Goal: Task Accomplishment & Management: Manage account settings

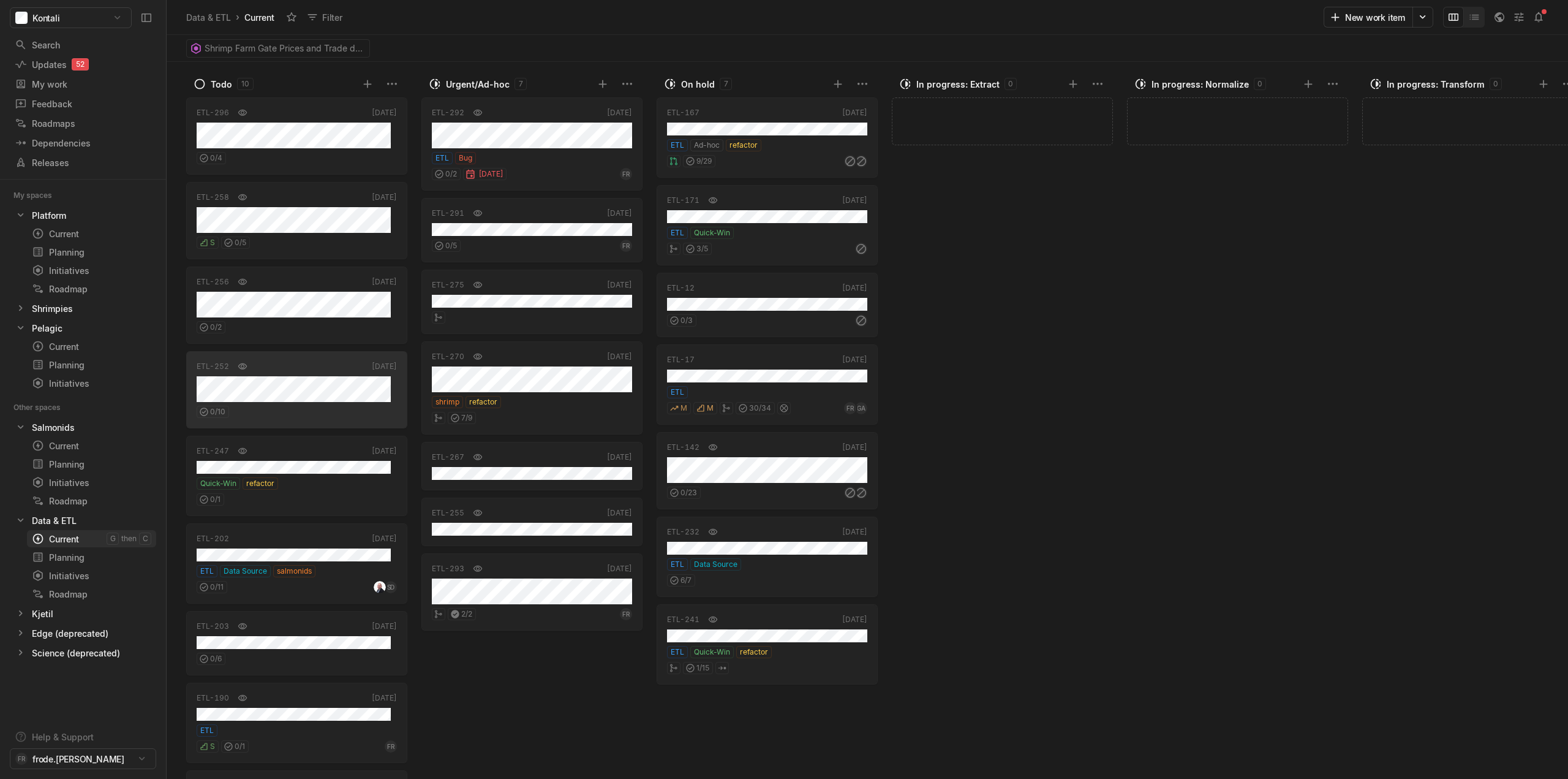
click at [66, 540] on div "Current" at bounding box center [69, 539] width 75 height 13
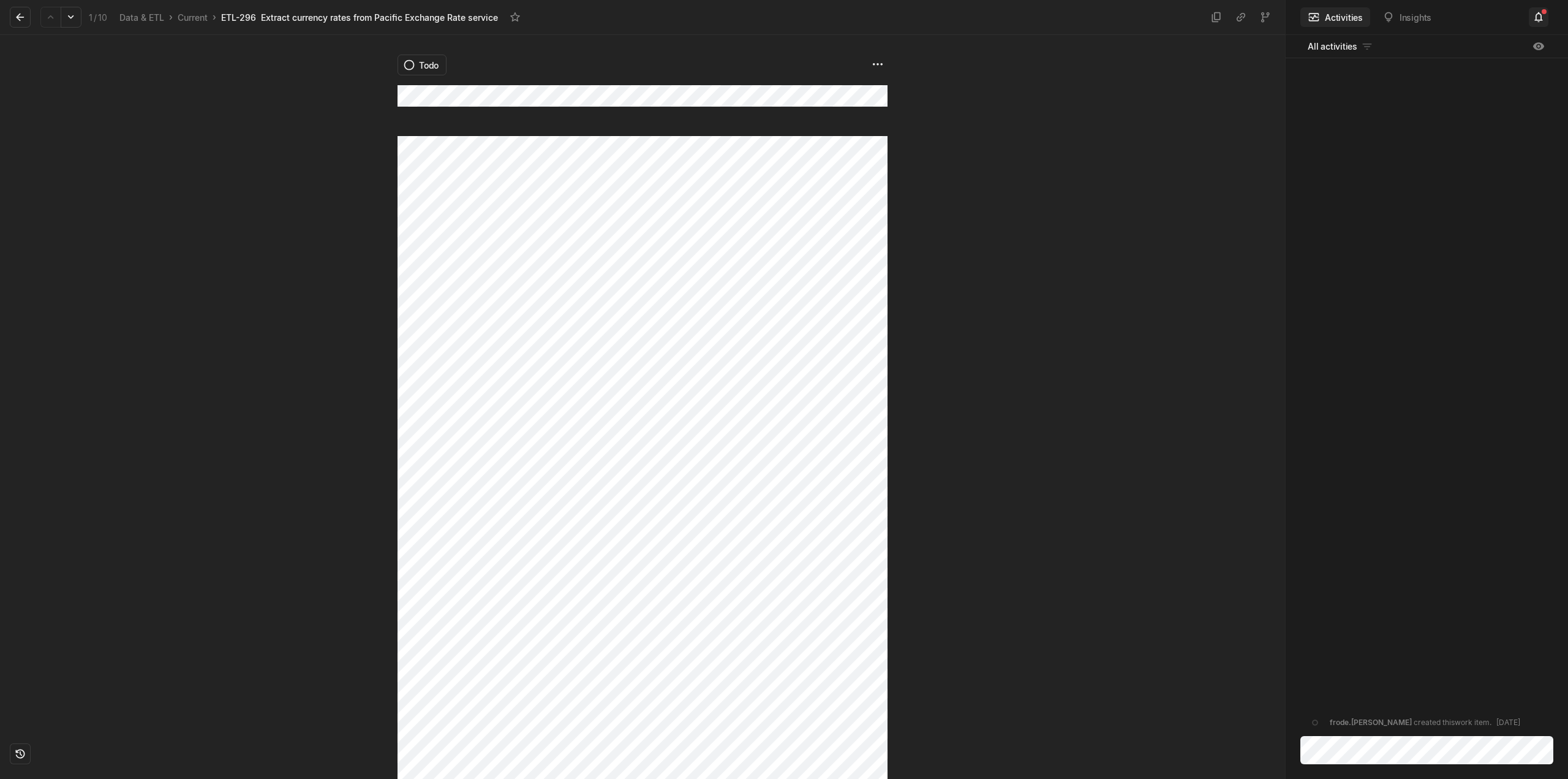
click at [1546, 19] on button at bounding box center [1538, 17] width 20 height 20
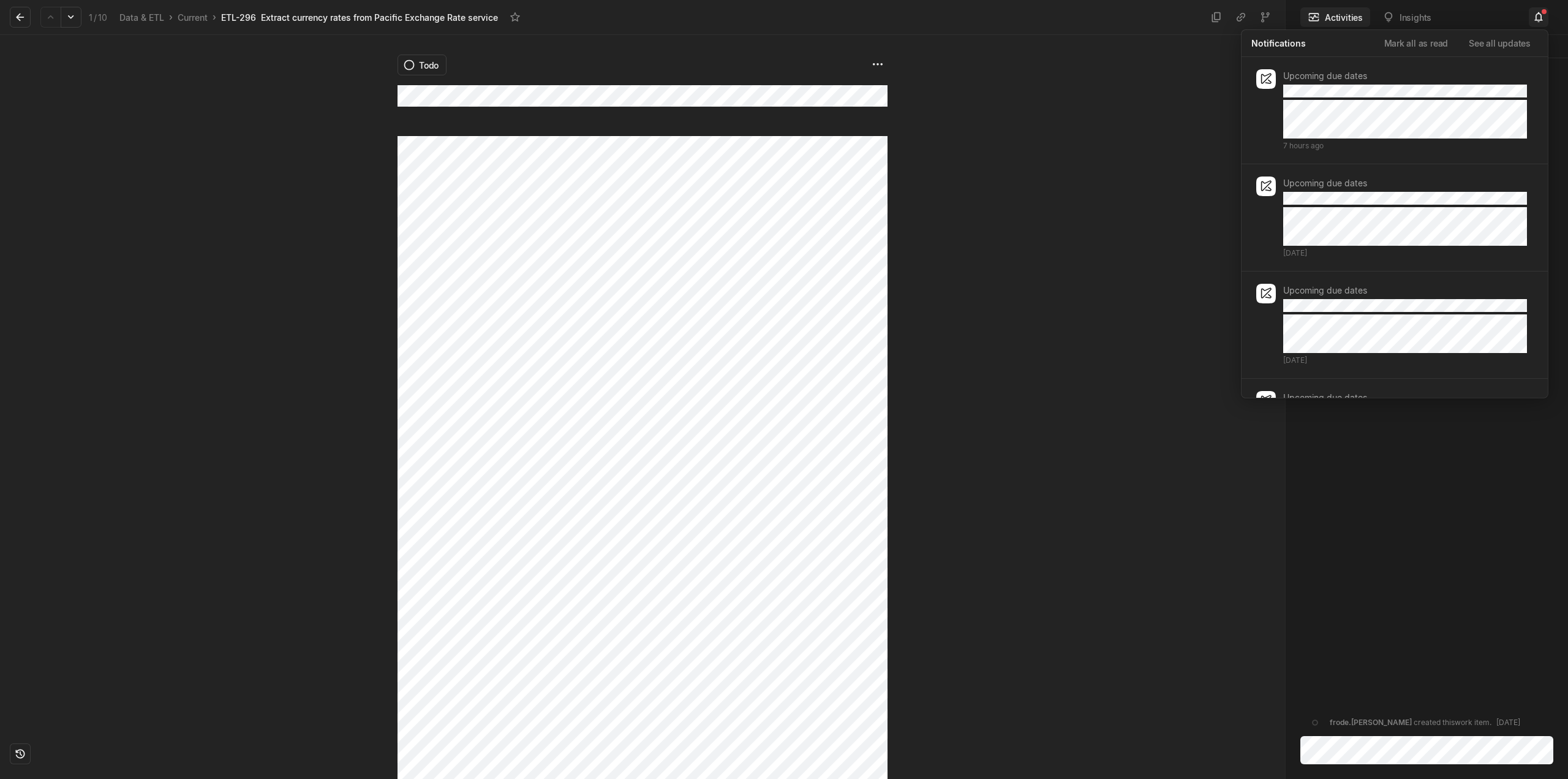
click at [1546, 19] on button at bounding box center [1538, 17] width 20 height 20
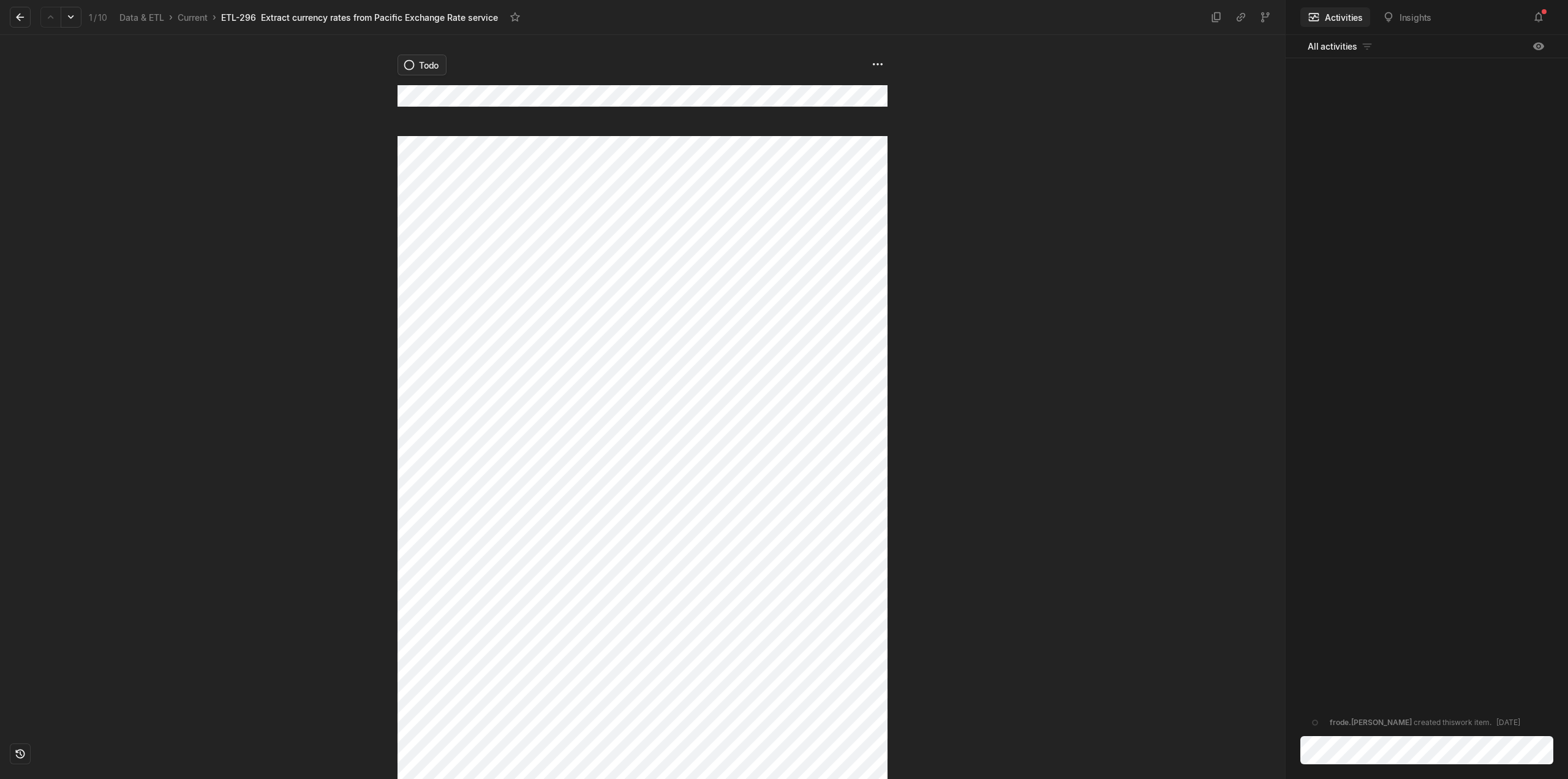
click at [421, 65] on html "Kontali Search / Updates 52 g then u My work = Feedback g then f Roadmaps g the…" at bounding box center [784, 389] width 1568 height 779
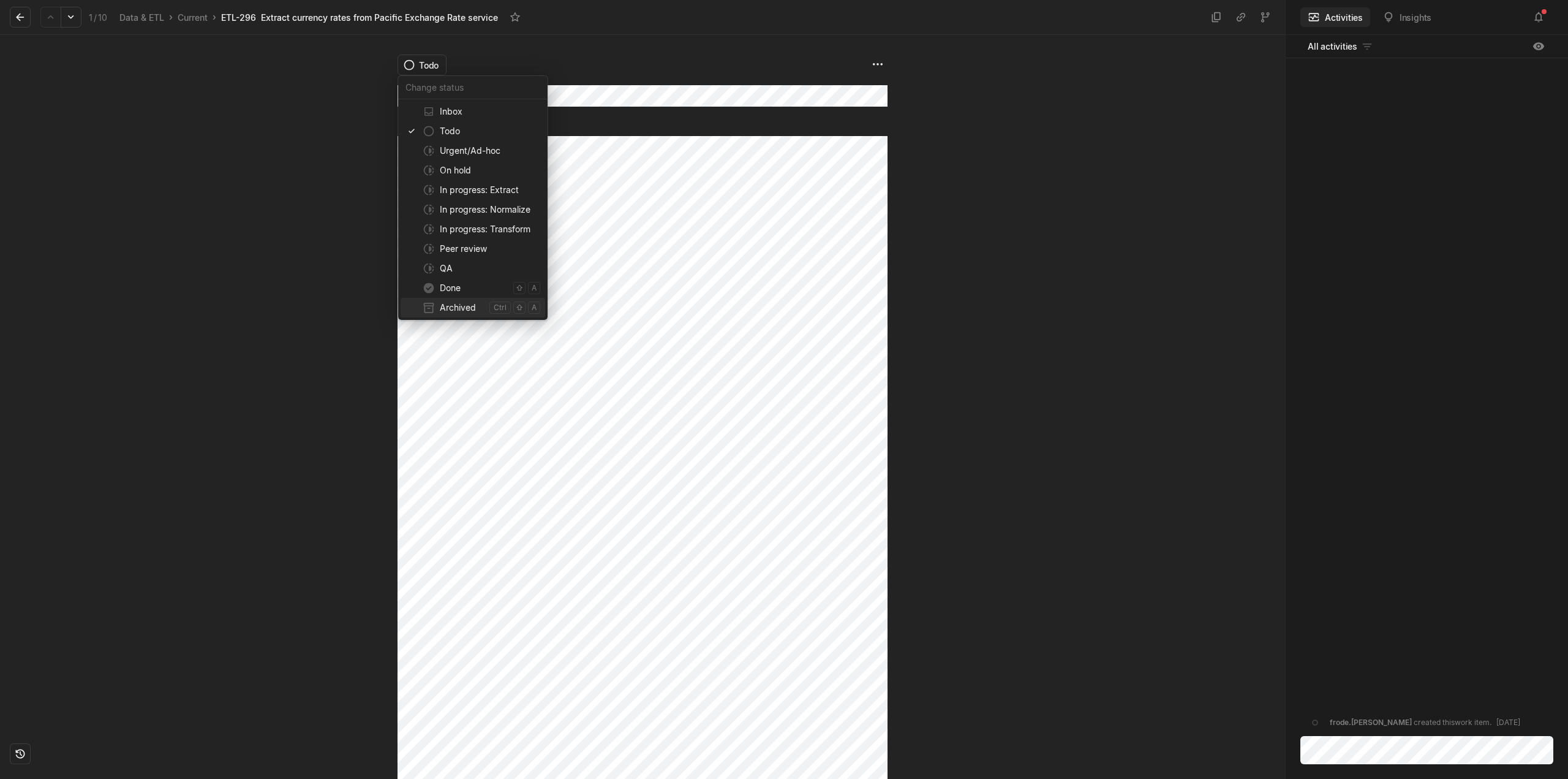
click at [460, 311] on span "Archived" at bounding box center [462, 307] width 45 height 20
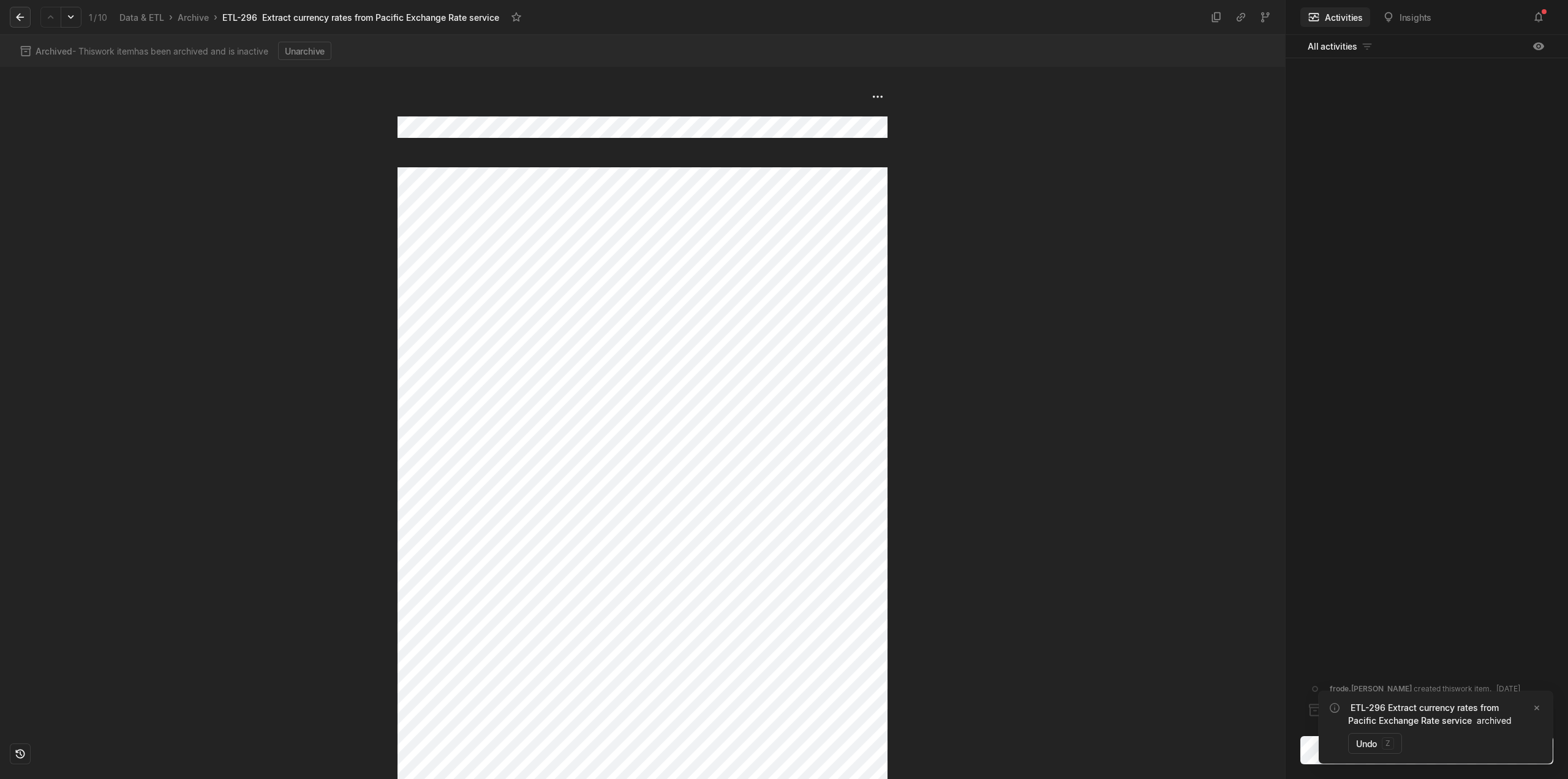
click at [16, 14] on icon at bounding box center [20, 17] width 12 height 12
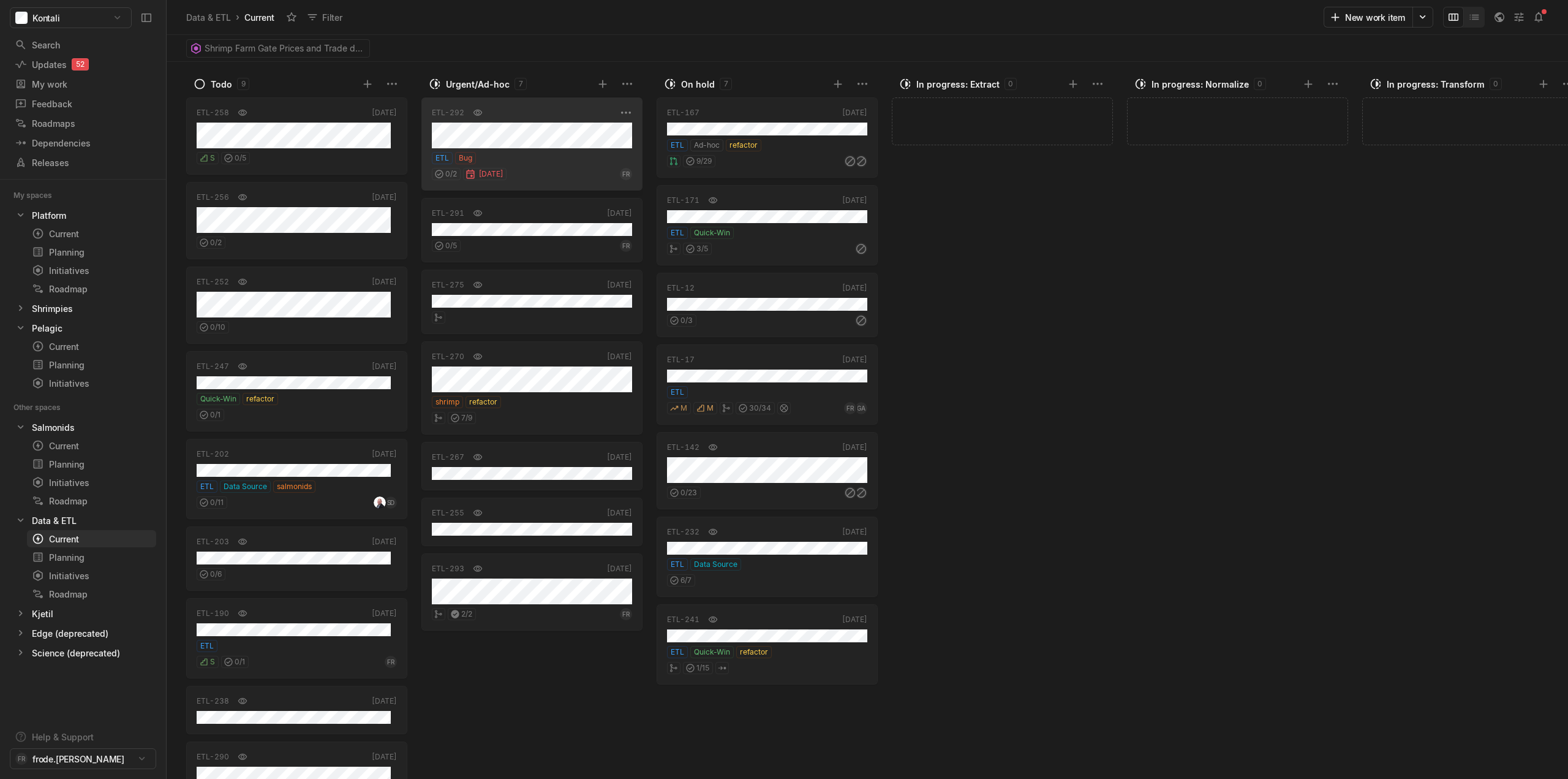
click at [551, 156] on div "ETL Bug" at bounding box center [532, 158] width 200 height 12
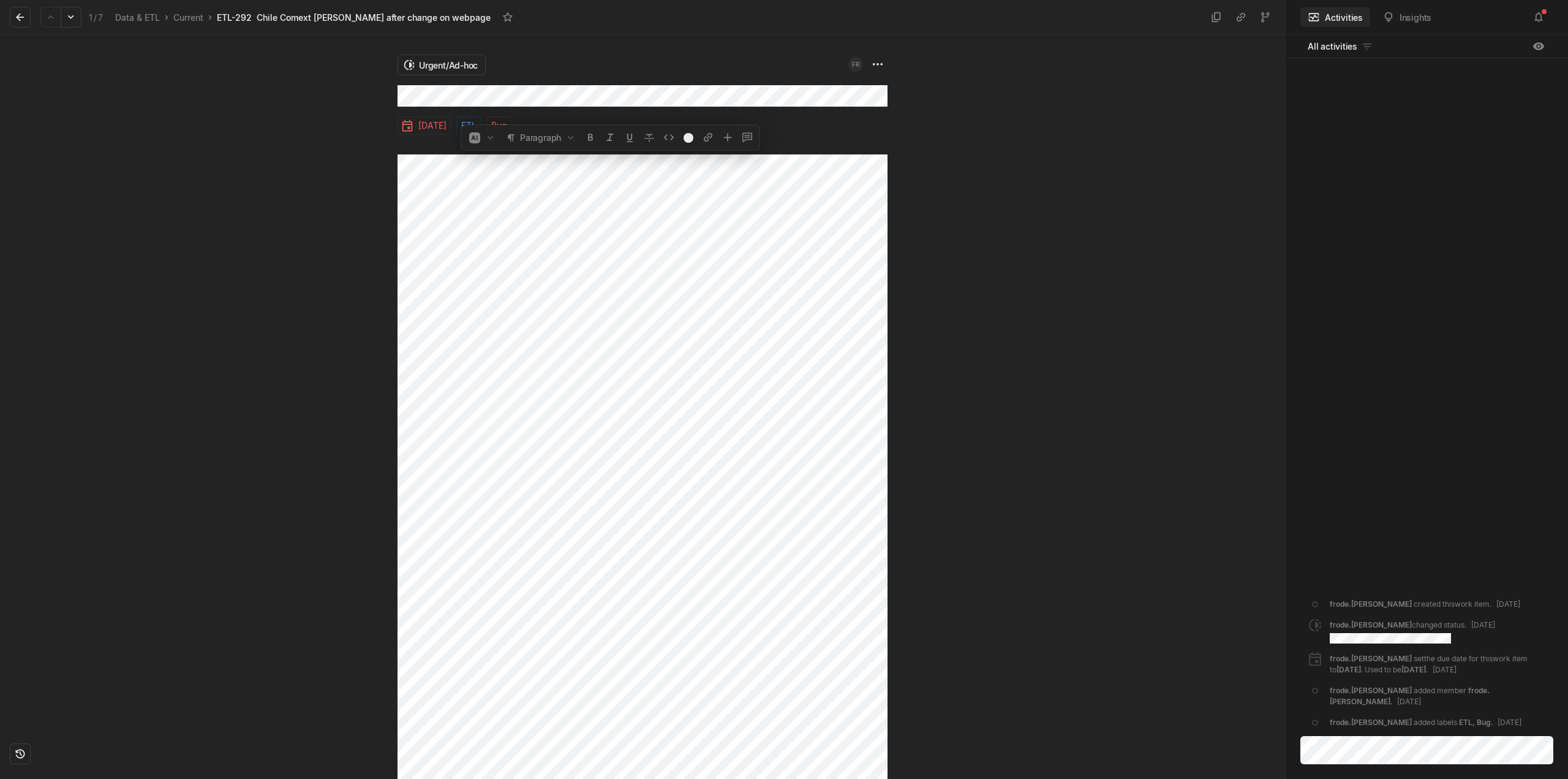
click at [244, 141] on div "Urgent/Ad-hoc [DATE] ETL Bug" at bounding box center [643, 406] width 1285 height 744
click at [879, 65] on html "Kontali Search / Updates 5 g then u My work = Feedback g then f Roadmaps g then…" at bounding box center [784, 389] width 1568 height 779
click at [444, 62] on html "Kontali Search / Updates 5 g then u My work = Feedback g then f Roadmaps g then…" at bounding box center [784, 389] width 1568 height 779
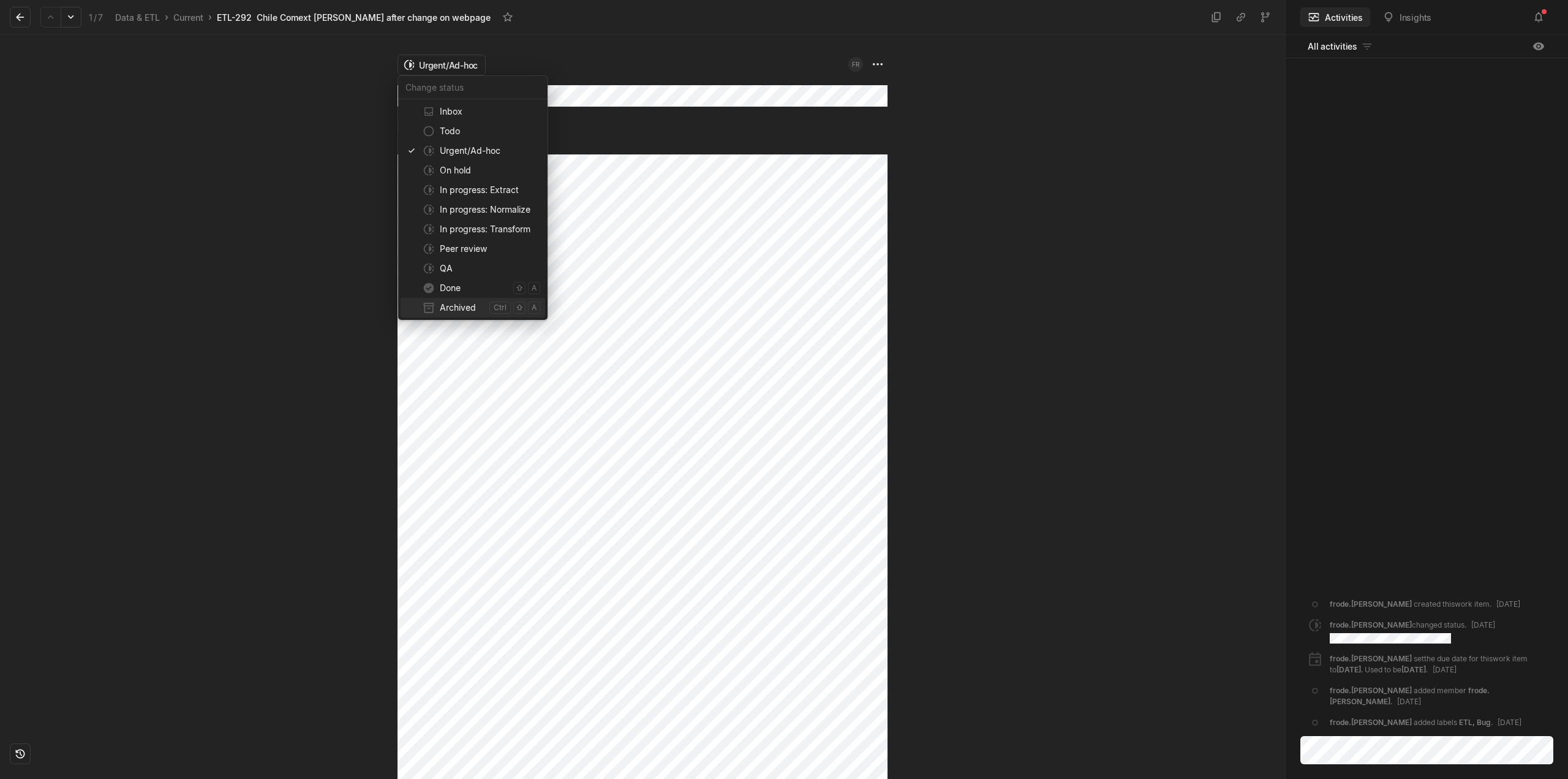
click at [455, 305] on span "Archived" at bounding box center [462, 307] width 45 height 20
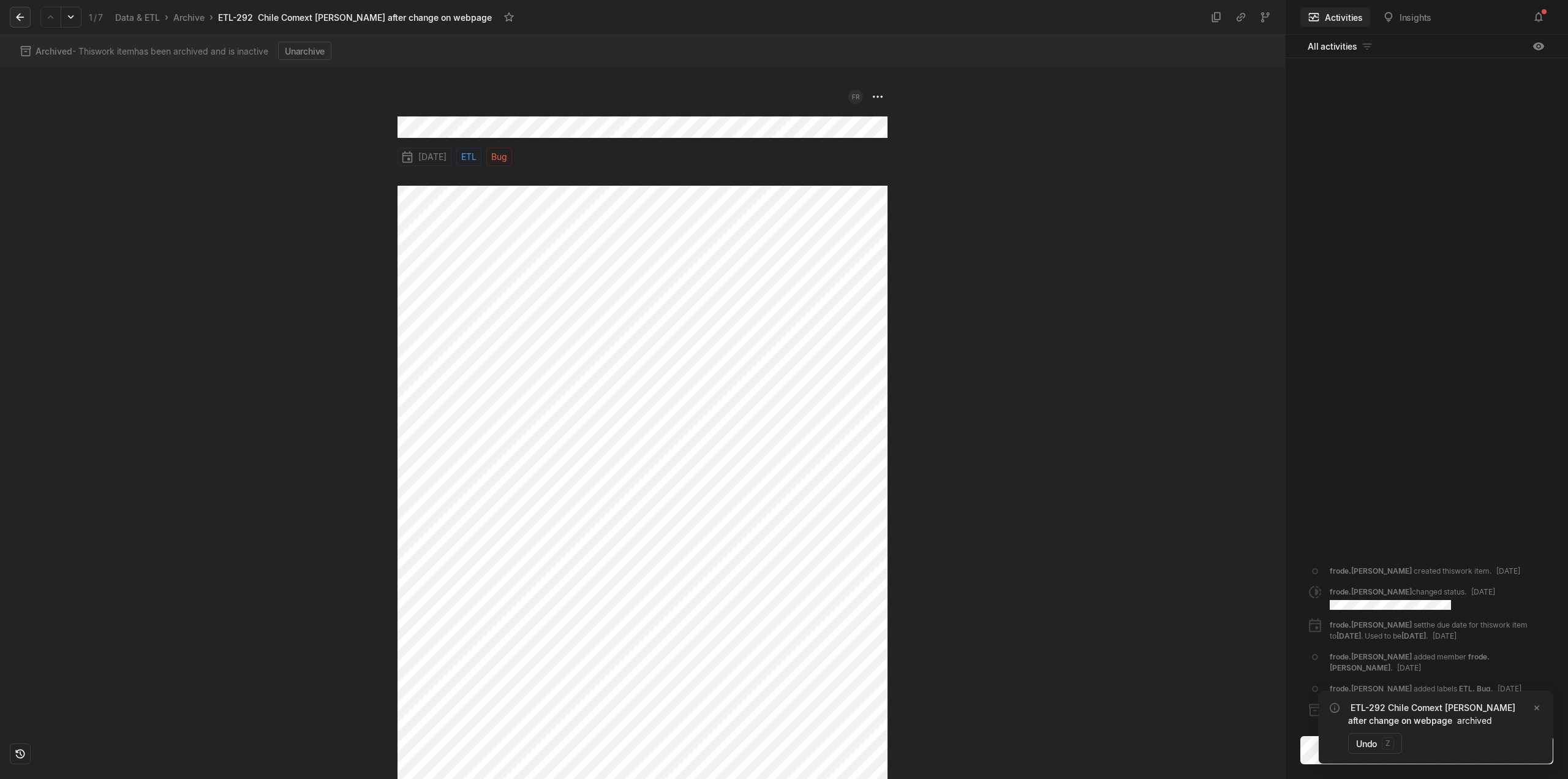
click at [16, 19] on icon at bounding box center [20, 17] width 12 height 12
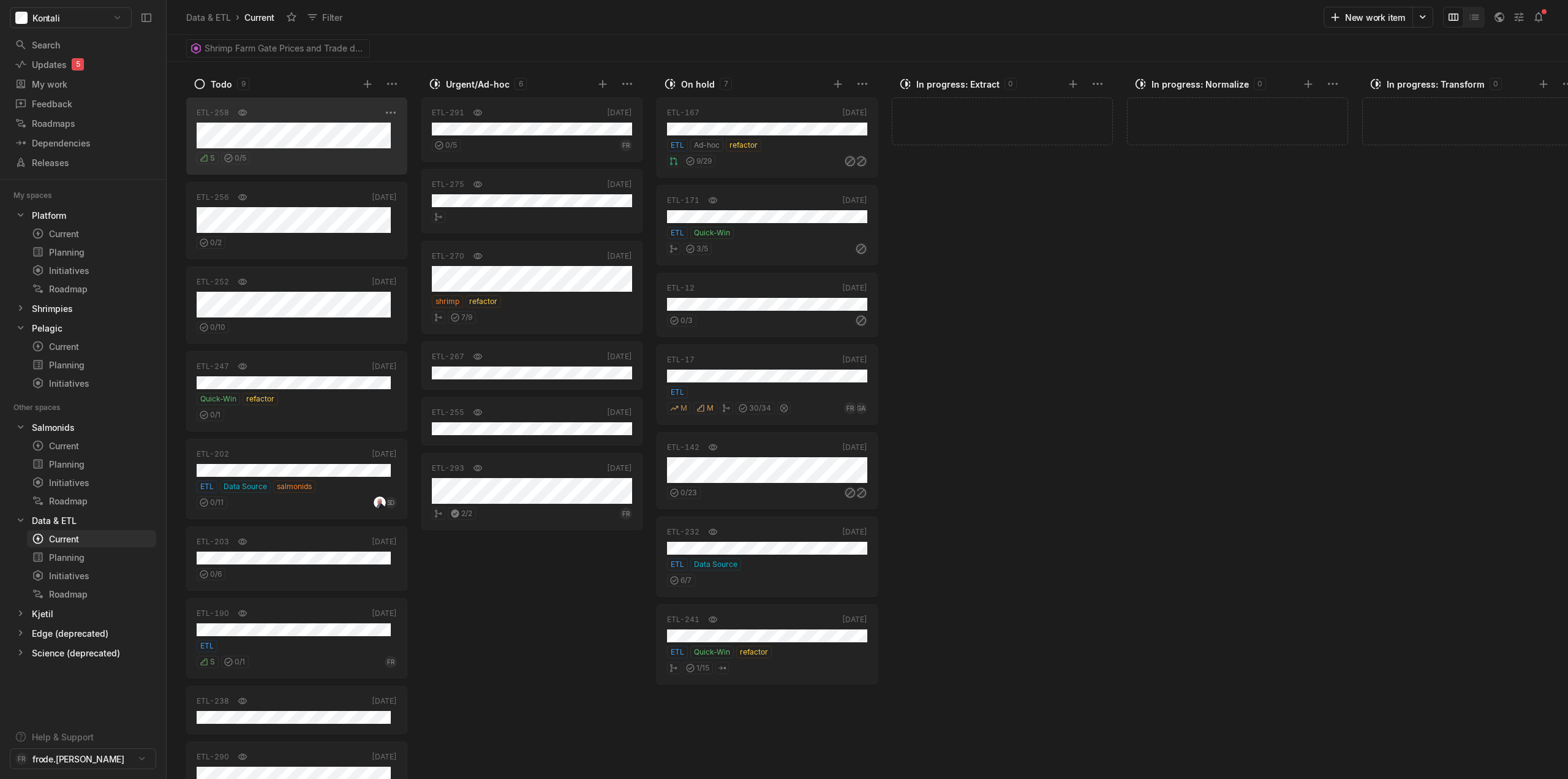
click at [326, 150] on div "S 0 / 5" at bounding box center [296, 156] width 200 height 16
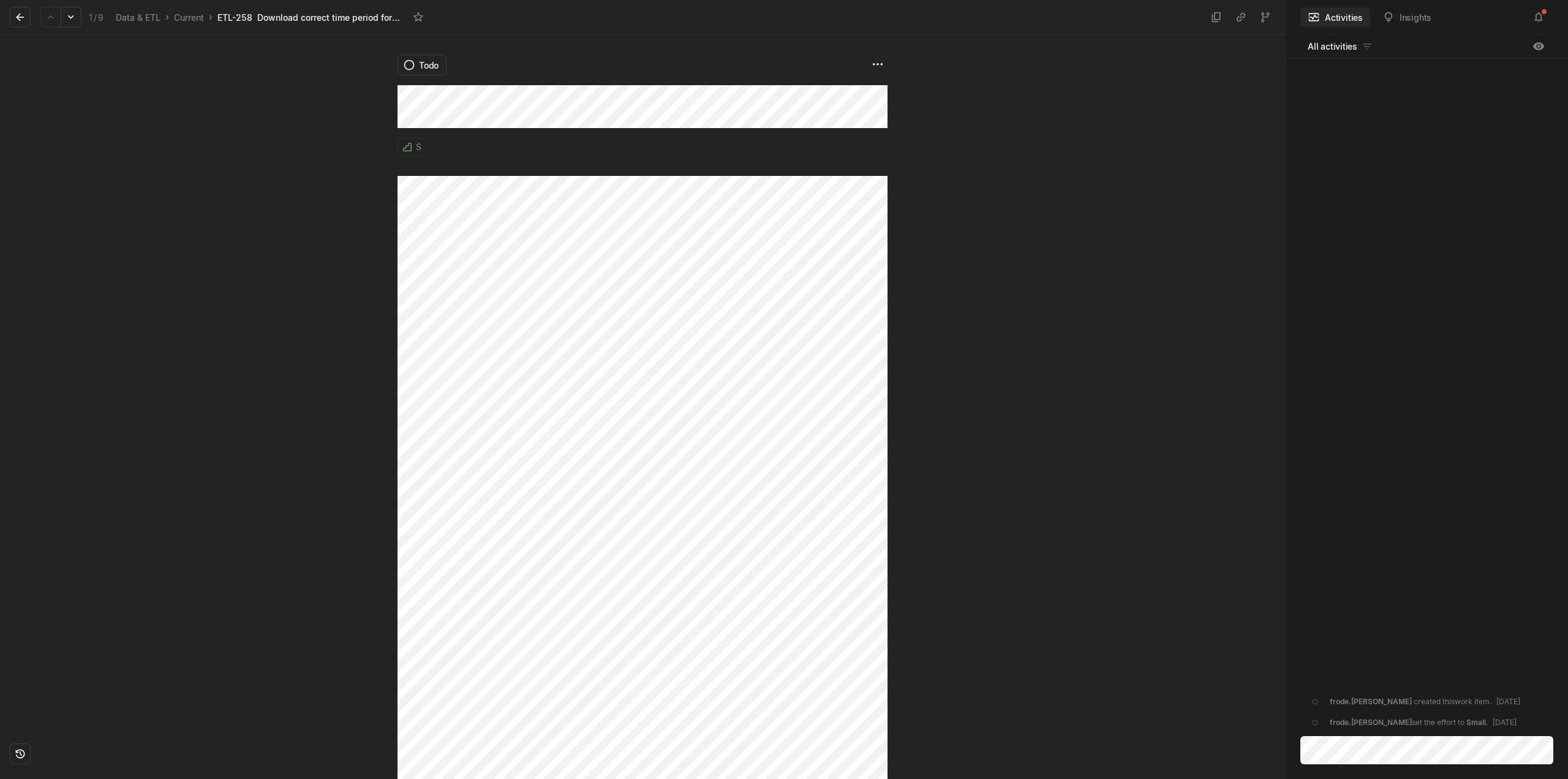
click at [387, 96] on div "Todo S" at bounding box center [643, 406] width 1285 height 744
click at [328, 126] on div "Todo S" at bounding box center [643, 406] width 1285 height 744
click at [97, 328] on div at bounding box center [198, 406] width 397 height 744
click at [427, 67] on html "Kontali Search / Updates 5 g then u My work = Feedback g then f Roadmaps g then…" at bounding box center [784, 389] width 1568 height 779
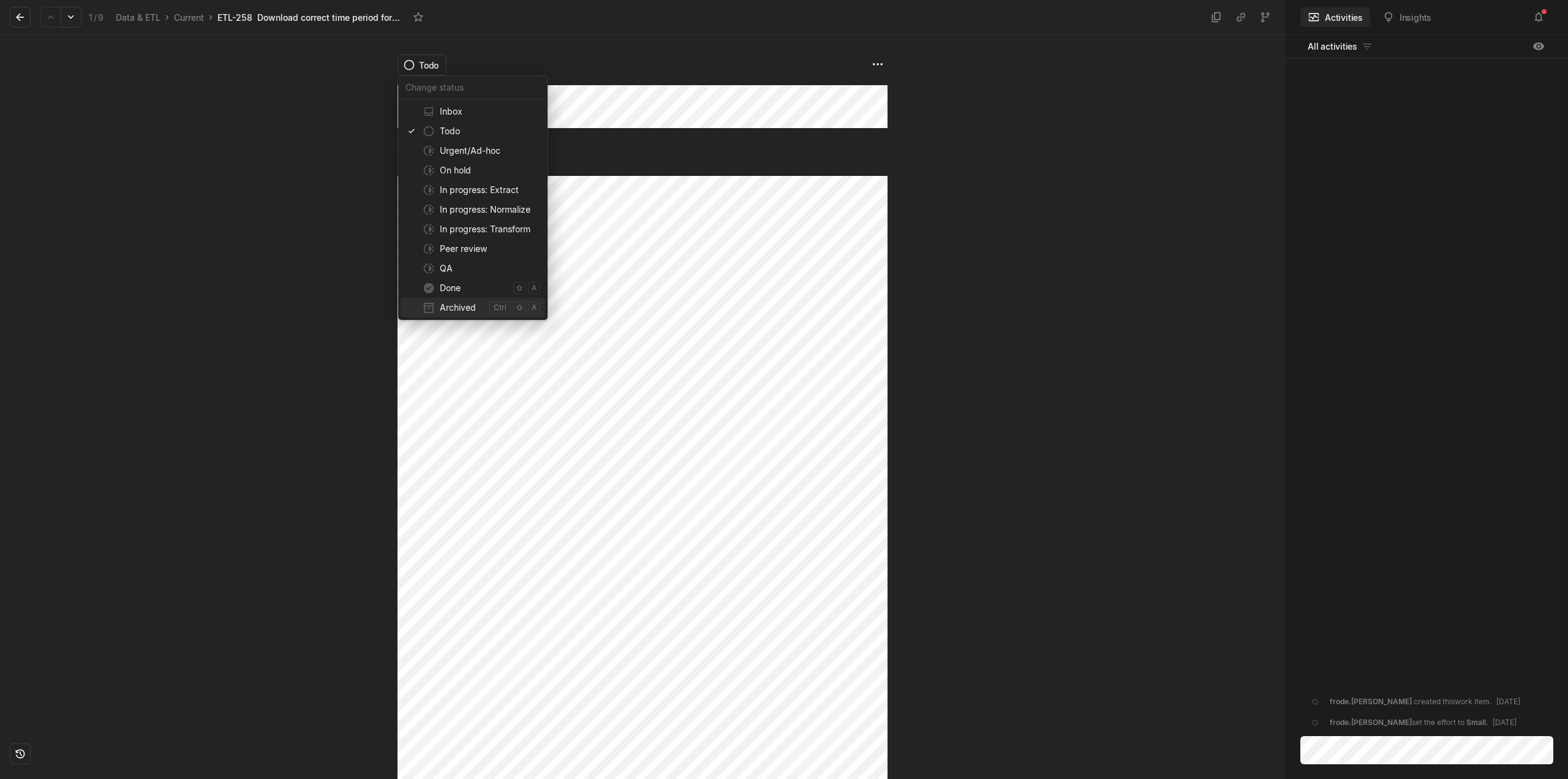
click at [471, 305] on span "Archived" at bounding box center [462, 307] width 45 height 20
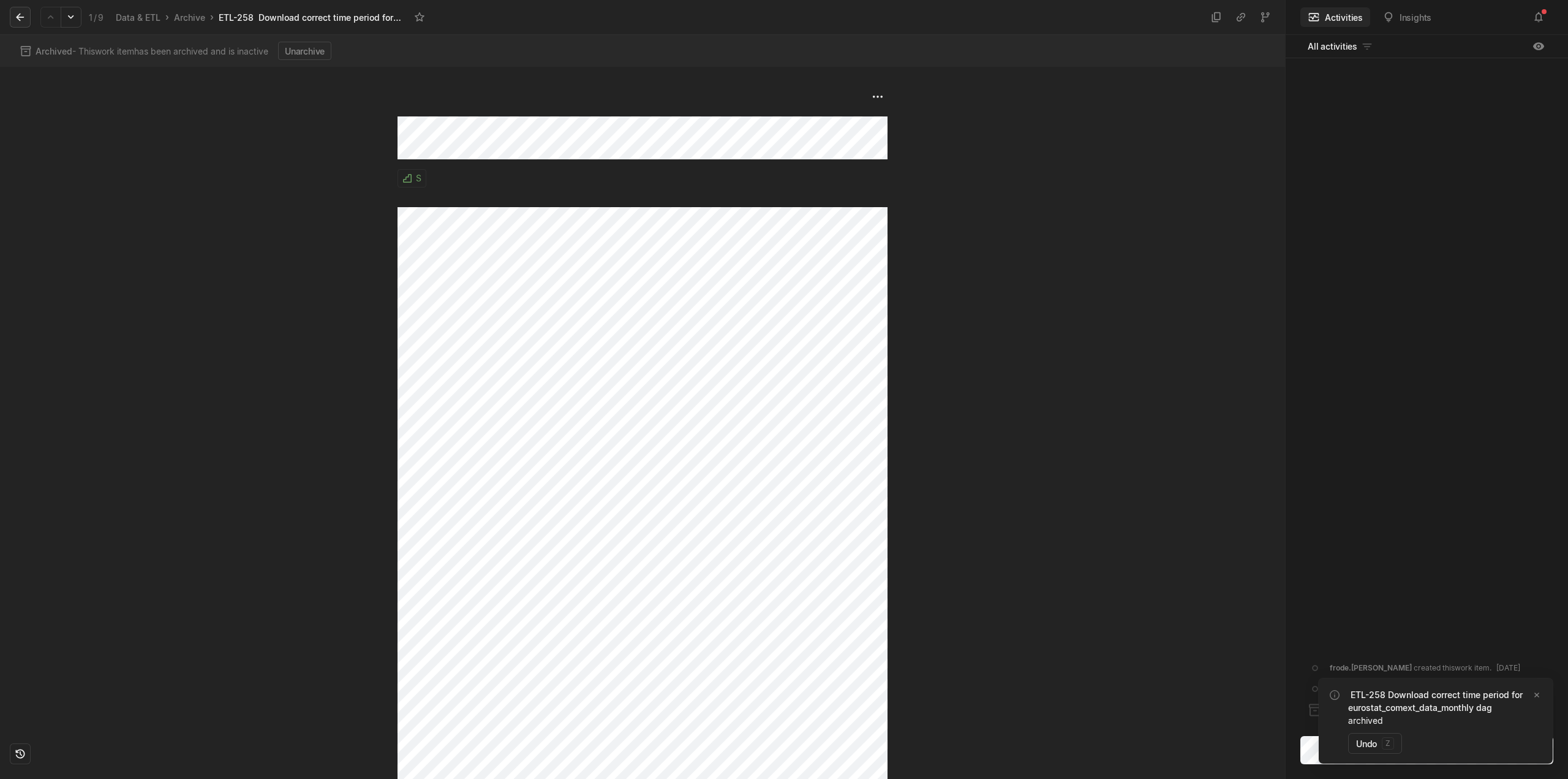
click at [24, 24] on button at bounding box center [20, 17] width 21 height 21
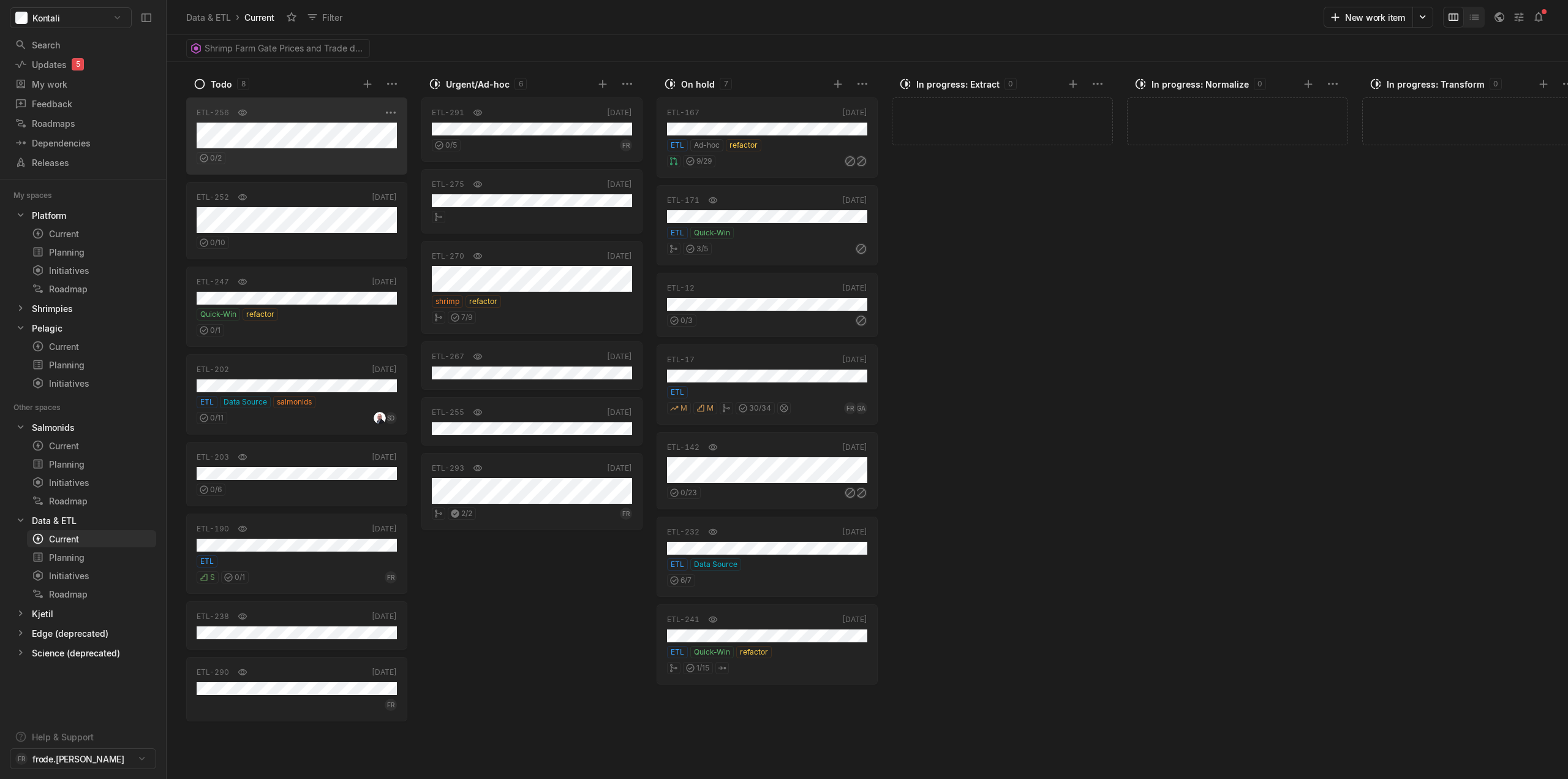
click at [336, 154] on div "0 / 2" at bounding box center [296, 156] width 200 height 16
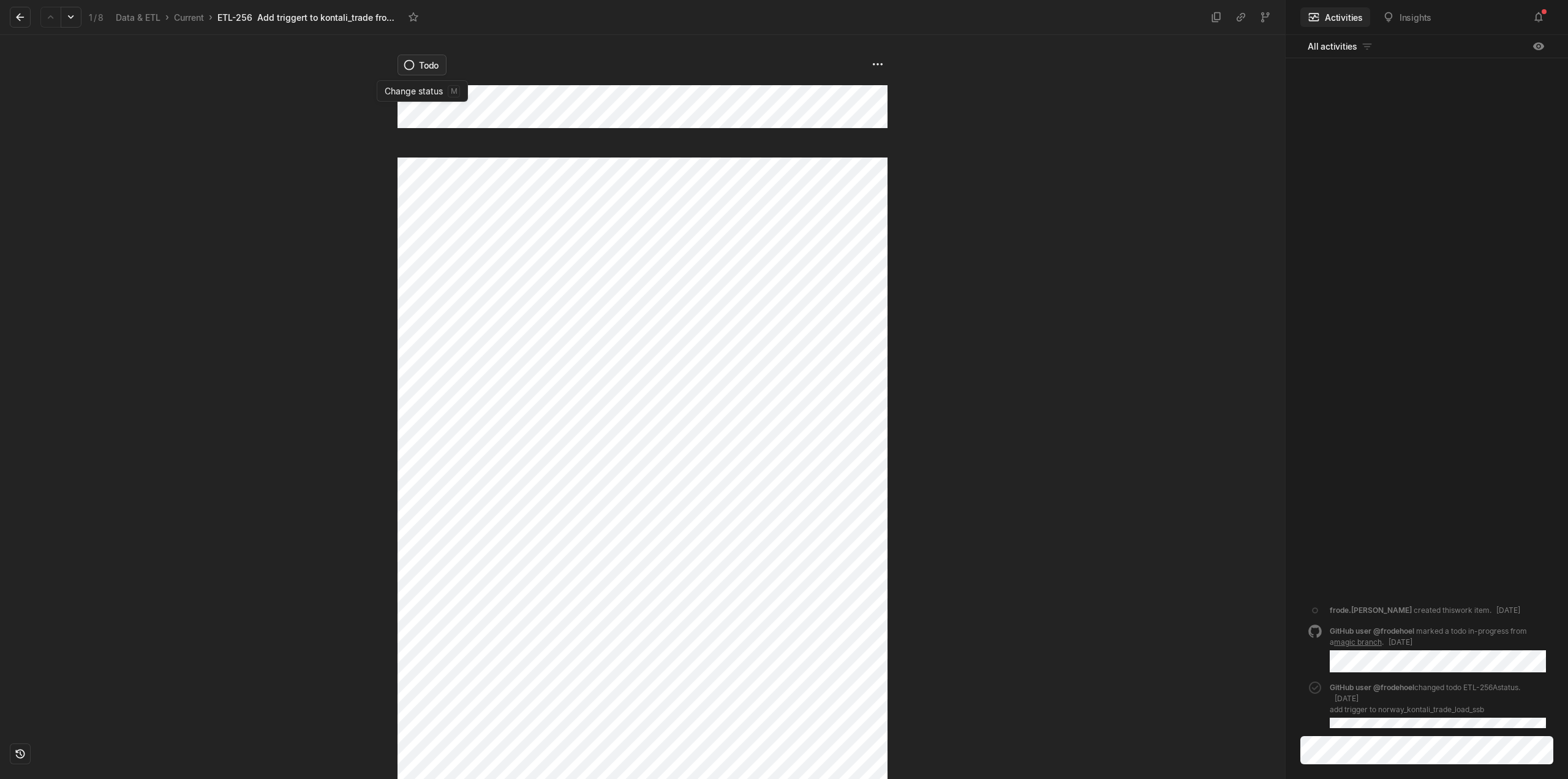
click at [429, 63] on html "Kontali Search / Updates 5 g then u My work = Feedback g then f Roadmaps g then…" at bounding box center [784, 389] width 1568 height 779
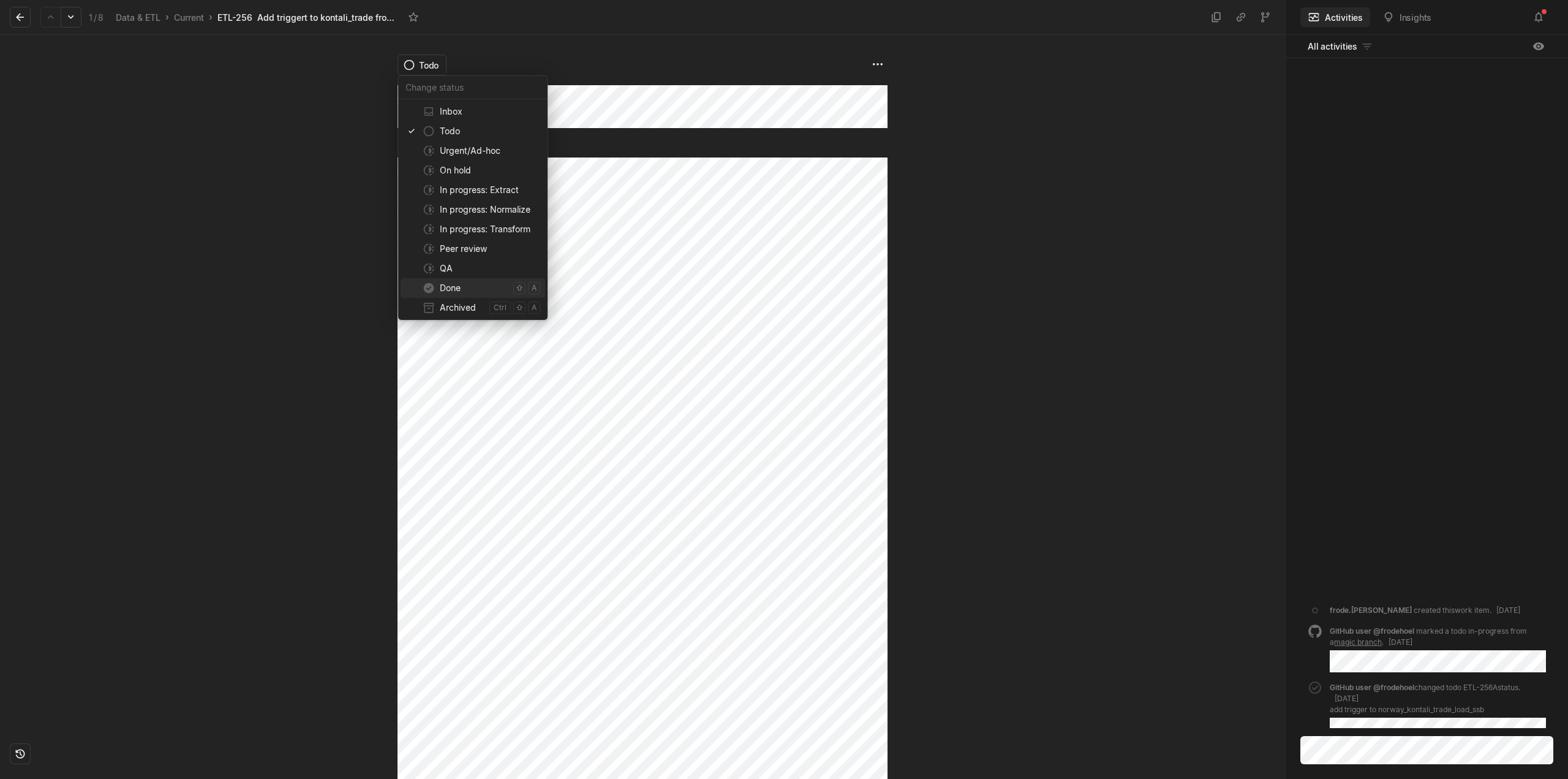
click at [452, 292] on span "Done" at bounding box center [474, 288] width 69 height 20
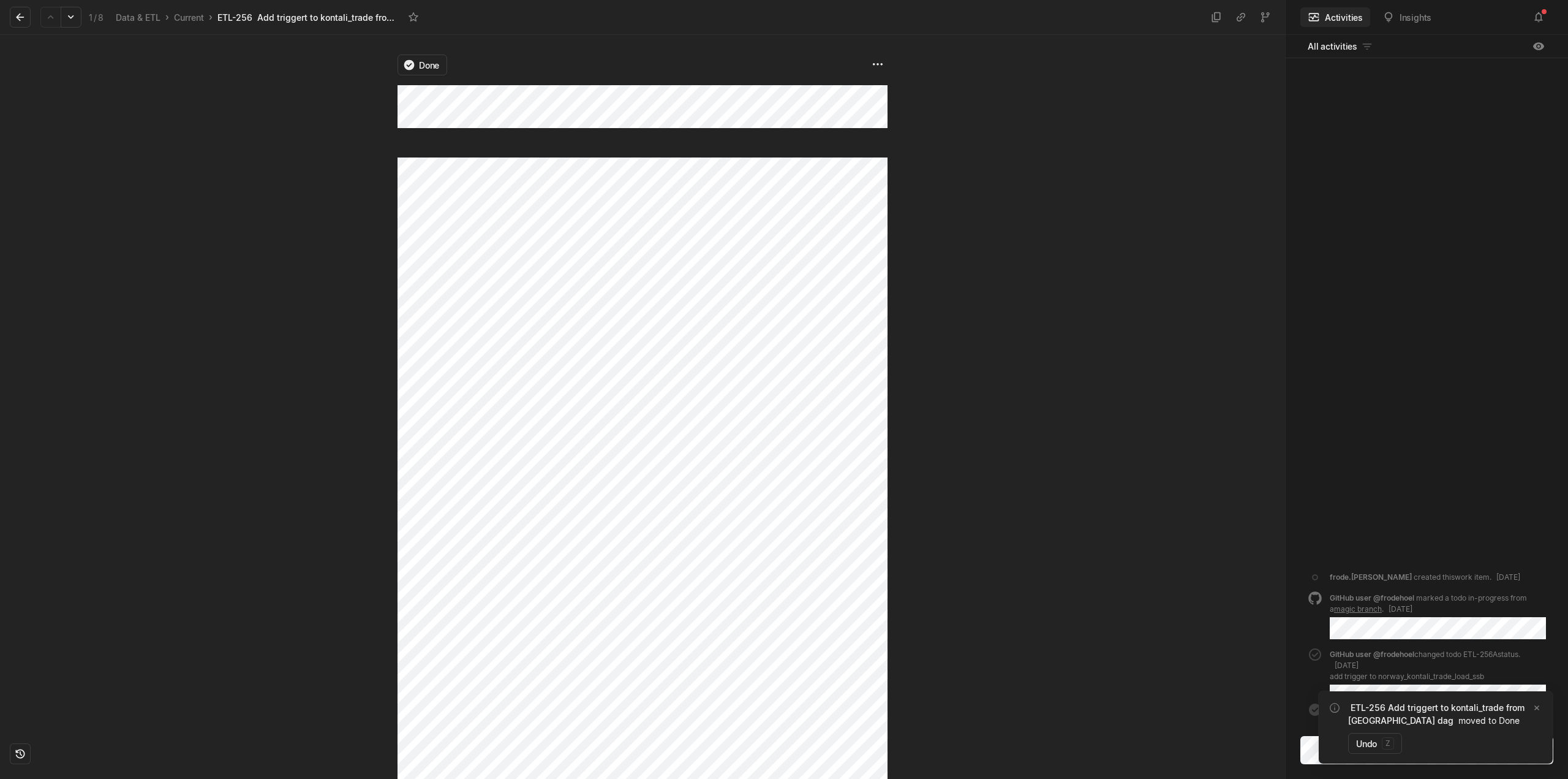
click at [14, 21] on icon at bounding box center [20, 17] width 12 height 12
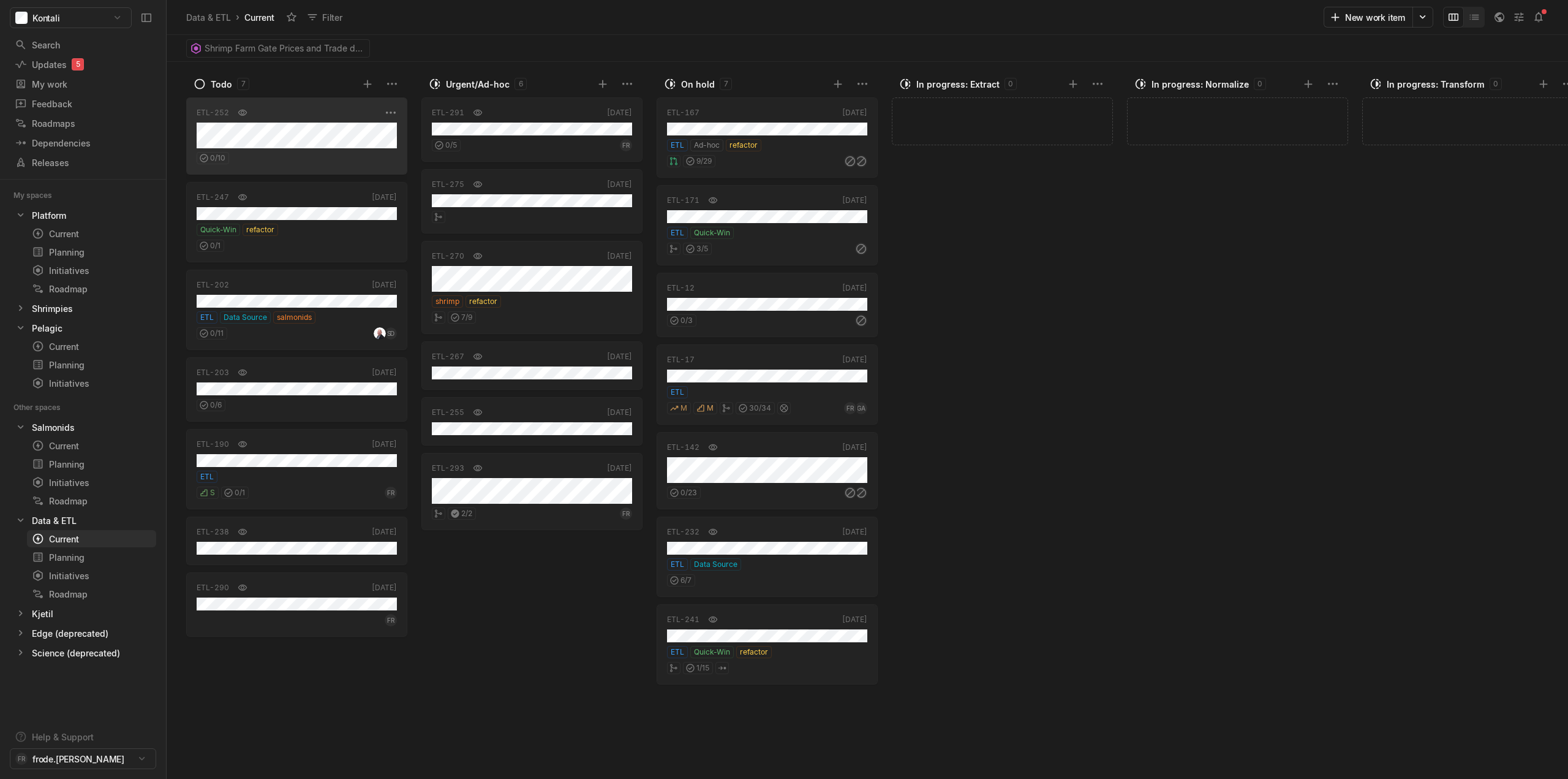
click at [336, 154] on div "0 / 10" at bounding box center [296, 156] width 200 height 16
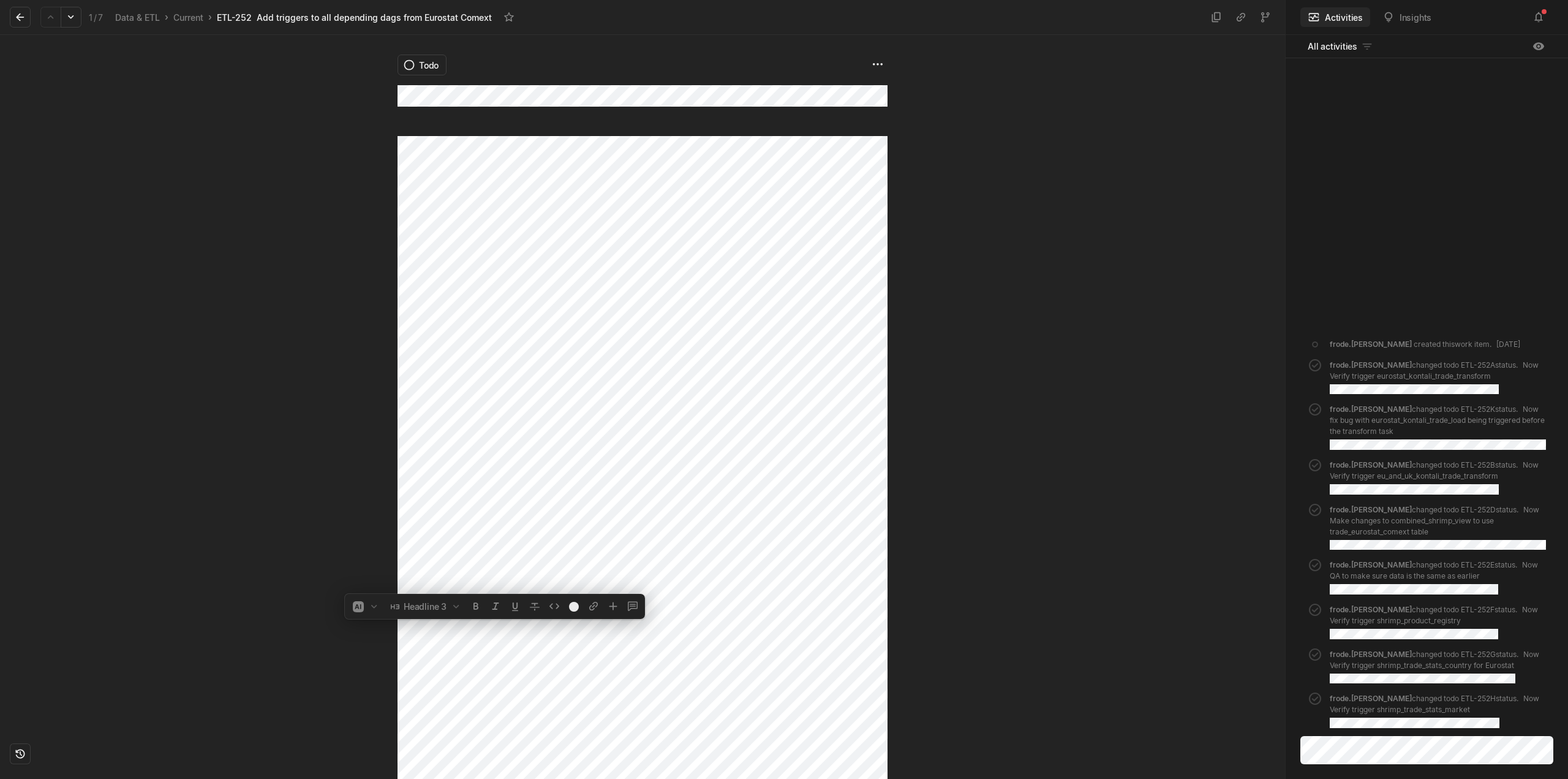
click at [184, 414] on div at bounding box center [198, 406] width 397 height 744
click at [426, 68] on html "Kontali Search / Updates 5 g then u My work = Feedback g then f Roadmaps g then…" at bounding box center [784, 389] width 1568 height 779
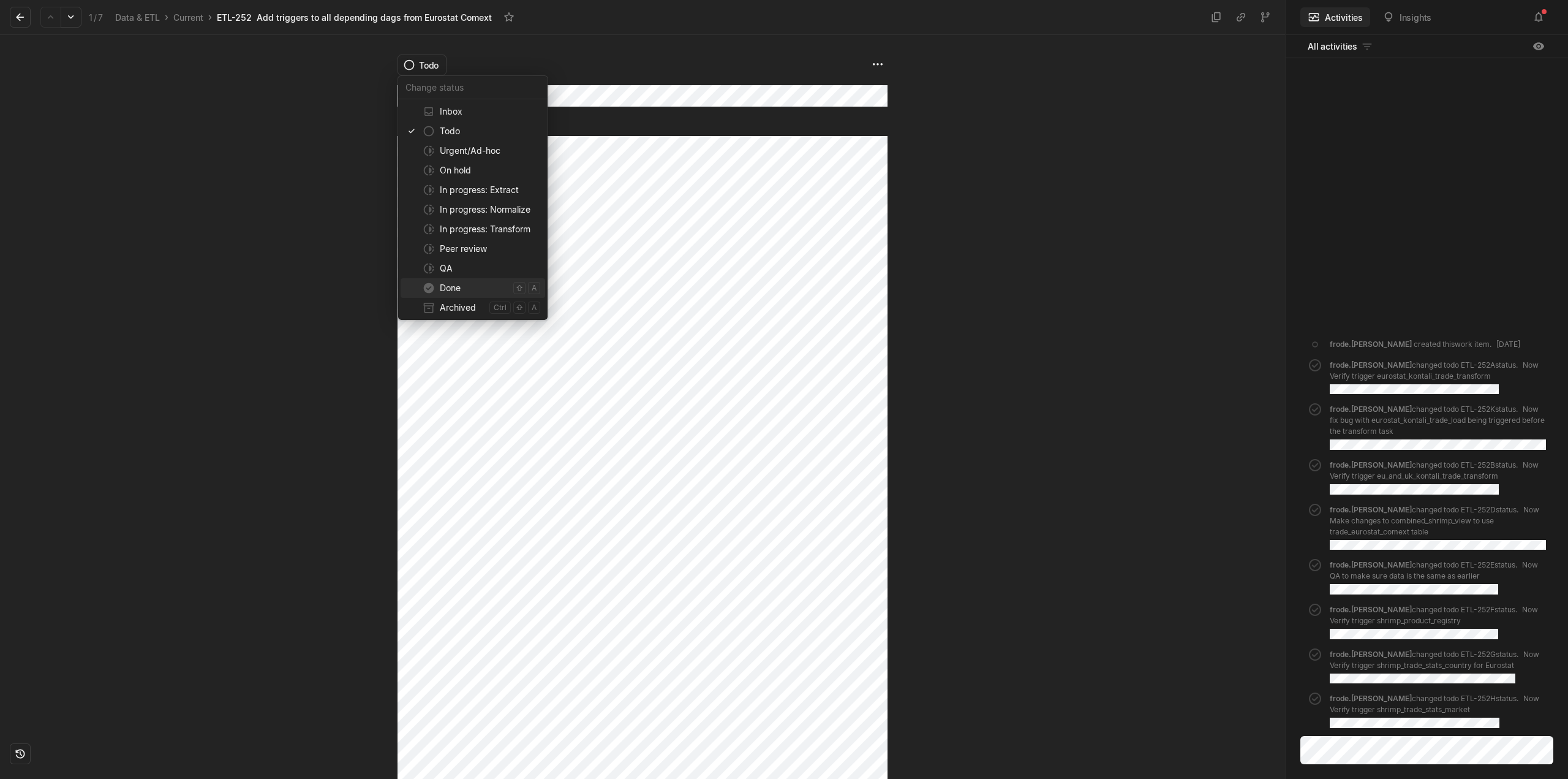
click at [461, 295] on span "Done" at bounding box center [474, 288] width 69 height 20
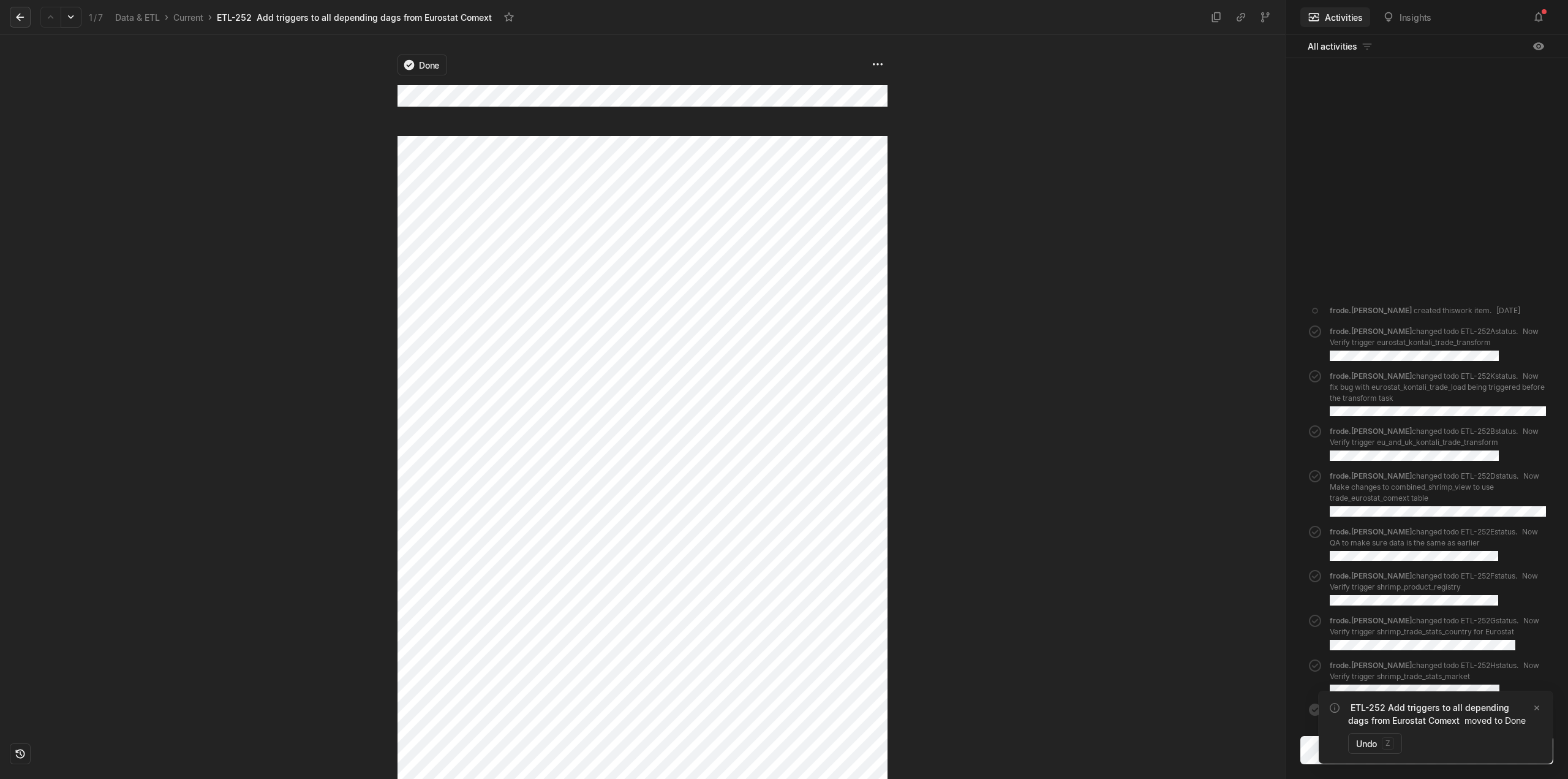
click at [22, 21] on icon at bounding box center [20, 17] width 12 height 12
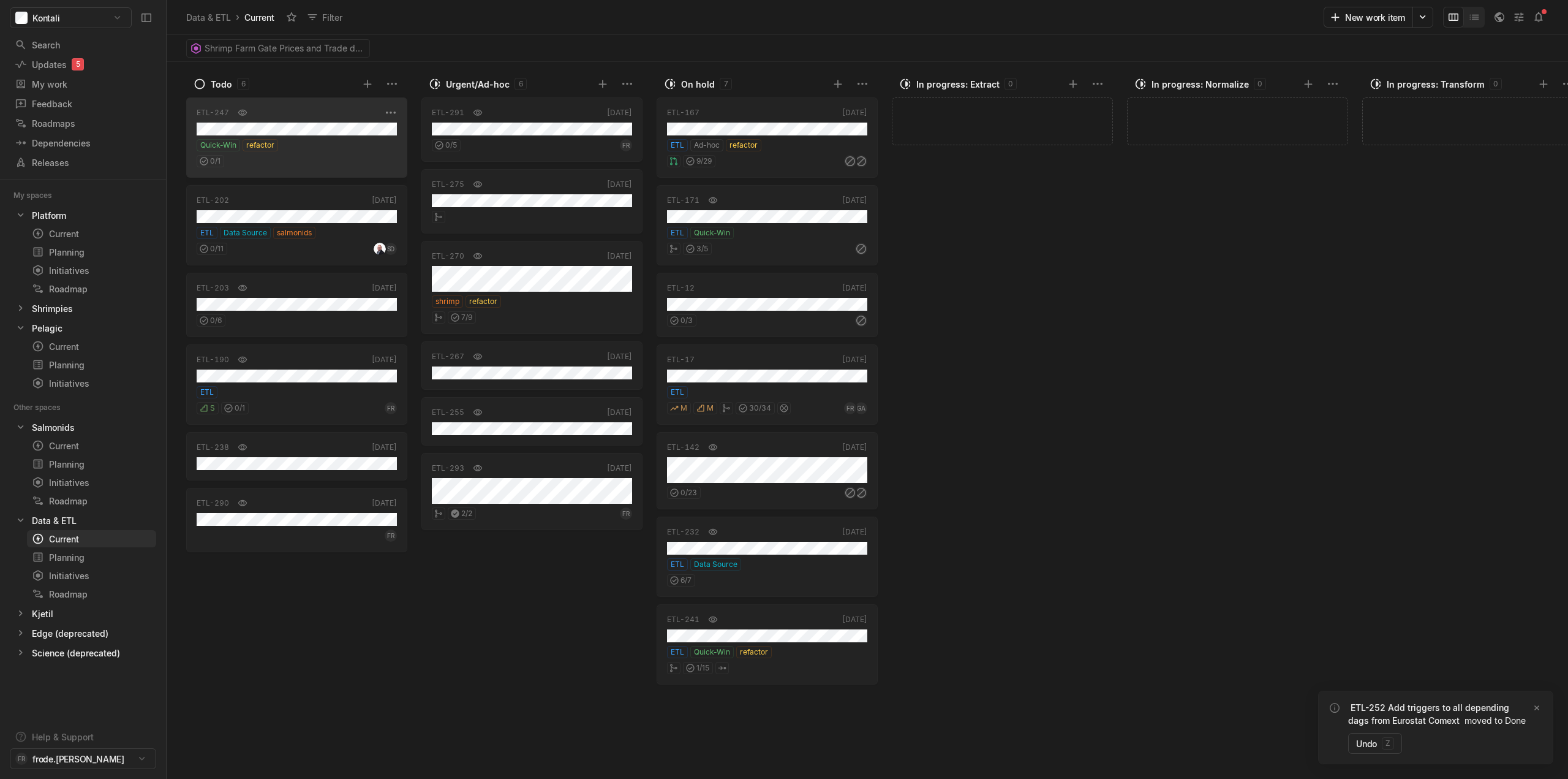
click at [327, 148] on div "Quick-Win refactor" at bounding box center [296, 145] width 200 height 12
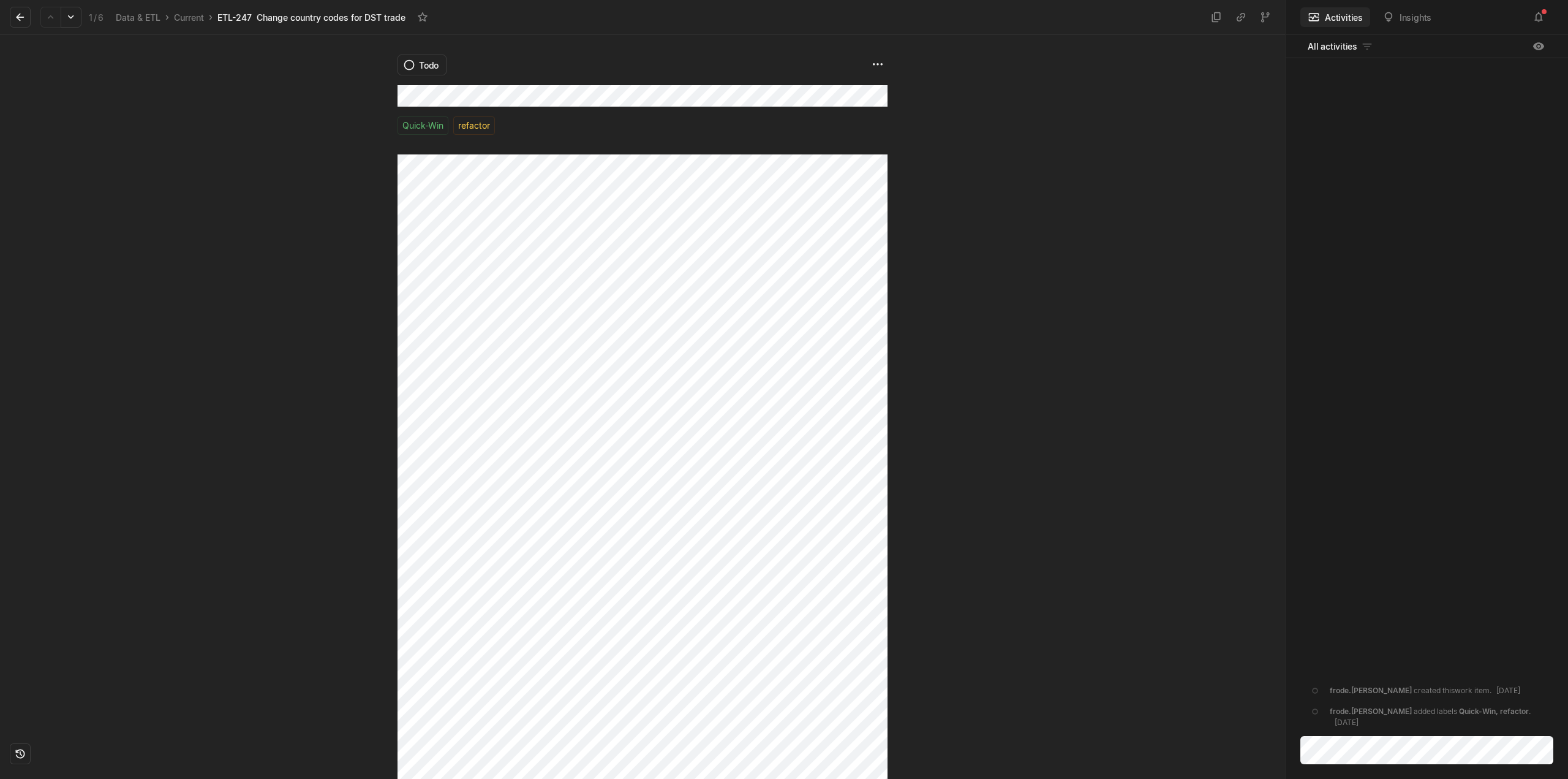
click at [361, 77] on div "Todo Quick-Win refactor" at bounding box center [643, 406] width 1285 height 744
click at [302, 169] on div "Todo Quick-Win refactor" at bounding box center [643, 406] width 1285 height 744
click at [427, 63] on html "Kontali Search / Updates 5 g then u My work = Feedback g then f Roadmaps g then…" at bounding box center [784, 389] width 1568 height 779
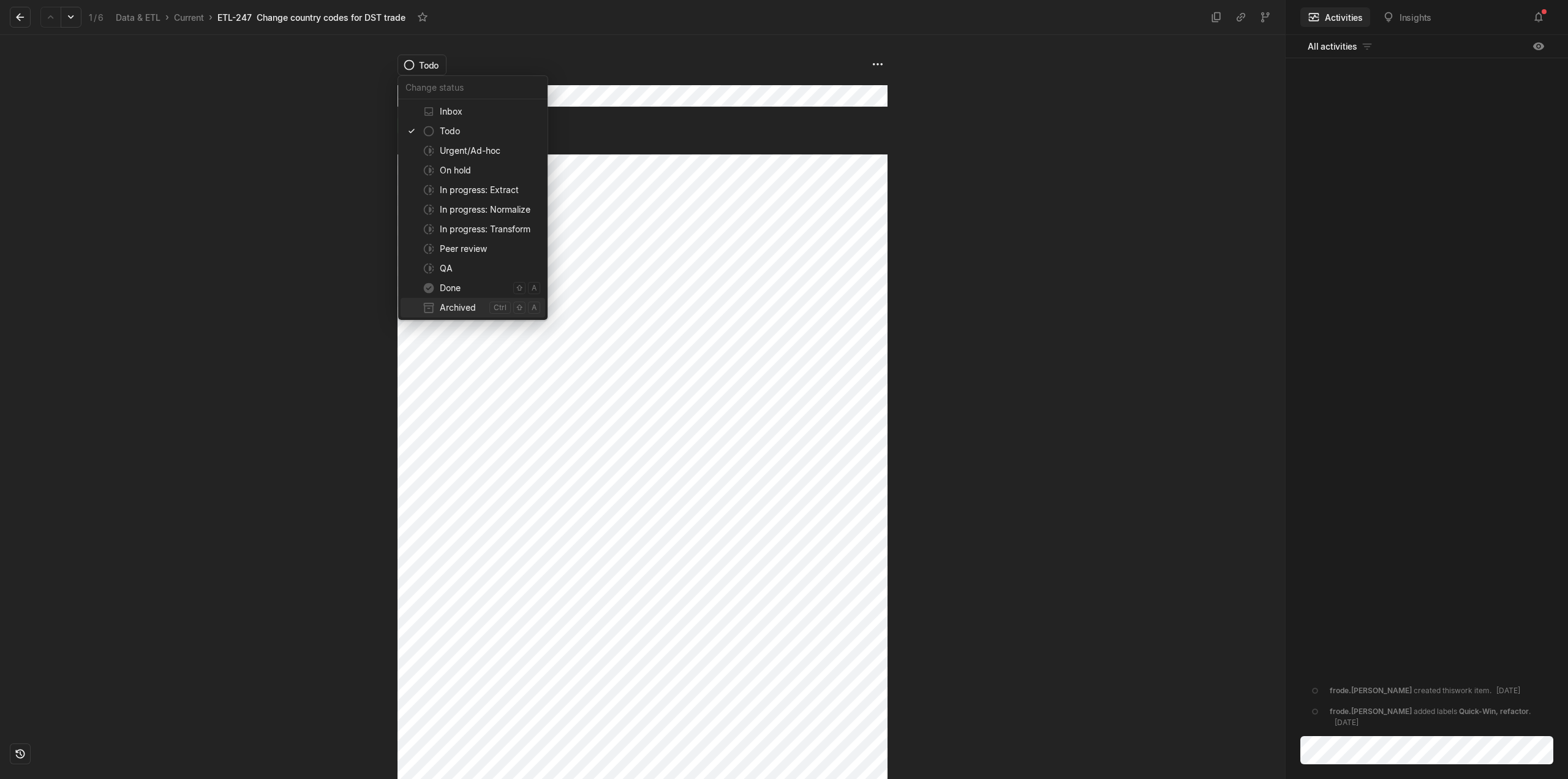
click at [471, 304] on span "Archived" at bounding box center [462, 307] width 45 height 20
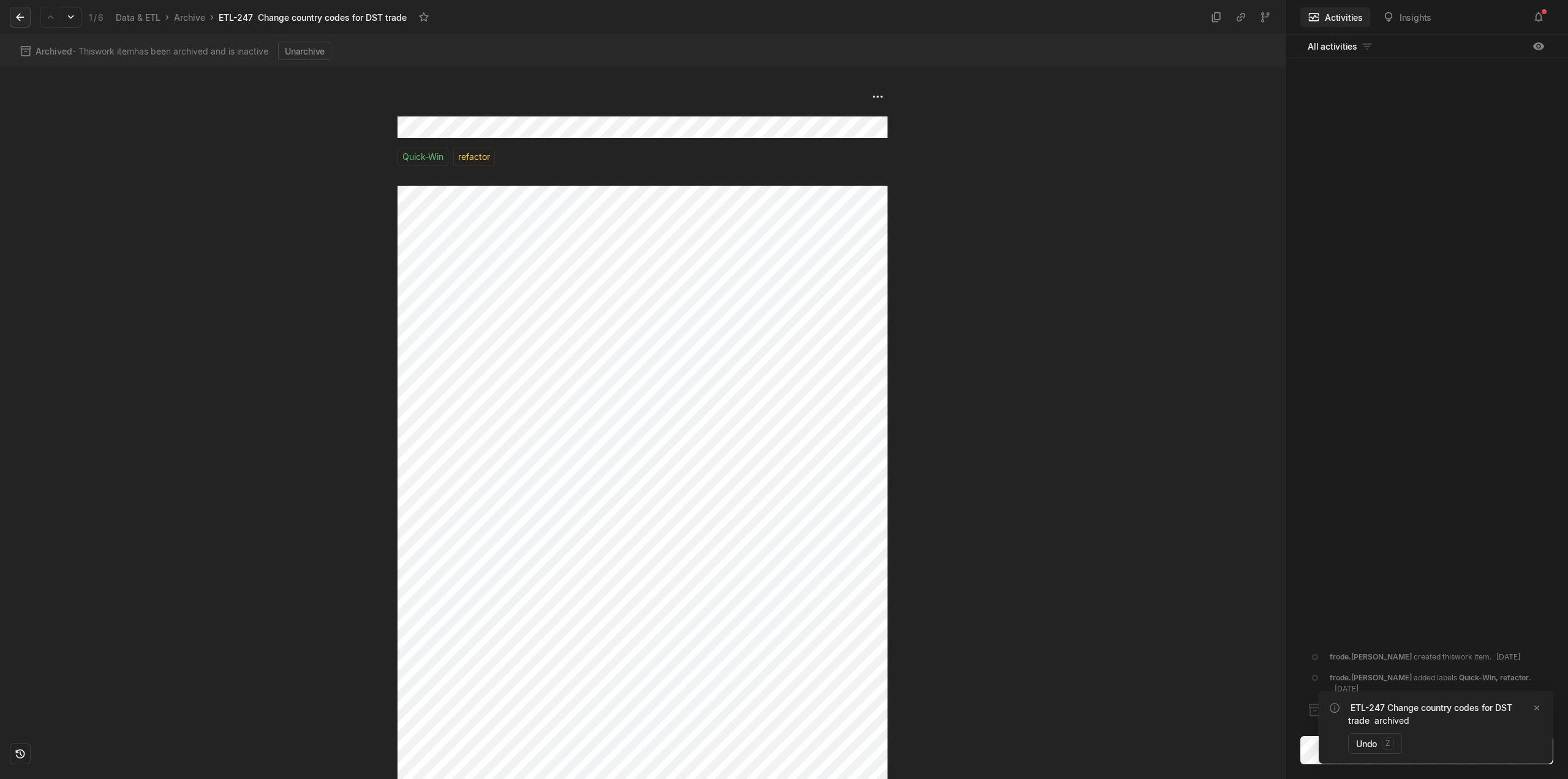
click at [16, 14] on icon at bounding box center [20, 17] width 12 height 12
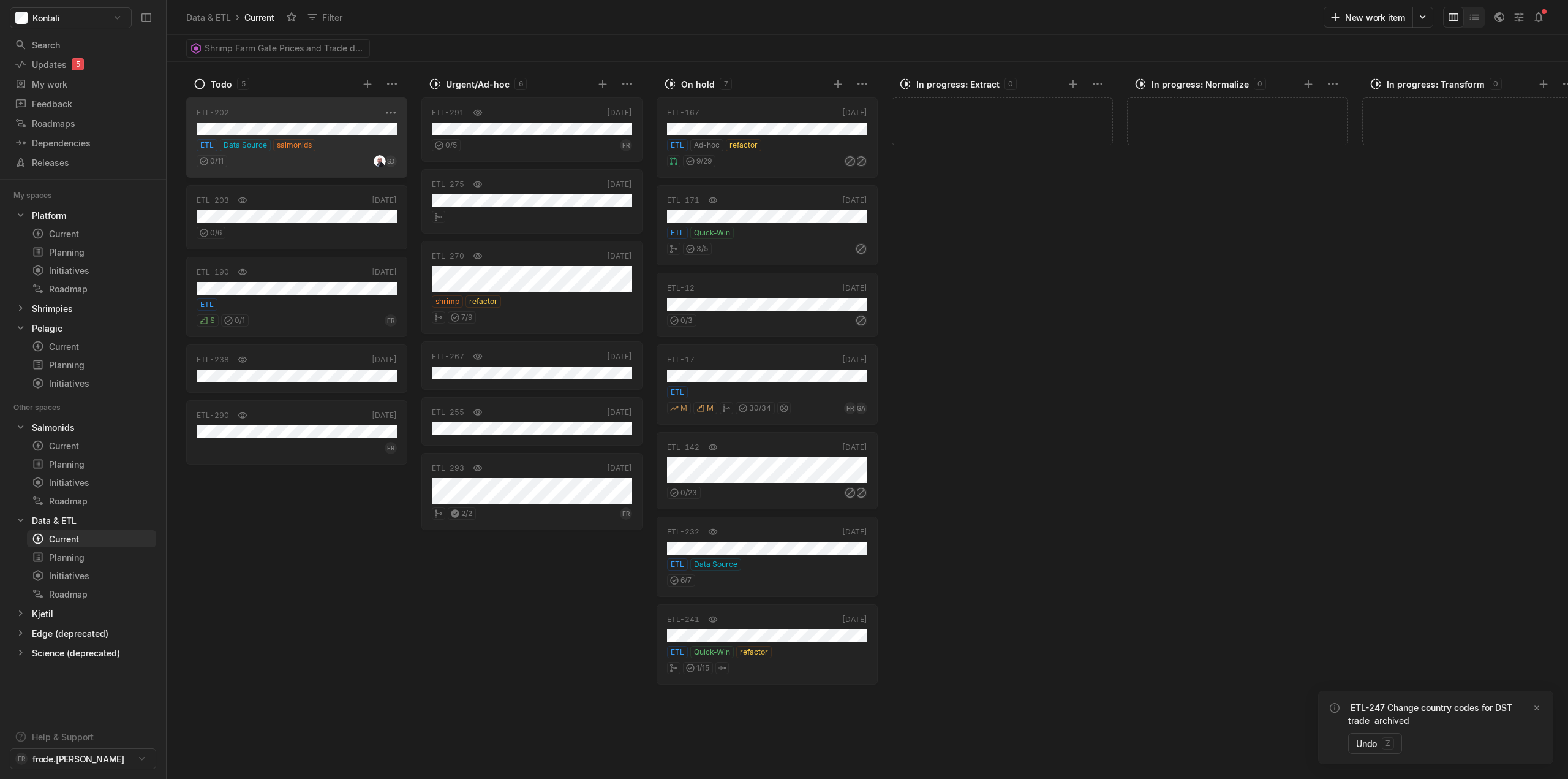
click at [329, 154] on div "0 / 11 SD" at bounding box center [296, 159] width 200 height 16
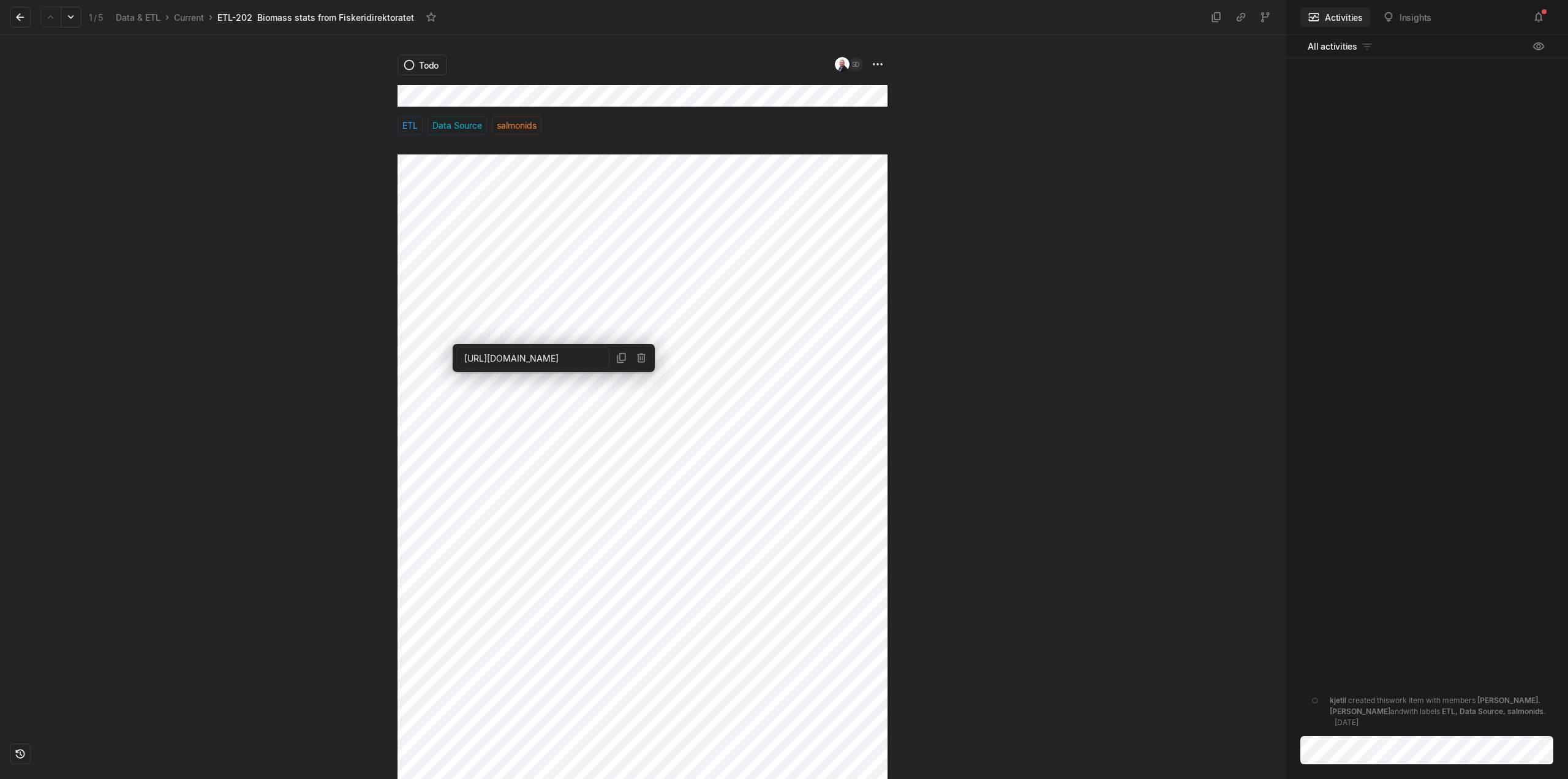
click at [325, 417] on div at bounding box center [198, 406] width 397 height 744
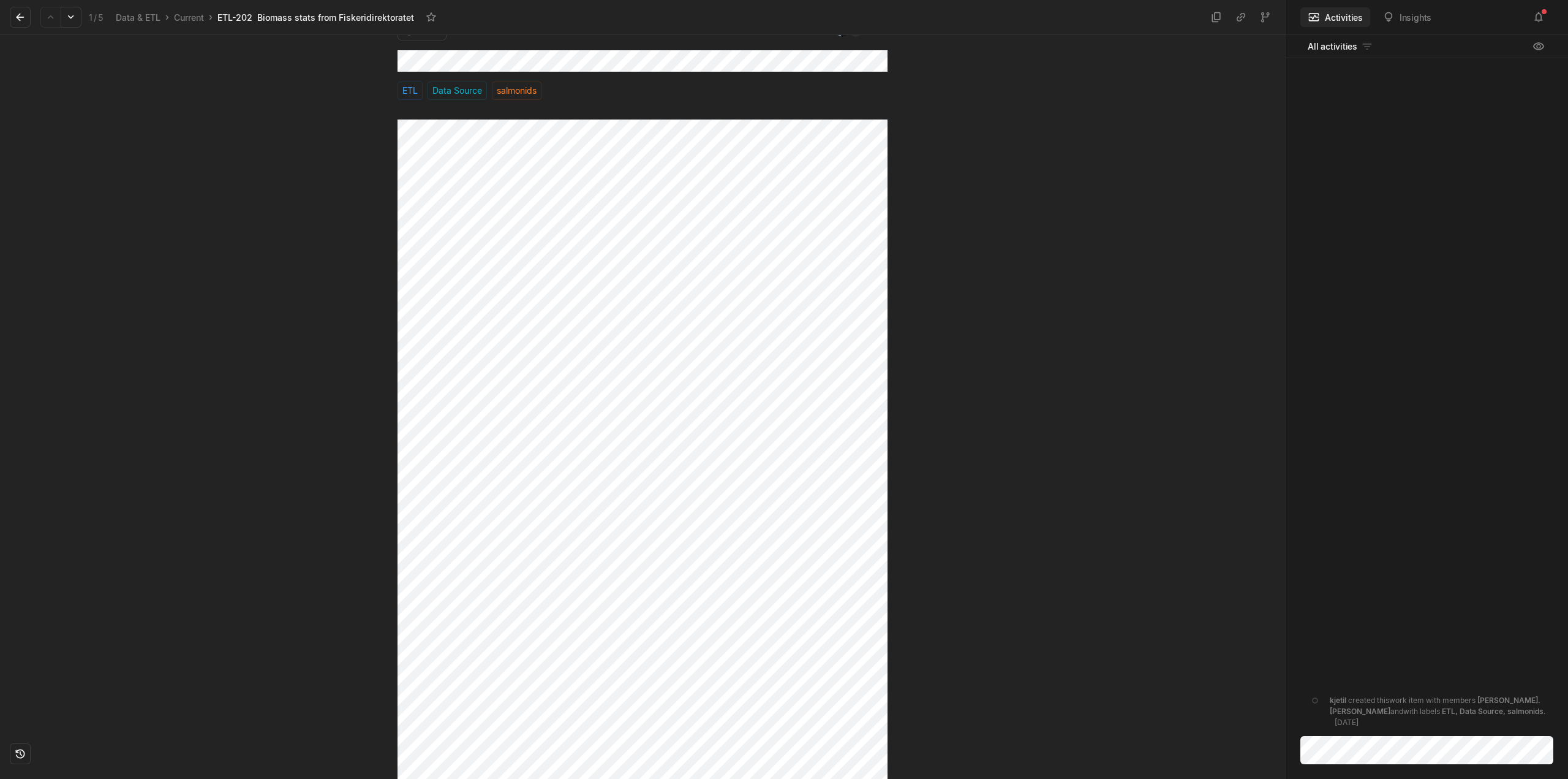
scroll to position [71, 0]
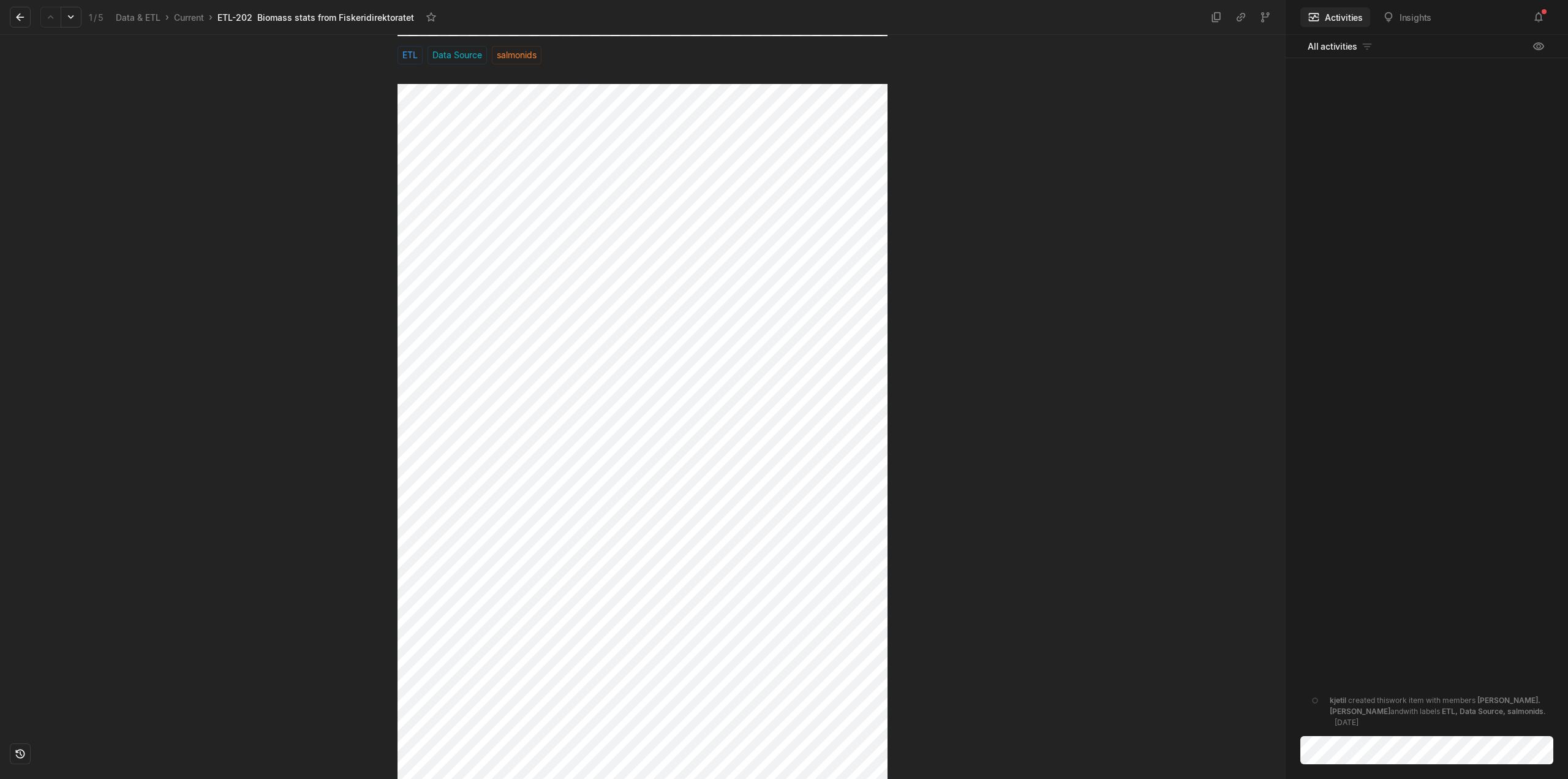
click at [929, 515] on div at bounding box center [1086, 336] width 397 height 744
click at [267, 97] on div "Todo SD ETL Data Source salmonids" at bounding box center [643, 406] width 1285 height 744
click at [243, 219] on div at bounding box center [198, 336] width 397 height 744
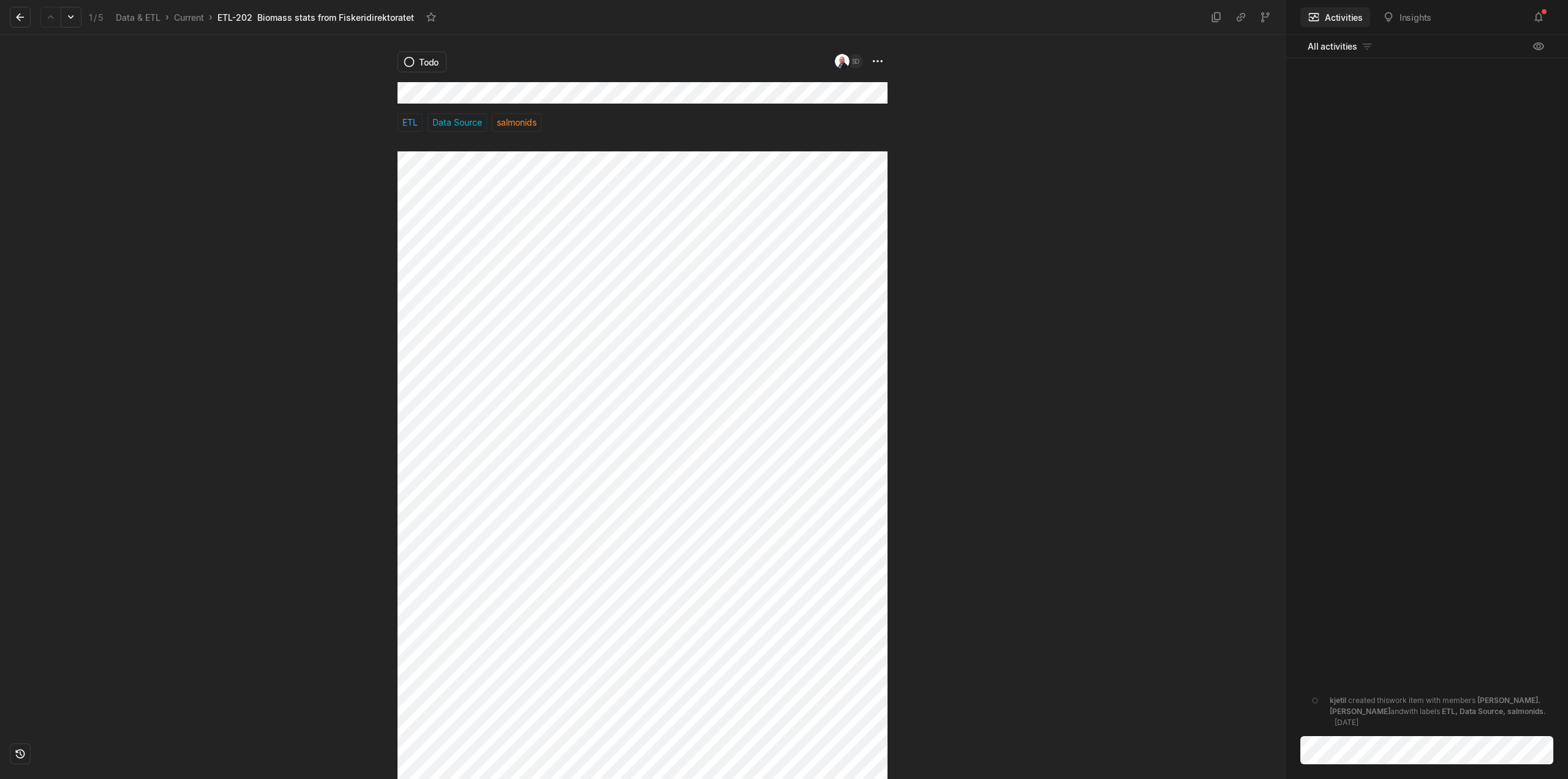
scroll to position [0, 0]
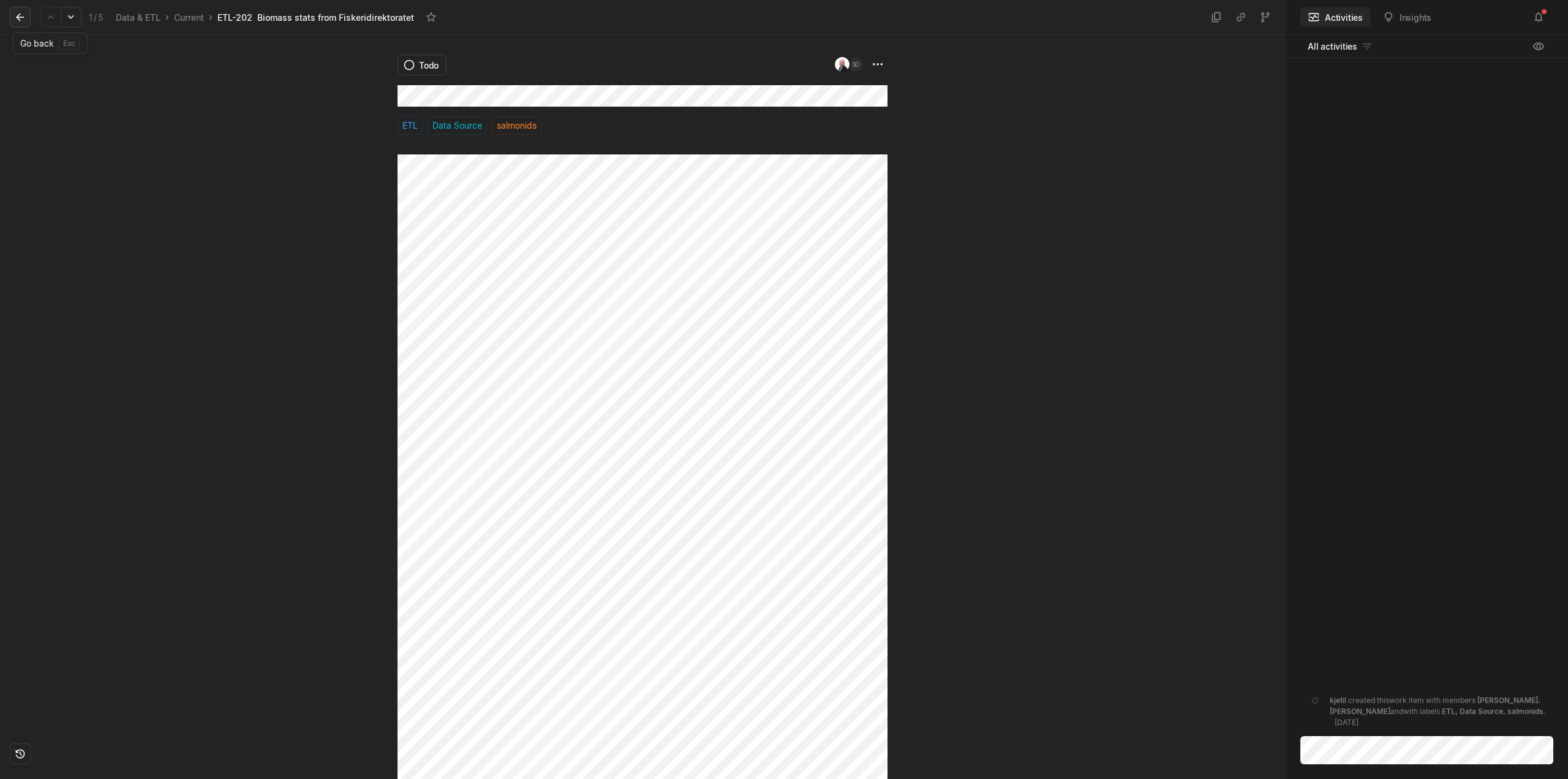
click at [24, 19] on icon at bounding box center [20, 17] width 12 height 12
click at [425, 68] on html "Kontali Search / Updates 5 g then u My work = Feedback g then f Roadmaps g then…" at bounding box center [784, 389] width 1568 height 779
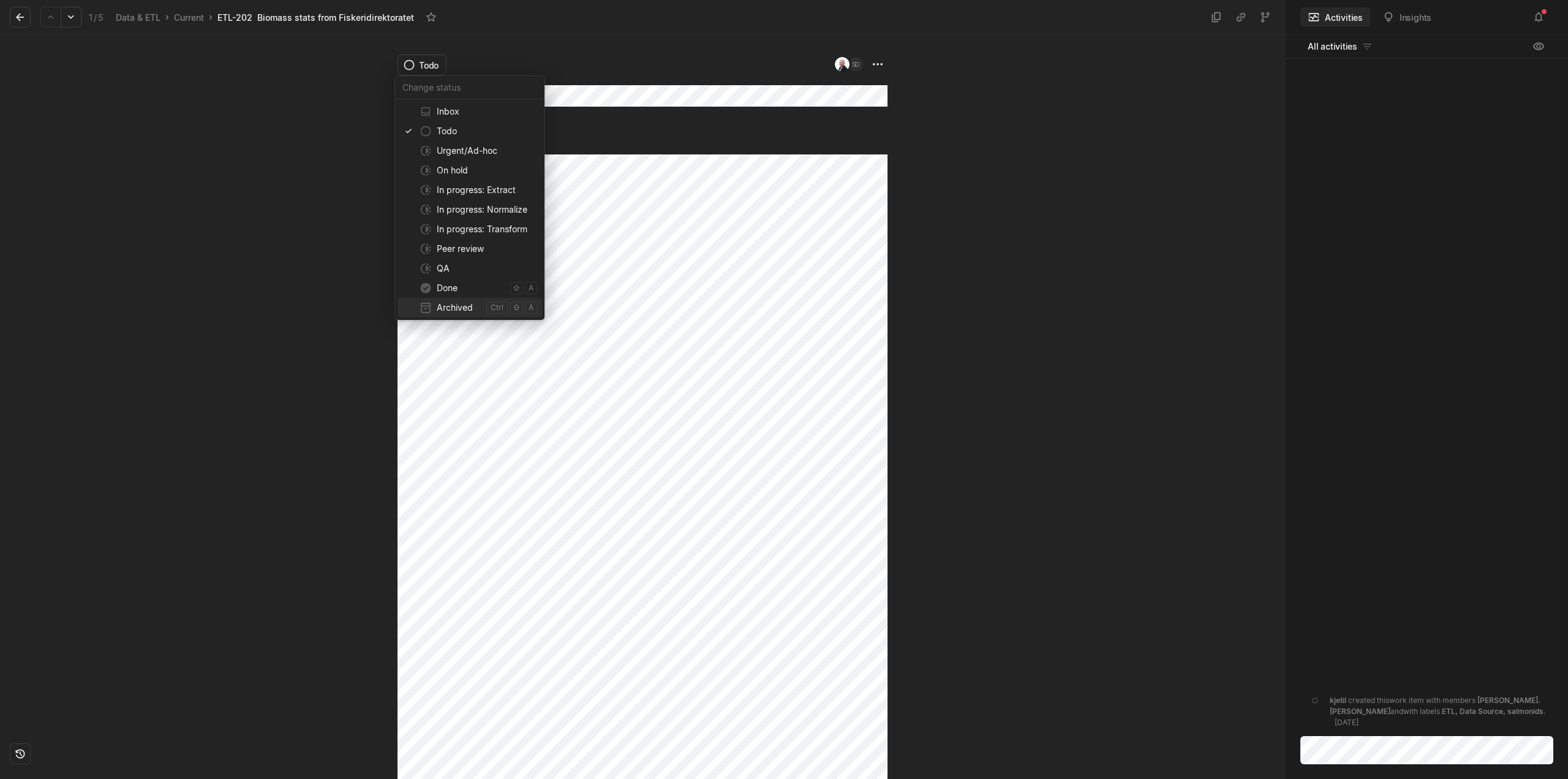
click at [466, 307] on span "Archived" at bounding box center [459, 307] width 45 height 20
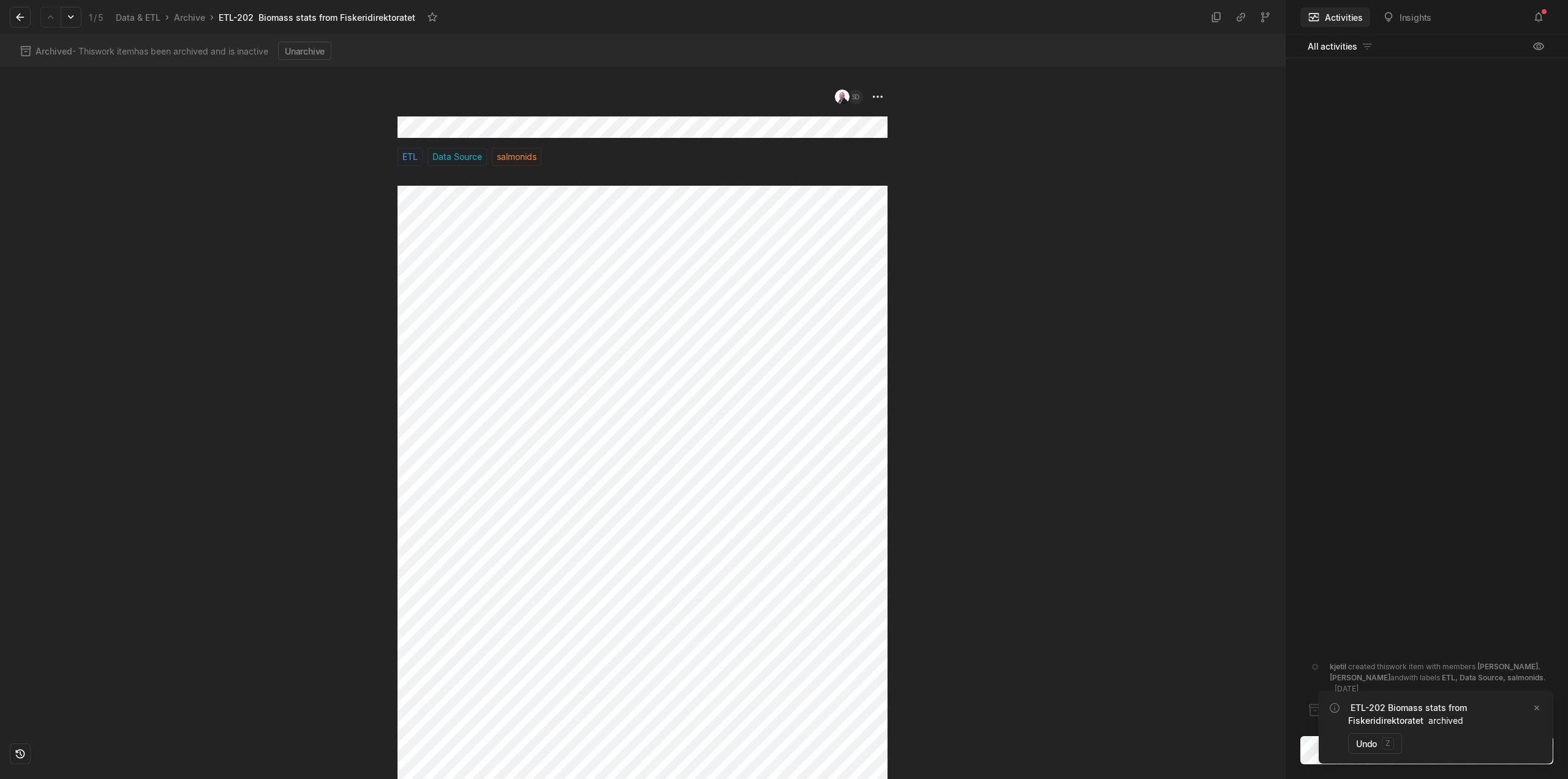
drag, startPoint x: 28, startPoint y: 22, endPoint x: 118, endPoint y: 112, distance: 127.3
click at [28, 22] on button at bounding box center [20, 17] width 21 height 21
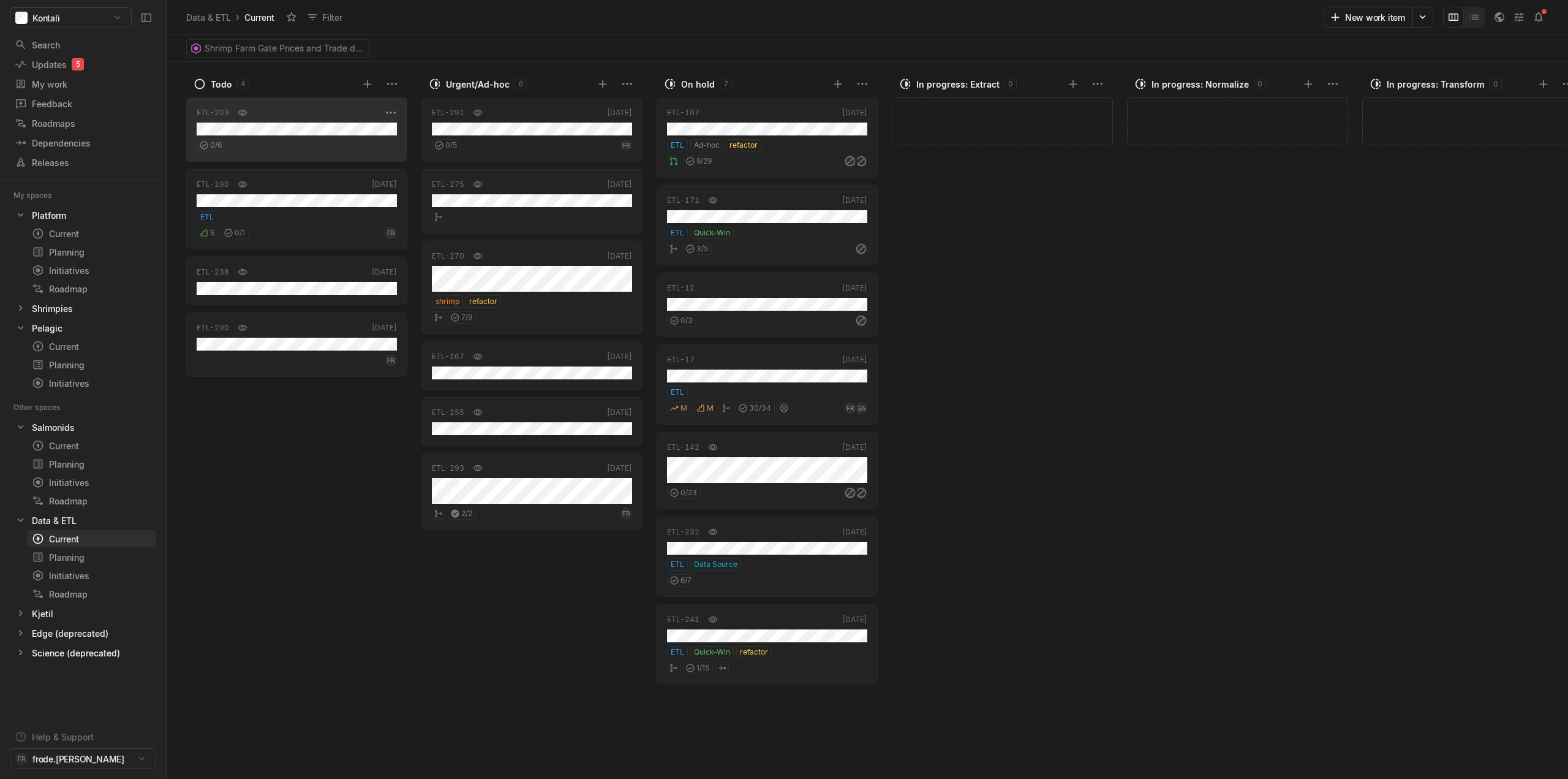
click at [323, 139] on div "0 / 6" at bounding box center [296, 143] width 200 height 16
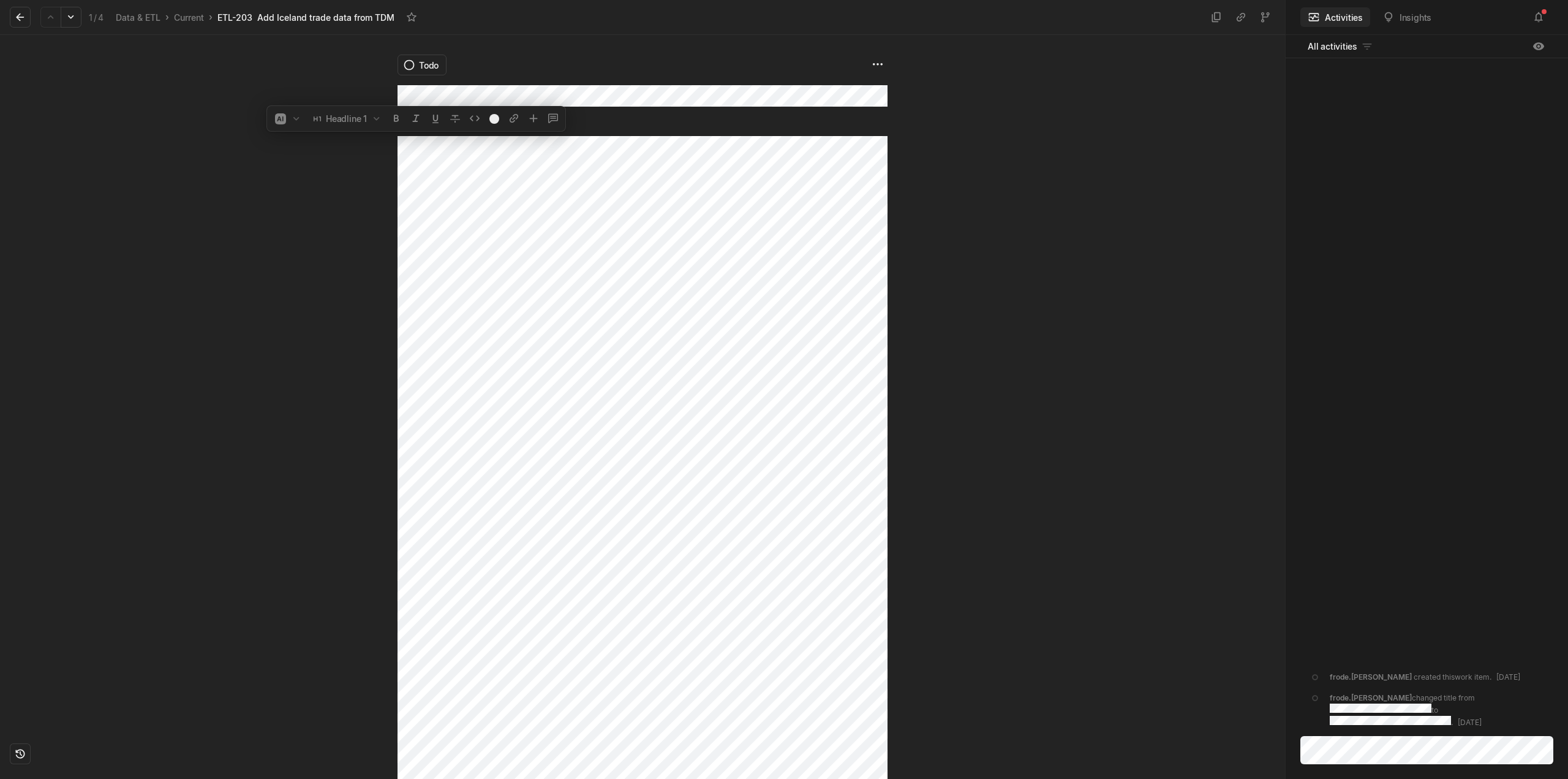
click at [274, 138] on div "Todo" at bounding box center [643, 406] width 1285 height 744
click at [1062, 408] on div at bounding box center [1086, 406] width 397 height 744
click at [425, 71] on html "Kontali Search / Updates 5 g then u My work = Feedback g then f Roadmaps g then…" at bounding box center [784, 389] width 1568 height 779
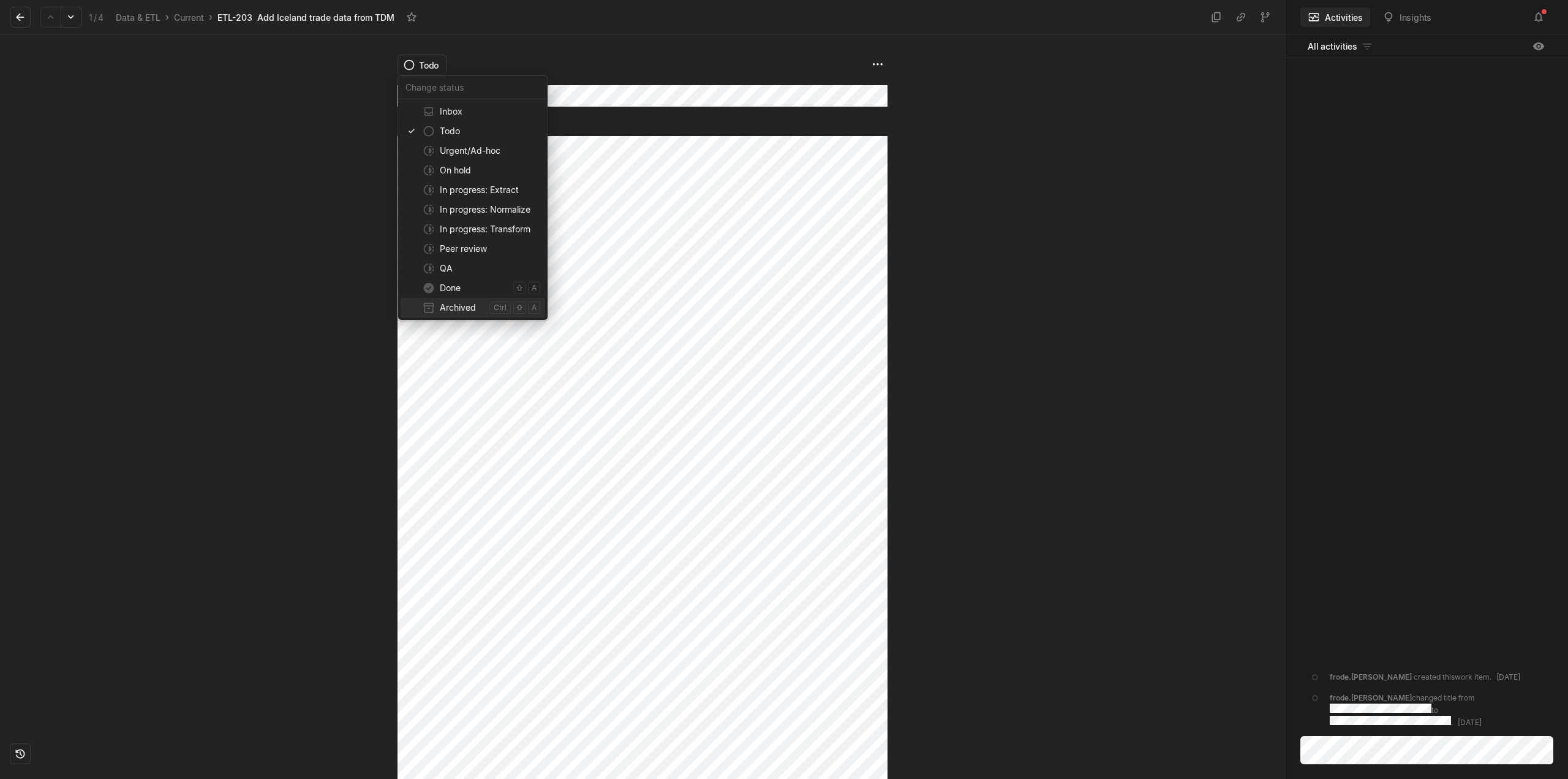
click at [461, 310] on span "Archived" at bounding box center [462, 307] width 45 height 20
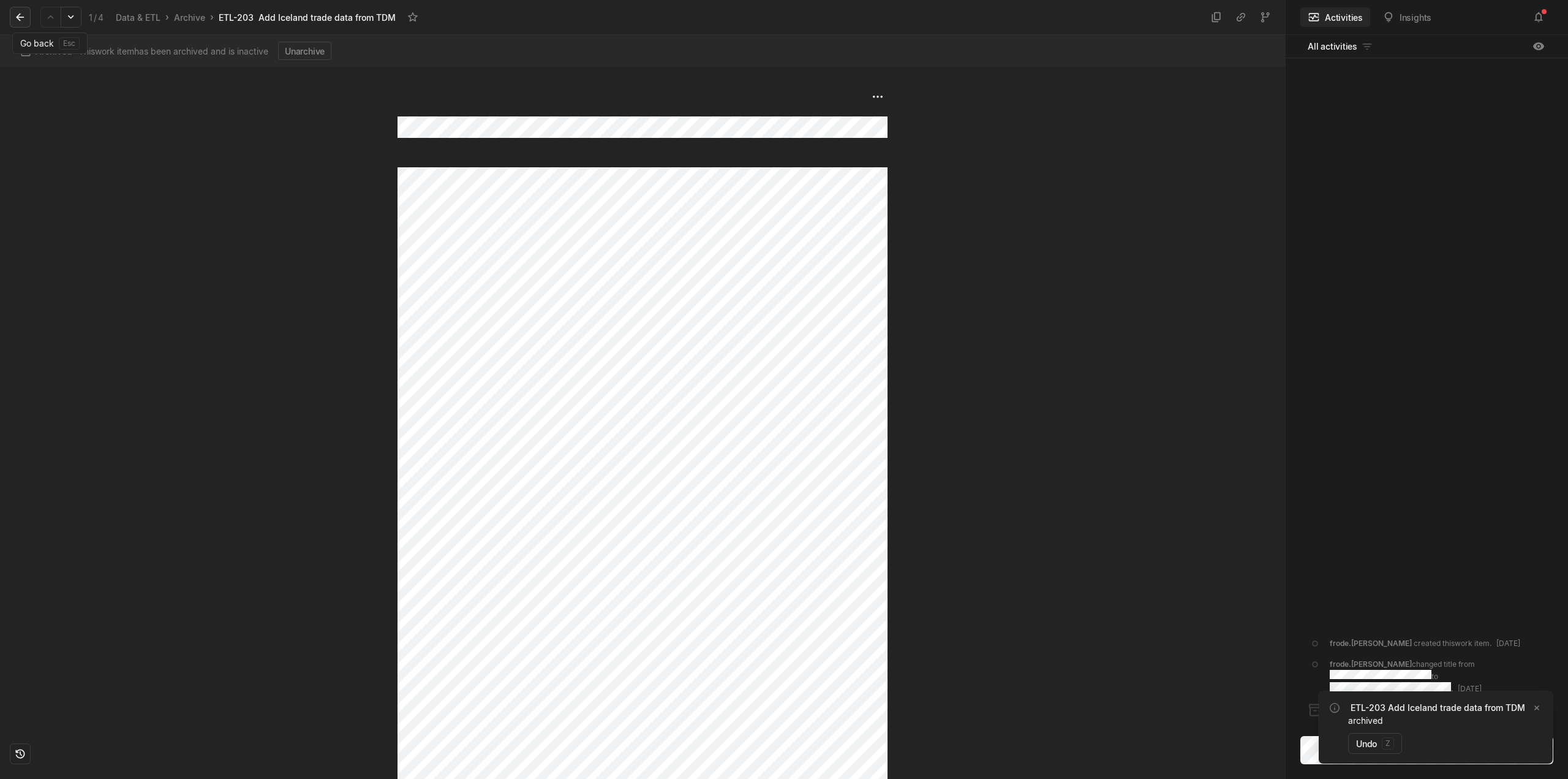
click at [17, 22] on icon at bounding box center [20, 17] width 12 height 12
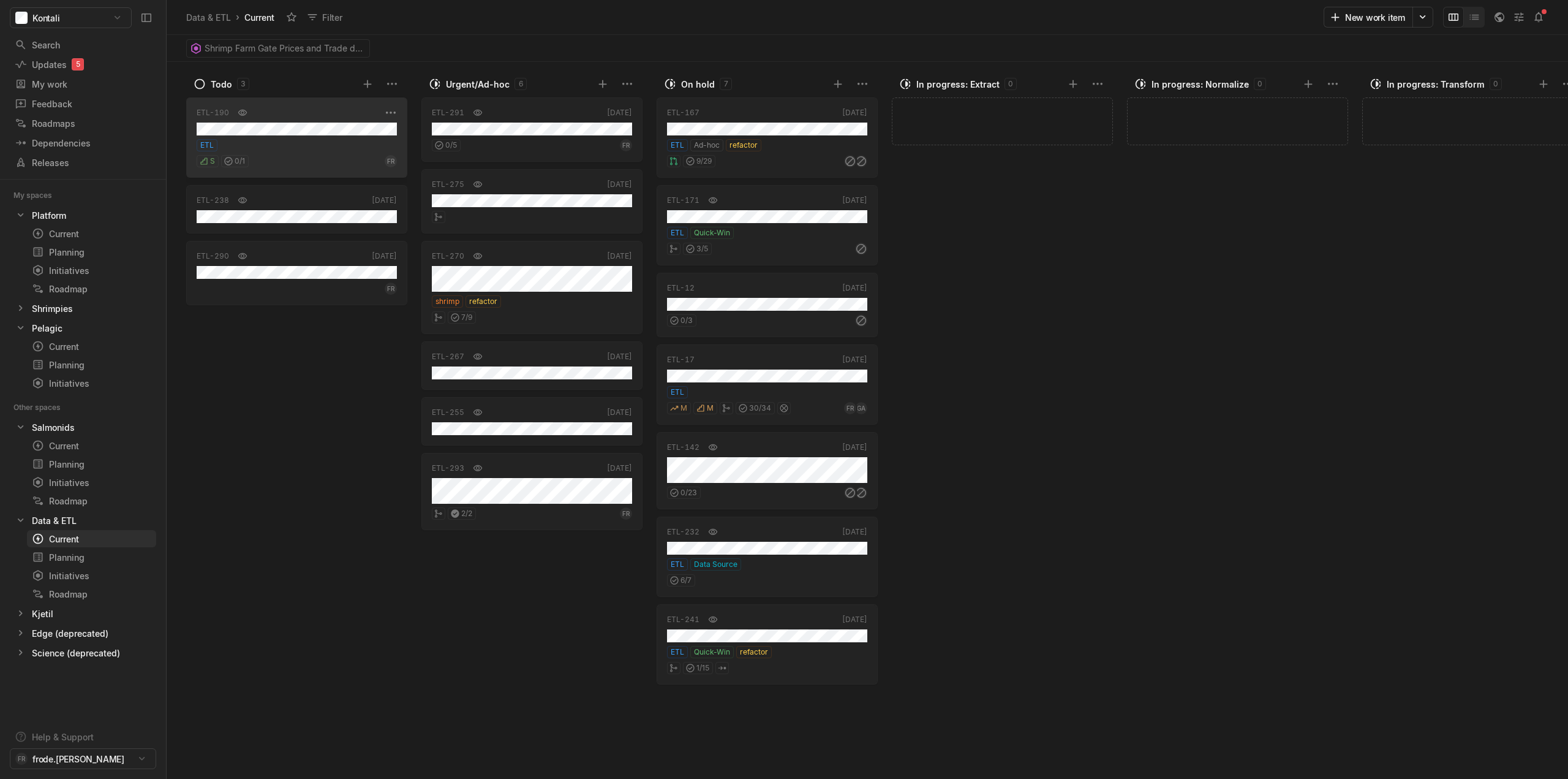
click at [296, 141] on div "ETL" at bounding box center [296, 145] width 200 height 12
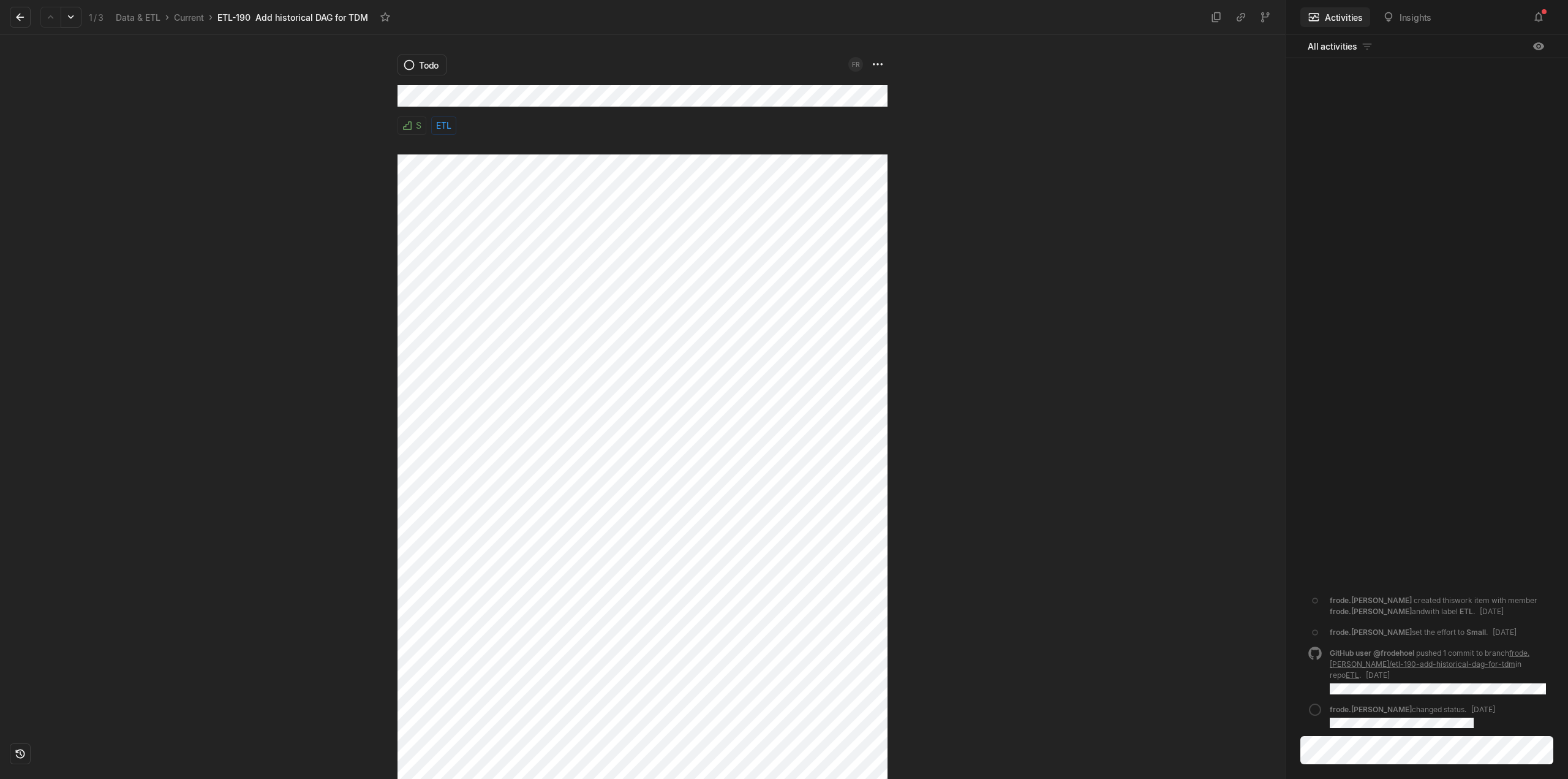
click at [395, 98] on div "Todo FR S ETL" at bounding box center [643, 406] width 1285 height 744
click at [327, 135] on div "Todo FR S ETL" at bounding box center [643, 406] width 1285 height 744
click at [425, 68] on html "Kontali Search / Updates 5 g then u My work = Feedback g then f Roadmaps g then…" at bounding box center [784, 389] width 1568 height 779
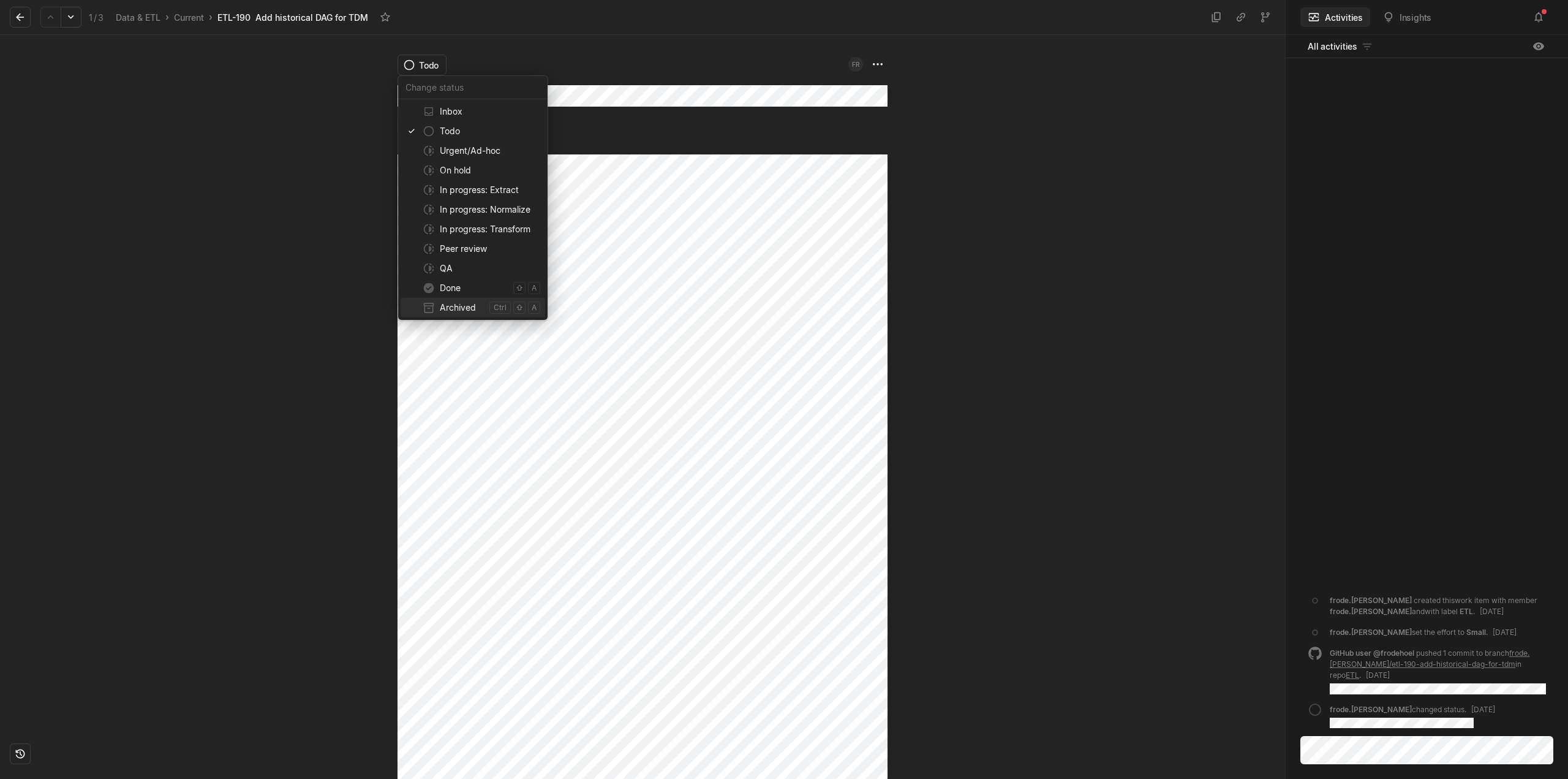
click at [460, 308] on span "Archived" at bounding box center [462, 307] width 45 height 20
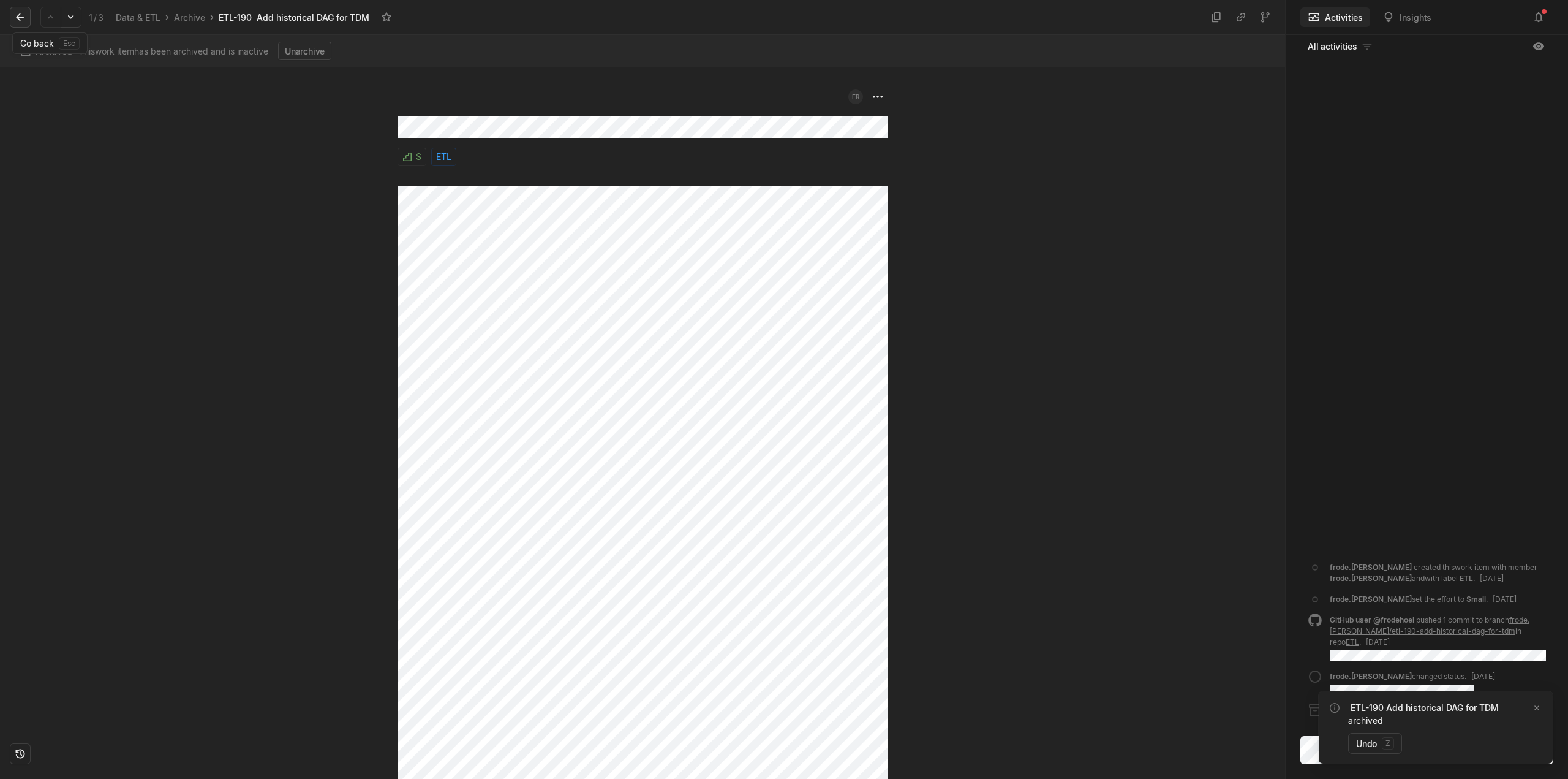
click at [24, 21] on icon at bounding box center [20, 17] width 12 height 12
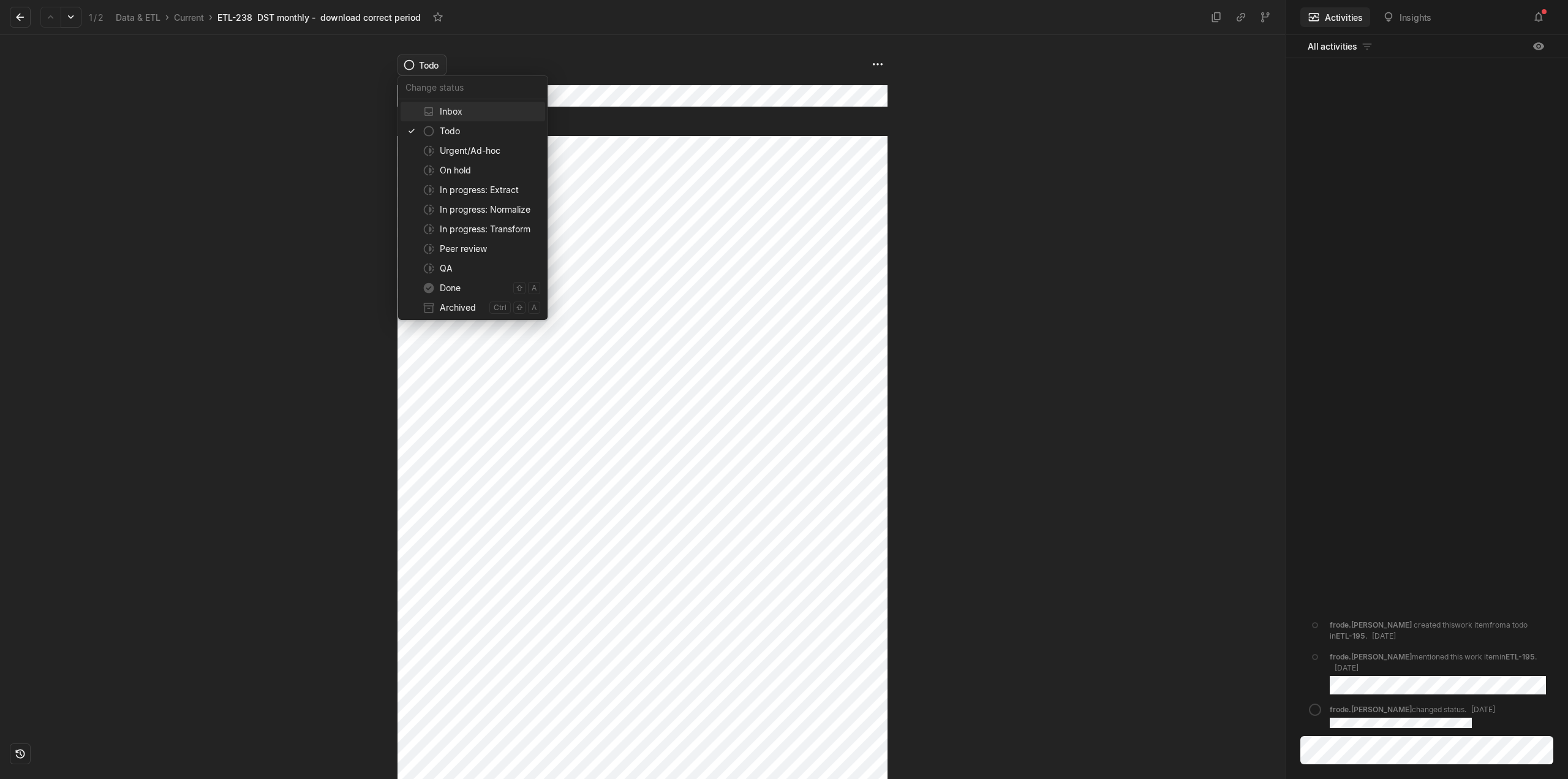
click at [427, 60] on html "Kontali Search / Updates 5 g then u My work = Feedback g then f Roadmaps g then…" at bounding box center [784, 389] width 1568 height 779
click at [730, 443] on html "Kontali Search / Updates 5 g then u My work = Feedback g then f Roadmaps g then…" at bounding box center [784, 389] width 1568 height 779
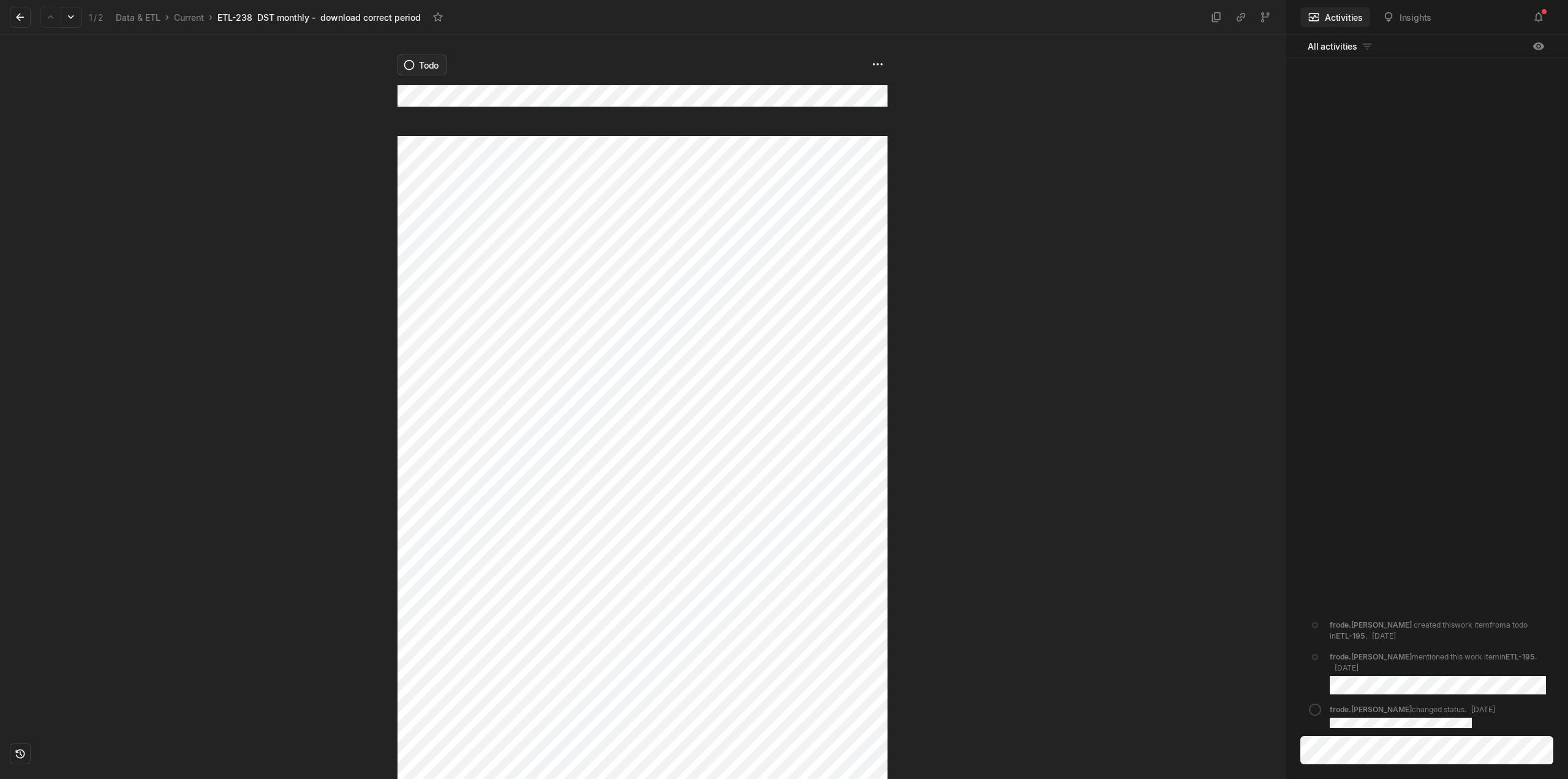
click at [418, 65] on html "Kontali Search / Updates 5 g then u My work = Feedback g then f Roadmaps g then…" at bounding box center [784, 389] width 1568 height 779
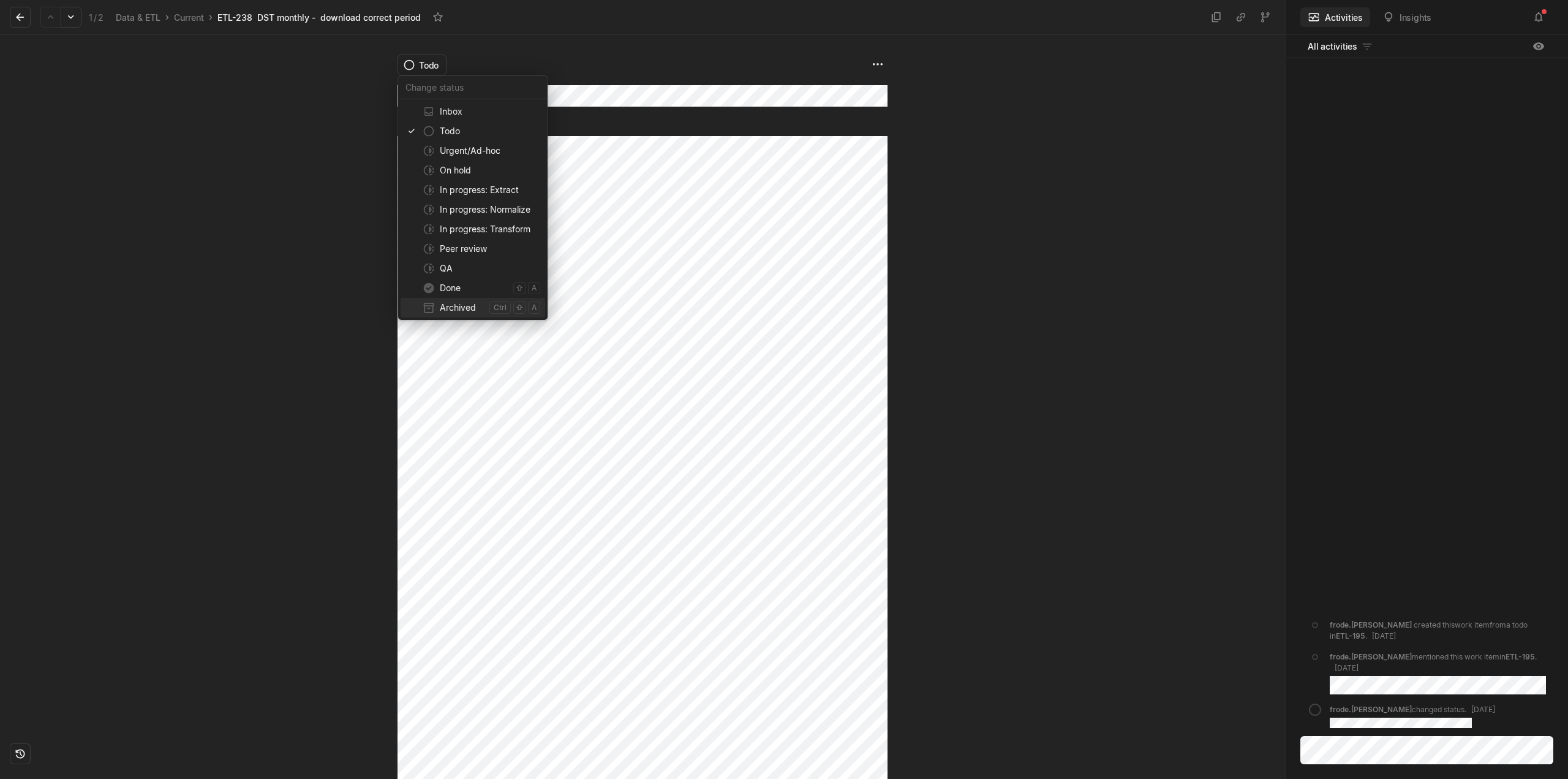
click at [462, 305] on span "Archived" at bounding box center [462, 307] width 45 height 20
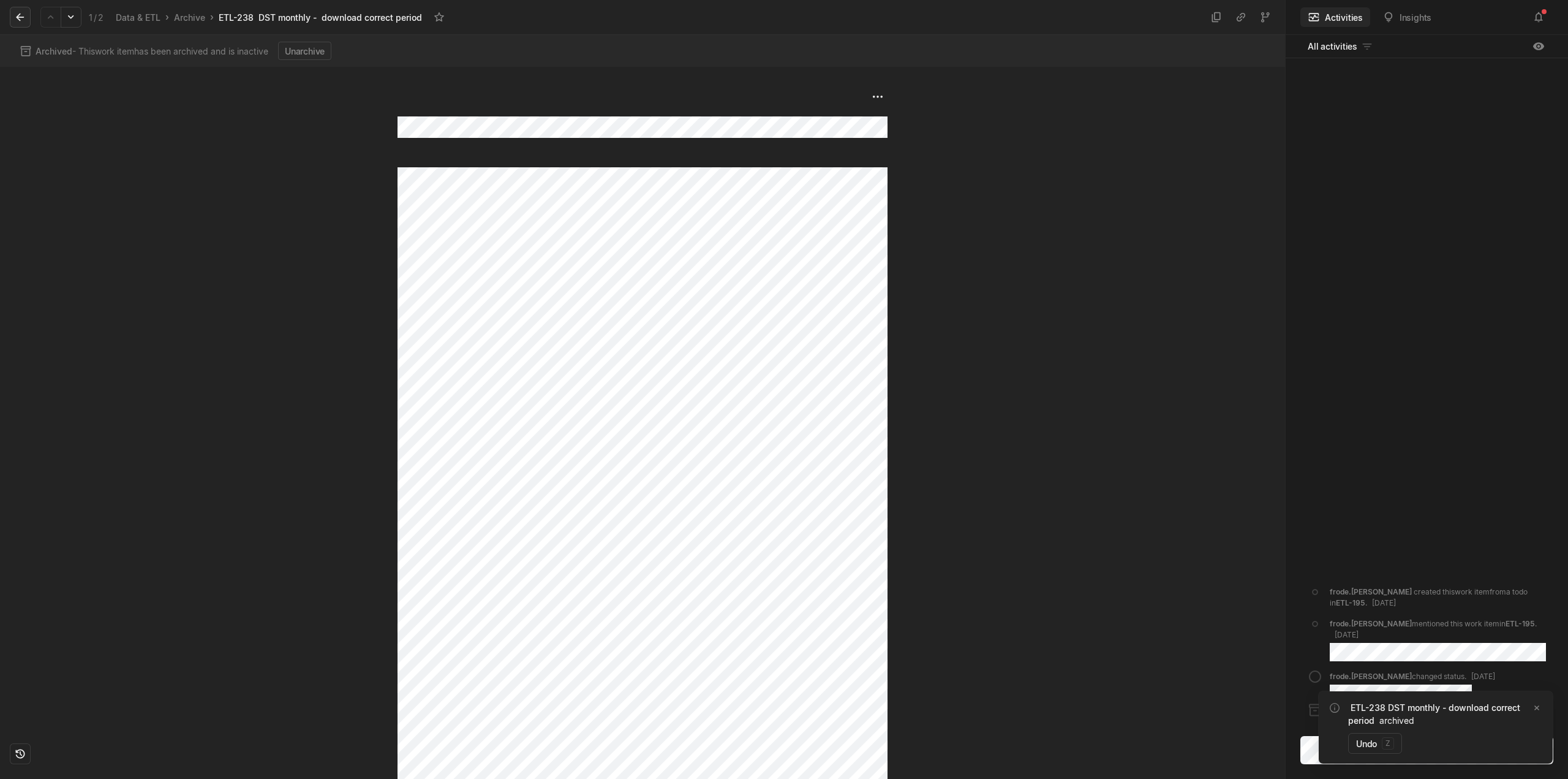
click at [22, 16] on icon at bounding box center [20, 17] width 12 height 12
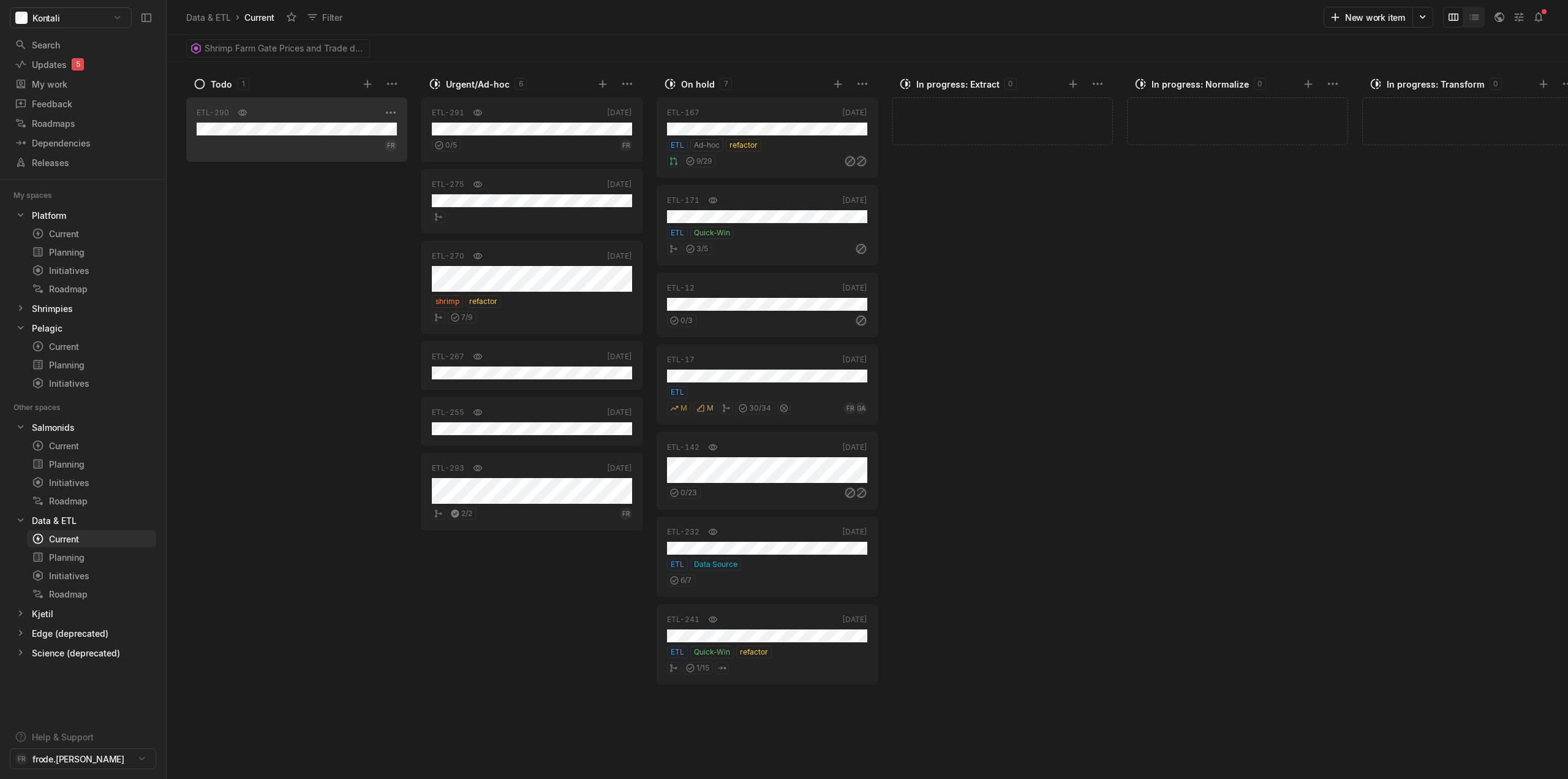
click at [317, 145] on div "FR" at bounding box center [296, 143] width 200 height 16
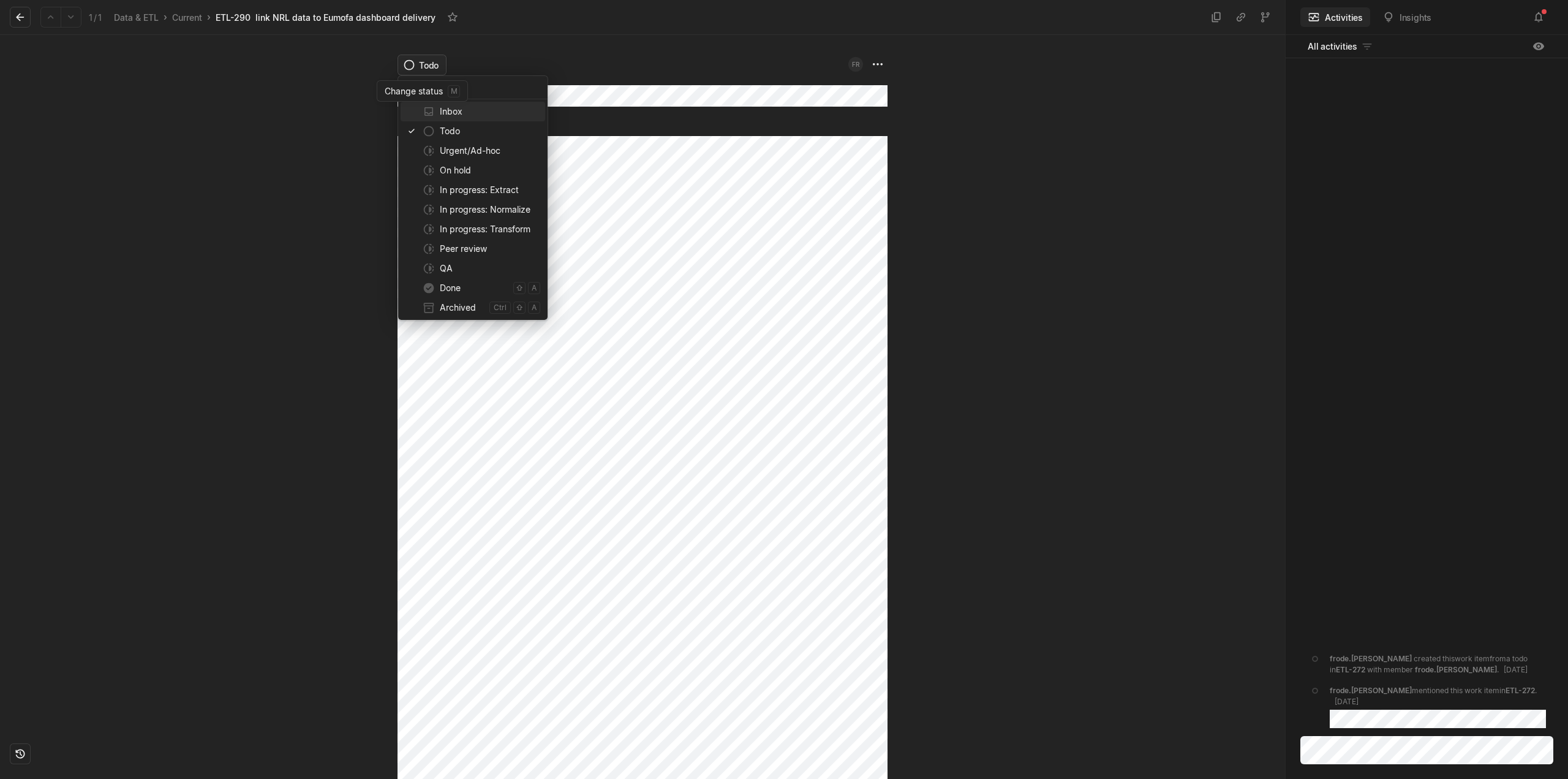
click at [432, 66] on html "Kontali Search / Updates 5 g then u My work = Feedback g then f Roadmaps g then…" at bounding box center [784, 389] width 1568 height 779
click at [466, 305] on span "Archived" at bounding box center [462, 307] width 45 height 20
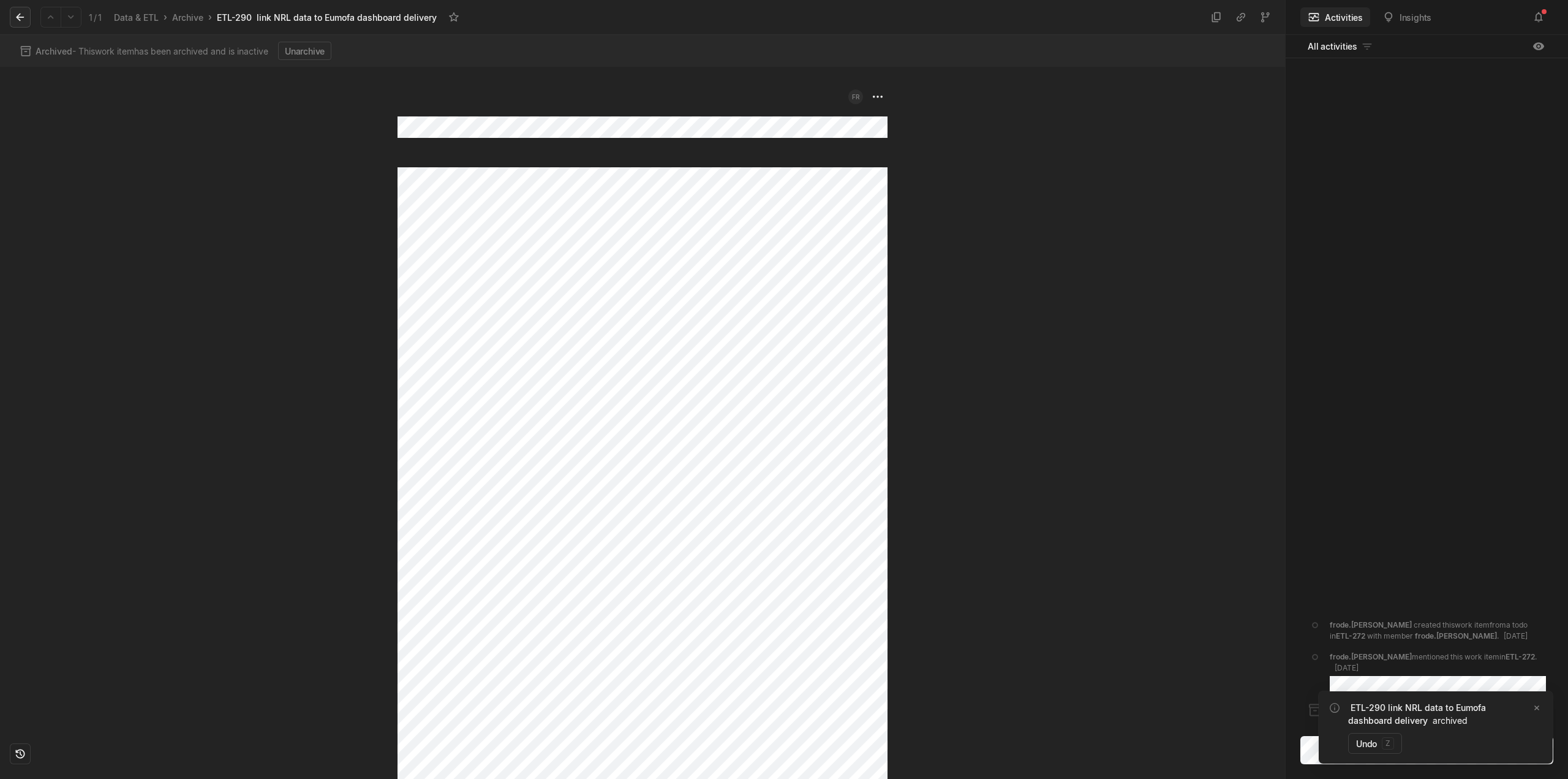
click at [28, 22] on button at bounding box center [20, 17] width 21 height 21
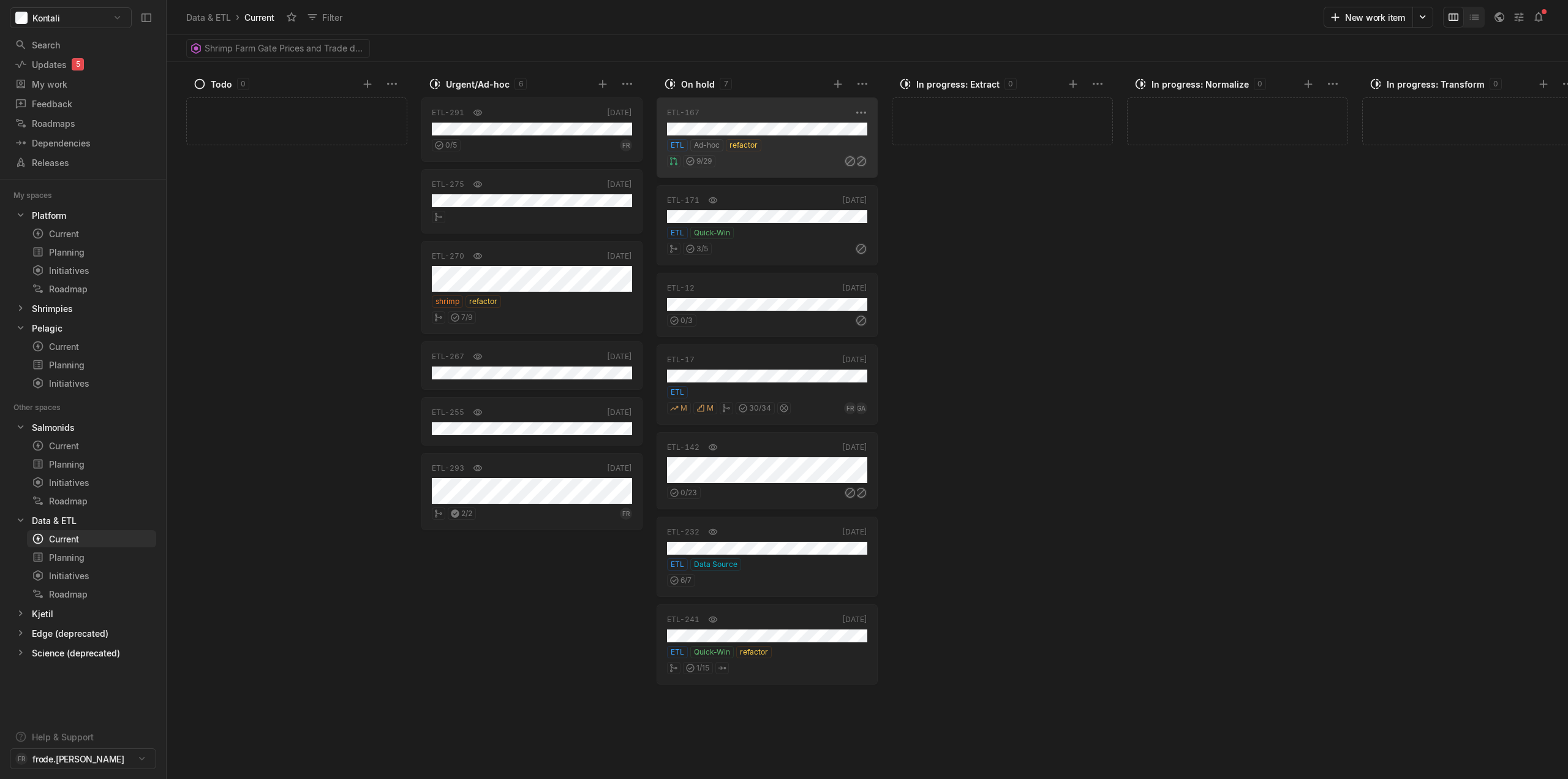
click at [806, 159] on div "9 / 29" at bounding box center [767, 159] width 200 height 16
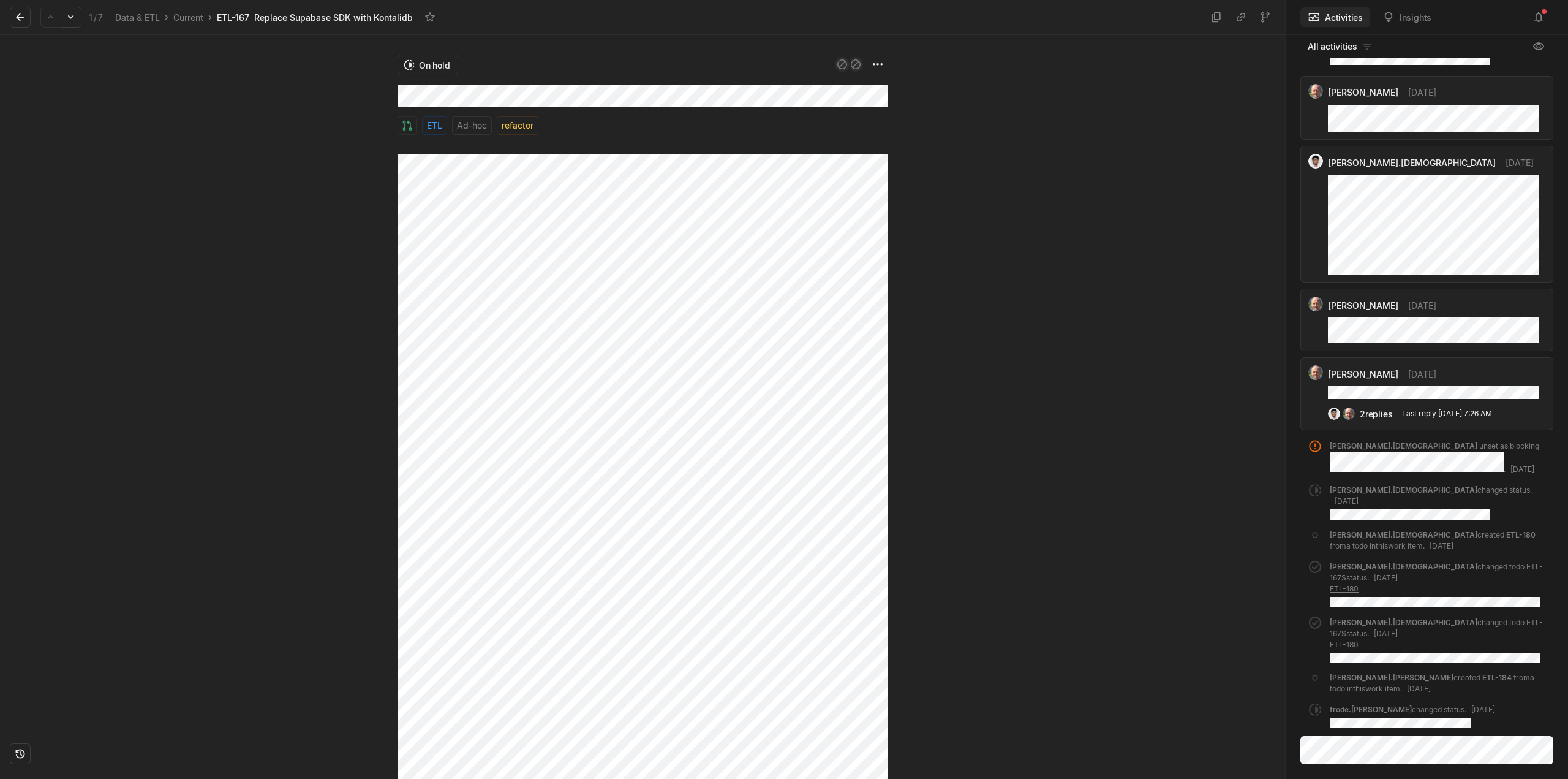
click at [196, 271] on div at bounding box center [198, 406] width 397 height 744
click at [1482, 678] on link "ETL-184" at bounding box center [1497, 678] width 29 height 10
click at [1338, 589] on link "ETL-180" at bounding box center [1344, 589] width 29 height 10
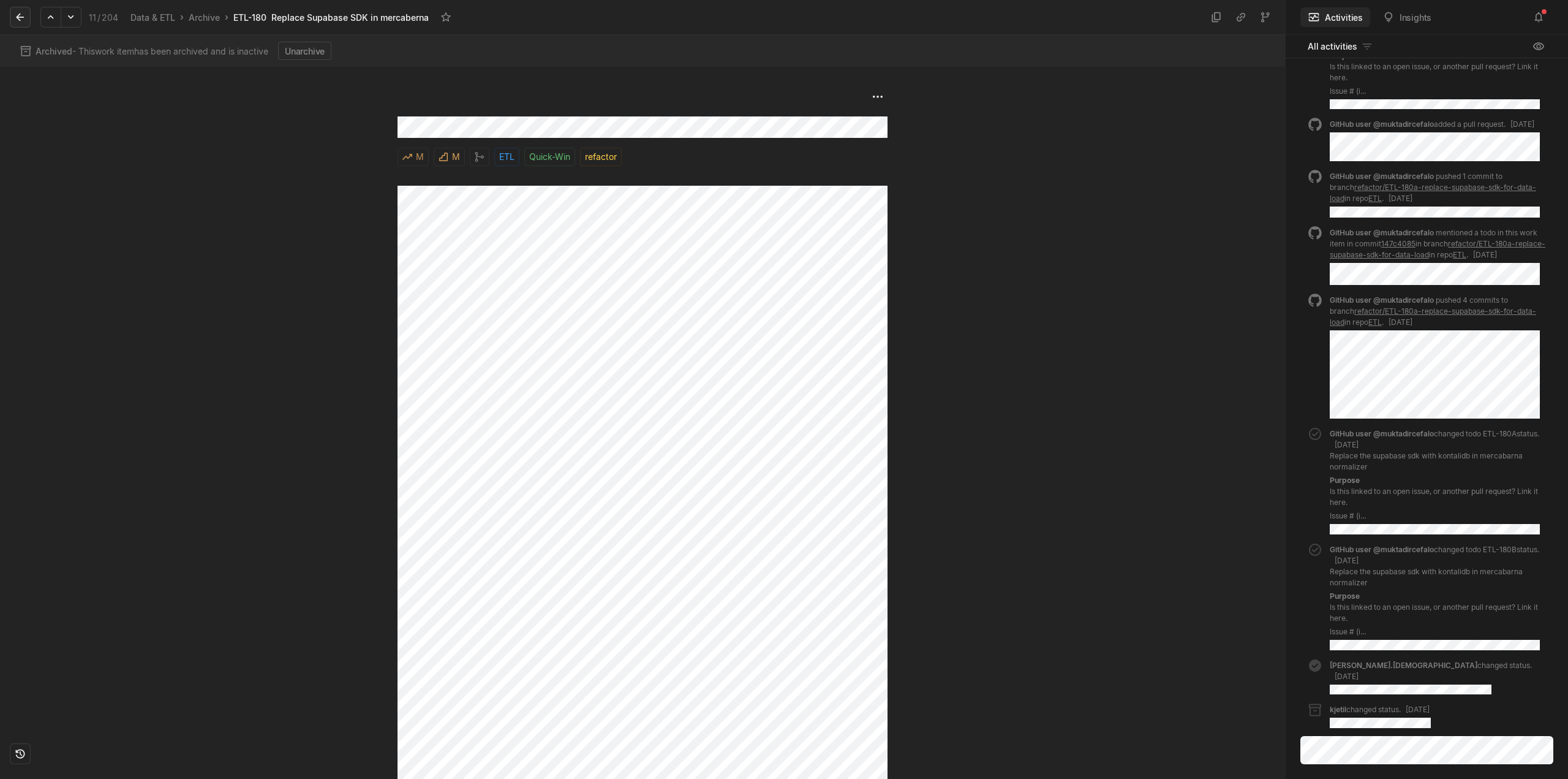
click at [19, 20] on icon at bounding box center [20, 18] width 8 height 8
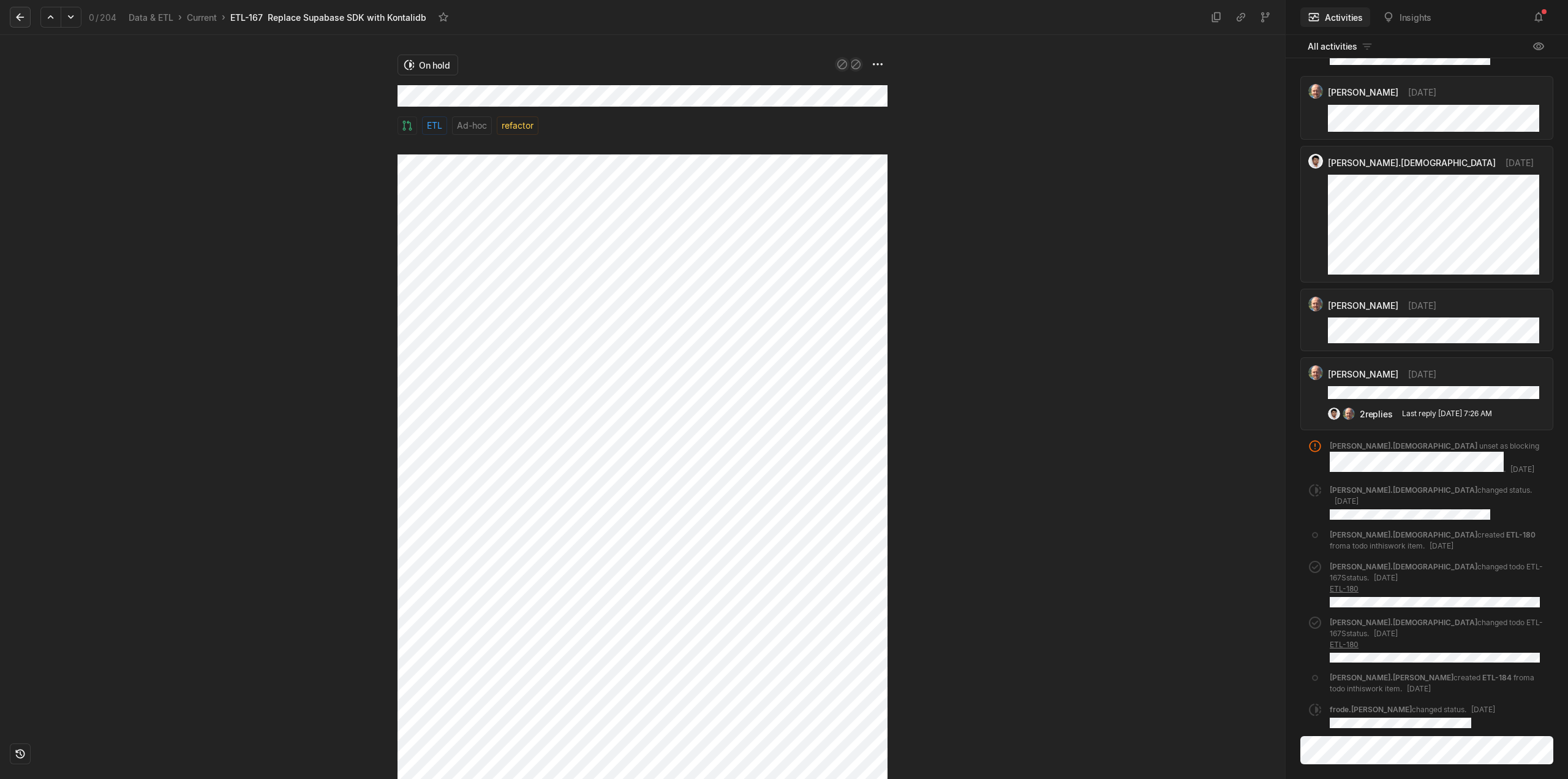
click at [13, 16] on button at bounding box center [20, 17] width 21 height 21
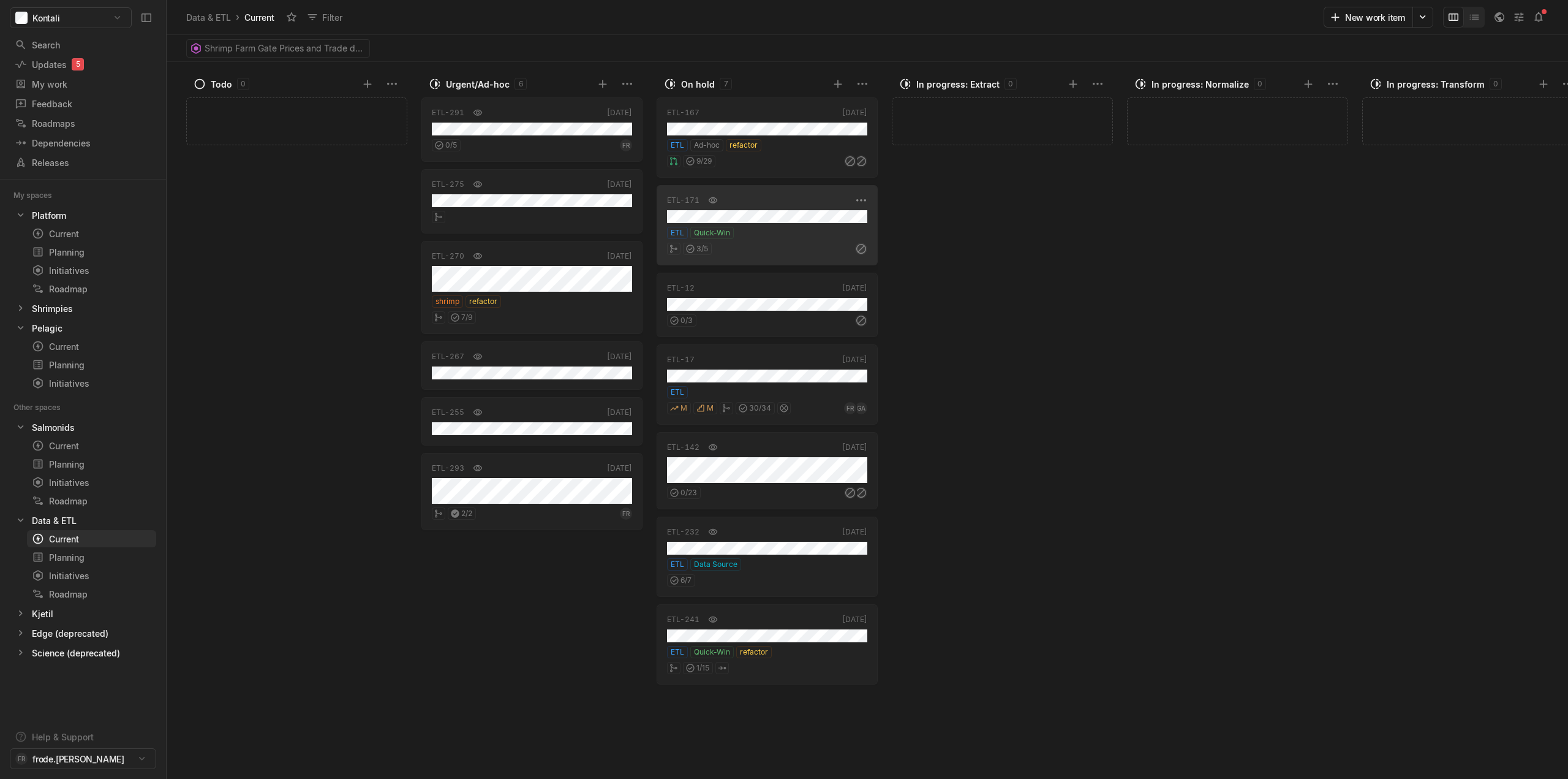
click at [769, 227] on div "ETL Quick-Win" at bounding box center [767, 233] width 200 height 12
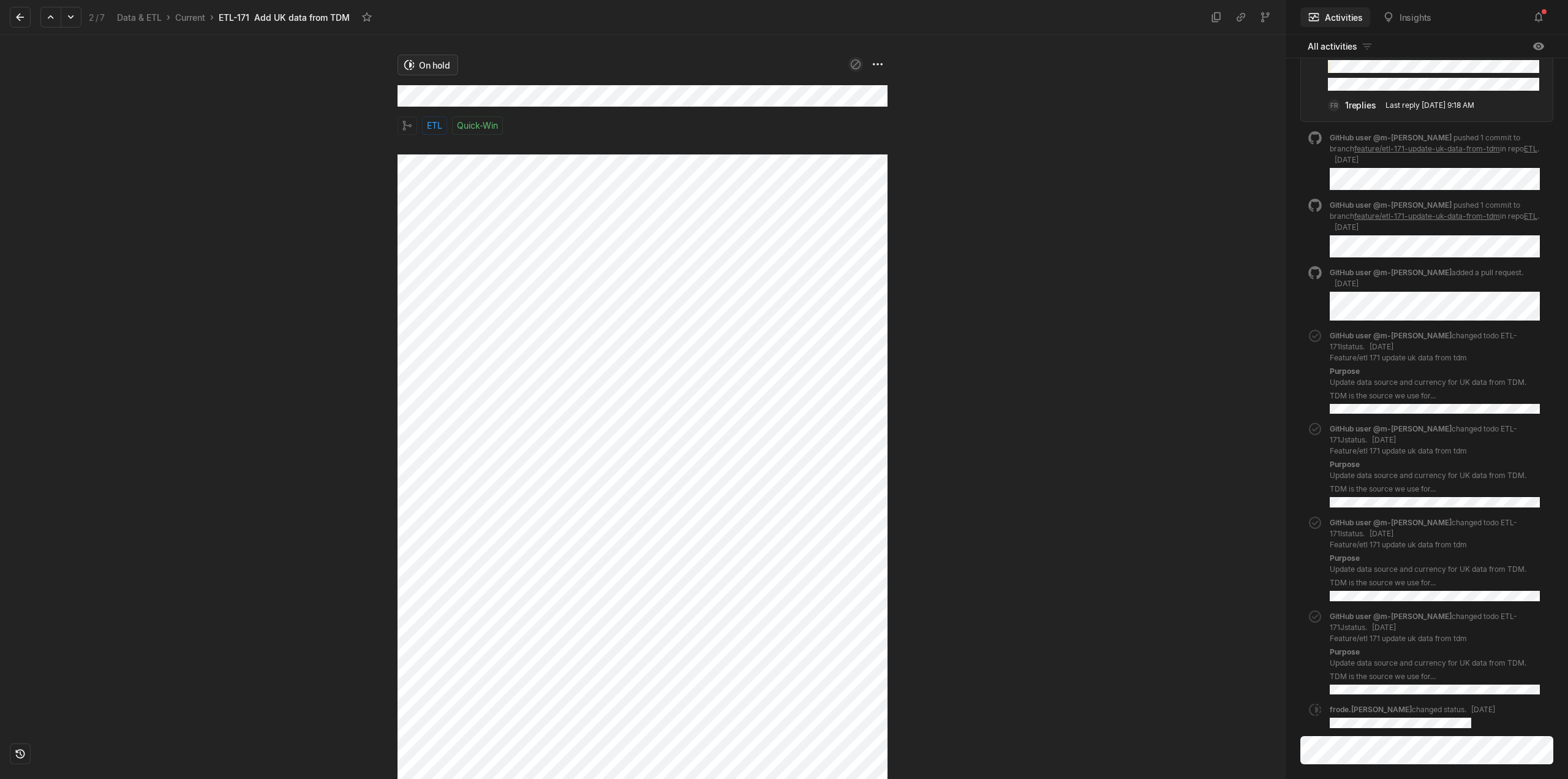
click at [437, 65] on html "Kontali Search / Updates 5 g then u My work = Feedback g then f Roadmaps g then…" at bounding box center [784, 389] width 1568 height 779
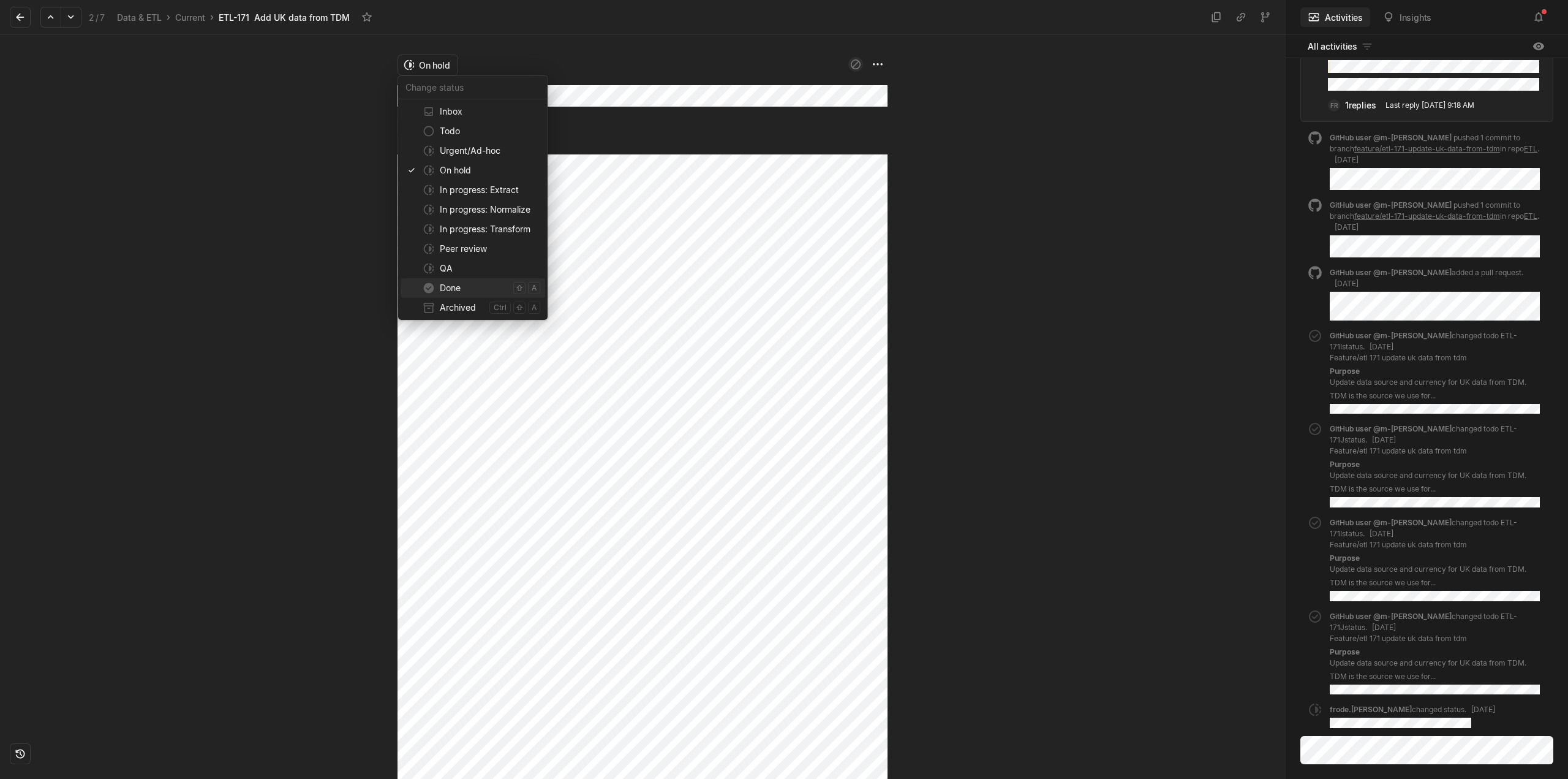
click at [451, 293] on span "Done" at bounding box center [474, 288] width 69 height 20
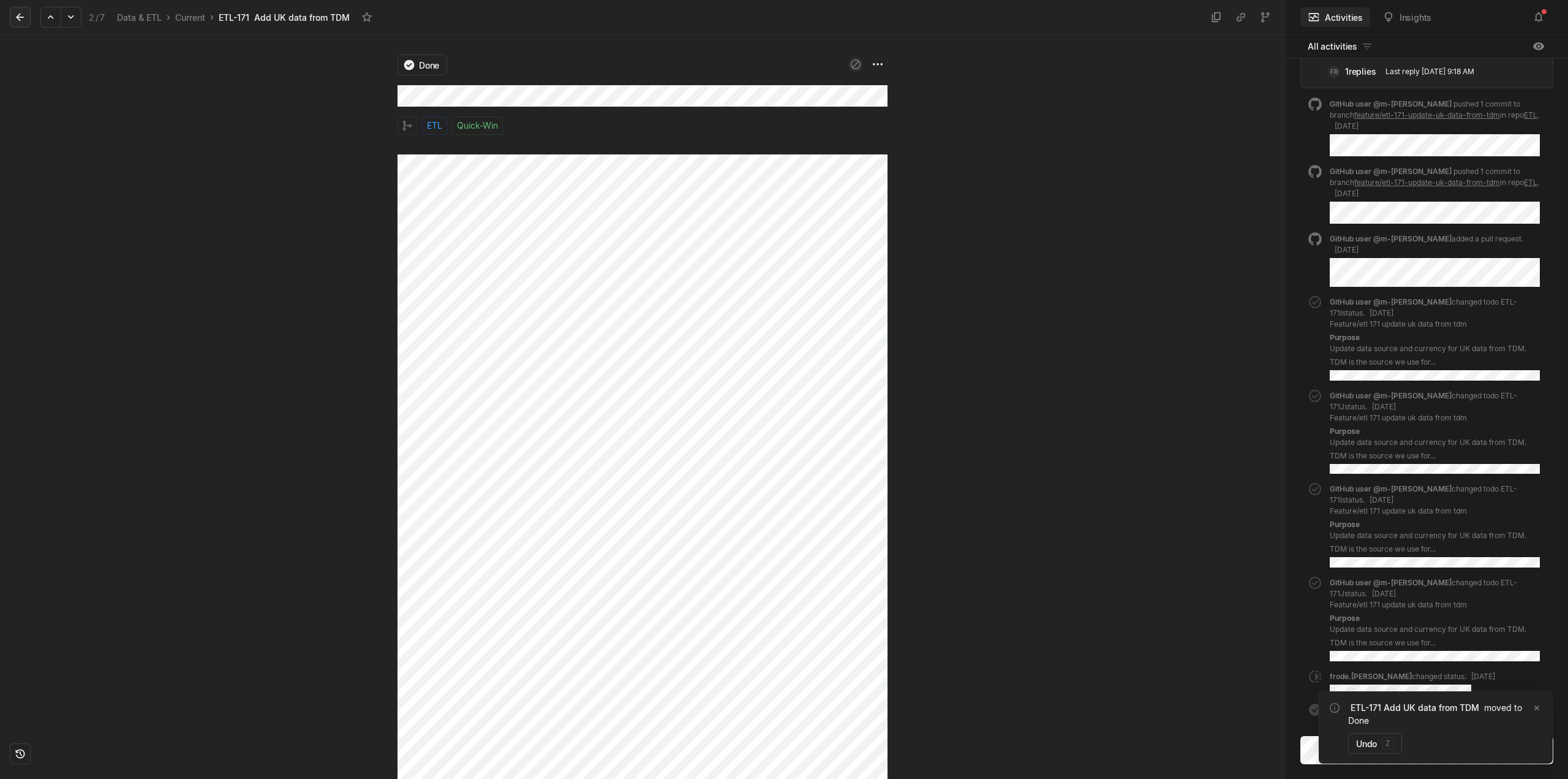
click at [20, 14] on icon at bounding box center [20, 18] width 8 height 8
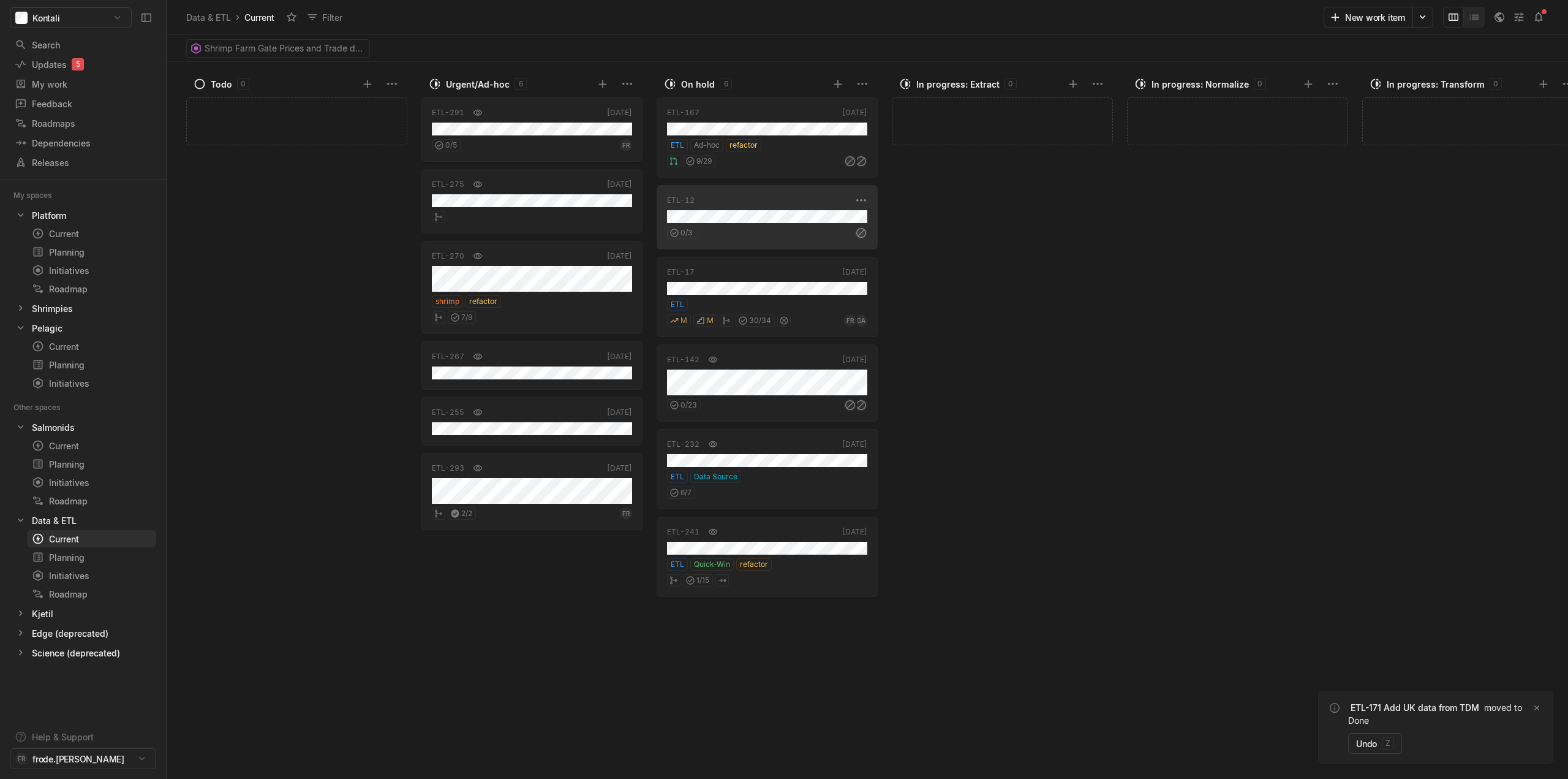
click at [769, 230] on div "0 / 3" at bounding box center [767, 230] width 200 height 16
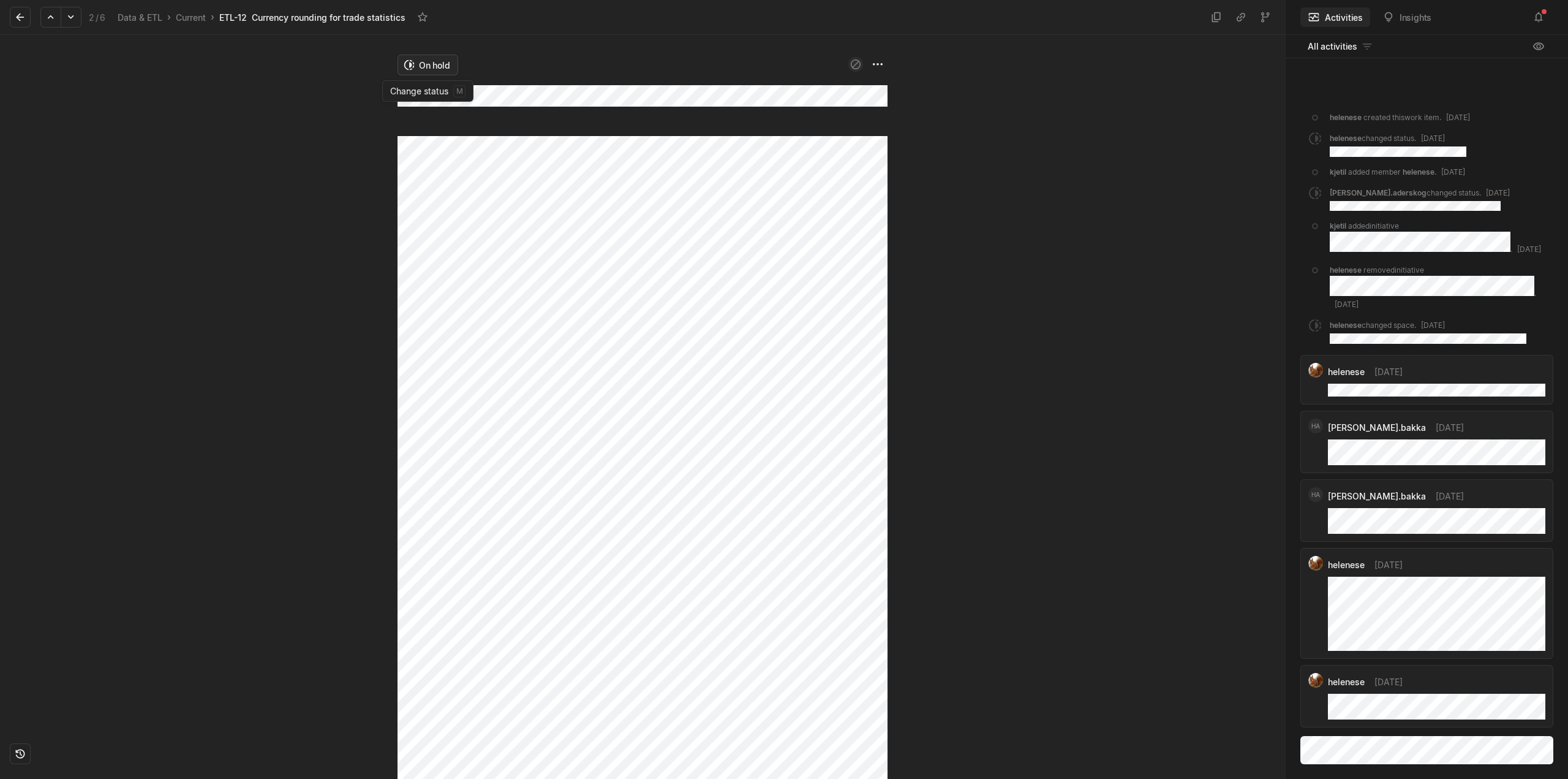
click at [426, 65] on html "Kontali Search / Updates 5 g then u My work = Feedback g then f Roadmaps g then…" at bounding box center [784, 389] width 1568 height 779
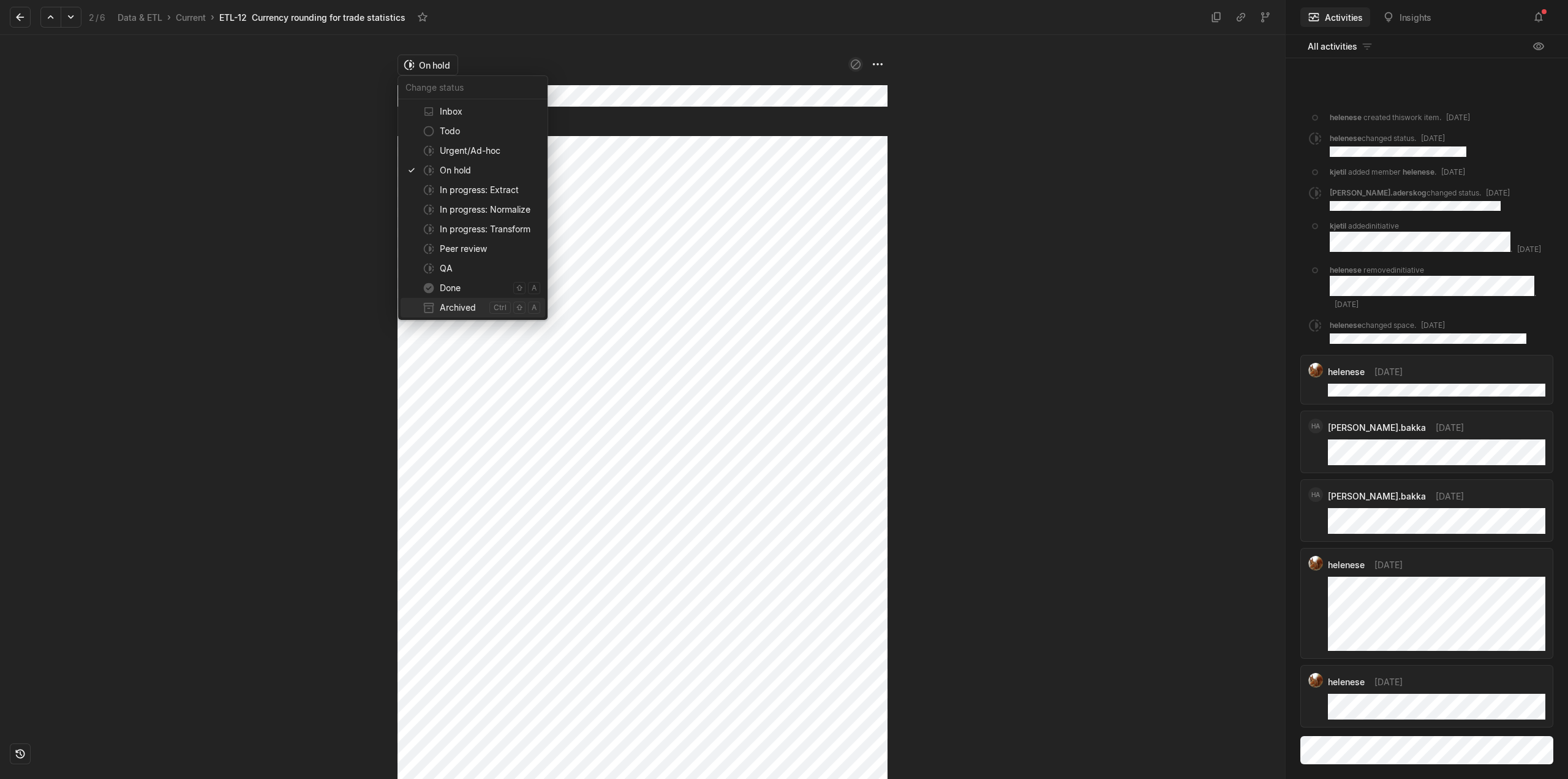
click at [451, 308] on span "Archived" at bounding box center [462, 307] width 45 height 20
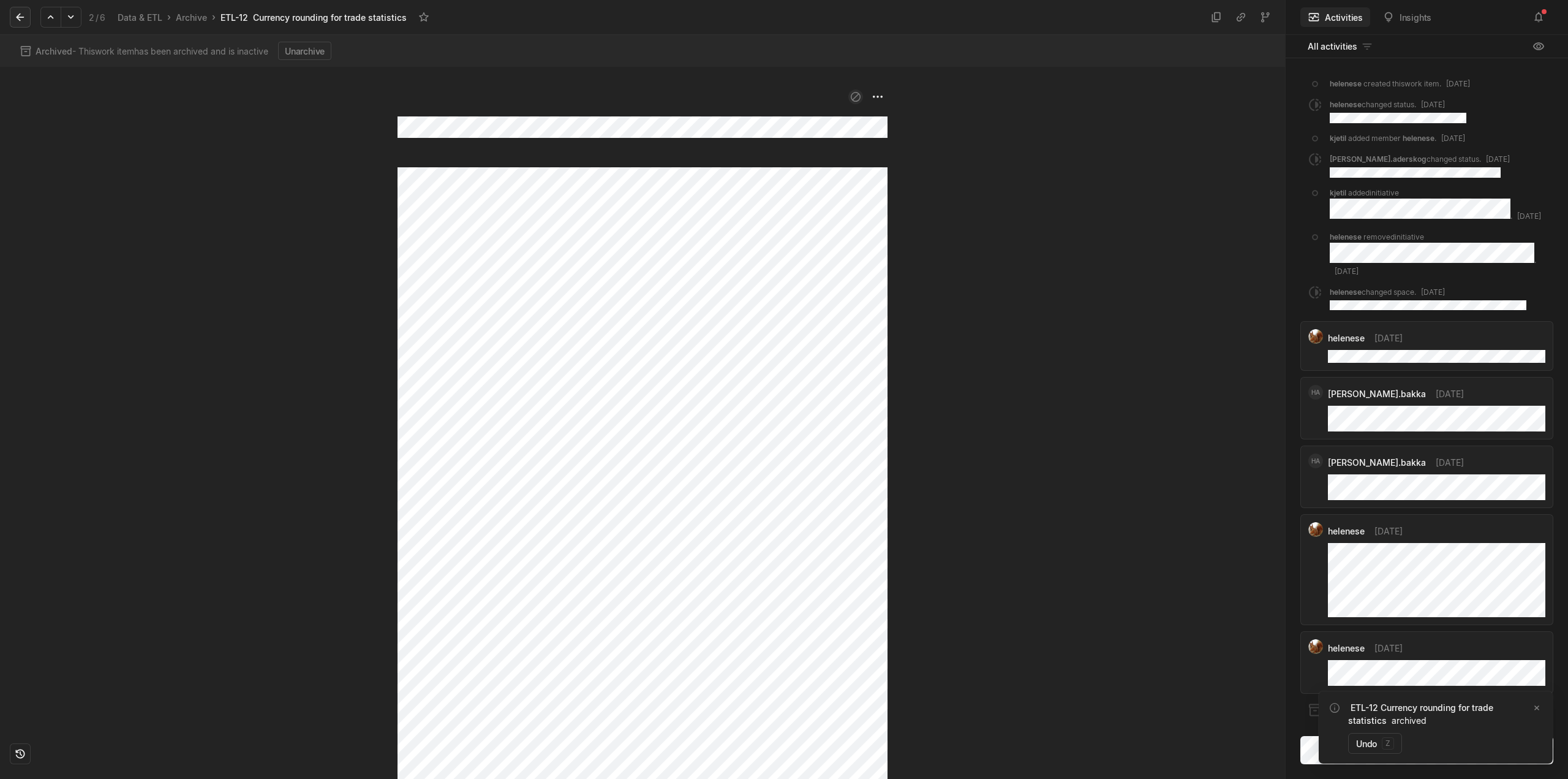
click at [22, 12] on icon at bounding box center [20, 17] width 12 height 12
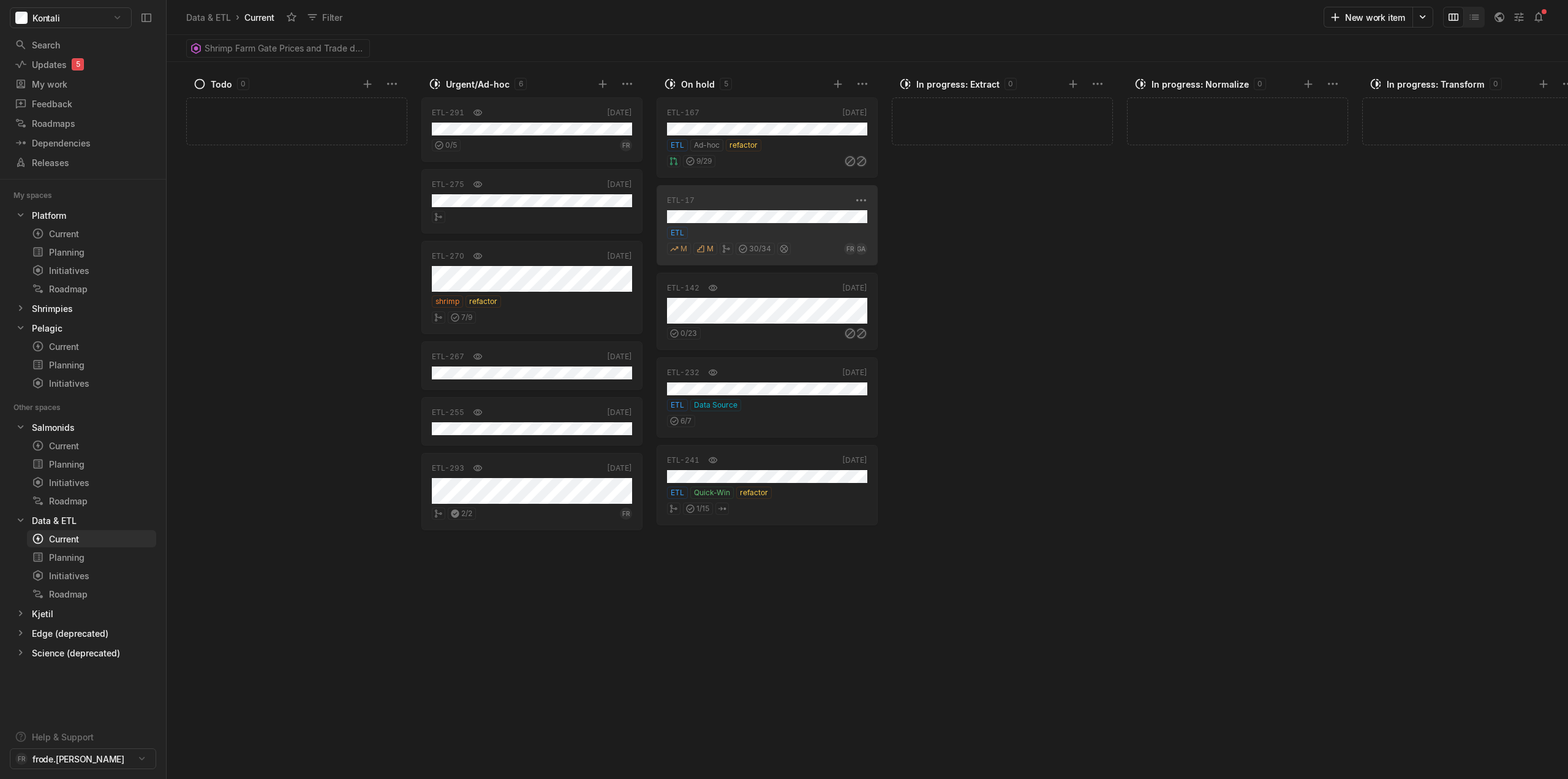
click at [783, 232] on div "ETL" at bounding box center [767, 233] width 200 height 12
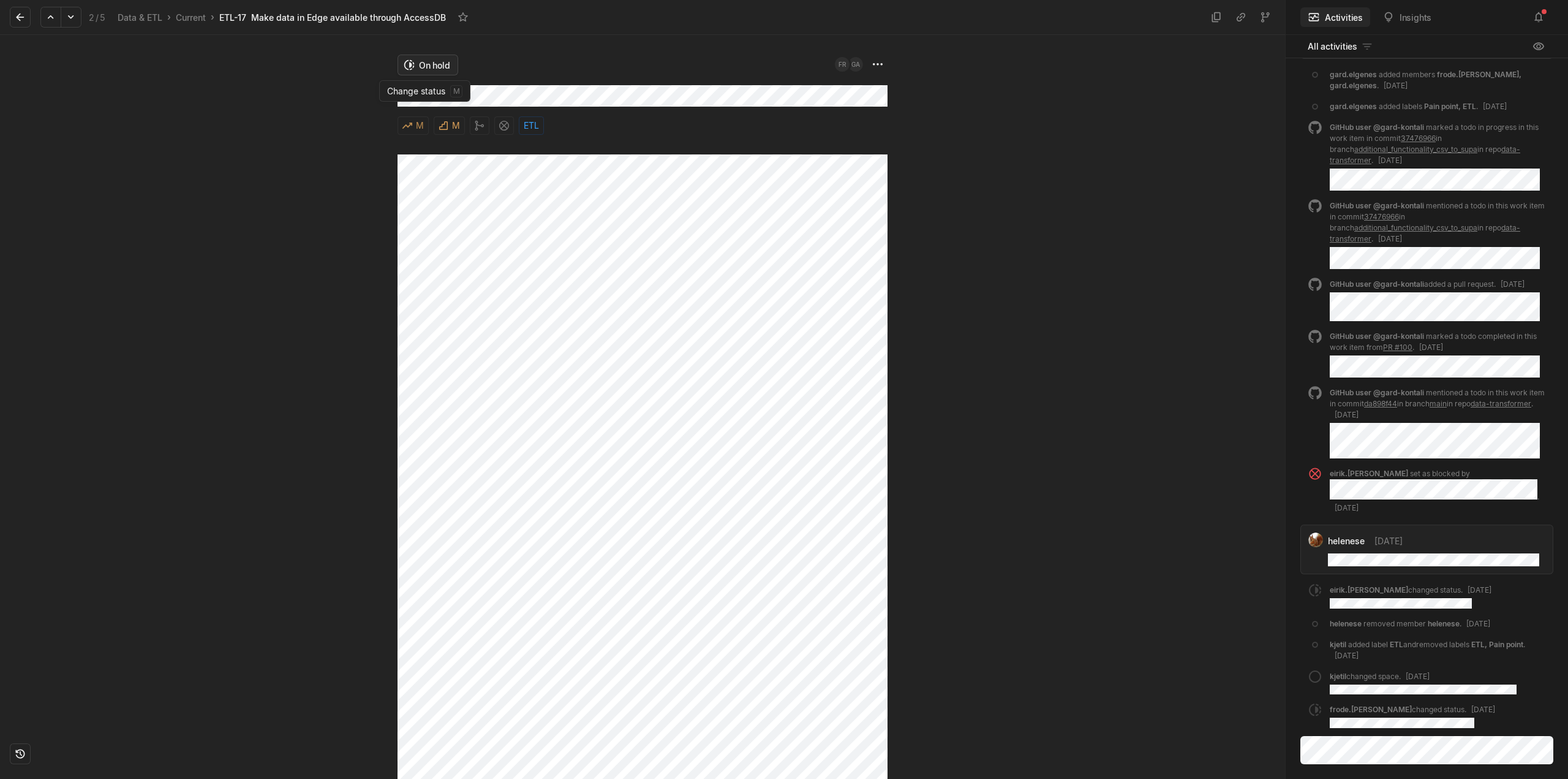
click at [416, 65] on html "Kontali Search / Updates 5 g then u My work = Feedback g then f Roadmaps g then…" at bounding box center [784, 389] width 1568 height 779
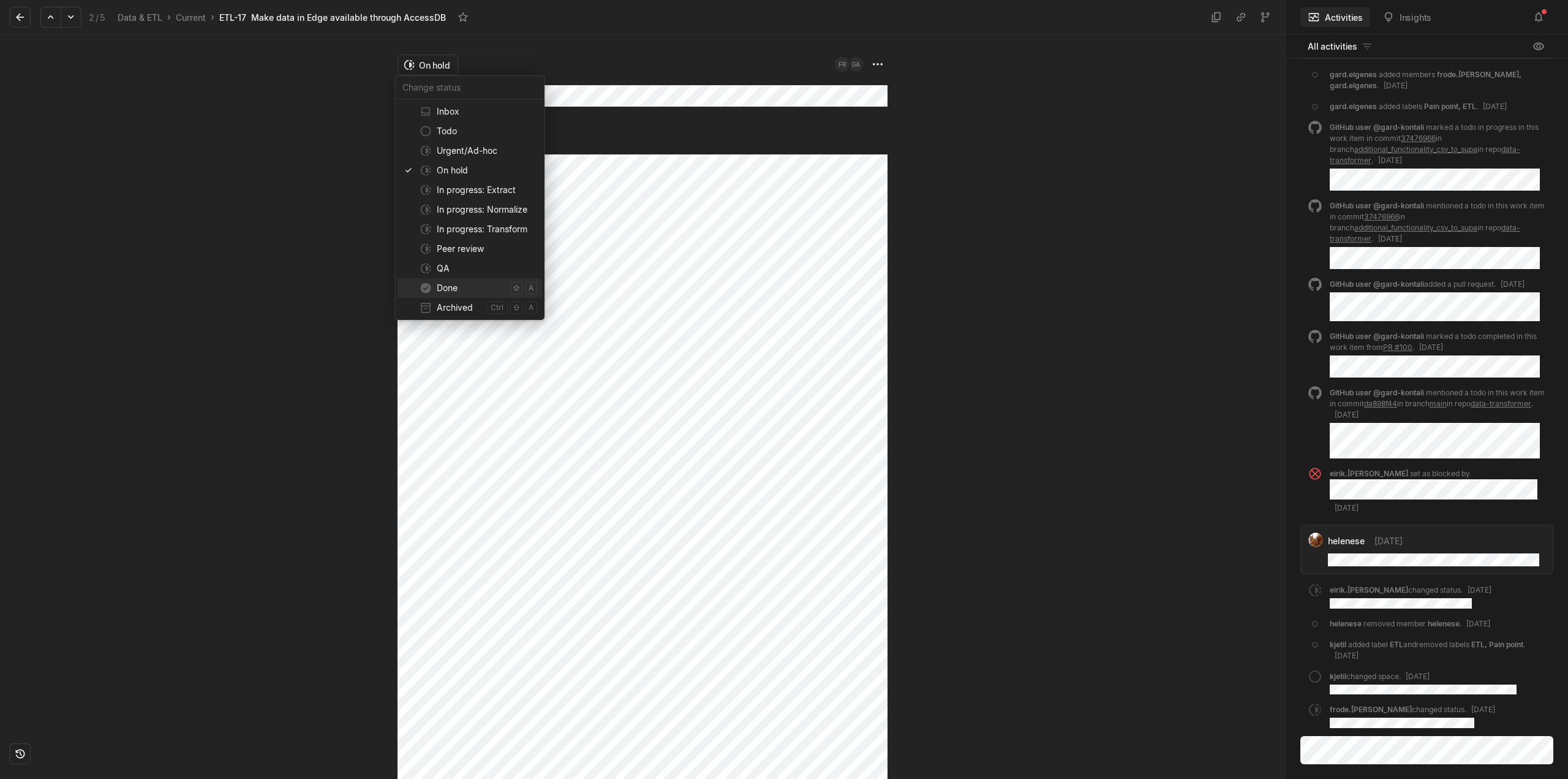
click at [444, 287] on span "Done" at bounding box center [471, 288] width 69 height 20
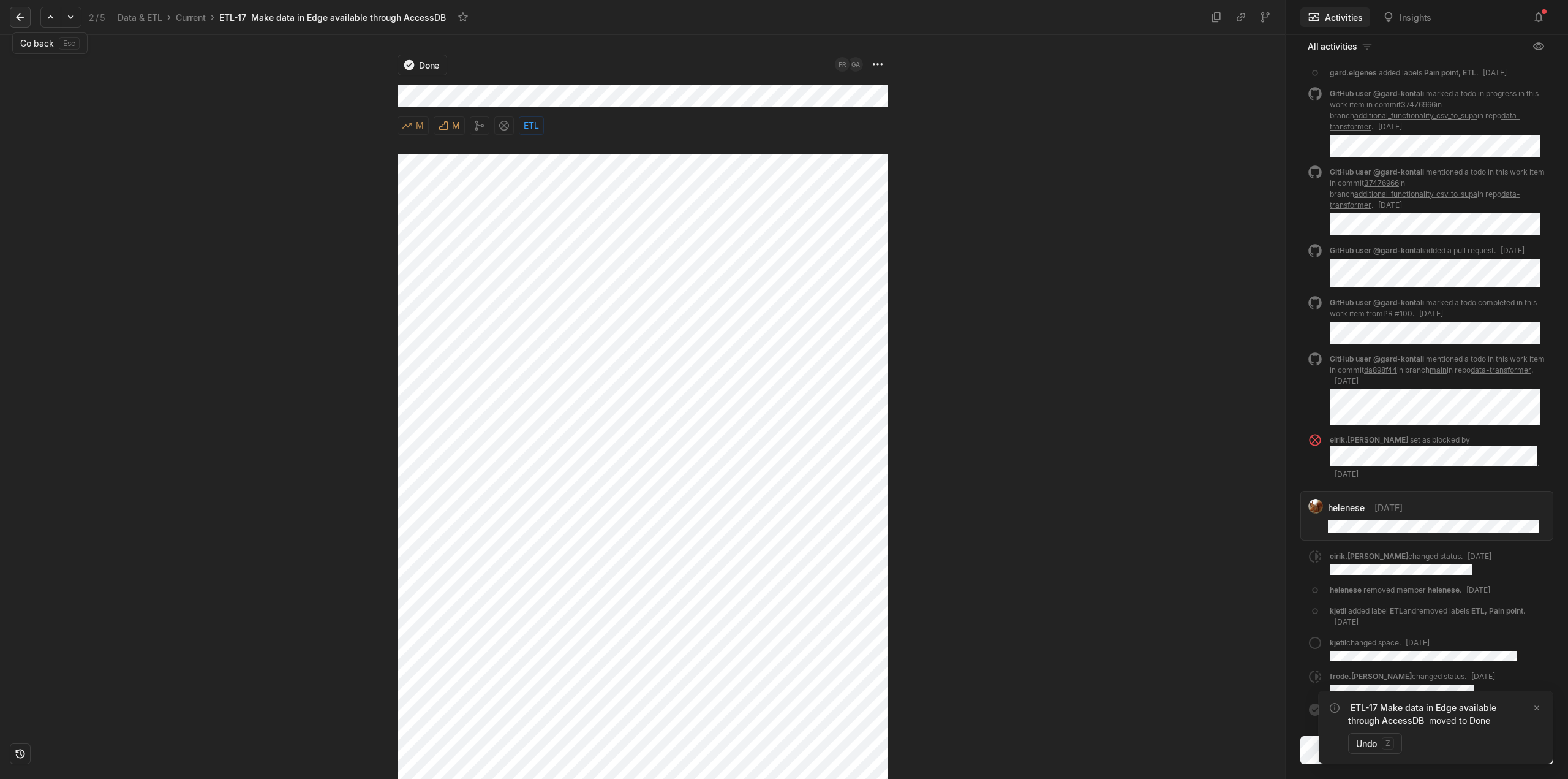
click at [25, 16] on icon at bounding box center [20, 17] width 12 height 12
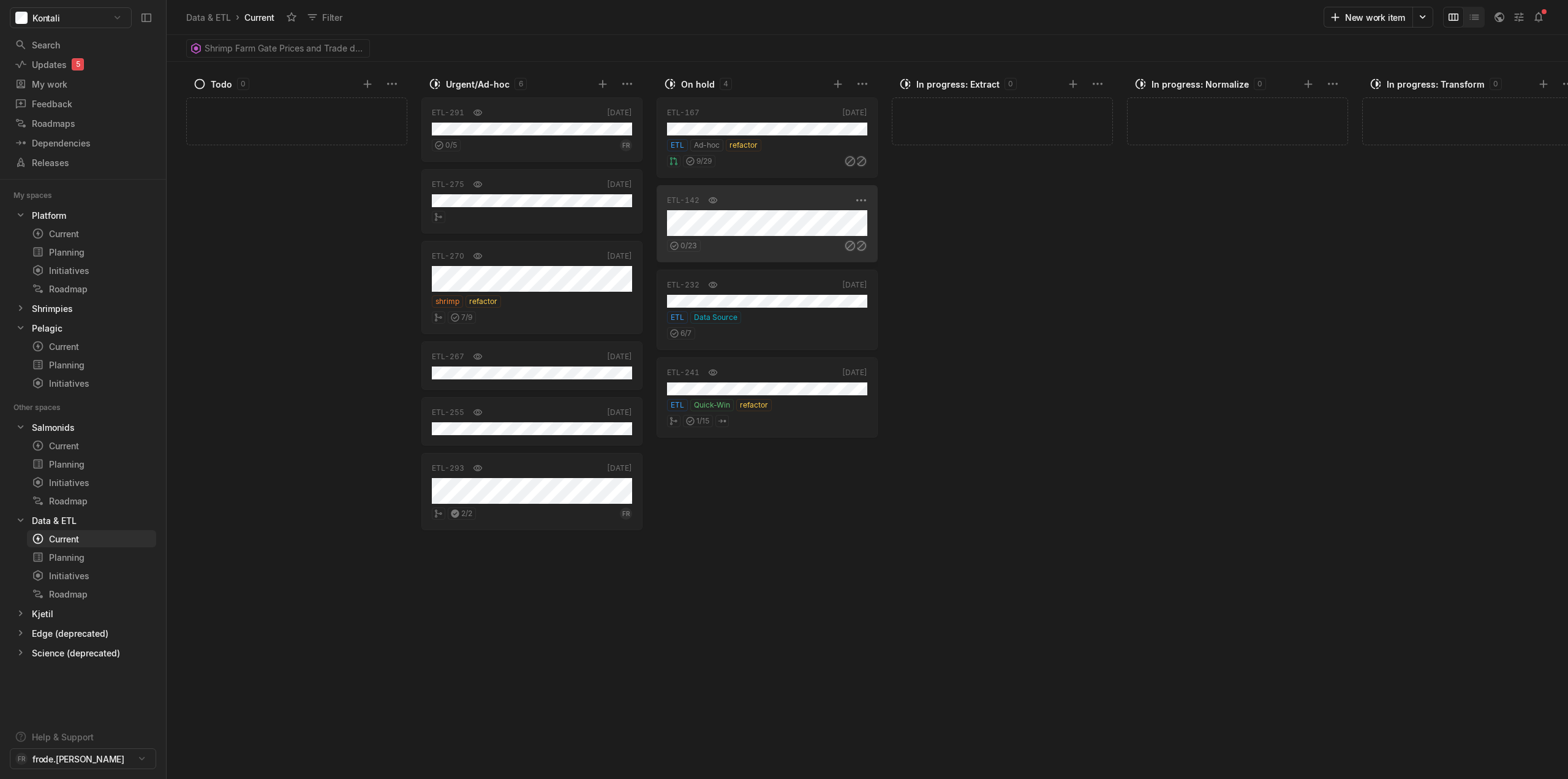
click at [791, 247] on div "0 / 23" at bounding box center [767, 243] width 200 height 16
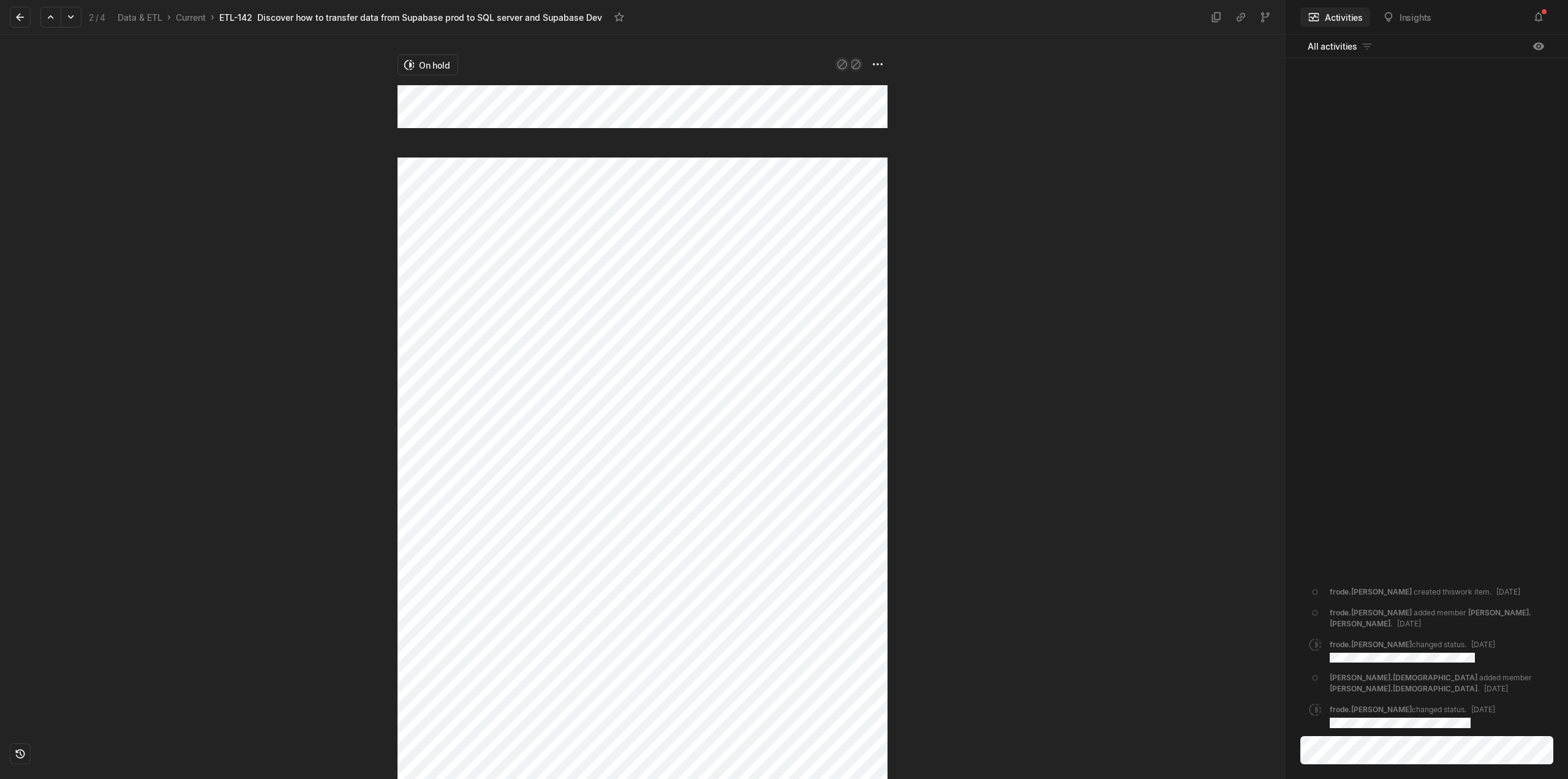
click at [378, 88] on div "On hold" at bounding box center [643, 406] width 1285 height 744
click at [333, 98] on div "On hold" at bounding box center [643, 406] width 1285 height 744
click at [423, 58] on html "Kontali Search / Updates 5 g then u My work = Feedback g then f Roadmaps g then…" at bounding box center [784, 389] width 1568 height 779
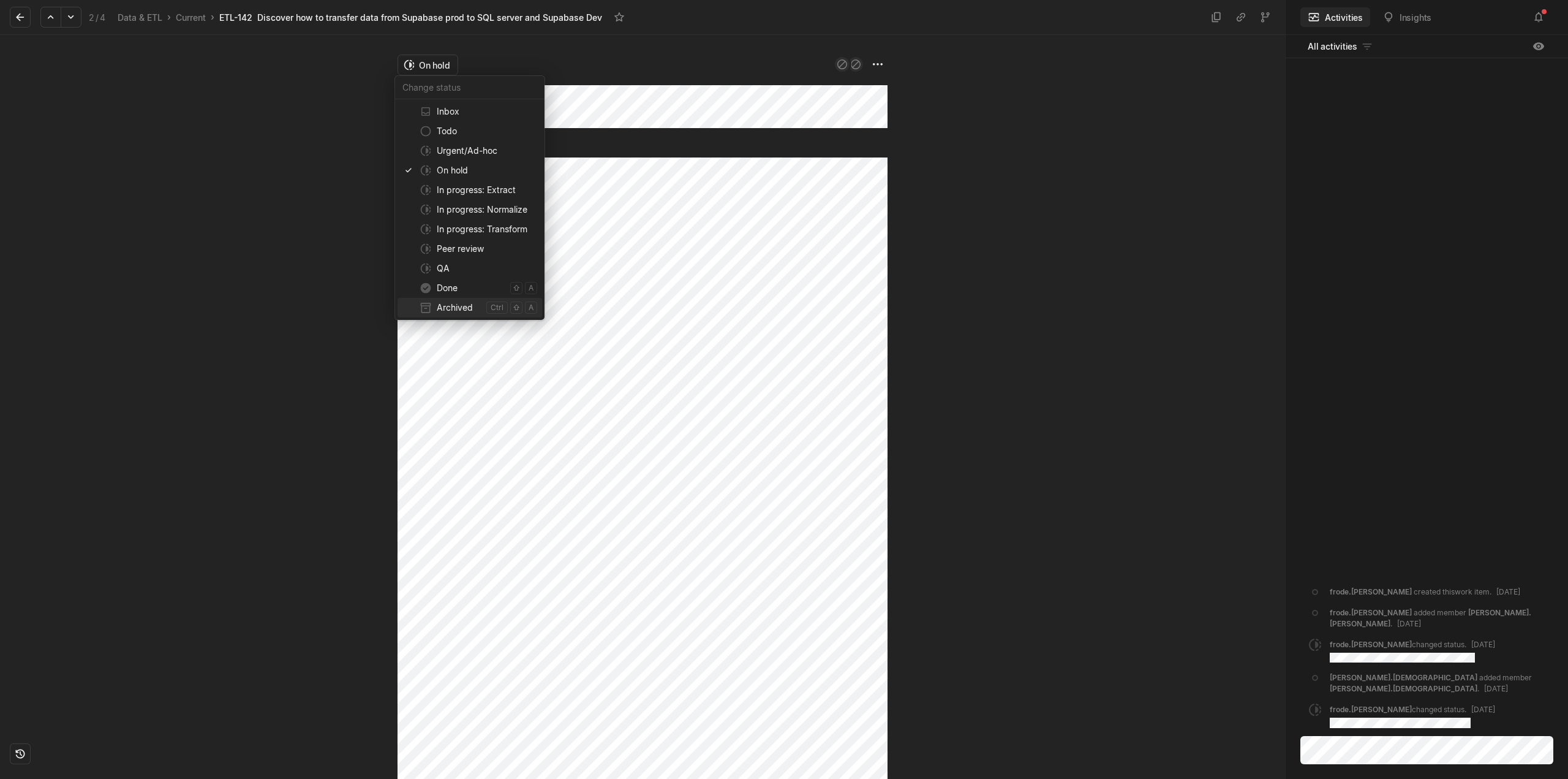
click at [451, 309] on span "Archived" at bounding box center [459, 307] width 45 height 20
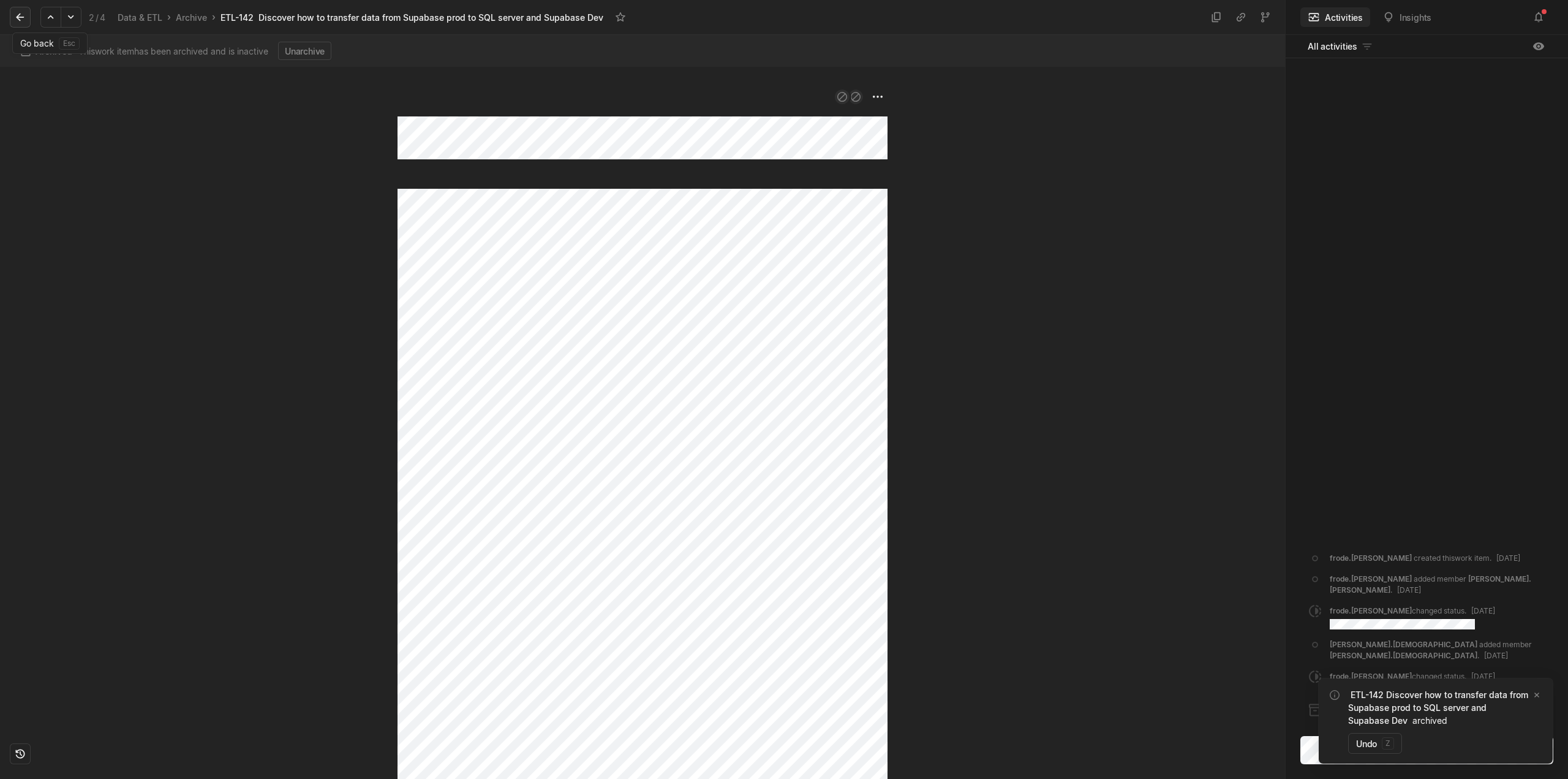
click at [12, 22] on button at bounding box center [20, 17] width 21 height 21
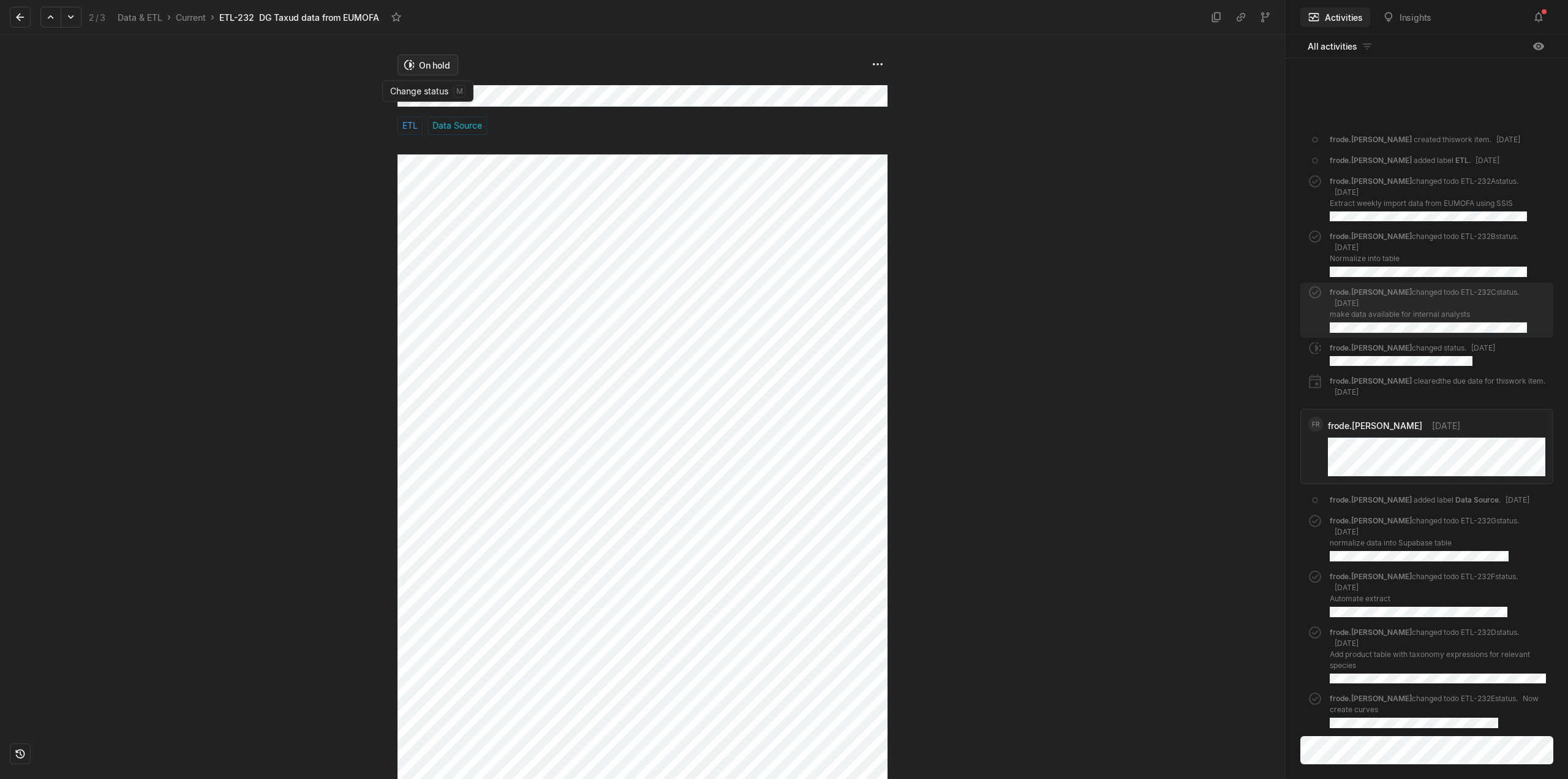
click at [435, 68] on html "Kontali Search / Updates 5 g then u My work = Feedback g then f Roadmaps g then…" at bounding box center [784, 389] width 1568 height 779
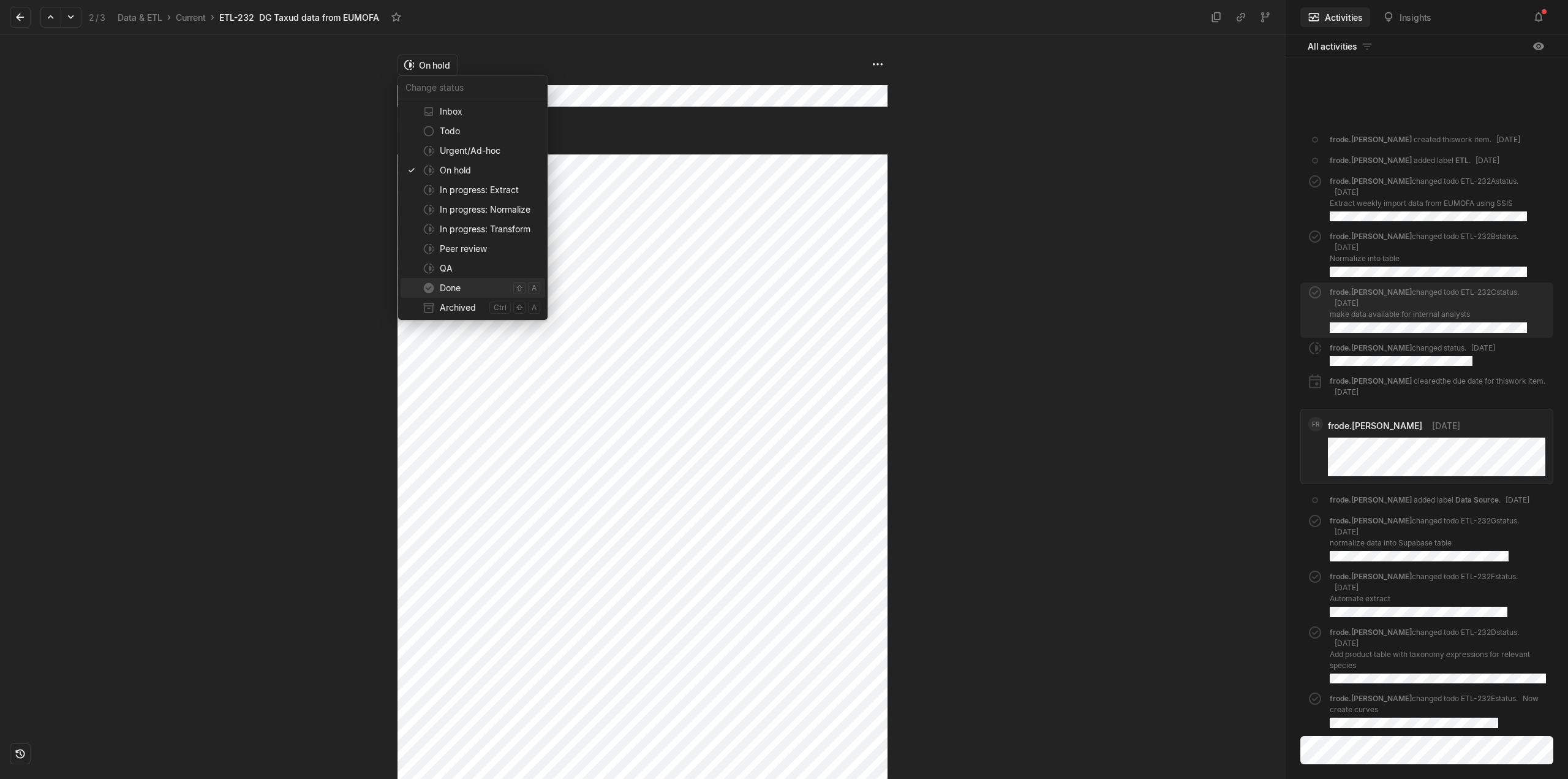
click at [457, 288] on span "Done" at bounding box center [474, 288] width 69 height 20
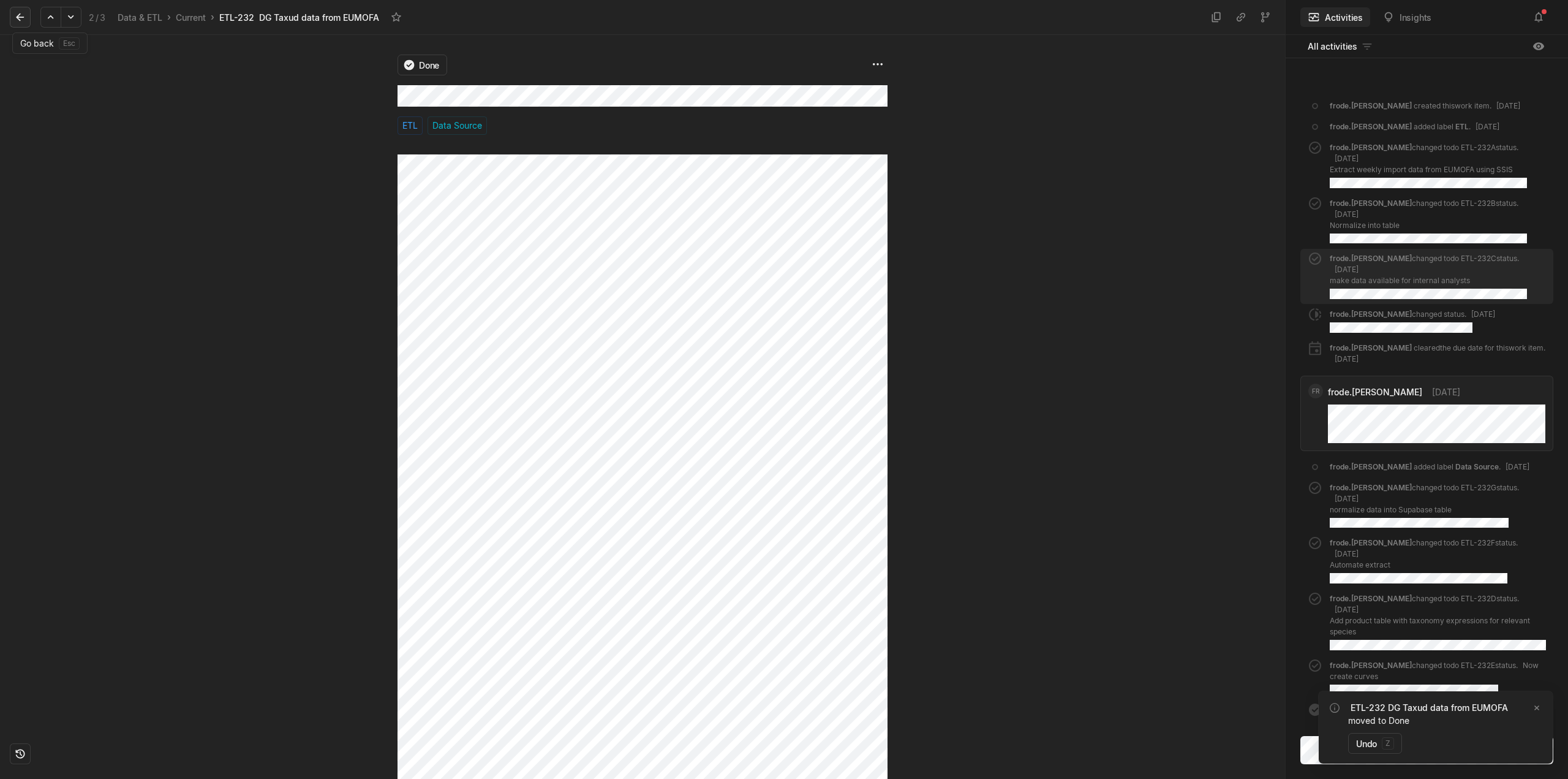
click at [22, 18] on icon at bounding box center [20, 17] width 12 height 12
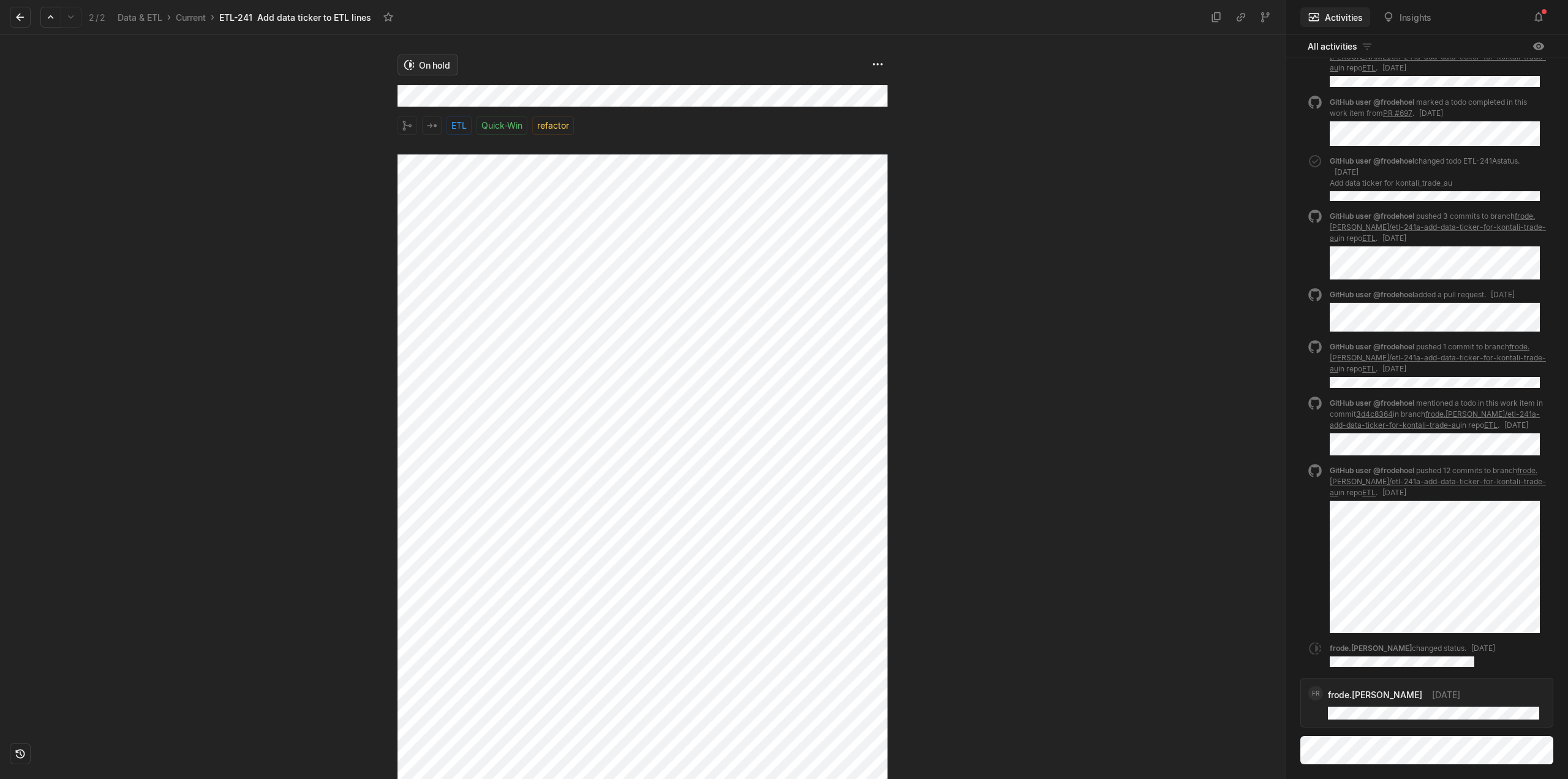
click at [433, 70] on html "Kontali Search / Updates 5 g then u My work = Feedback g then f Roadmaps g then…" at bounding box center [784, 389] width 1568 height 779
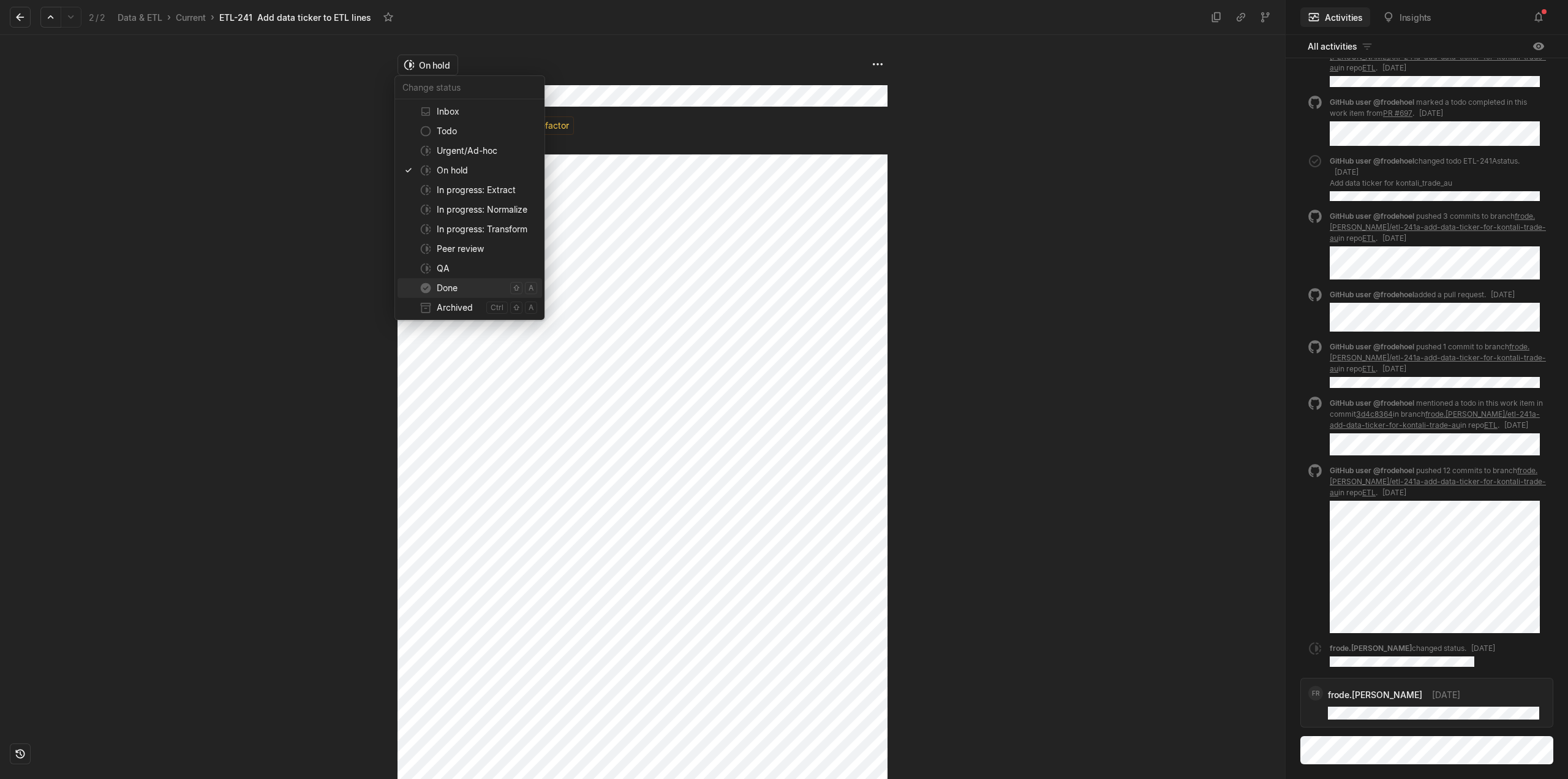
click at [458, 288] on span "Done" at bounding box center [471, 288] width 69 height 20
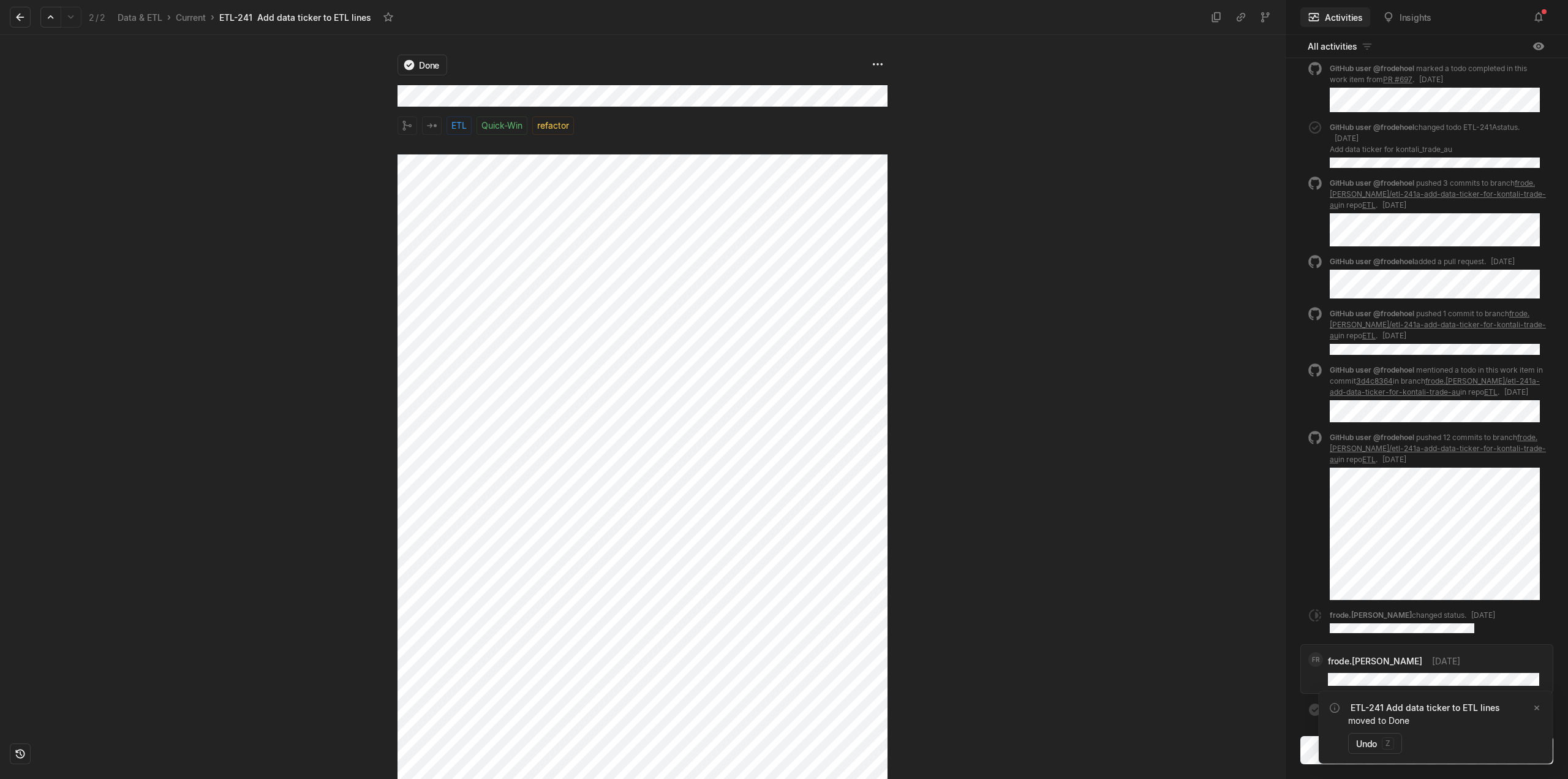
drag, startPoint x: 16, startPoint y: 19, endPoint x: 114, endPoint y: 60, distance: 106.2
click at [16, 19] on icon at bounding box center [20, 17] width 12 height 12
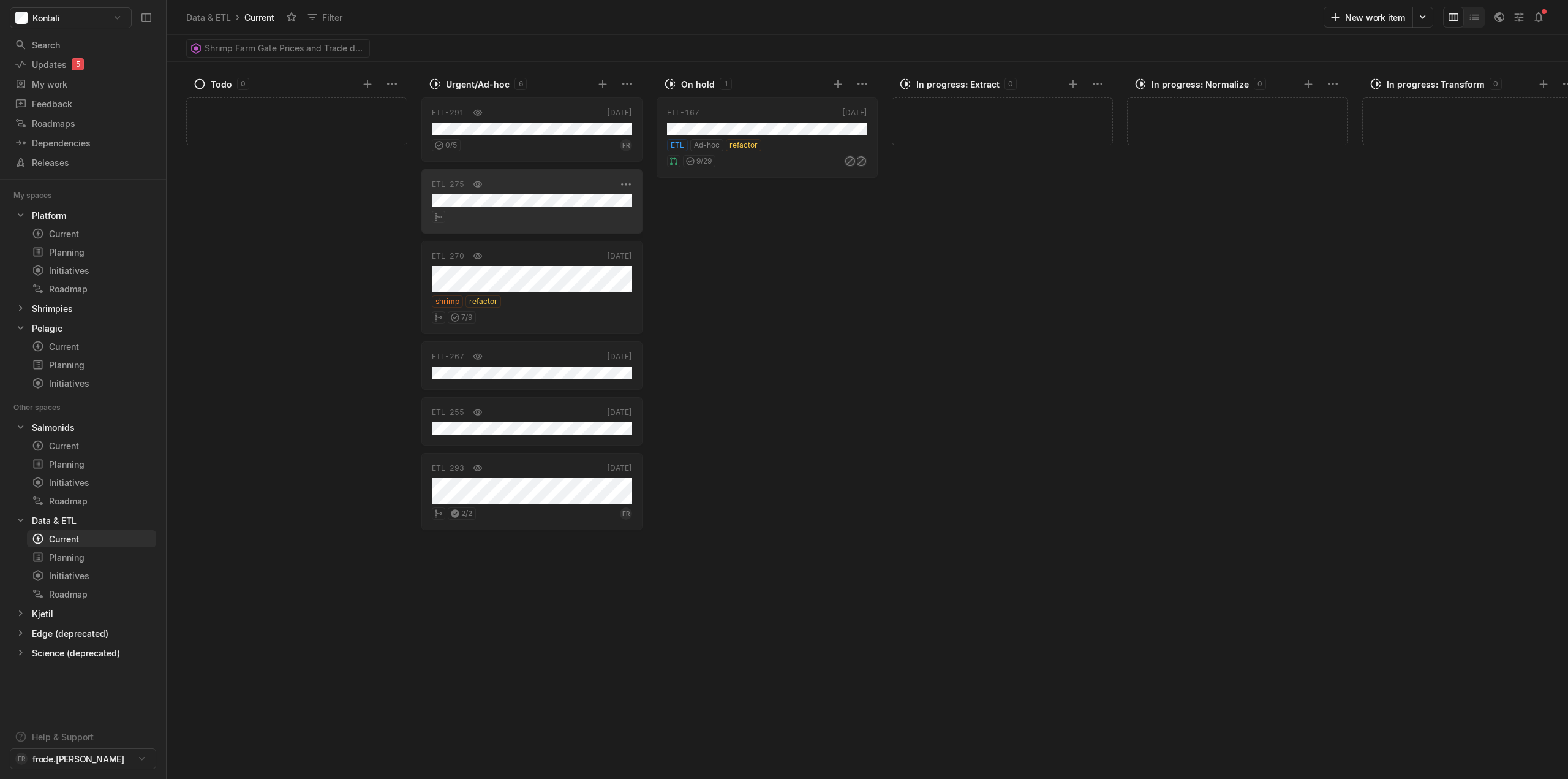
click at [544, 207] on div "grid" at bounding box center [532, 215] width 200 height 16
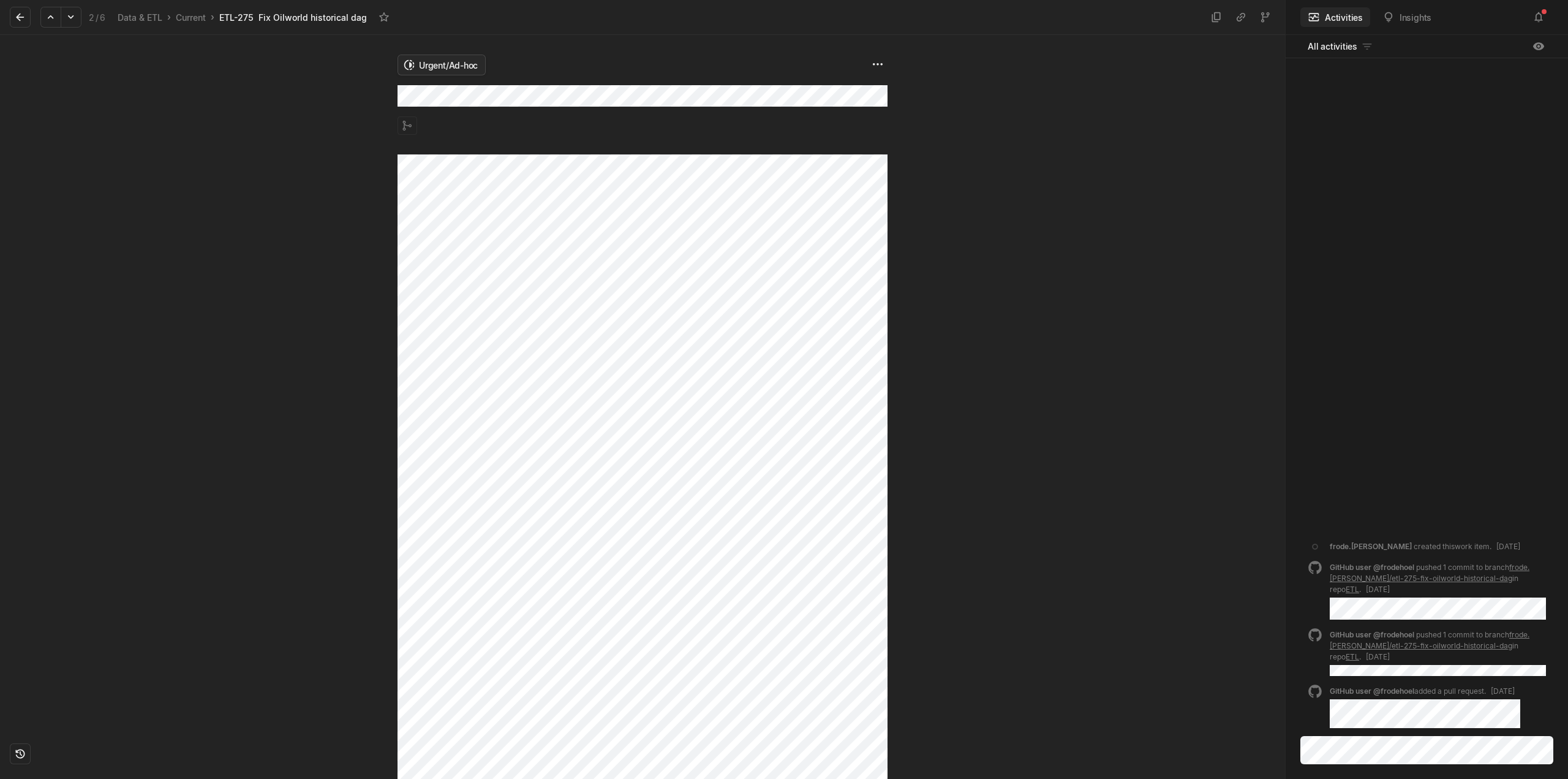
click at [435, 67] on html "Kontali Search / Updates 5 g then u My work = Feedback g then f Roadmaps g then…" at bounding box center [784, 389] width 1568 height 779
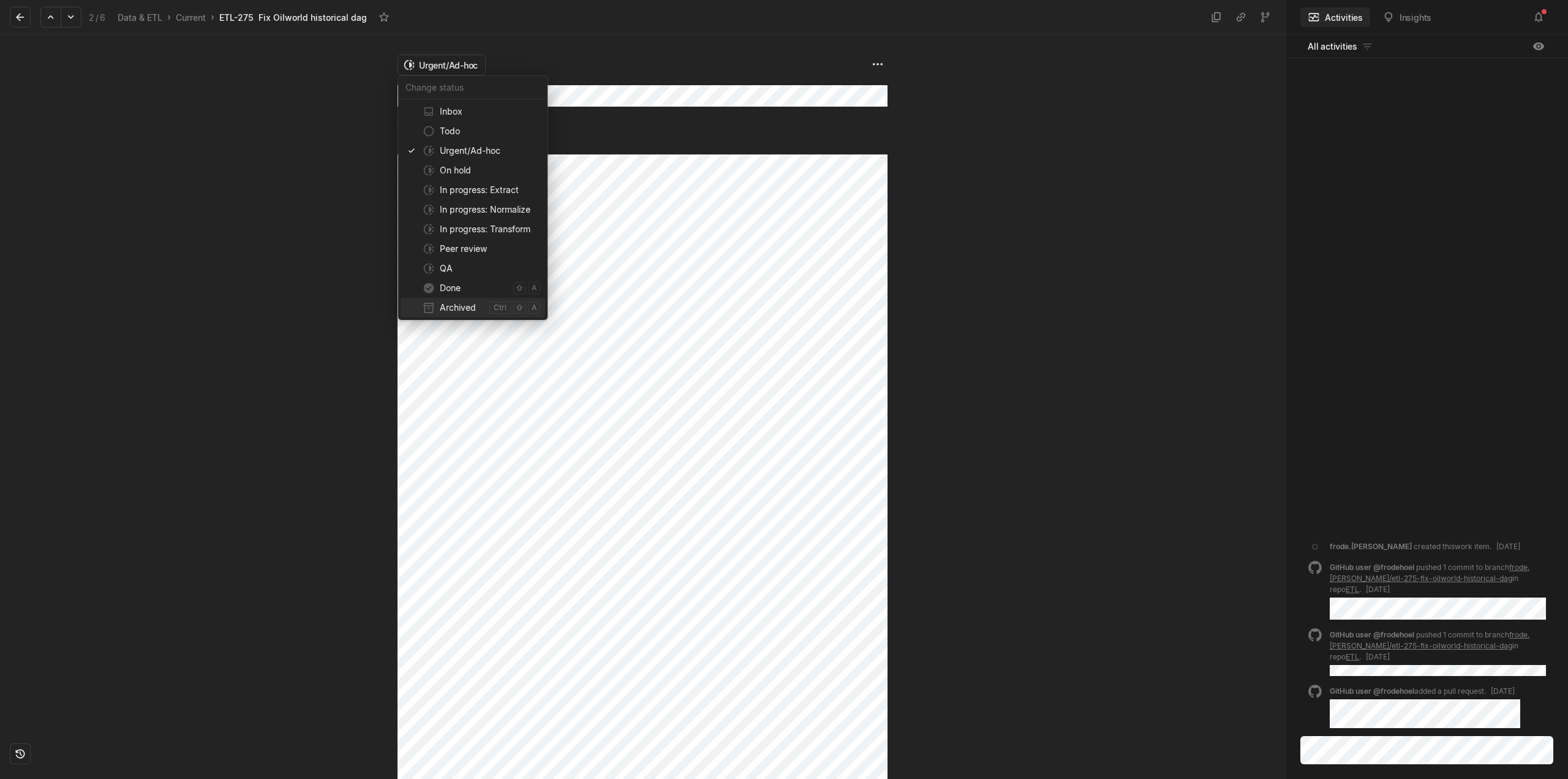
click at [450, 292] on span "Done" at bounding box center [474, 288] width 69 height 20
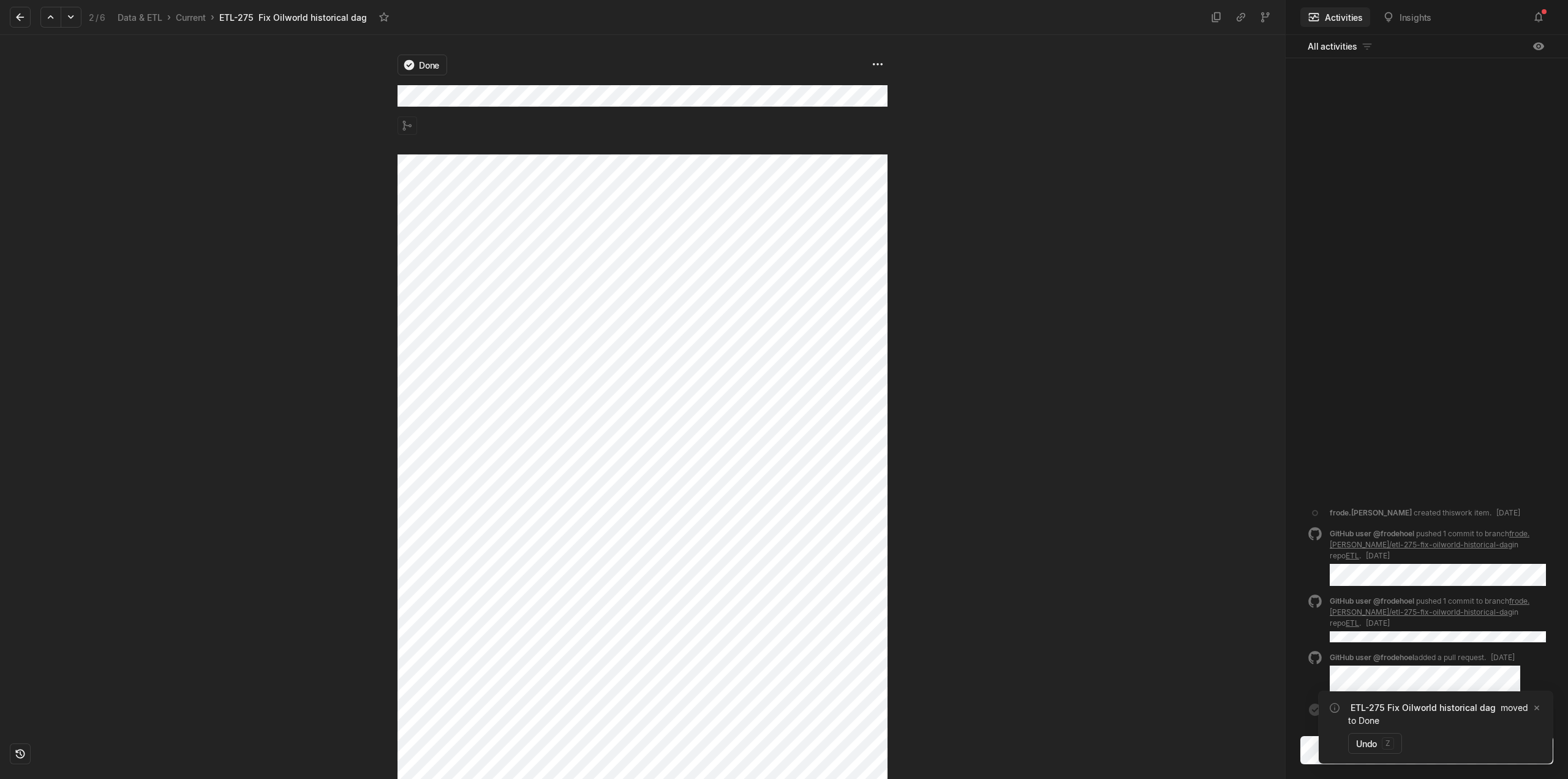
click at [20, 19] on icon at bounding box center [20, 17] width 12 height 12
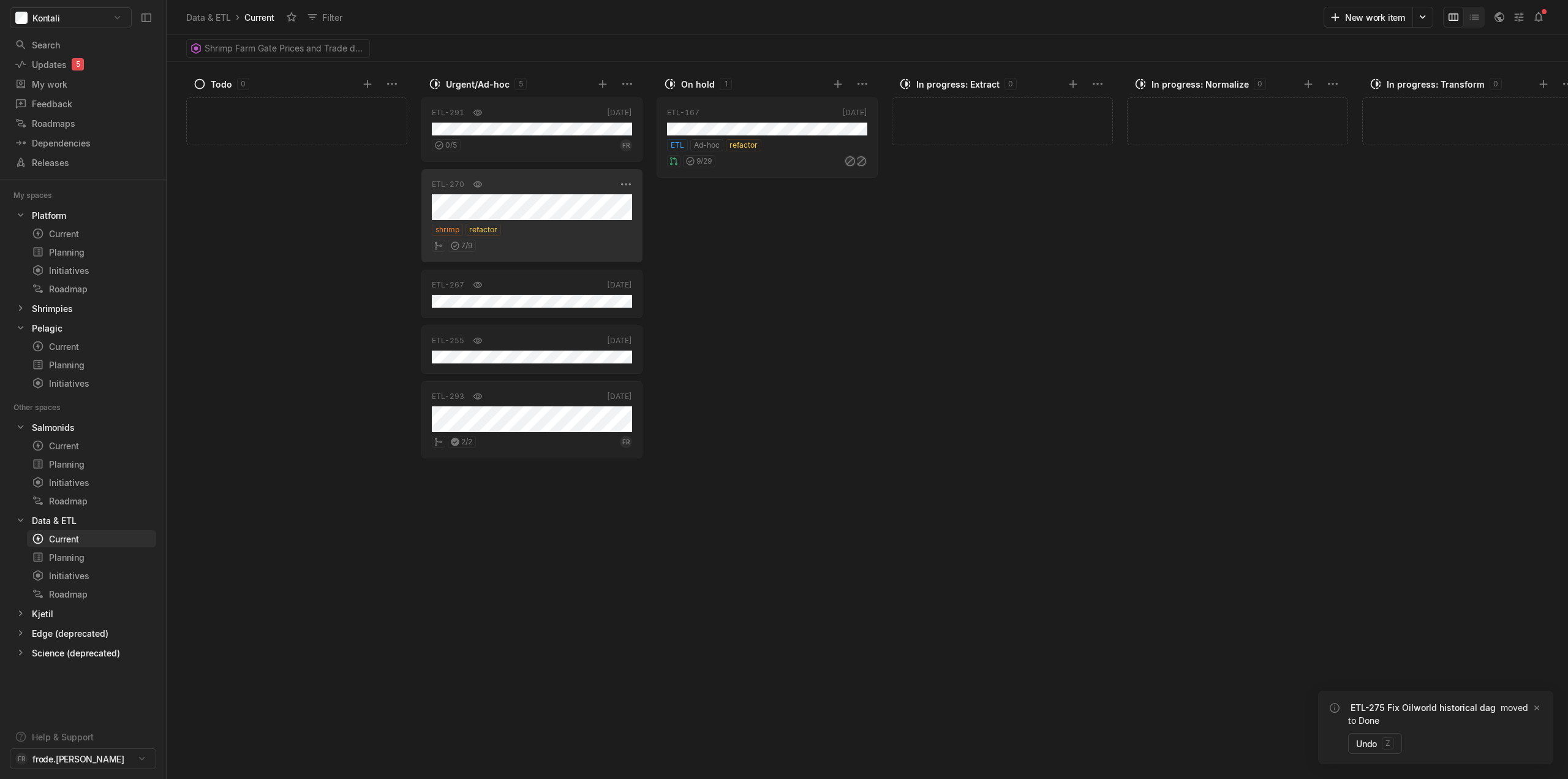
click at [563, 225] on div "shrimp refactor" at bounding box center [532, 230] width 200 height 12
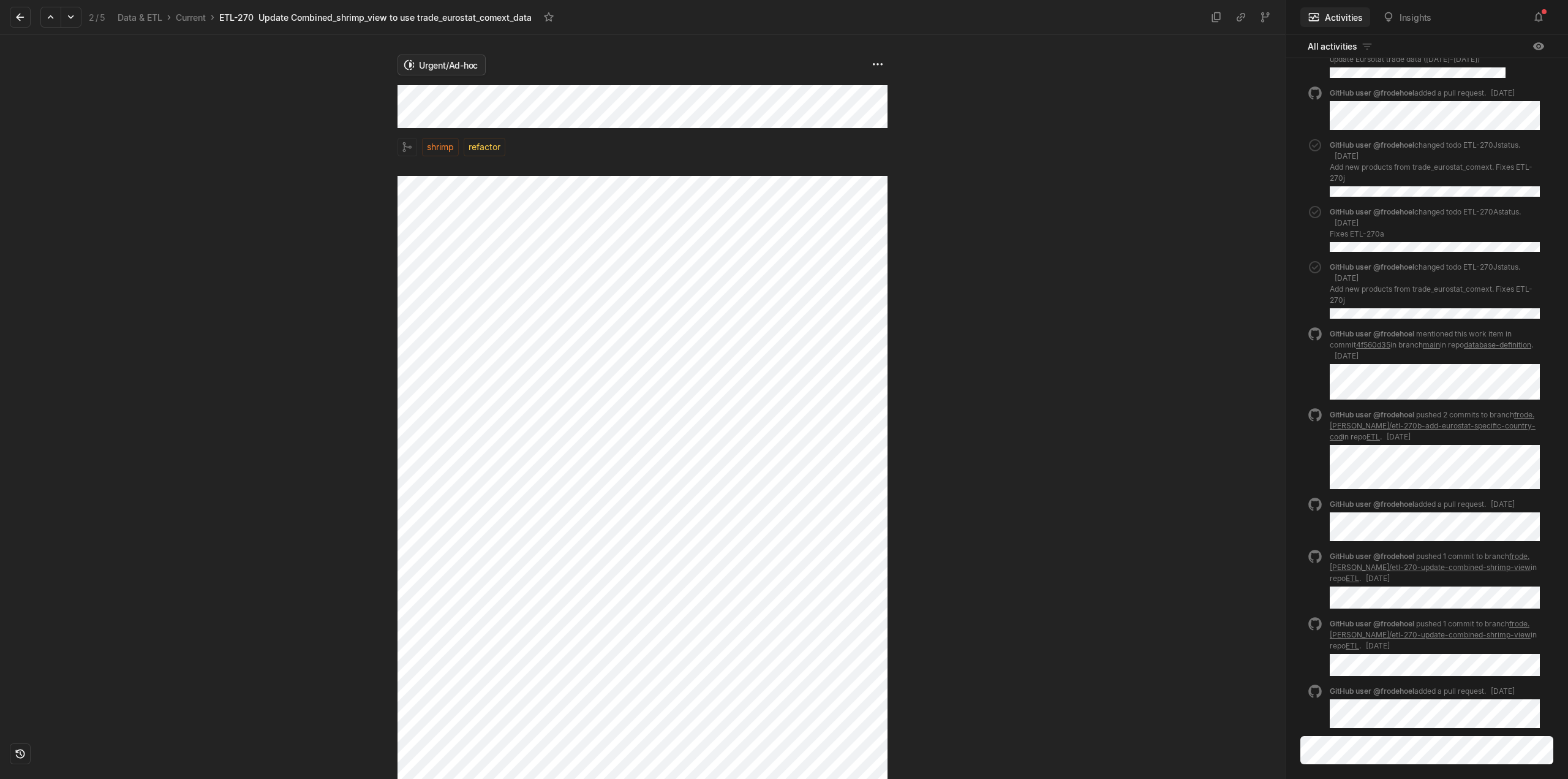
click at [437, 65] on html "Kontali Search / Updates 5 g then u My work = Feedback g then f Roadmaps g then…" at bounding box center [784, 389] width 1568 height 779
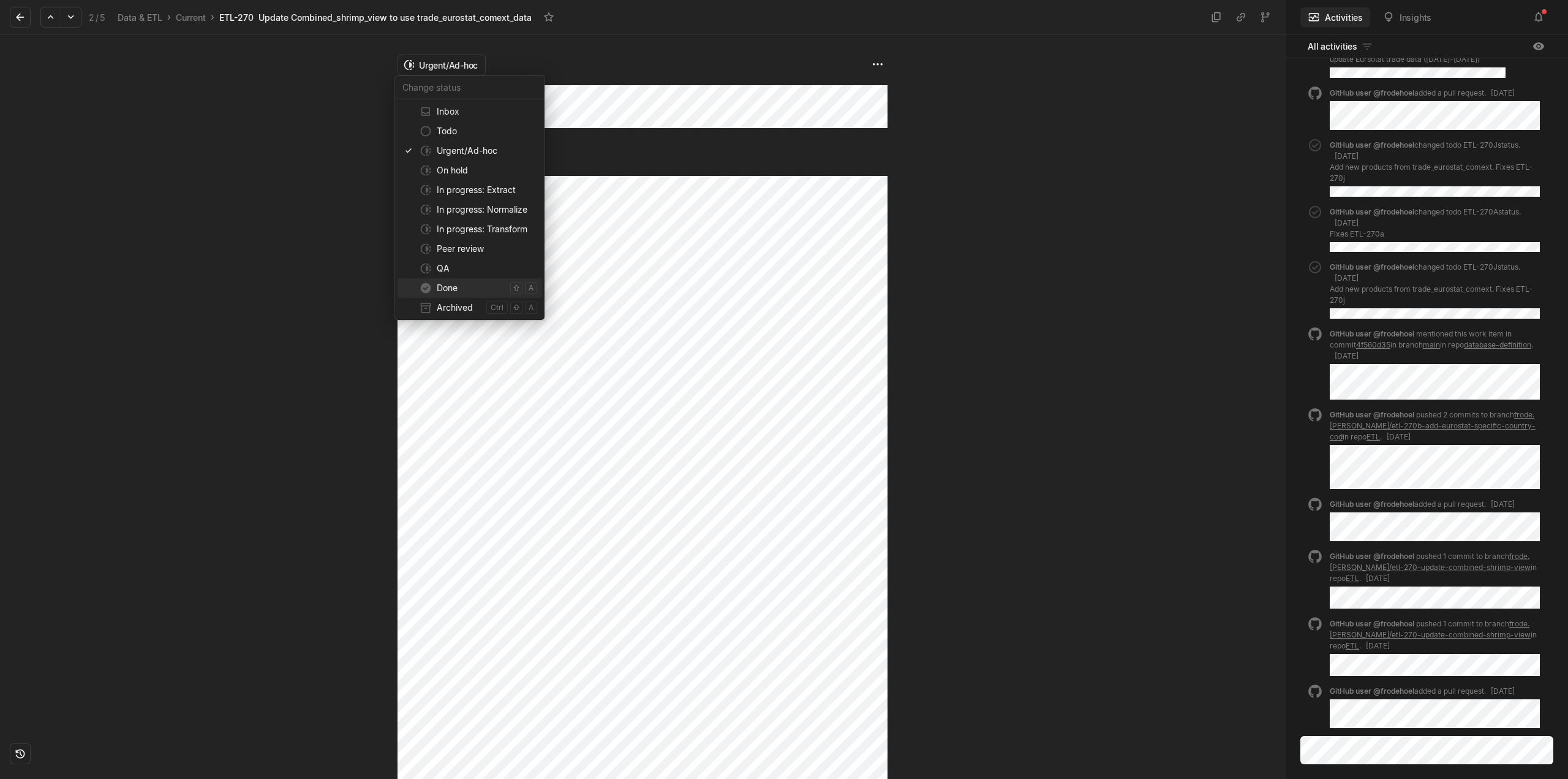
click at [445, 293] on span "Done" at bounding box center [471, 288] width 69 height 20
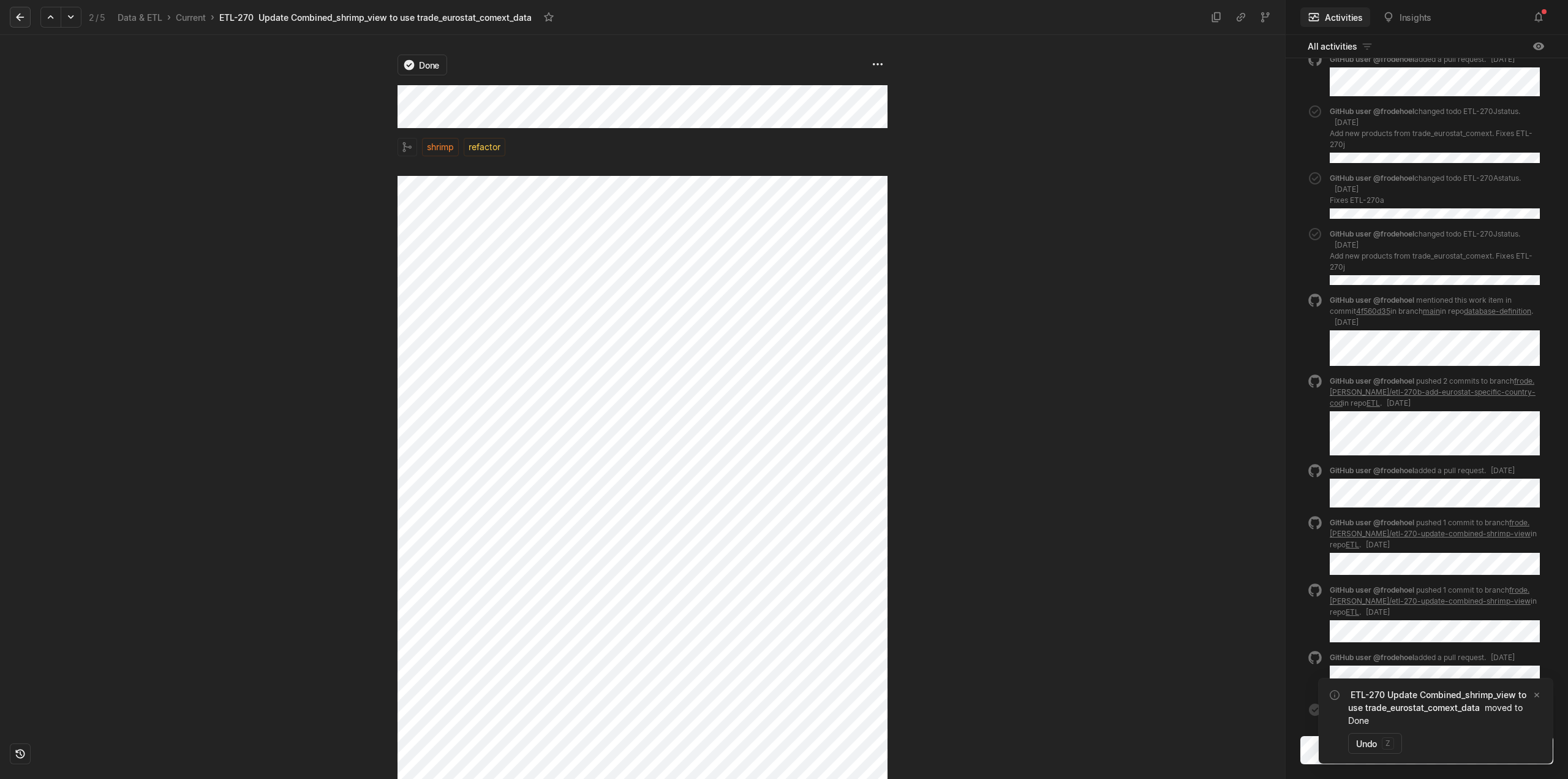
click at [24, 16] on icon at bounding box center [20, 17] width 12 height 12
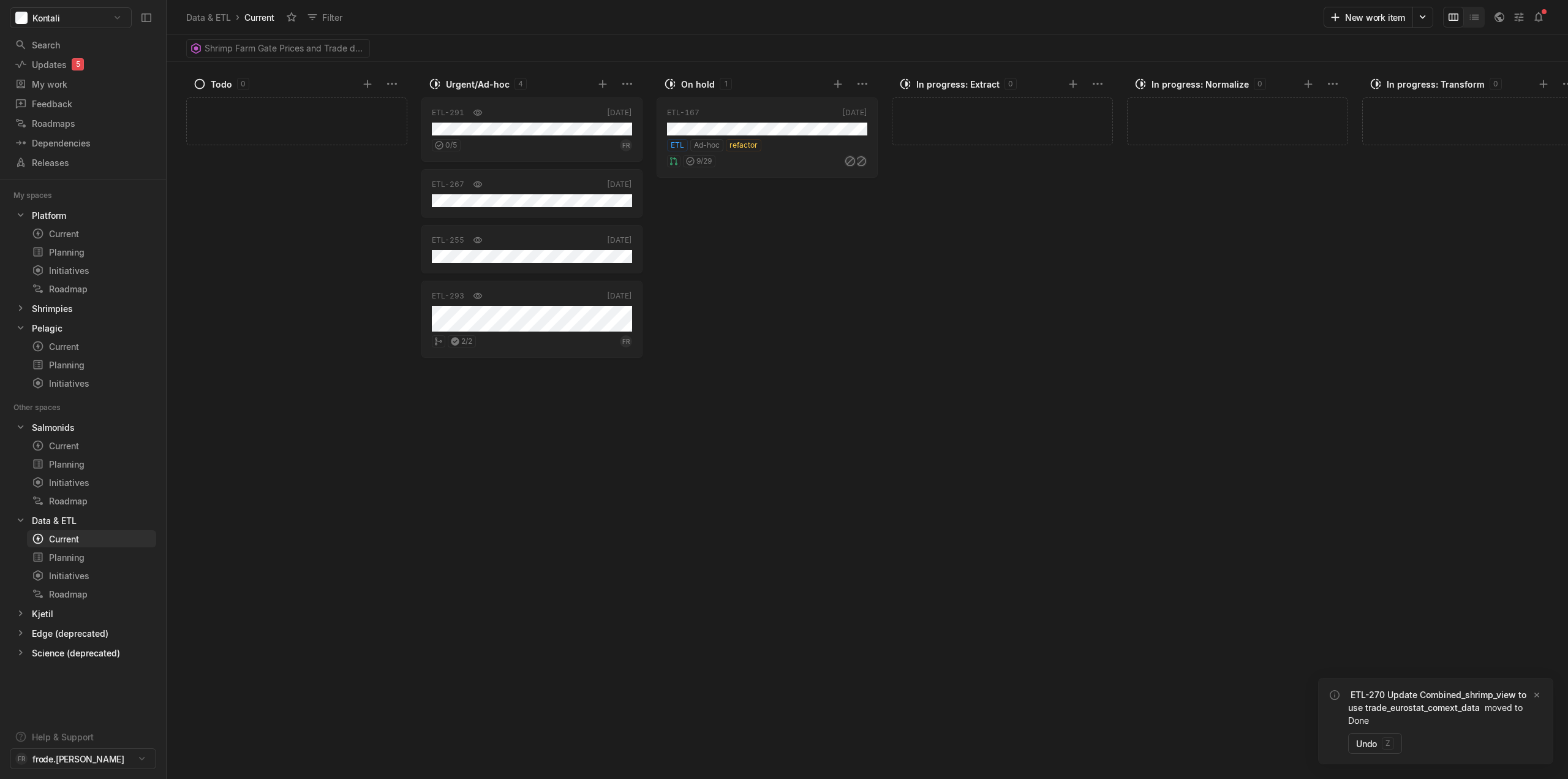
scroll to position [91, 0]
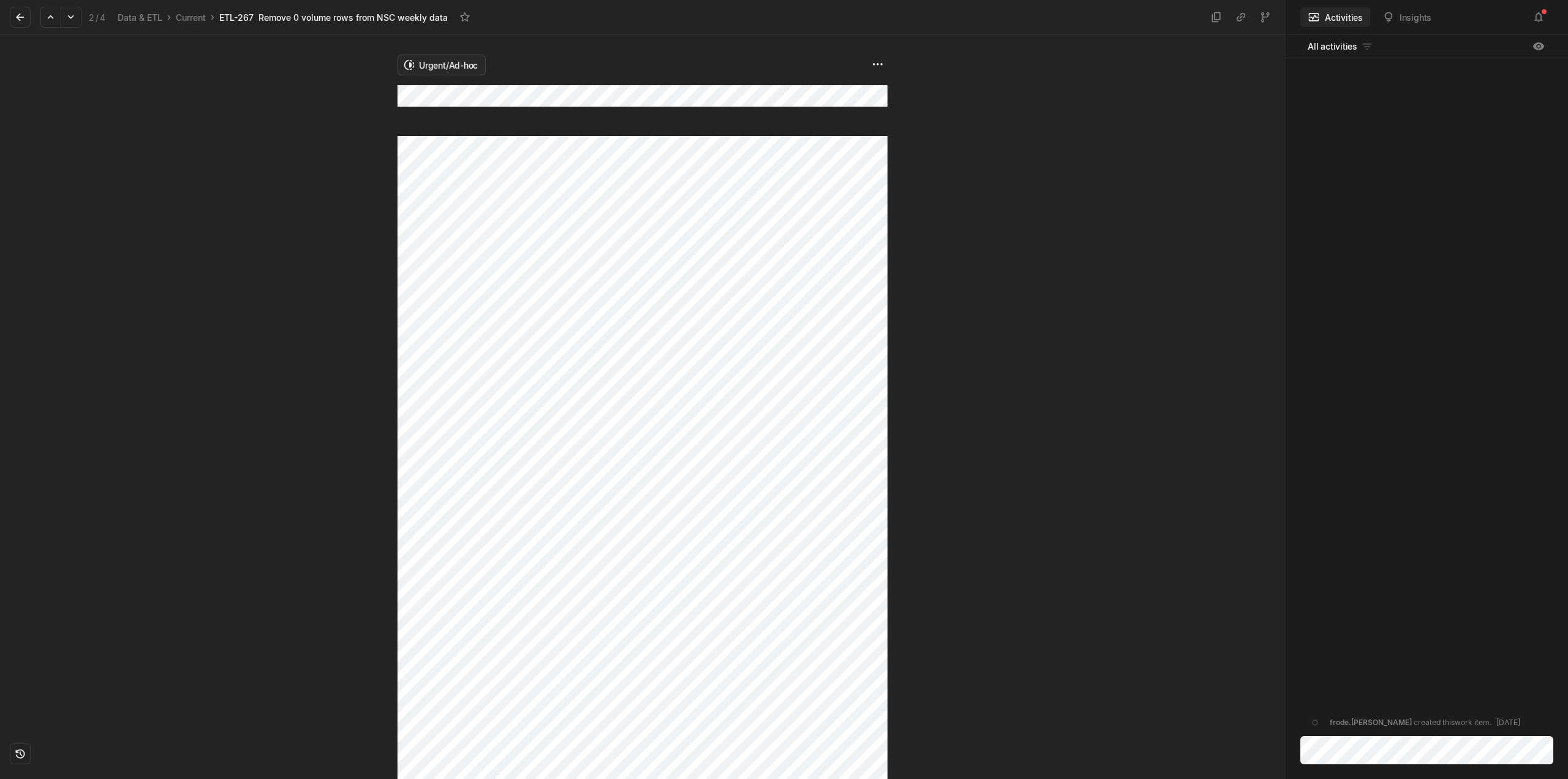
click at [448, 68] on html "Kontali Search / Updates 5 g then u My work = Feedback g then f Roadmaps g then…" at bounding box center [784, 389] width 1568 height 779
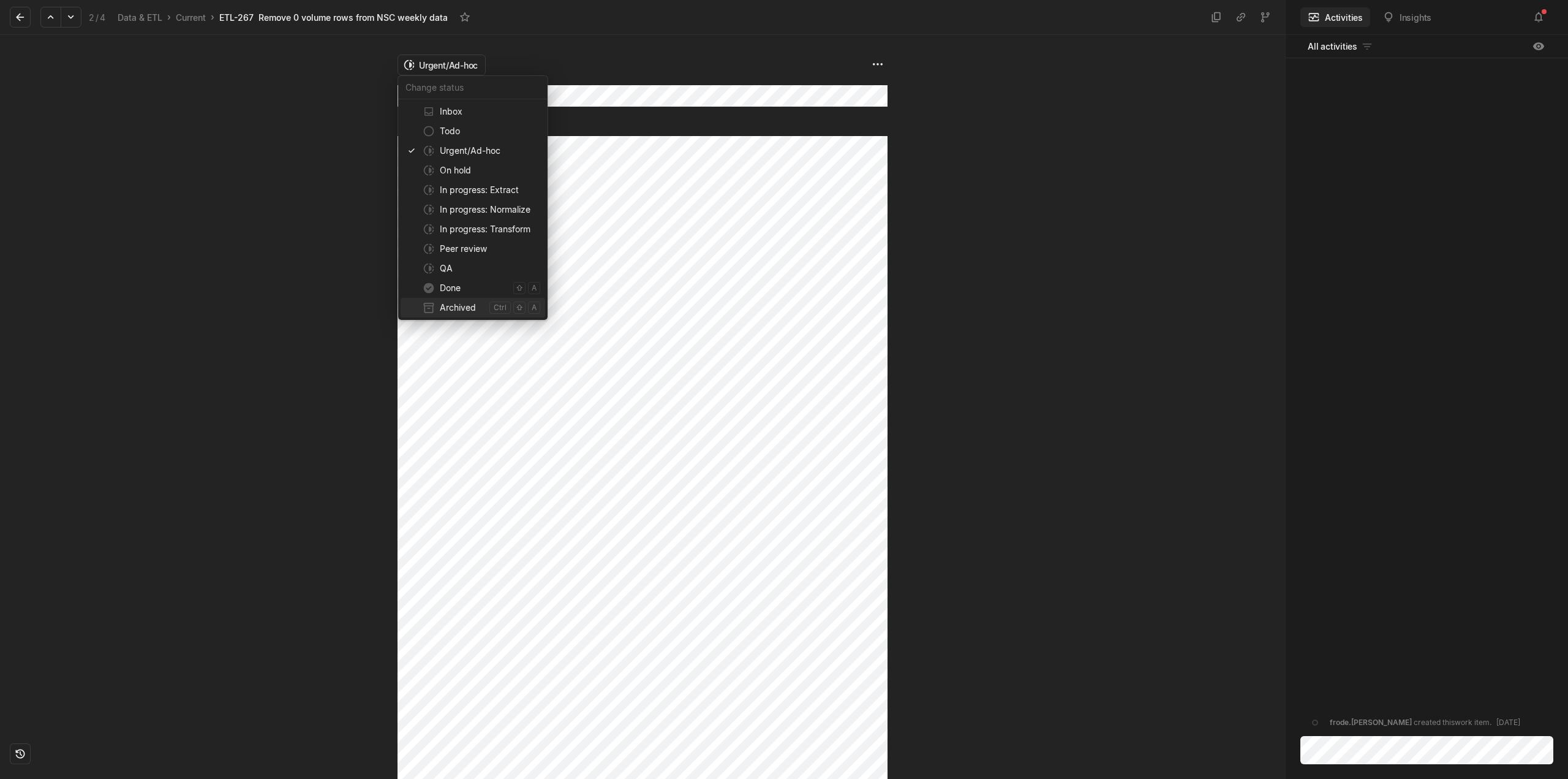
click at [452, 309] on span "Archived" at bounding box center [462, 307] width 45 height 20
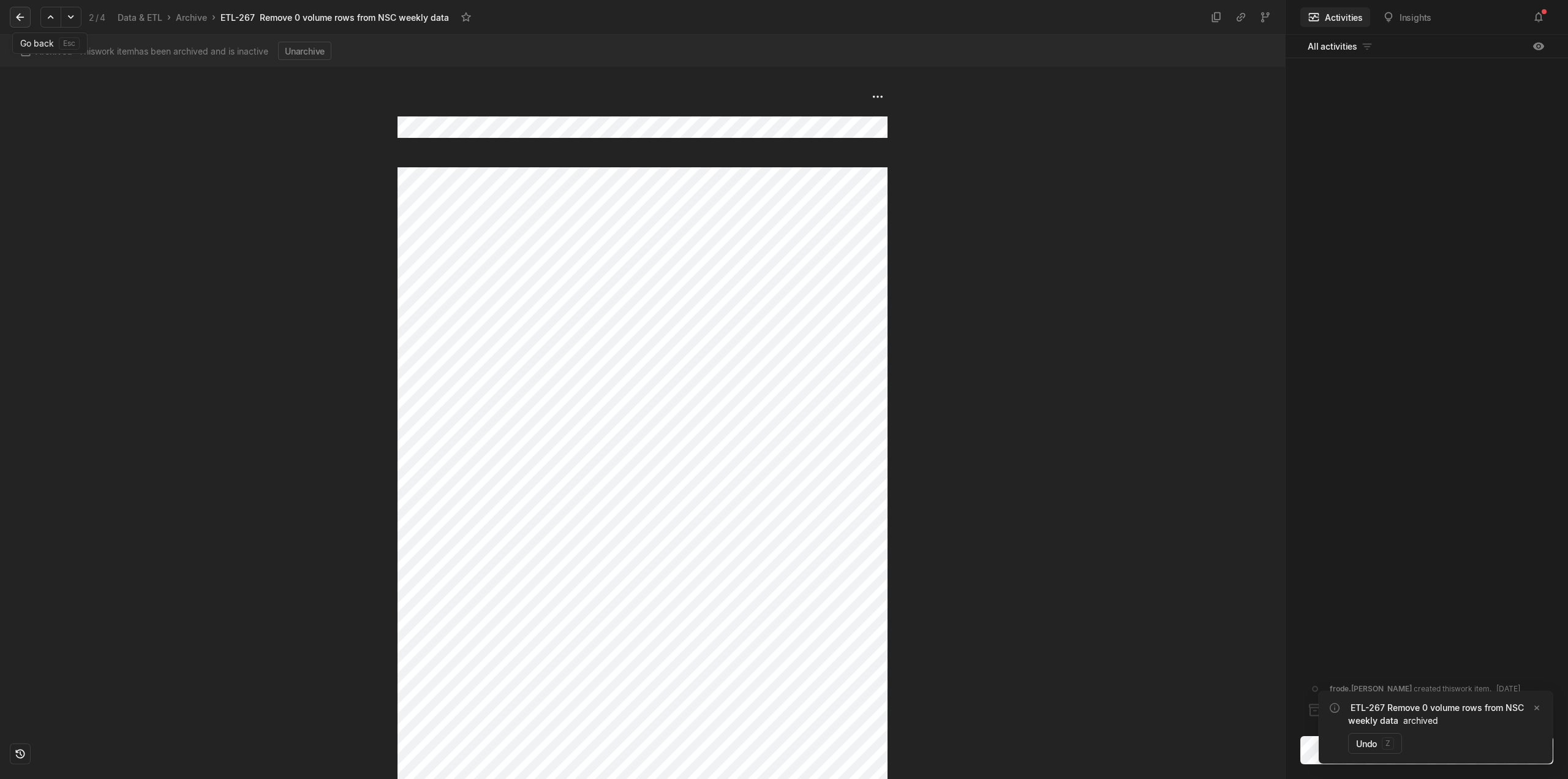
click at [18, 14] on icon at bounding box center [20, 17] width 12 height 12
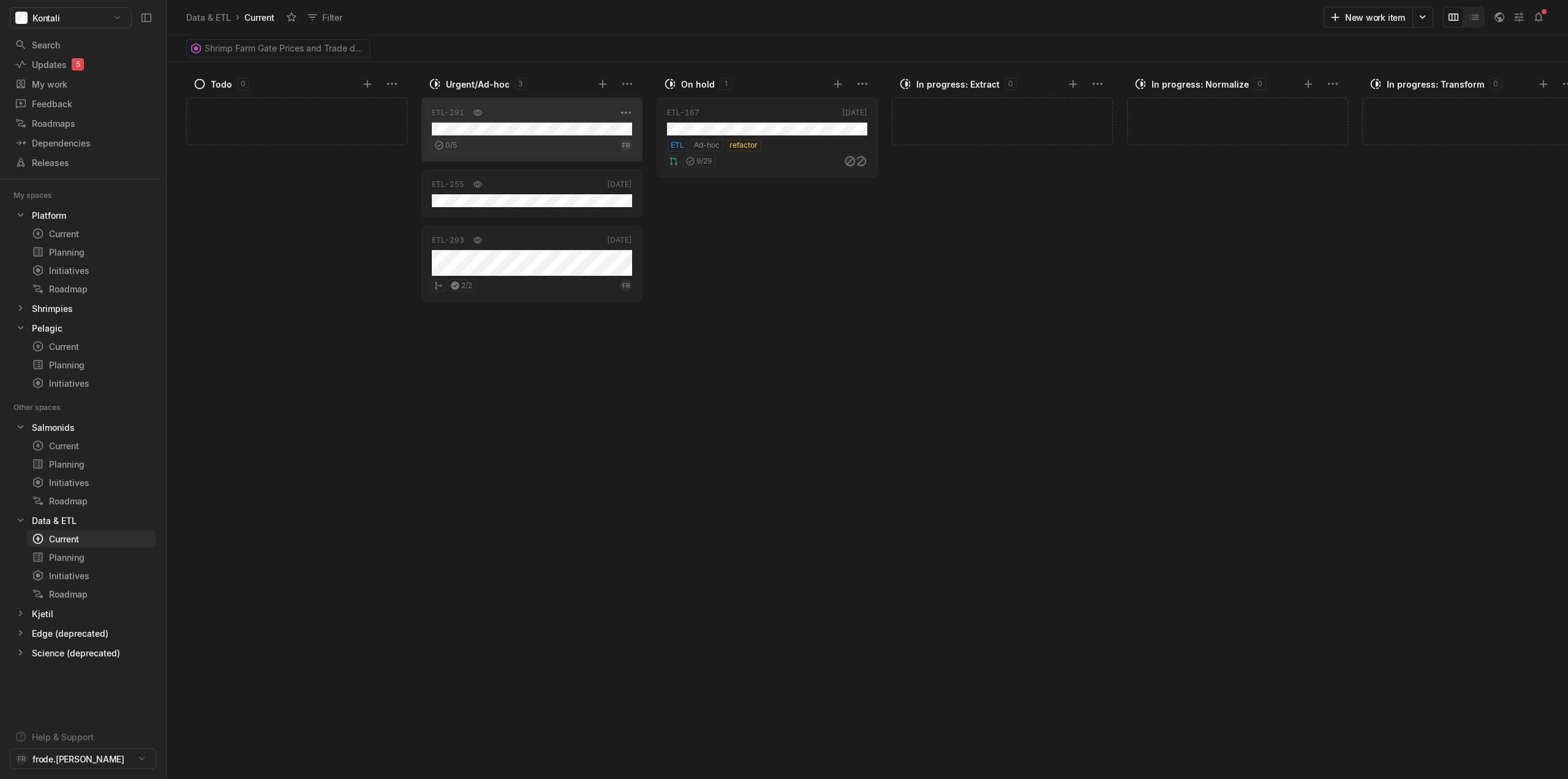
click at [570, 142] on div "0 / 5 FR" at bounding box center [532, 143] width 200 height 16
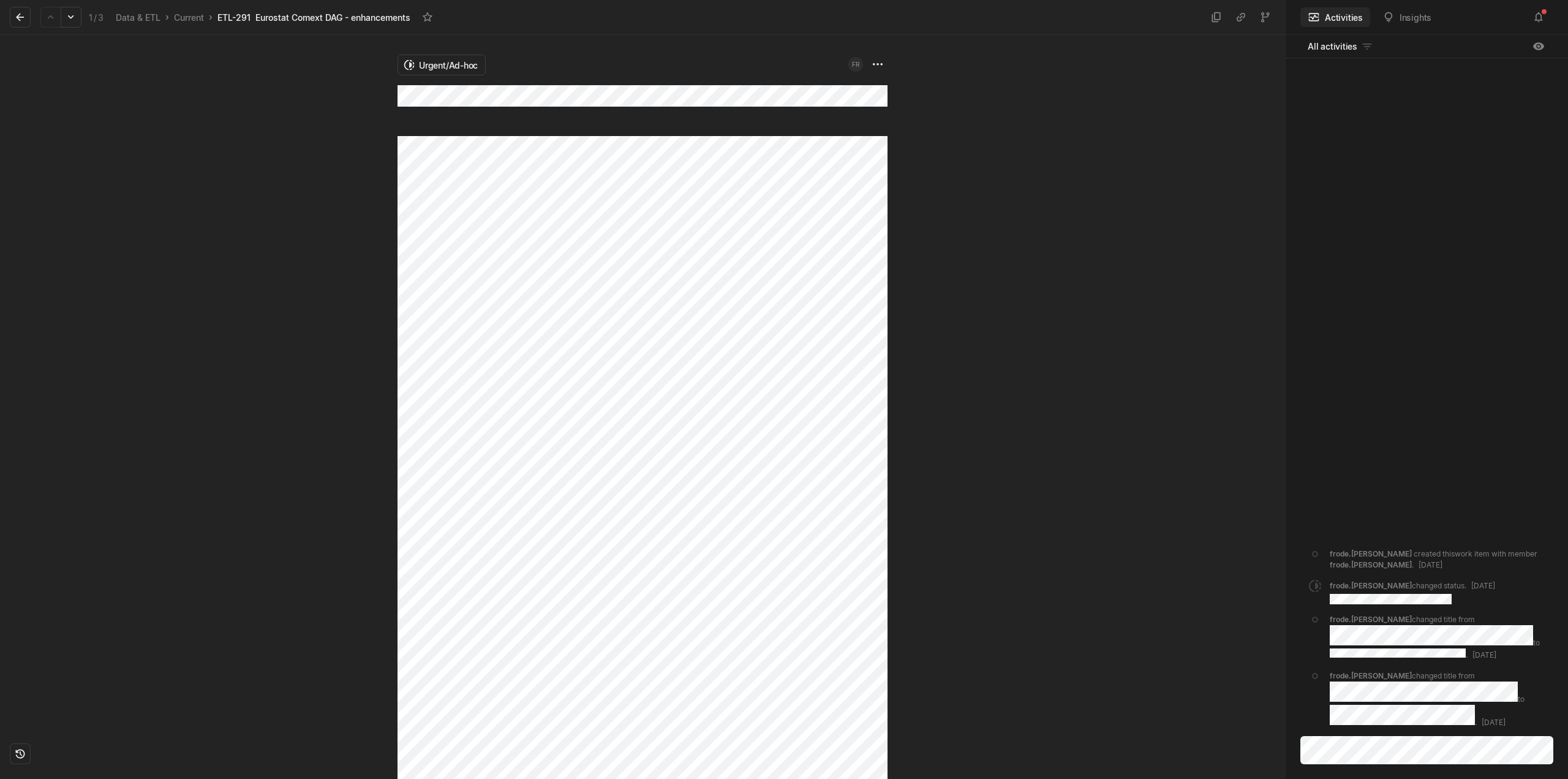
click at [950, 402] on div at bounding box center [1086, 406] width 397 height 744
click at [289, 138] on div "Urgent/Ad-hoc FR" at bounding box center [643, 406] width 1285 height 744
click at [445, 64] on html "Kontali Search / Updates 5 g then u My work = Feedback g then f Roadmaps g then…" at bounding box center [784, 389] width 1568 height 779
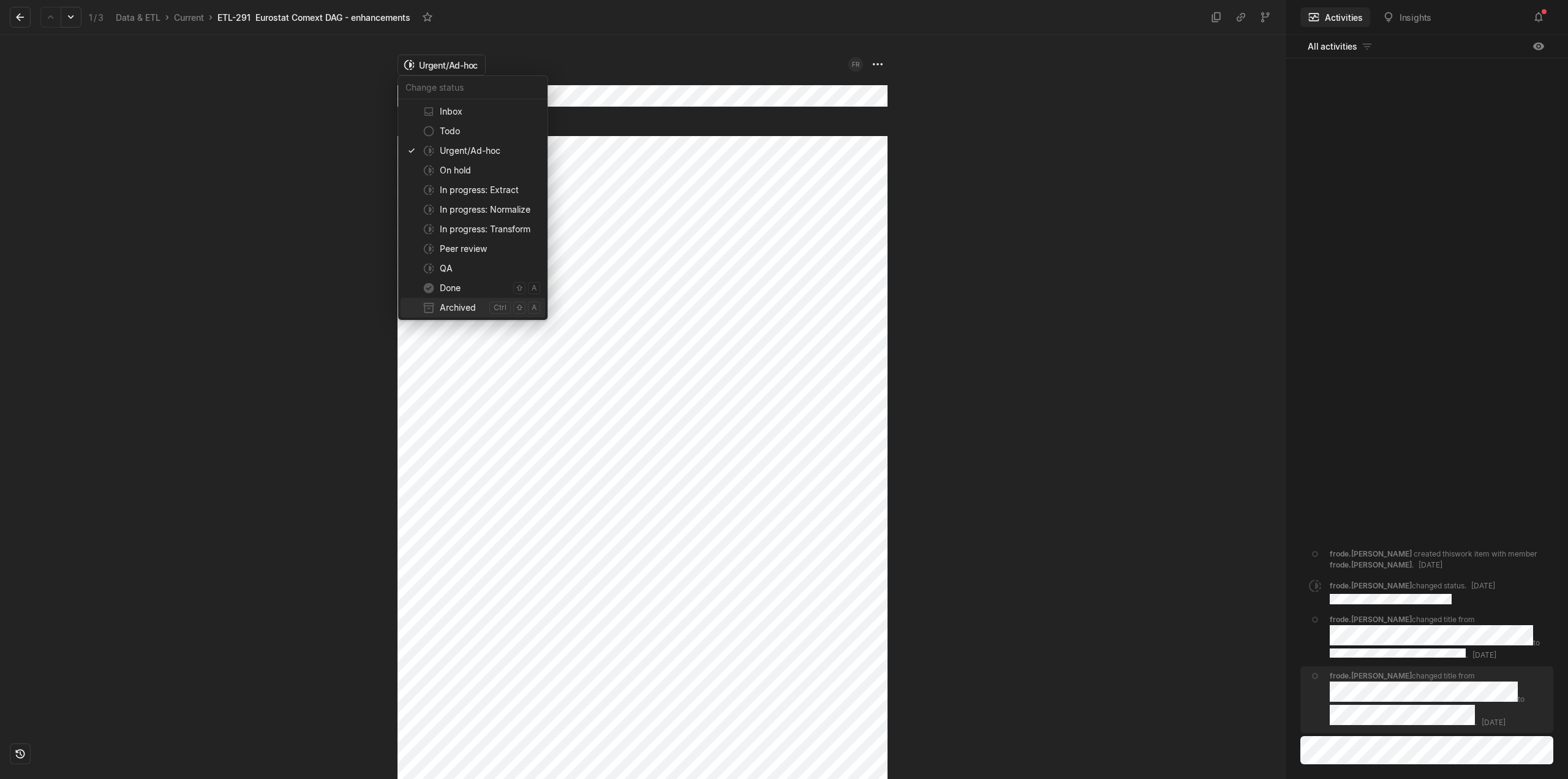
click at [459, 307] on span "Archived" at bounding box center [462, 307] width 45 height 20
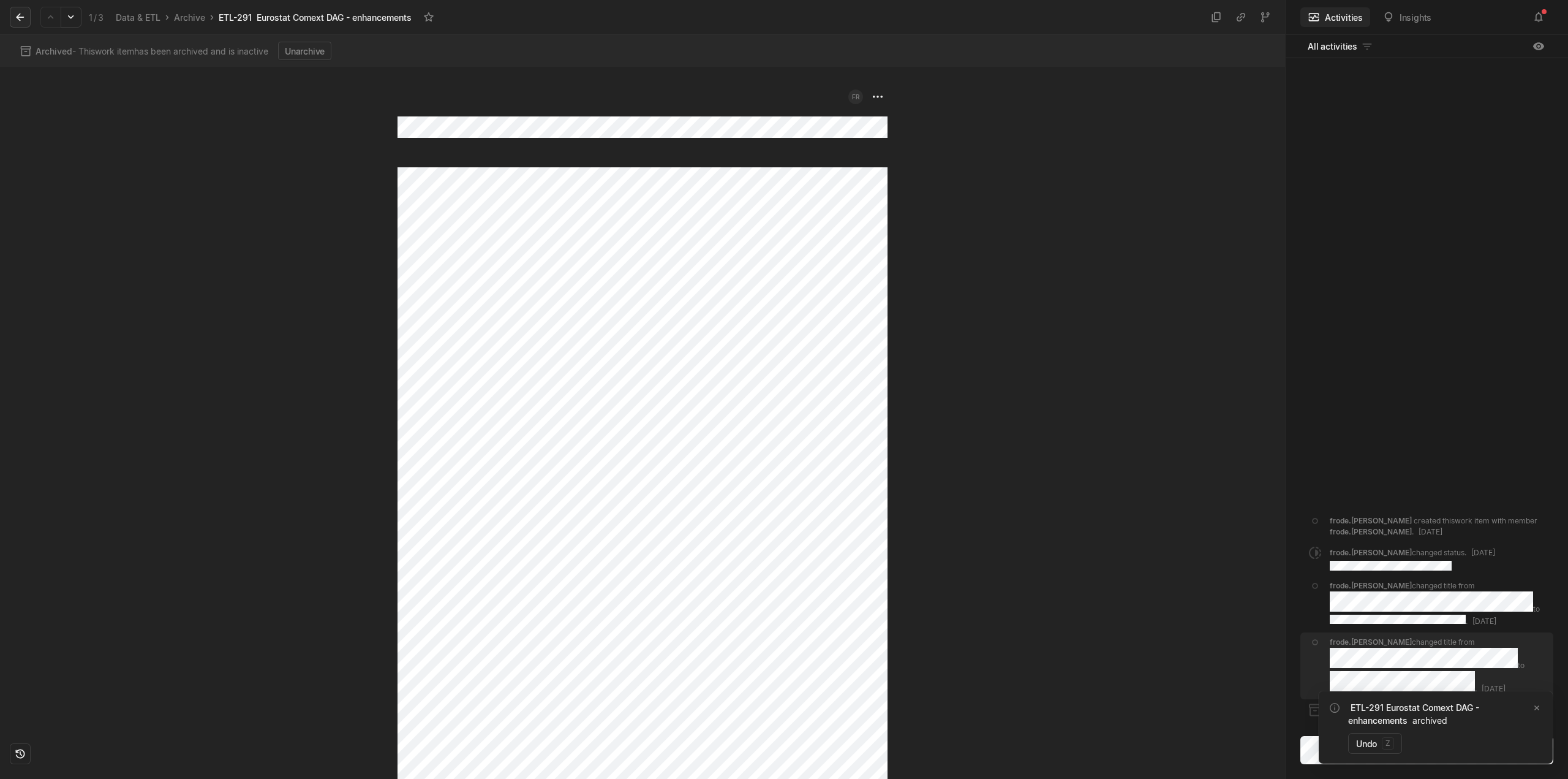
click at [15, 22] on icon at bounding box center [20, 17] width 12 height 12
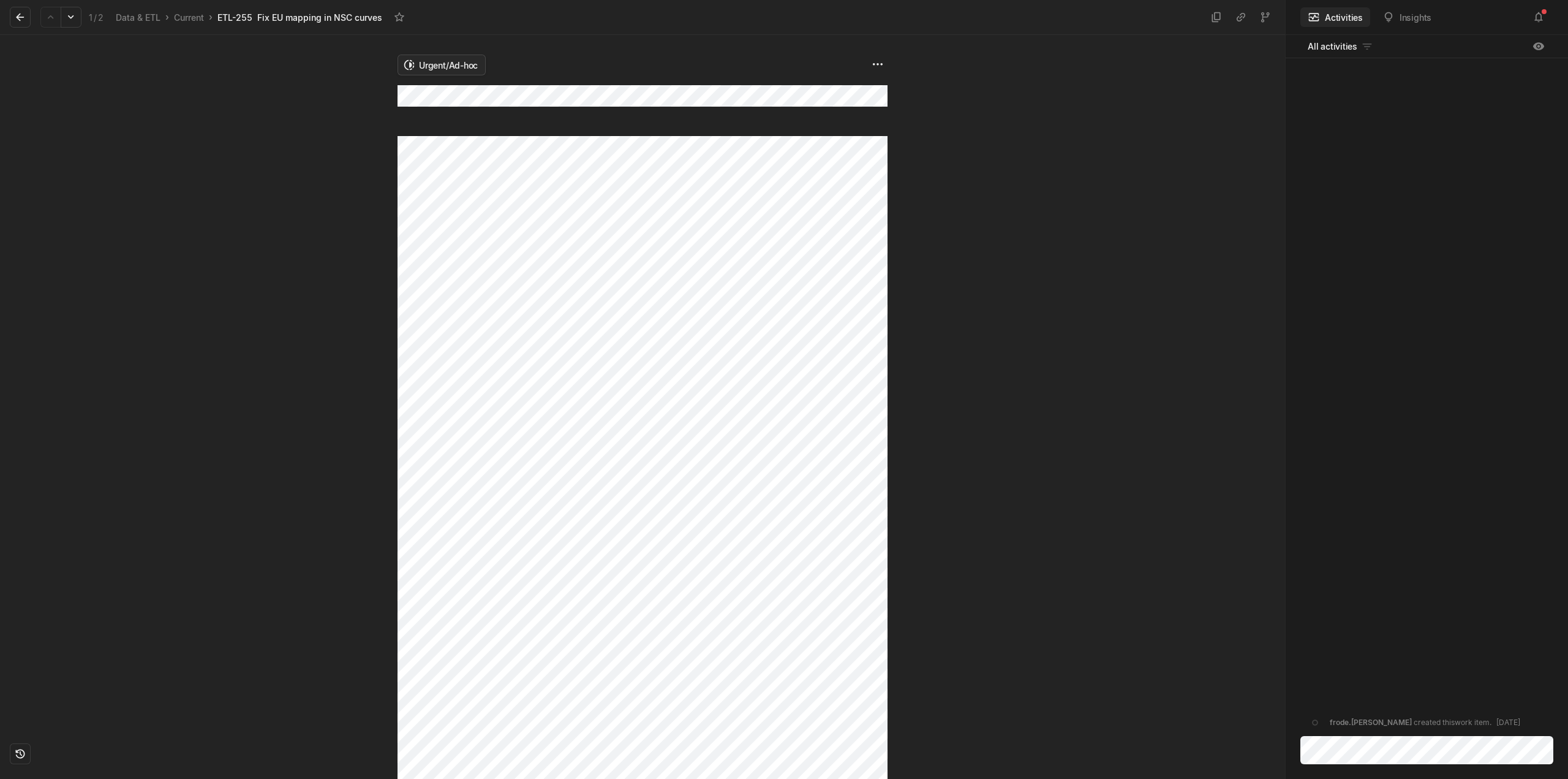
click at [433, 60] on html "Kontali Search / Updates 5 g then u My work = Feedback g then f Roadmaps g then…" at bounding box center [784, 389] width 1568 height 779
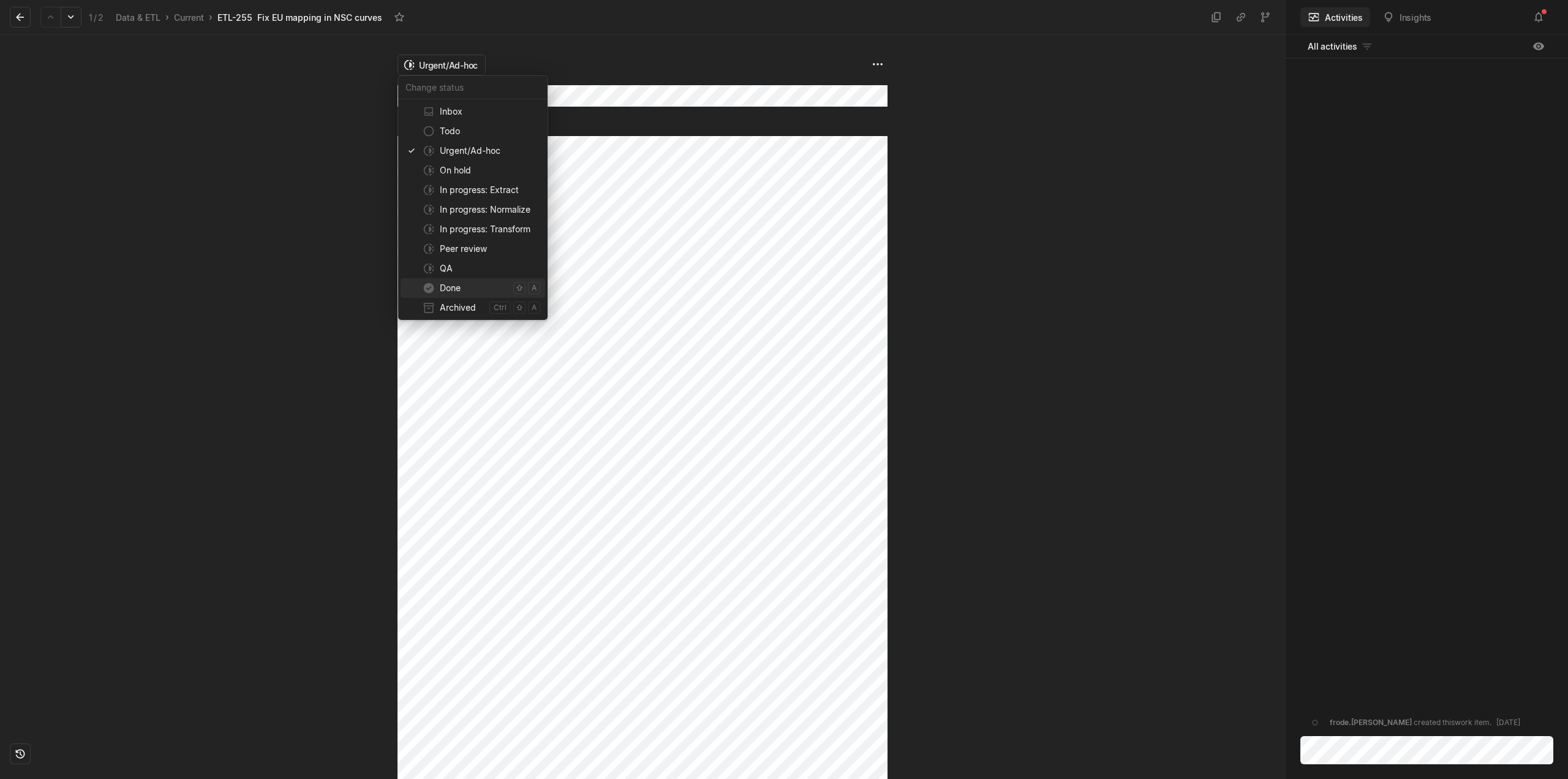
click at [457, 288] on span "Done" at bounding box center [474, 288] width 69 height 20
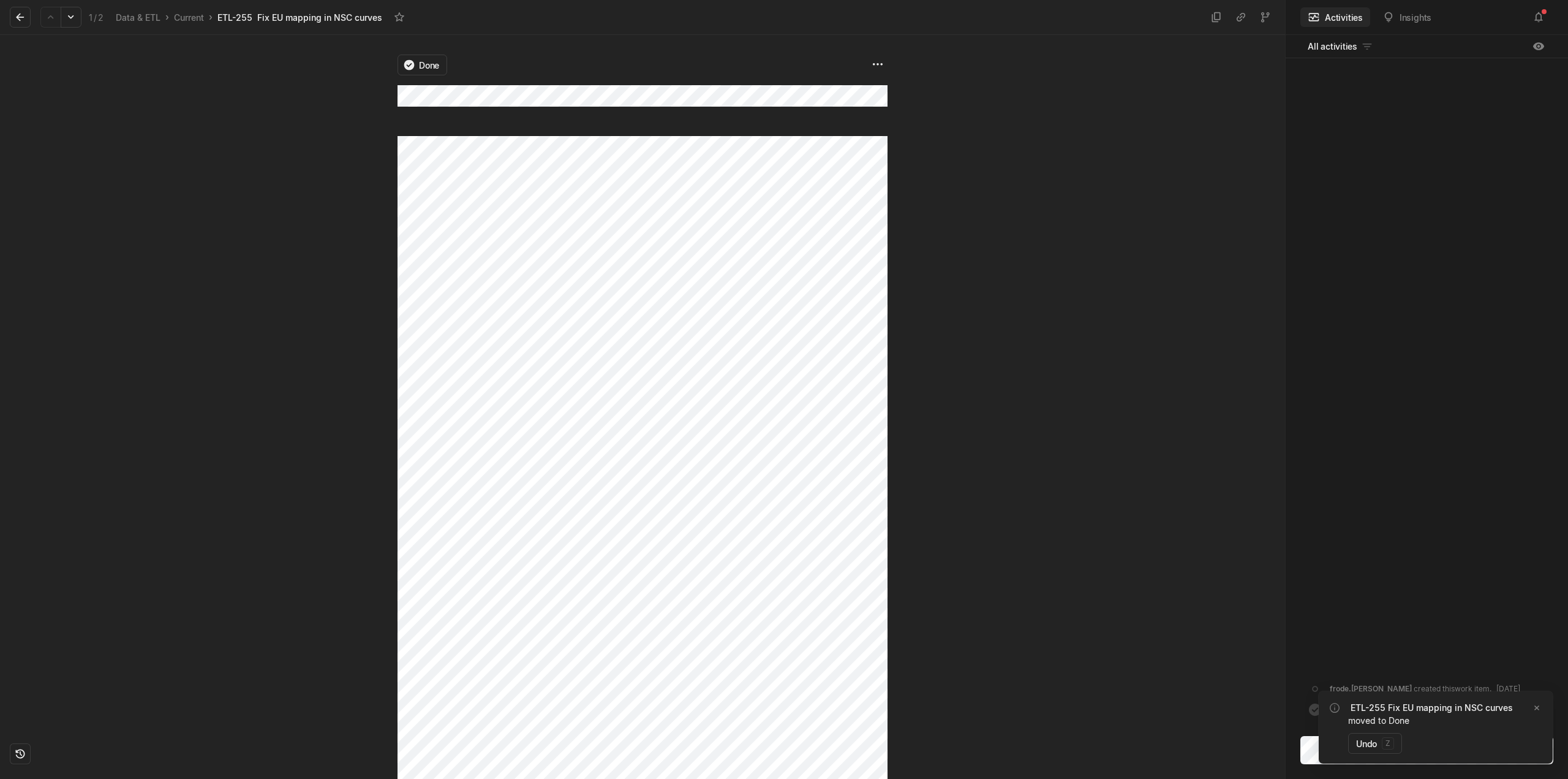
drag, startPoint x: 25, startPoint y: 21, endPoint x: 68, endPoint y: 67, distance: 63.0
click at [25, 20] on icon at bounding box center [20, 17] width 12 height 12
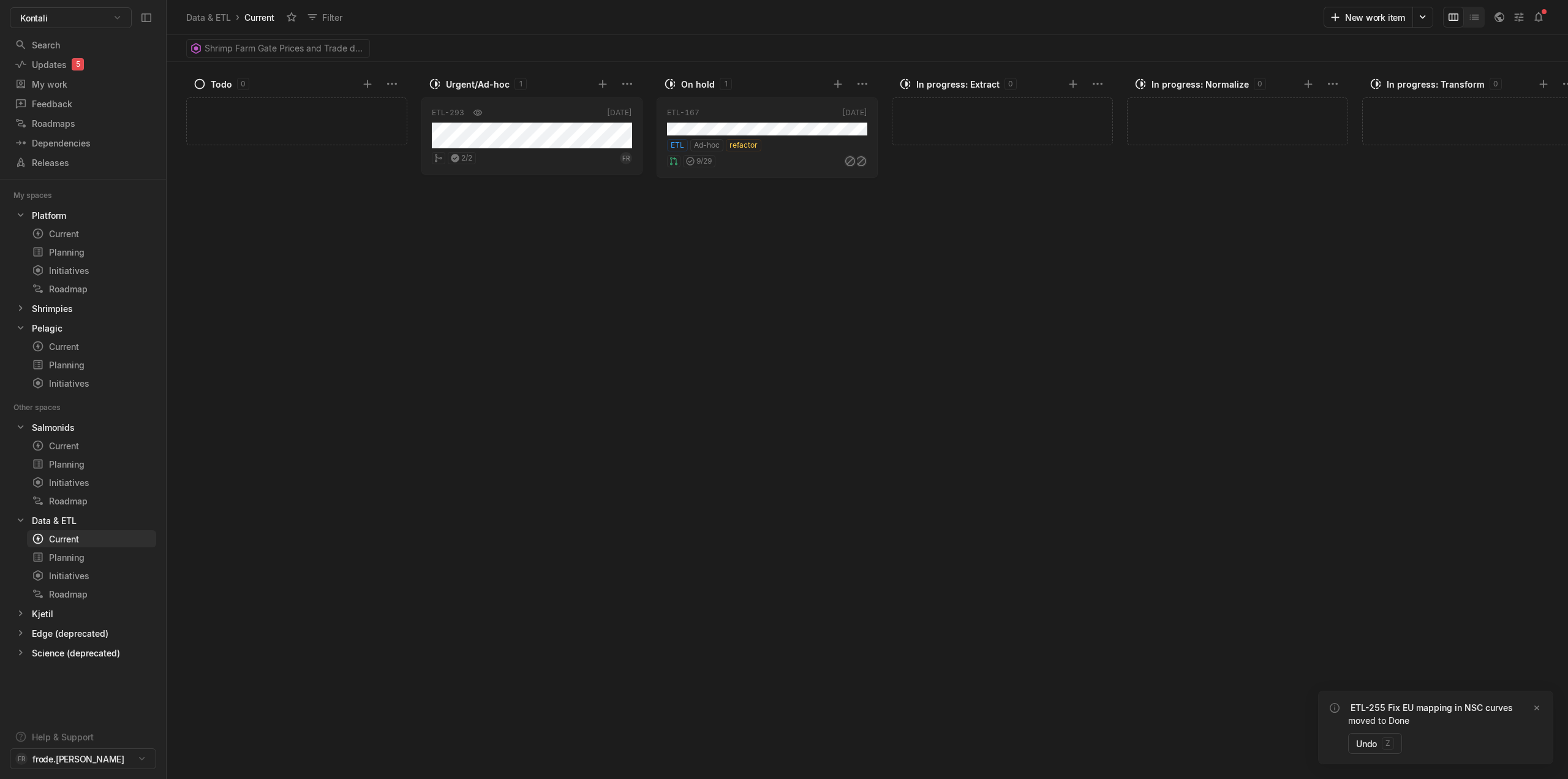
scroll to position [147, 0]
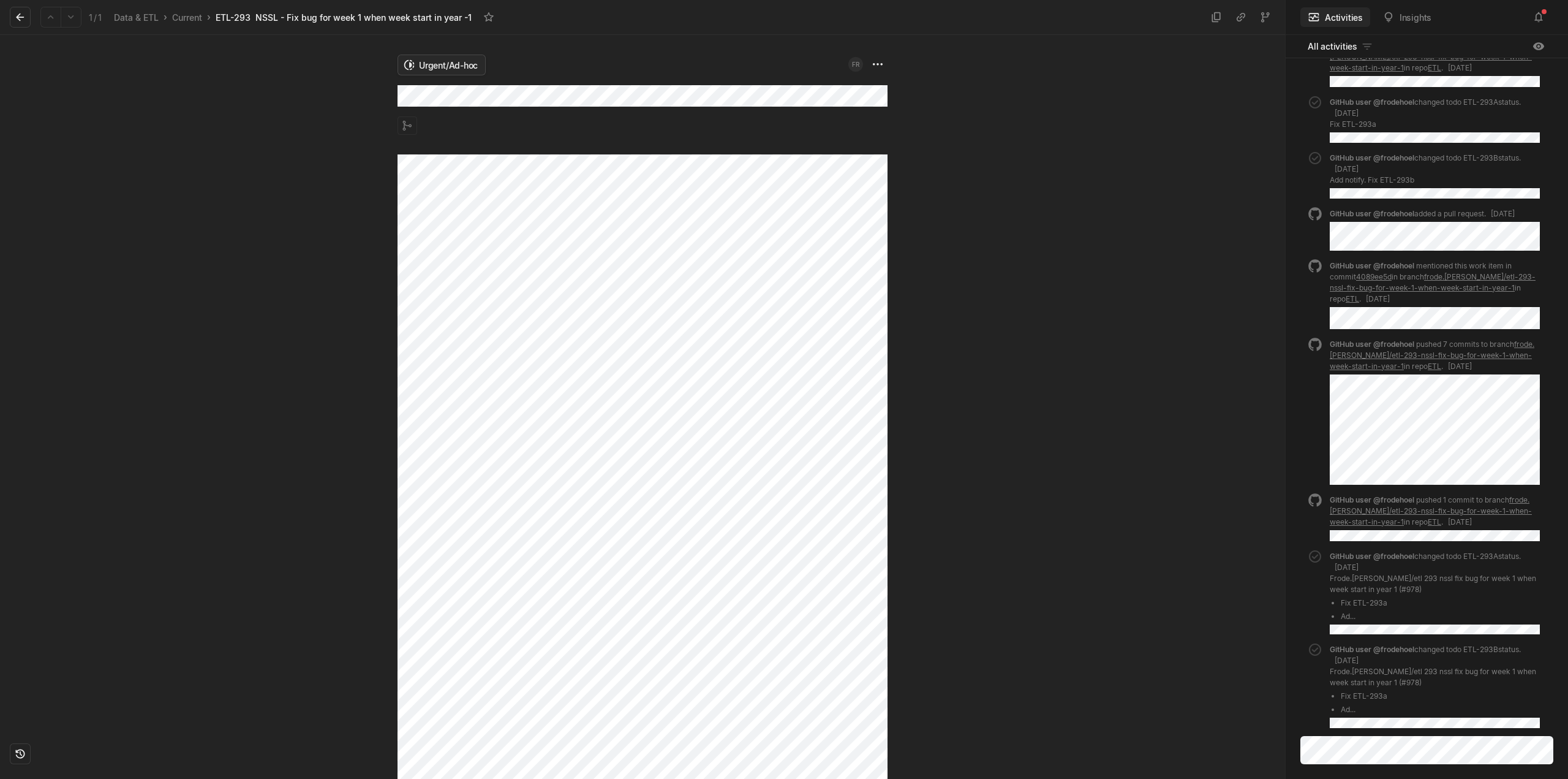
click at [433, 63] on html "Kontali Search / Updates 5 g then u My work = Feedback g then f Roadmaps g then…" at bounding box center [784, 389] width 1568 height 779
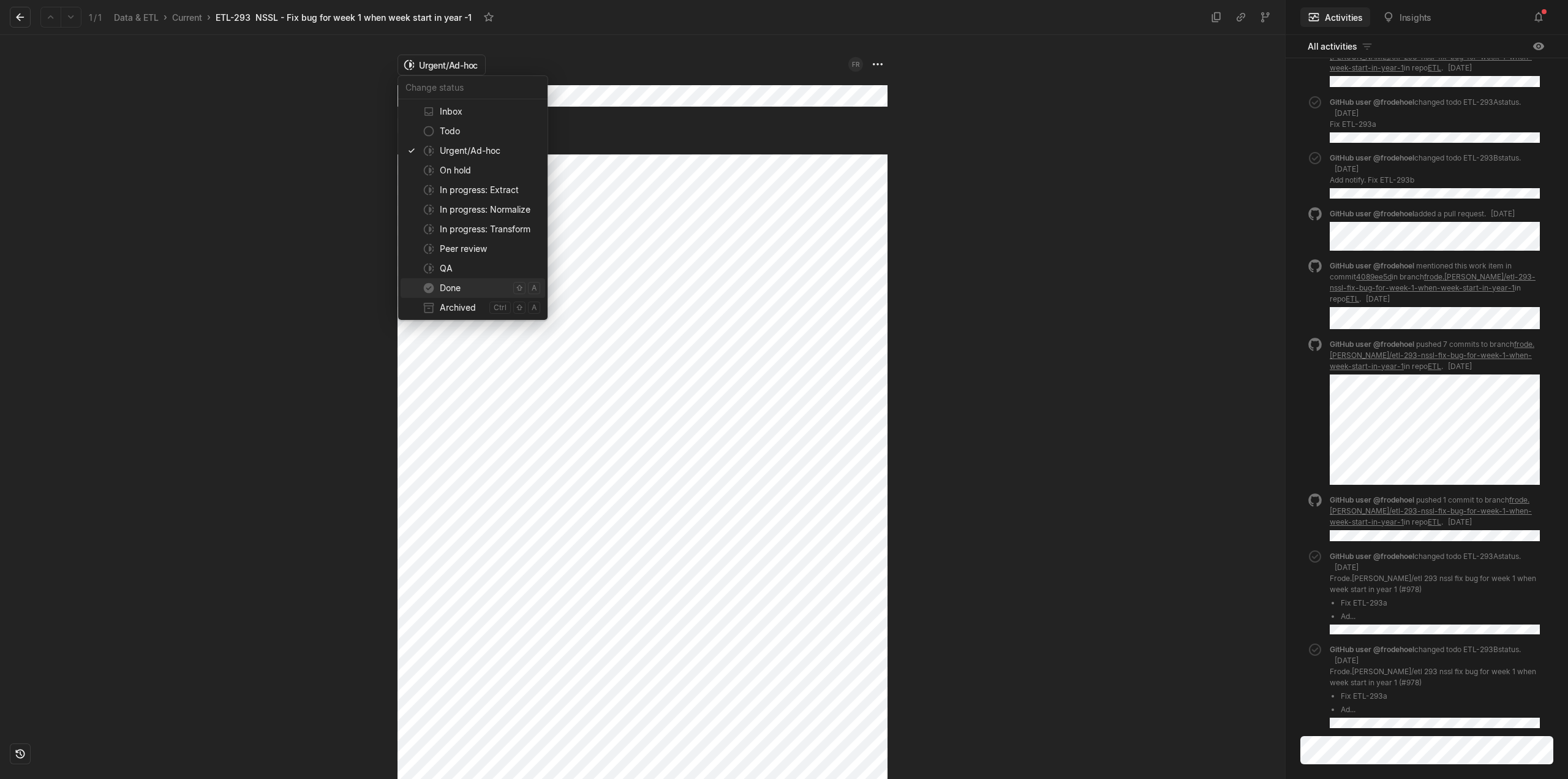
click at [456, 288] on span "Done" at bounding box center [474, 288] width 69 height 20
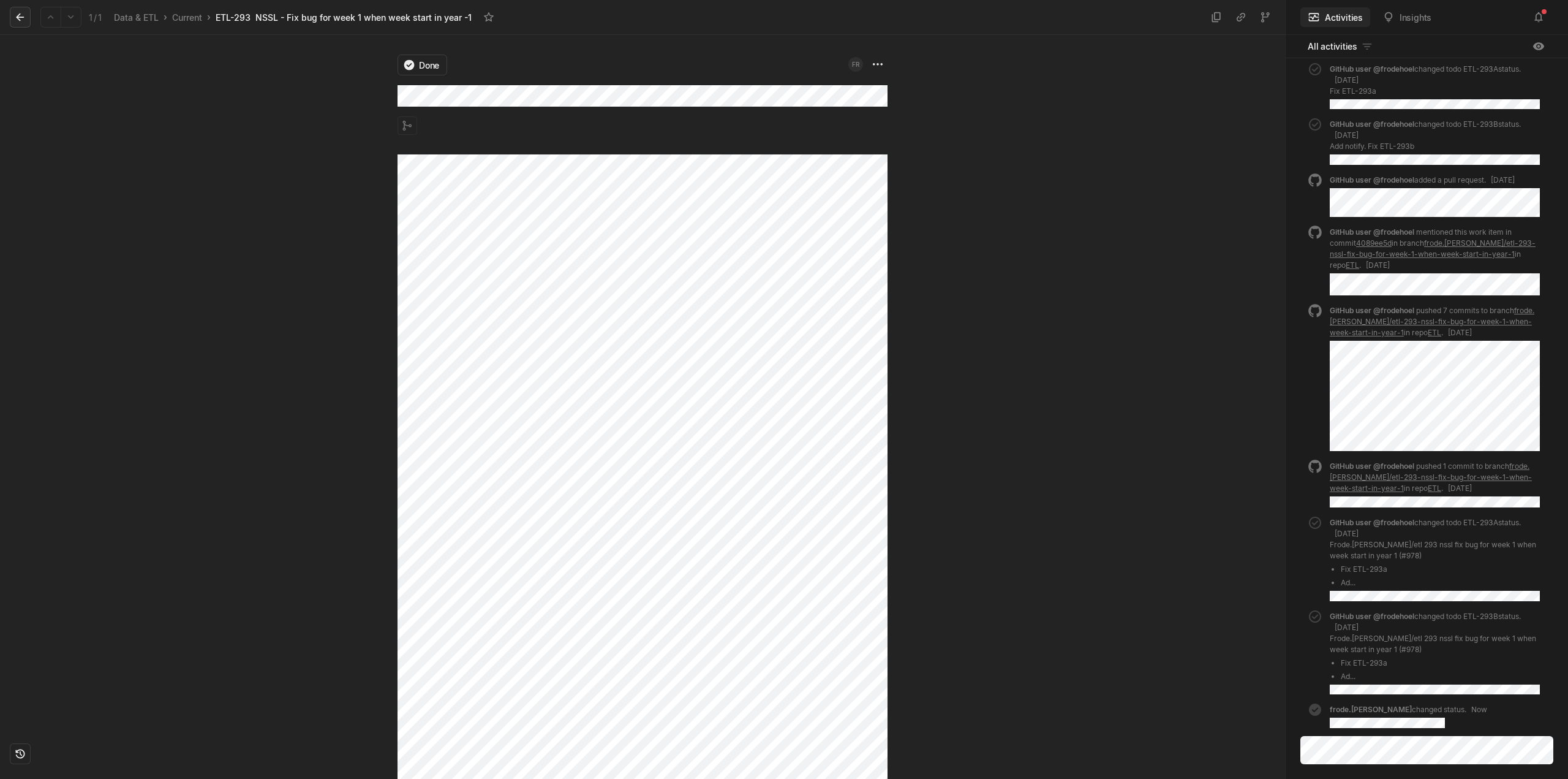
click at [28, 23] on button at bounding box center [20, 17] width 21 height 21
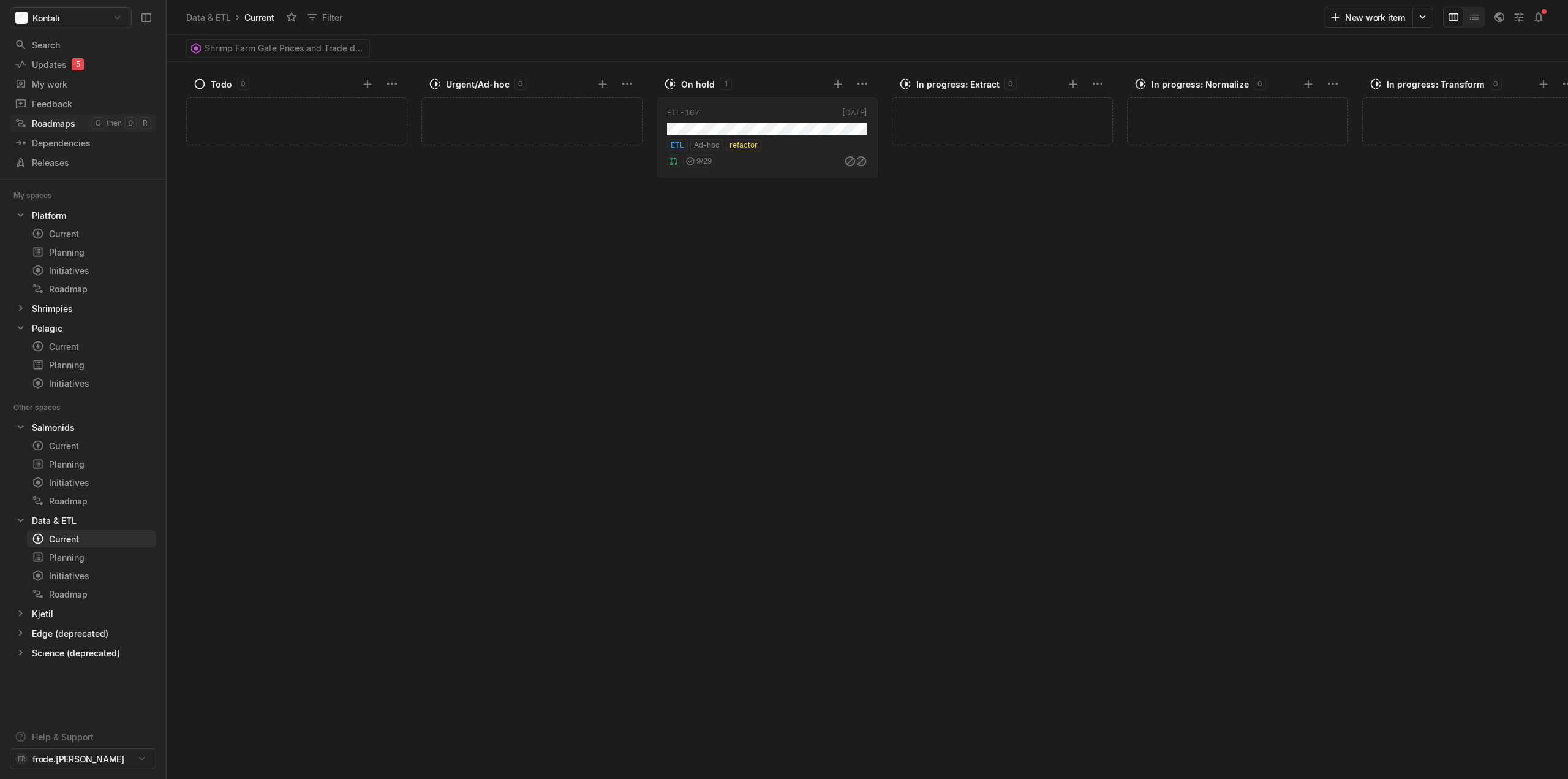
scroll to position [232, 0]
click at [69, 562] on div "Planning" at bounding box center [69, 557] width 75 height 13
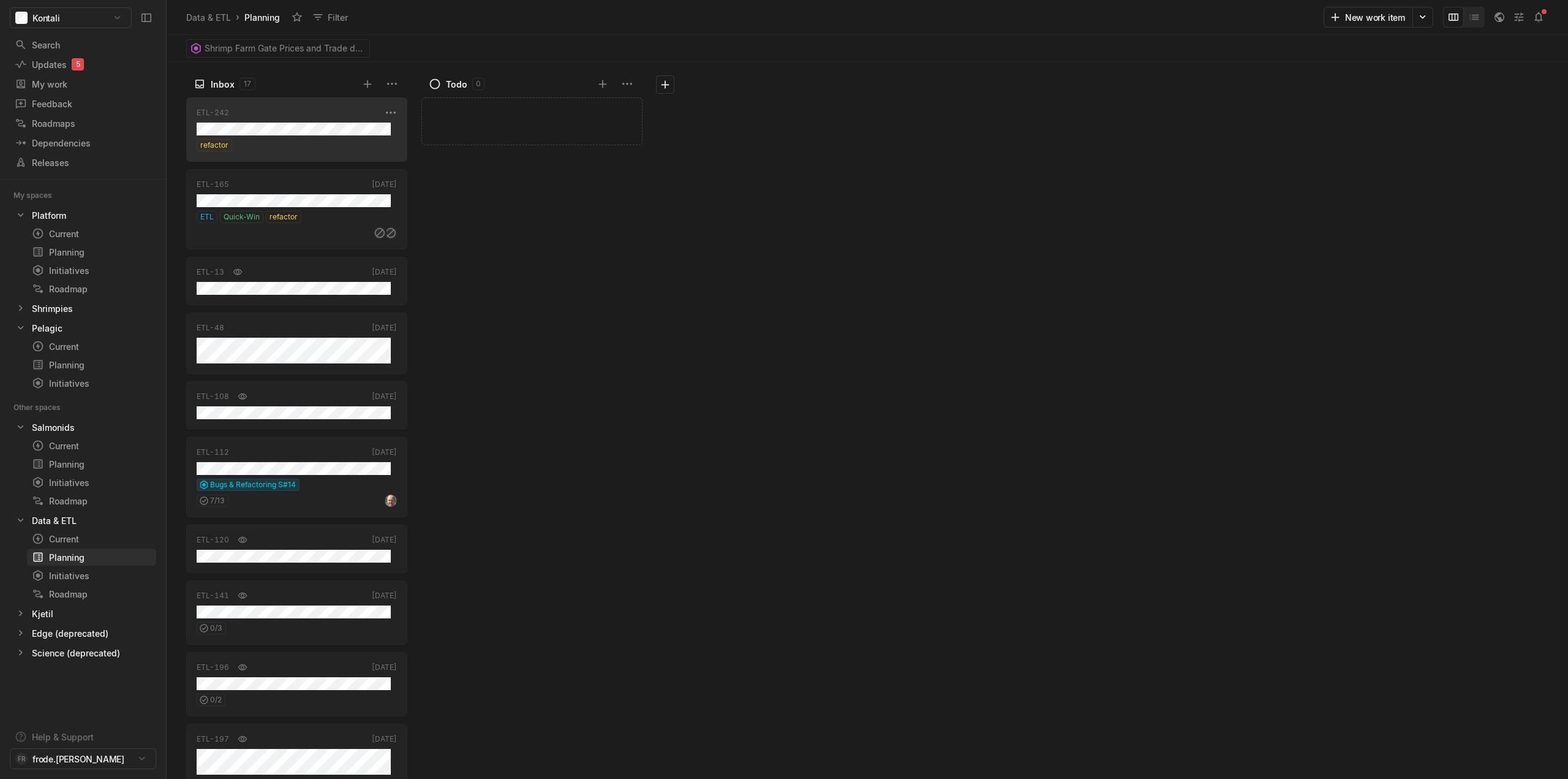
click at [324, 144] on div "refactor" at bounding box center [296, 145] width 200 height 12
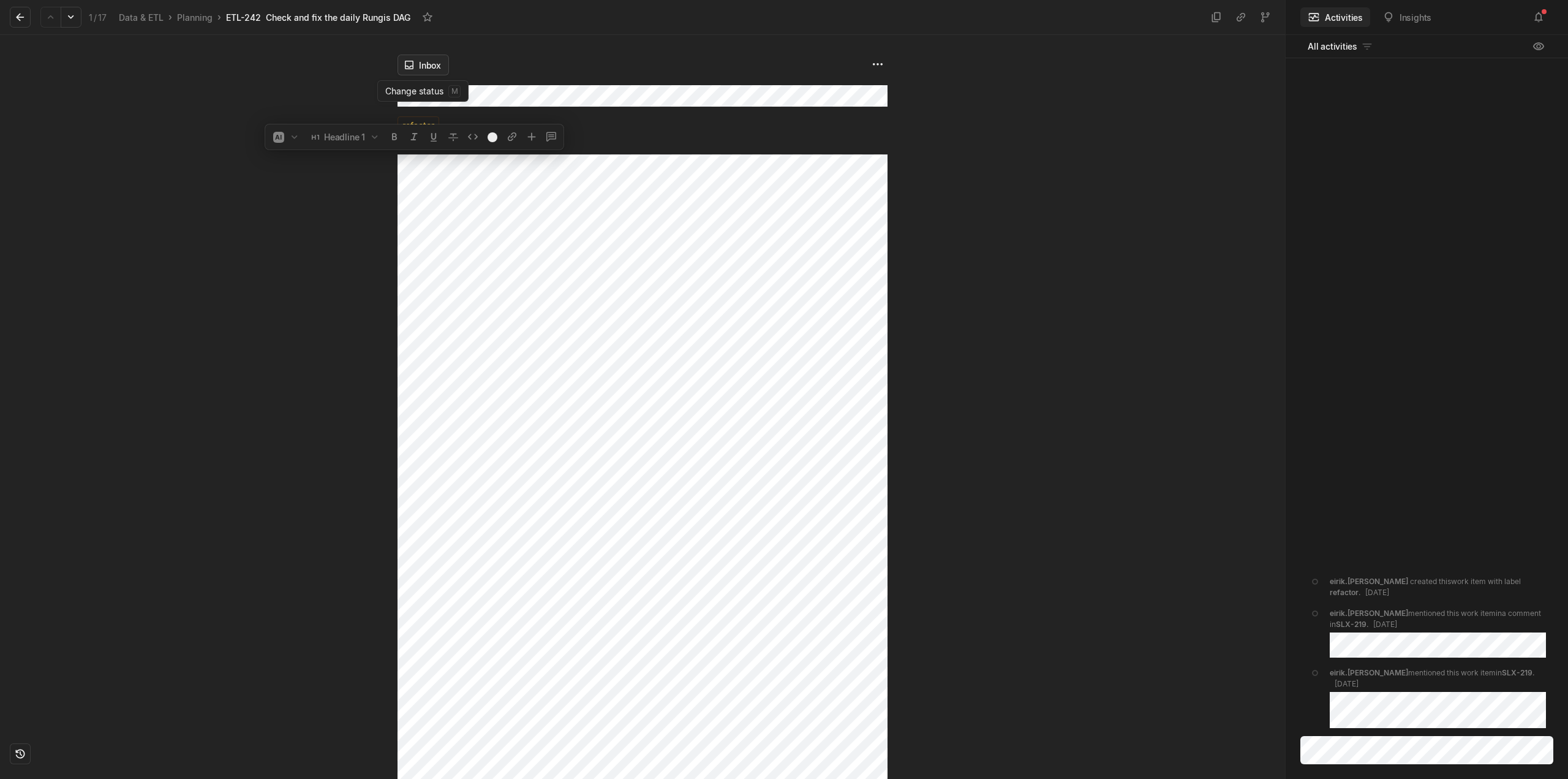
click at [427, 67] on html "Kontali Search / Updates 5 g then u My work = Feedback g then f Roadmaps g then…" at bounding box center [784, 389] width 1568 height 779
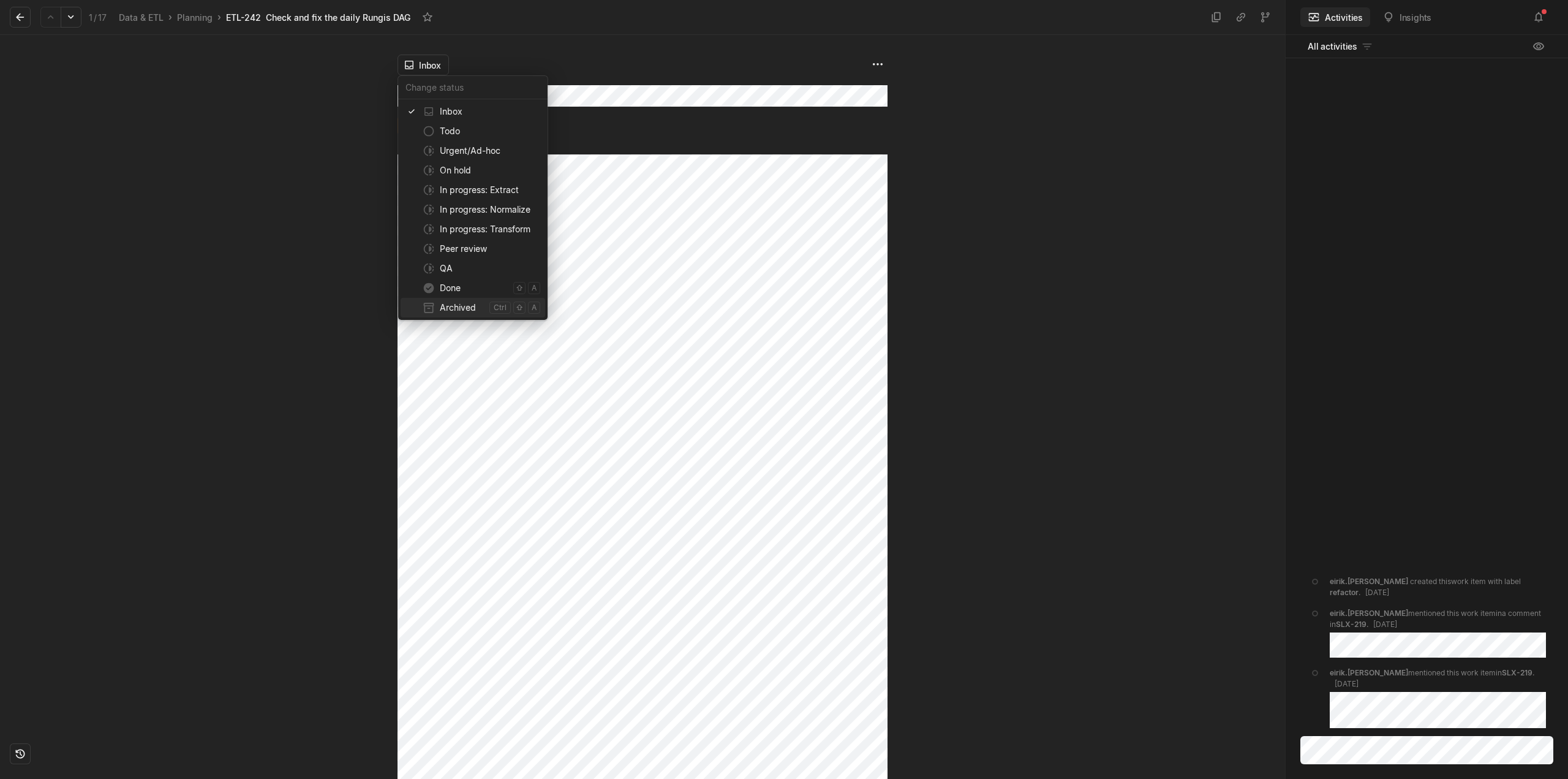
click at [463, 305] on span "Archived" at bounding box center [462, 307] width 45 height 20
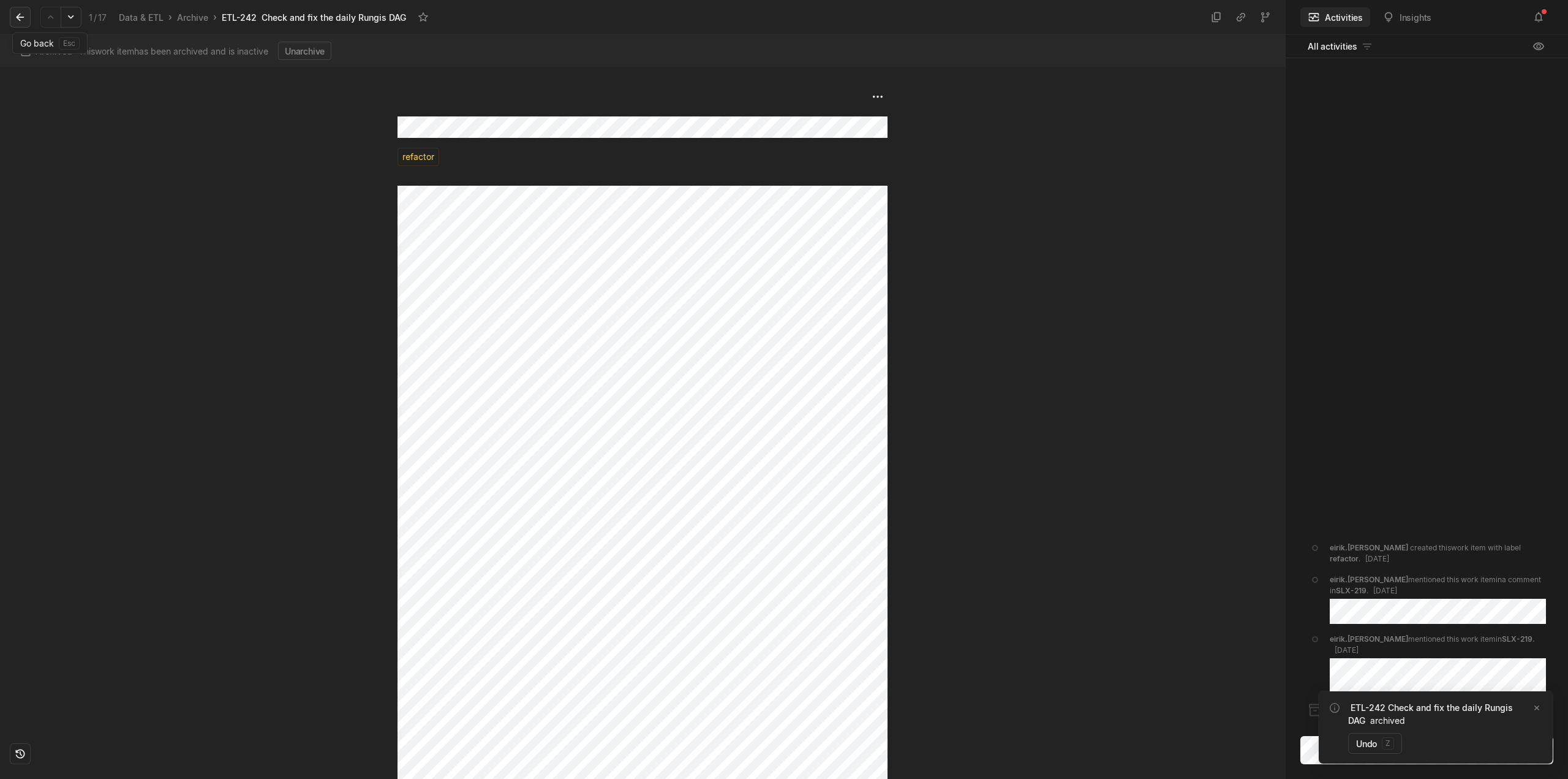
click at [16, 16] on icon at bounding box center [20, 17] width 12 height 12
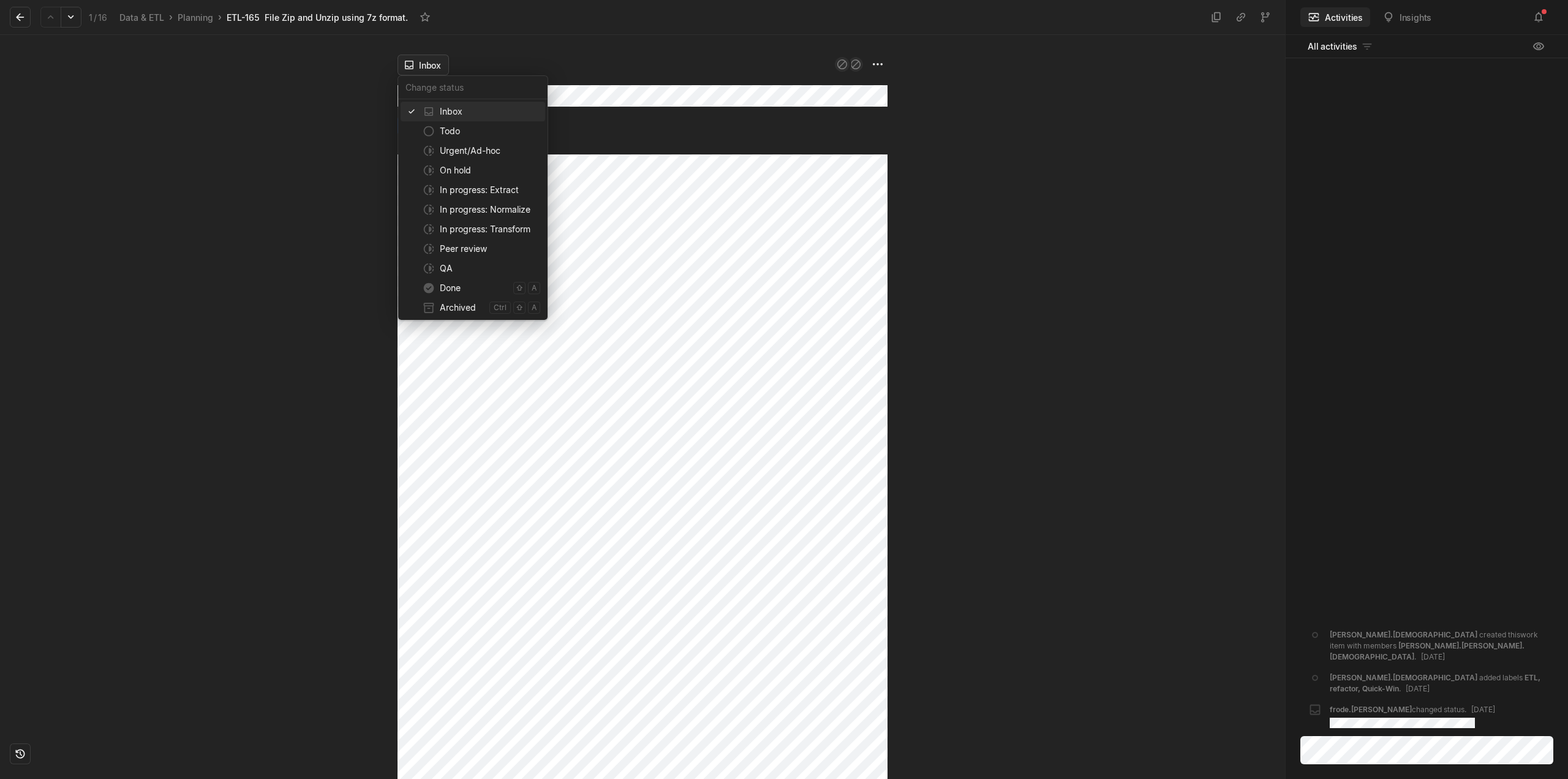
click at [414, 70] on html "Kontali Search / Updates 5 g then u My work = Feedback g then f Roadmaps g then…" at bounding box center [784, 389] width 1568 height 779
click at [452, 305] on span "Archived" at bounding box center [462, 307] width 45 height 20
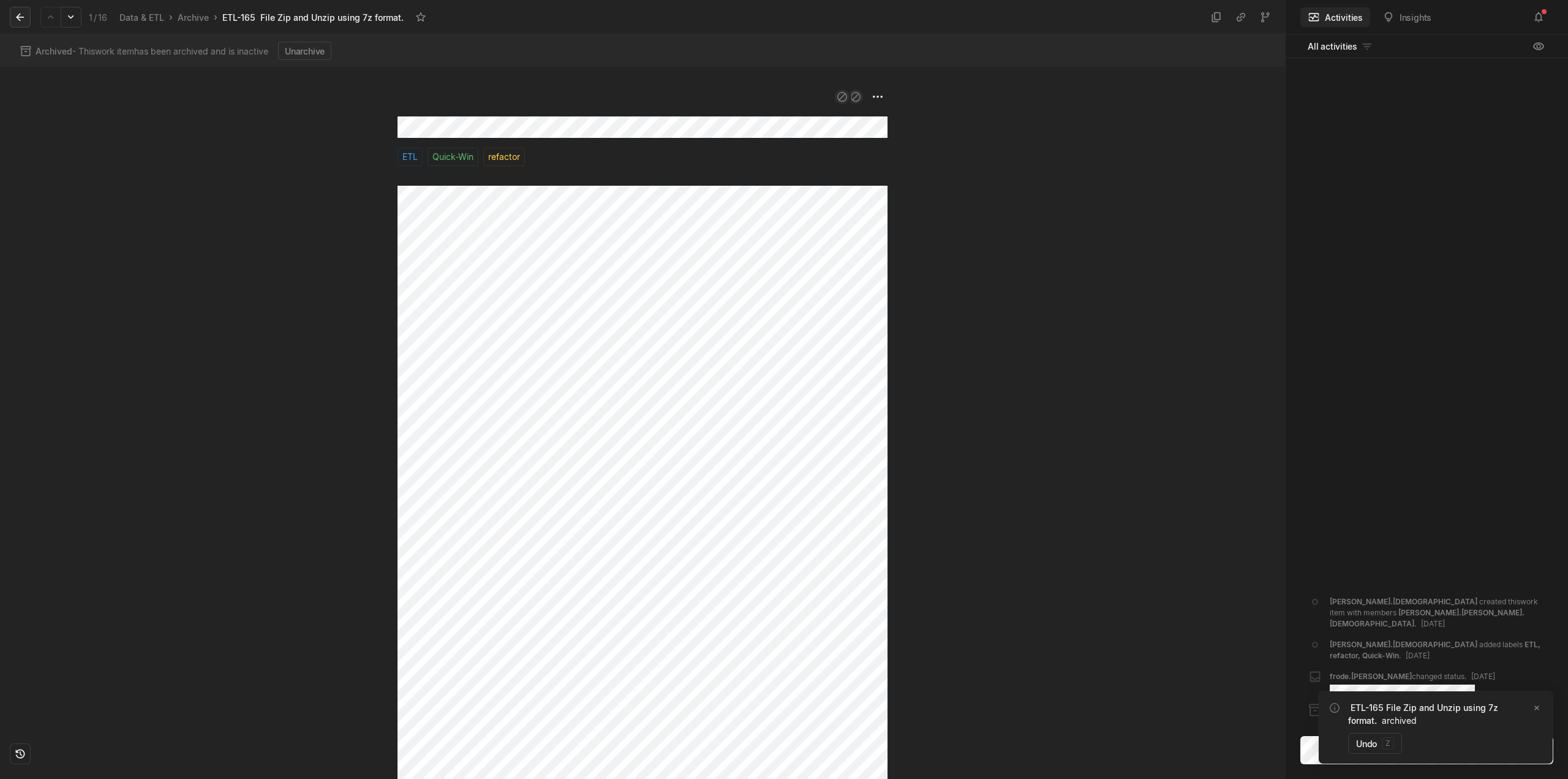
click at [22, 16] on icon at bounding box center [20, 17] width 12 height 12
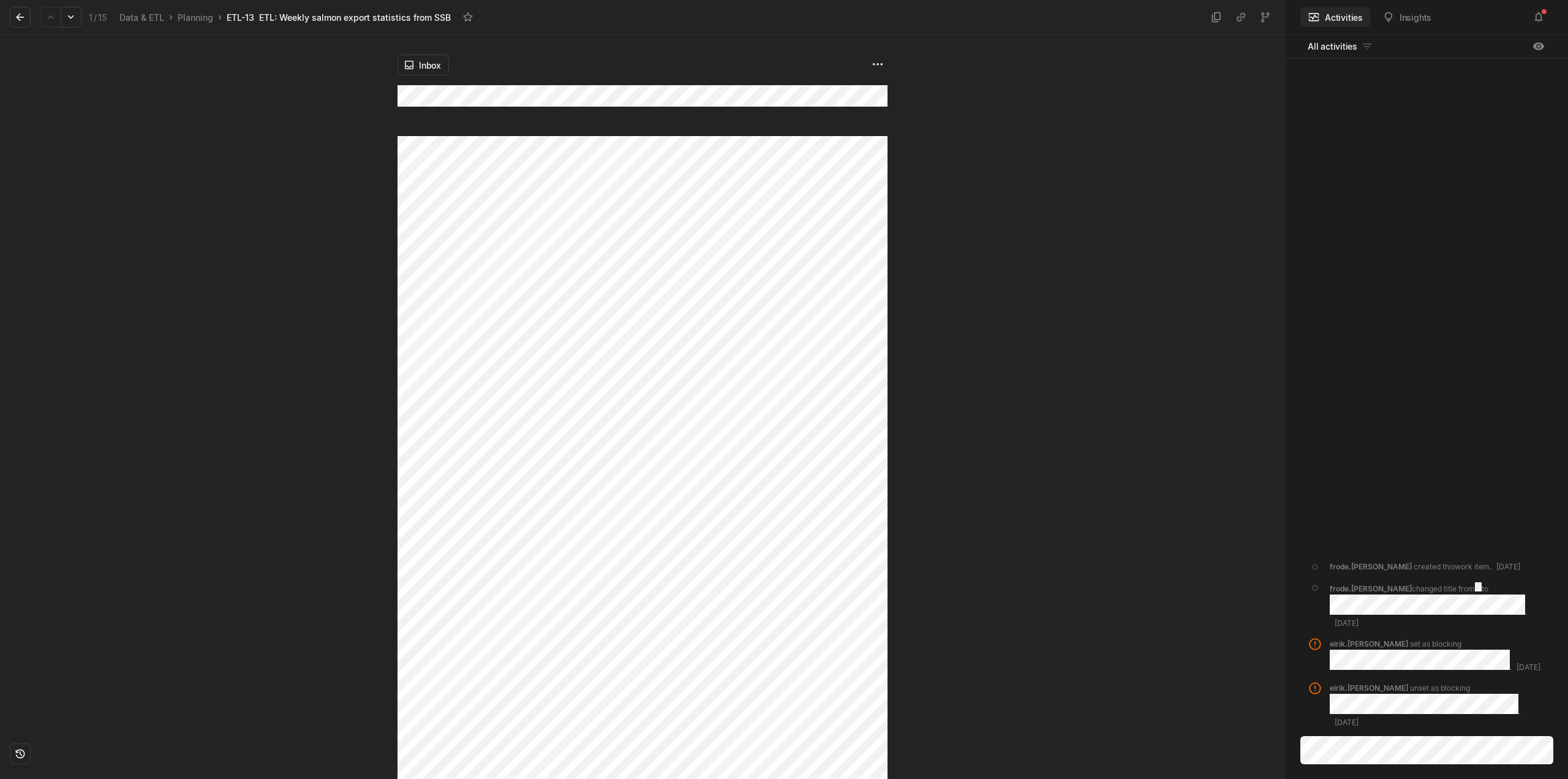
click at [393, 94] on div at bounding box center [198, 406] width 397 height 744
click at [1013, 400] on div at bounding box center [1086, 406] width 397 height 744
click at [20, 17] on icon at bounding box center [20, 18] width 8 height 8
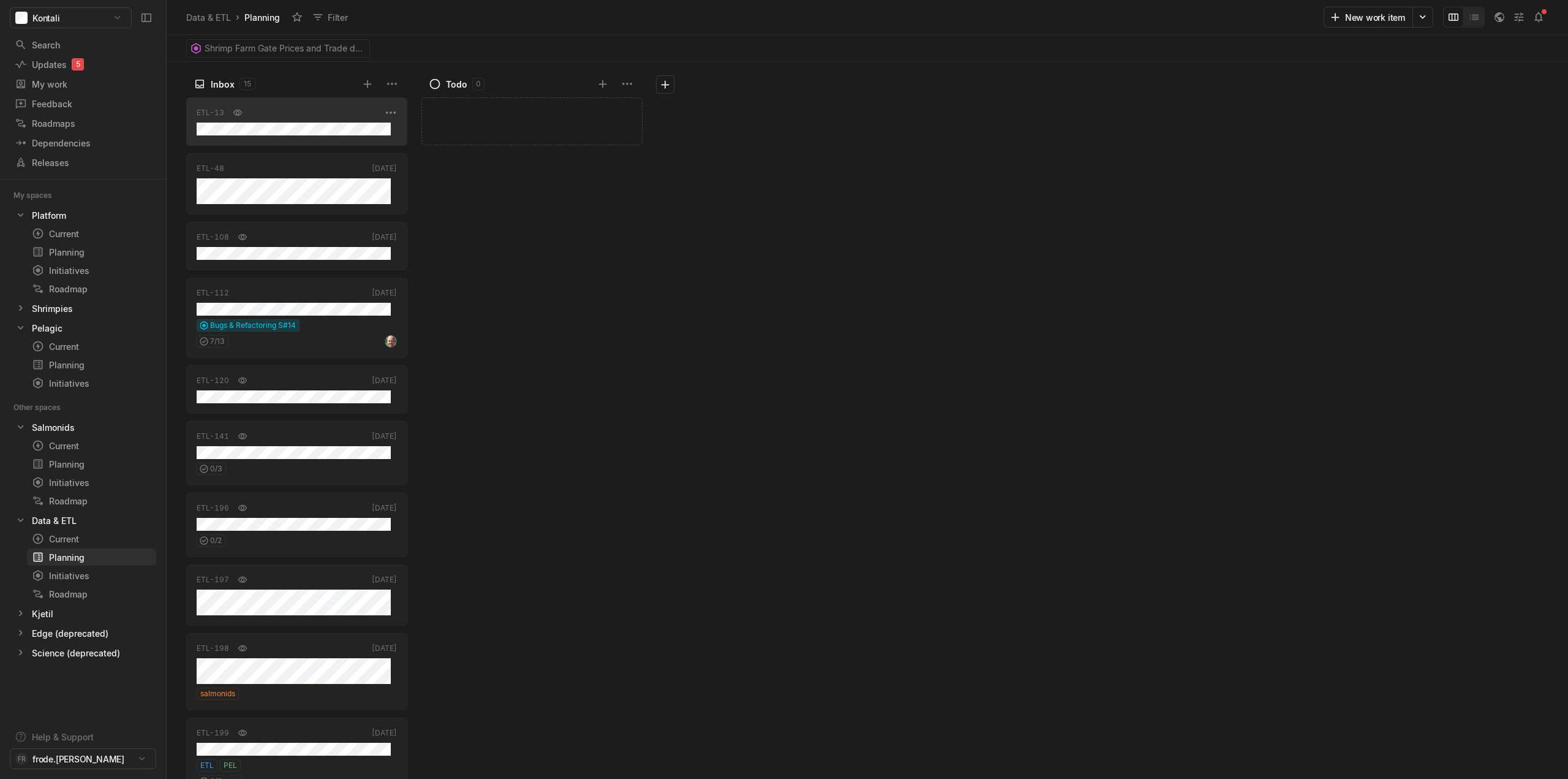
click at [311, 122] on div "ETL-13 [DATE]" at bounding box center [296, 121] width 221 height 48
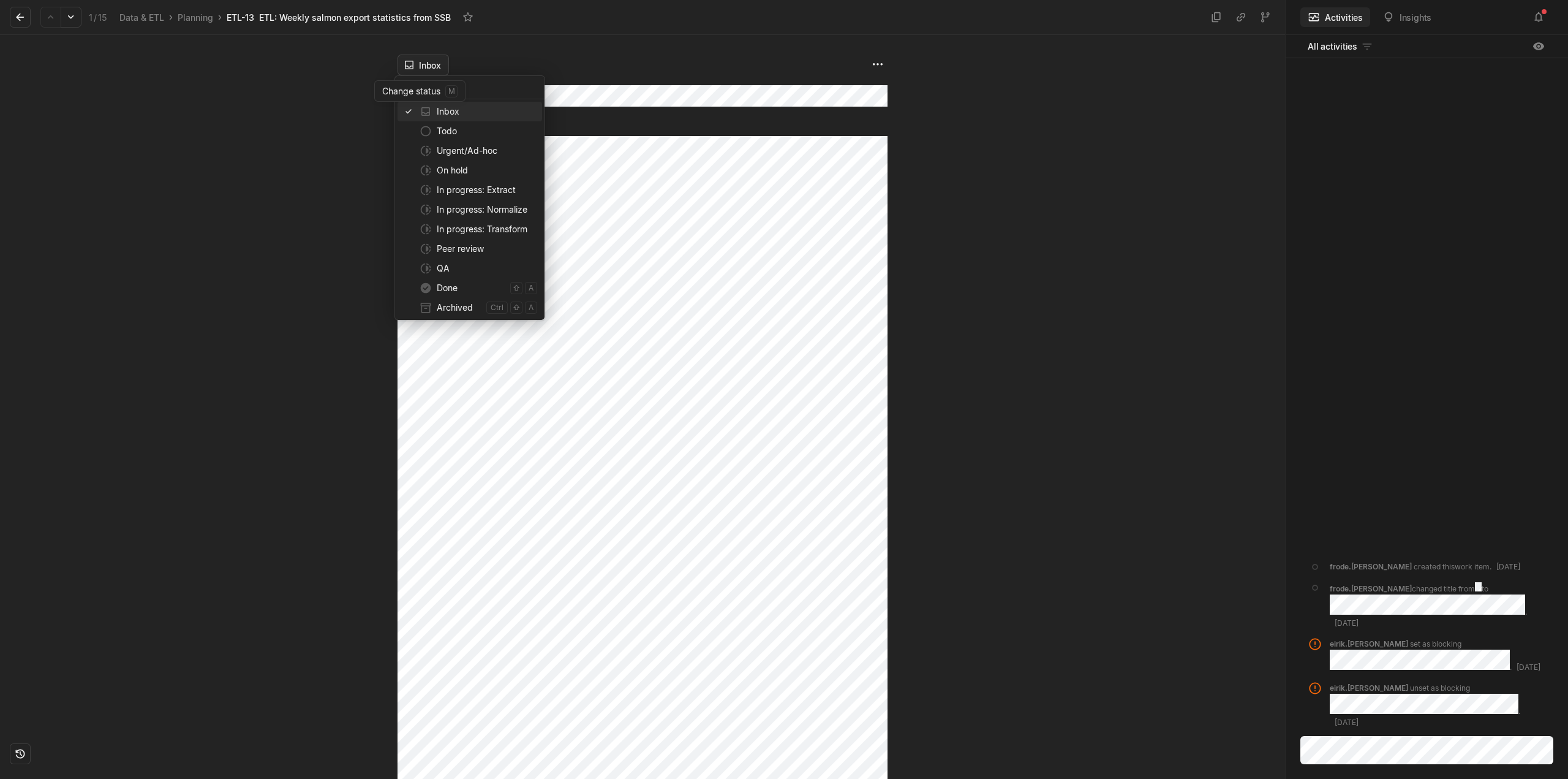
click at [423, 65] on html "Kontali Search / Updates 5 g then u My work = Feedback g then f Roadmaps g then…" at bounding box center [784, 389] width 1568 height 779
click at [461, 305] on span "Archived" at bounding box center [459, 307] width 45 height 20
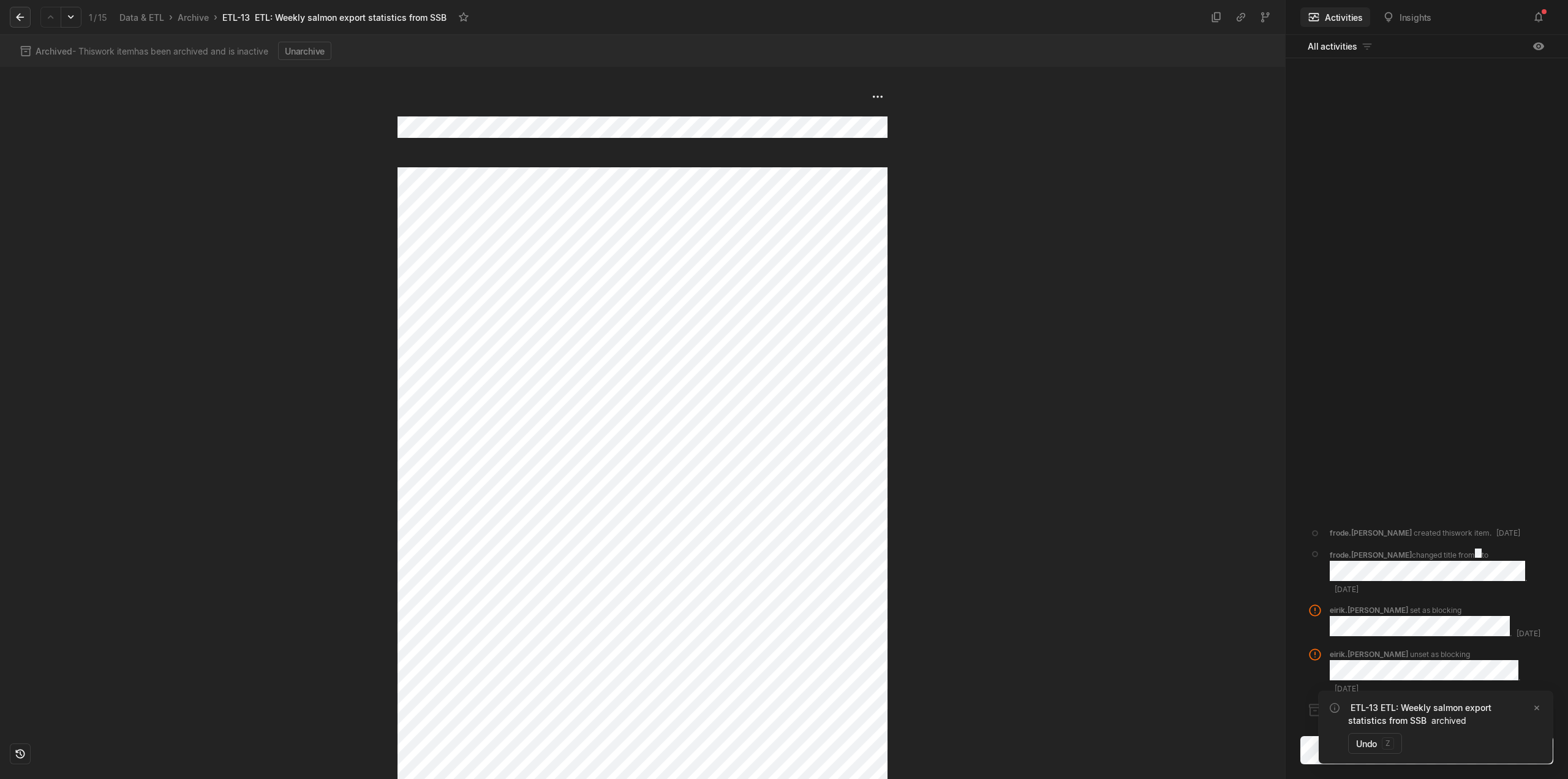
click at [22, 16] on icon at bounding box center [20, 17] width 12 height 12
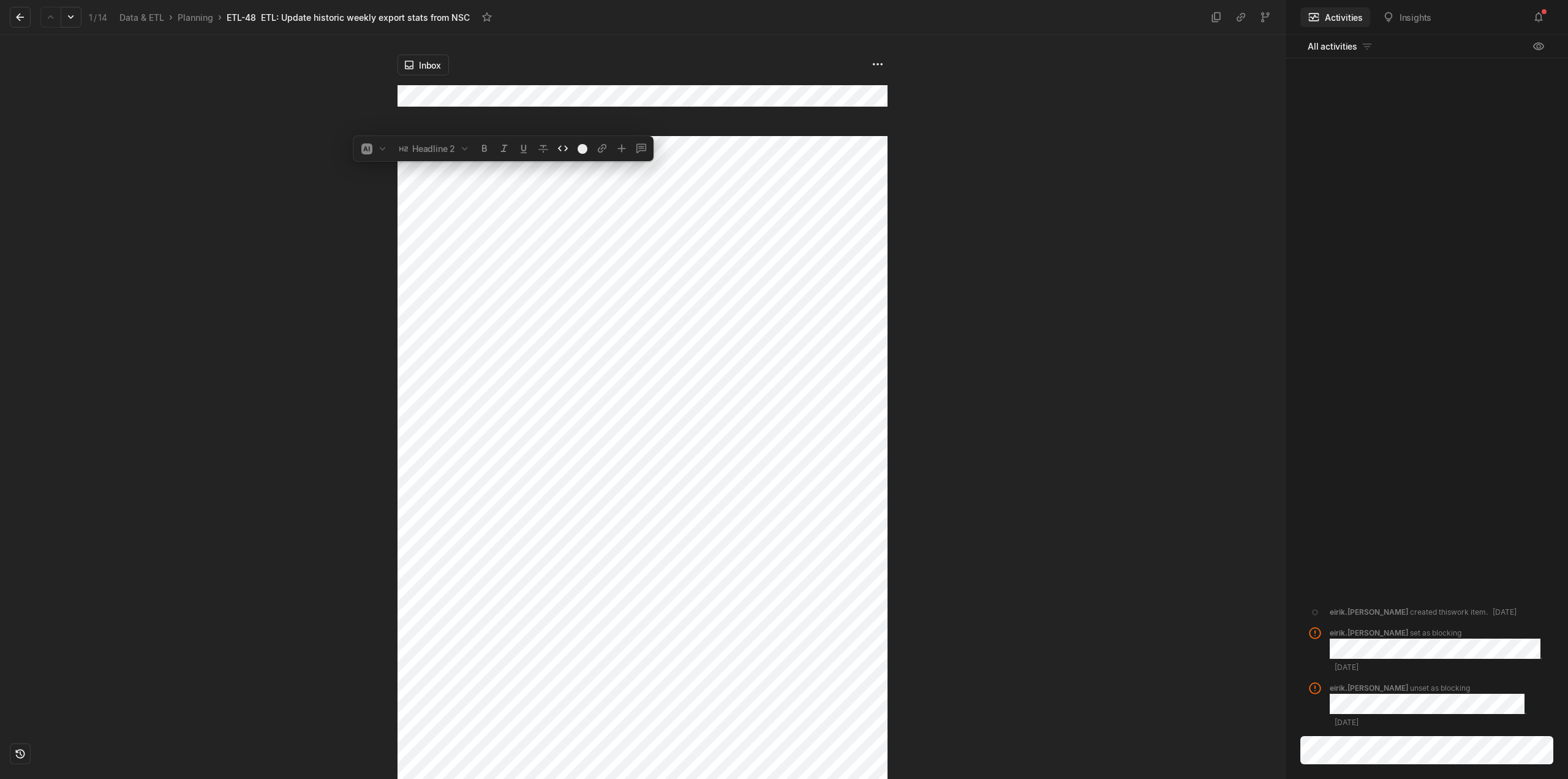
click at [315, 157] on div "Inbox" at bounding box center [643, 406] width 1285 height 744
click at [427, 64] on html "Kontali Search / Updates 5 g then u My work = Feedback g then f Roadmaps g then…" at bounding box center [784, 389] width 1568 height 779
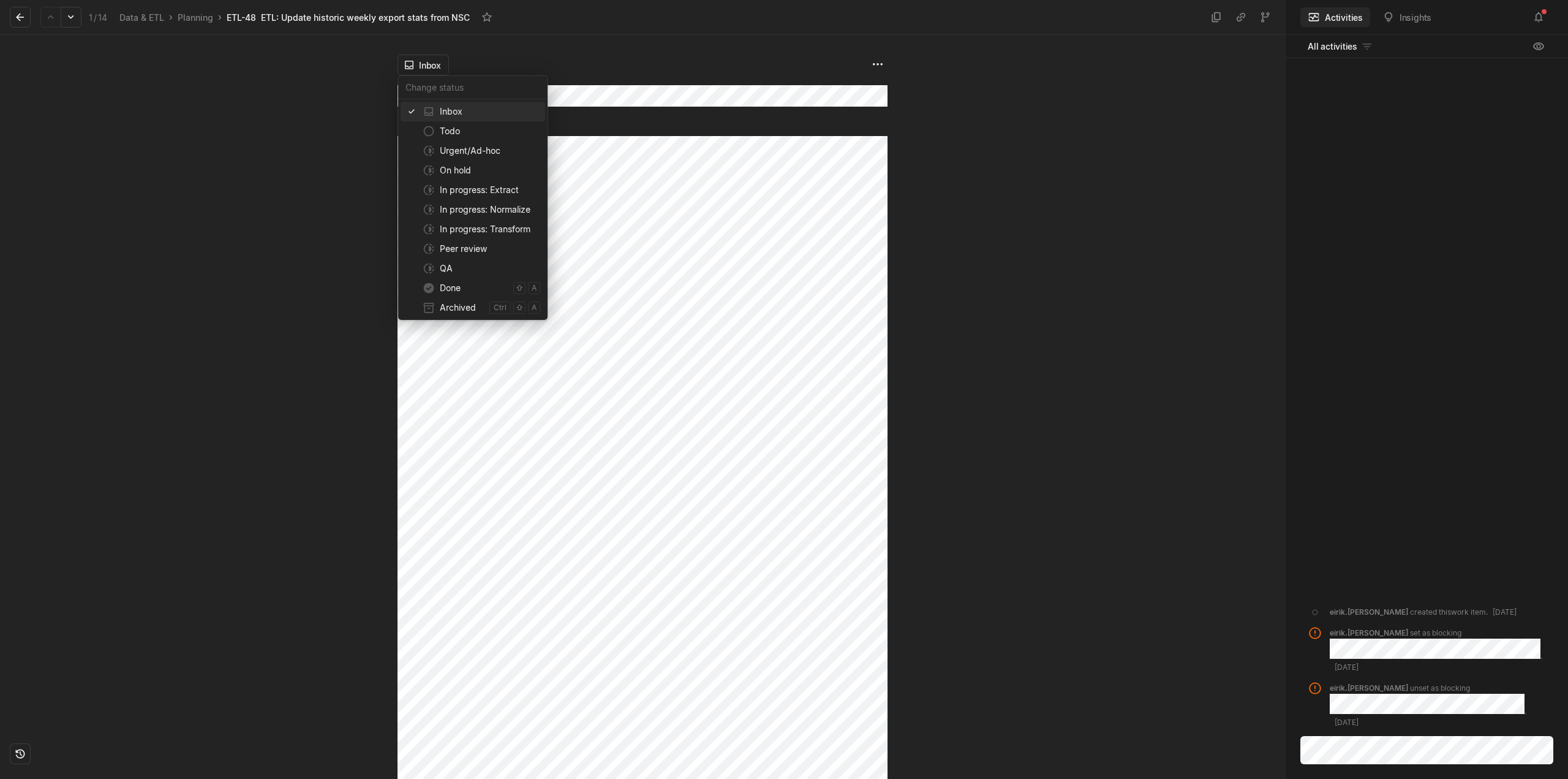
click at [457, 309] on span "Archived" at bounding box center [462, 307] width 45 height 20
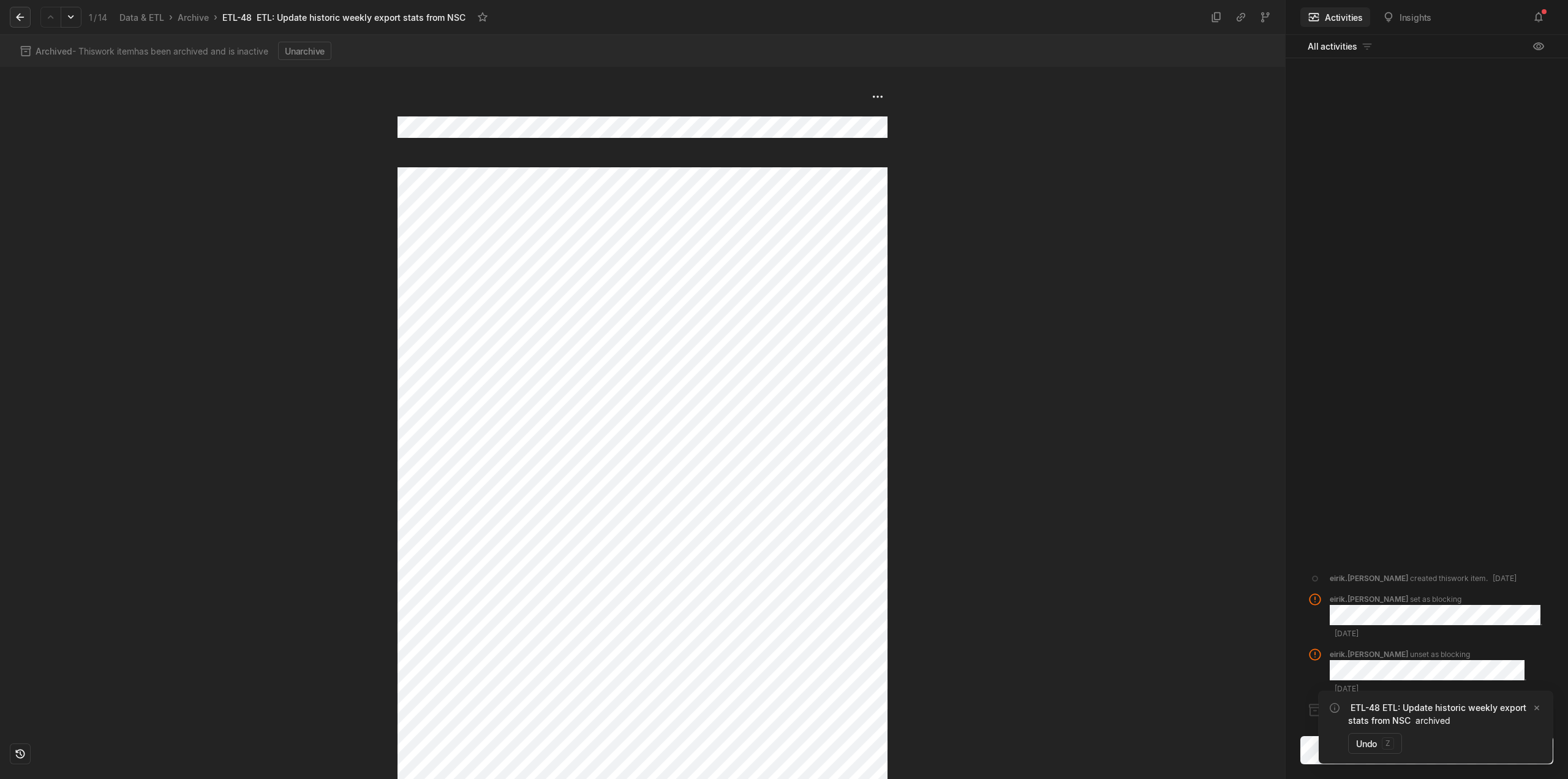
click at [21, 15] on icon at bounding box center [20, 17] width 12 height 12
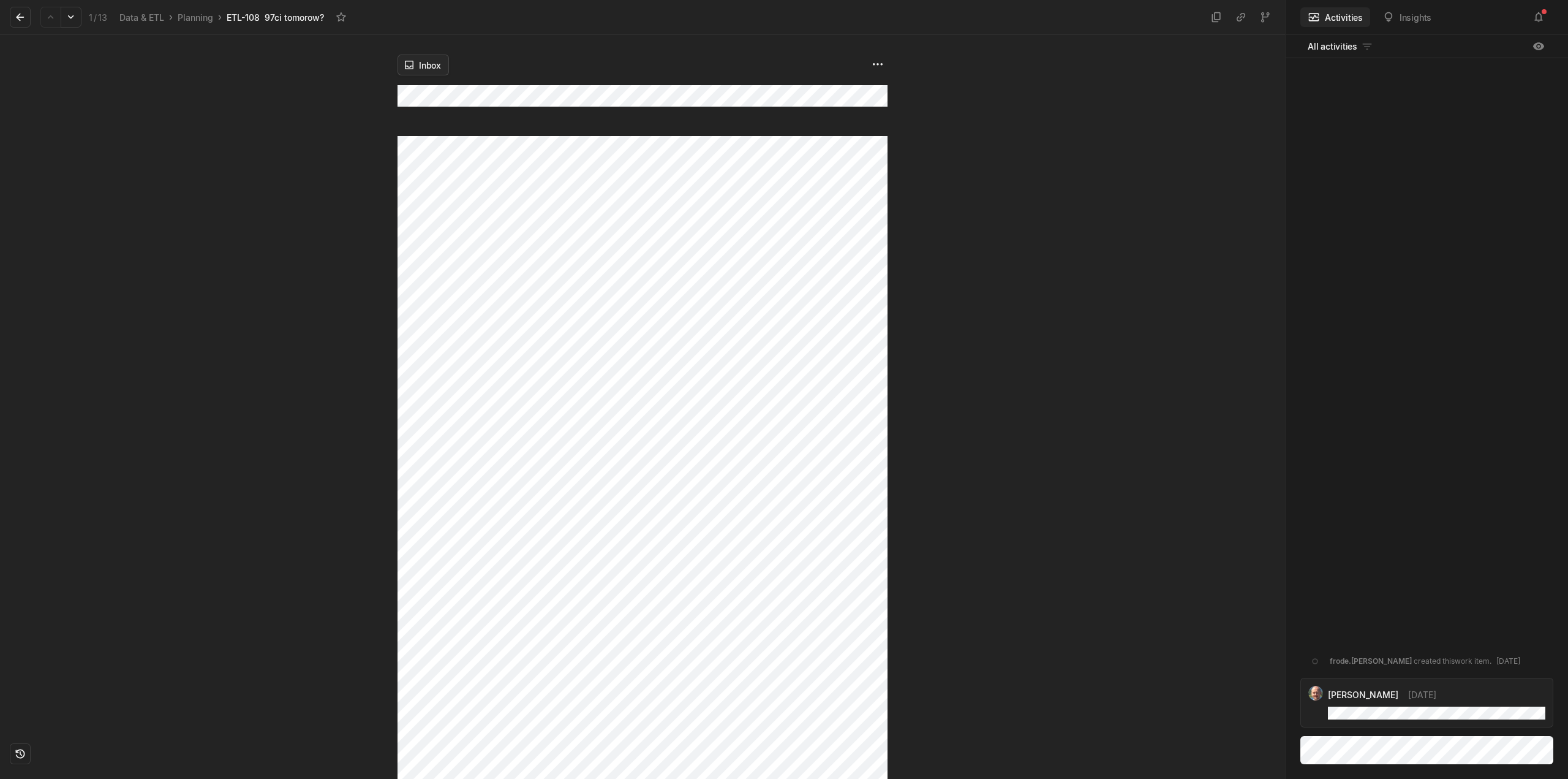
click at [414, 62] on html "Kontali Search / Updates 5 g then u My work = Feedback g then f Roadmaps g then…" at bounding box center [784, 389] width 1568 height 779
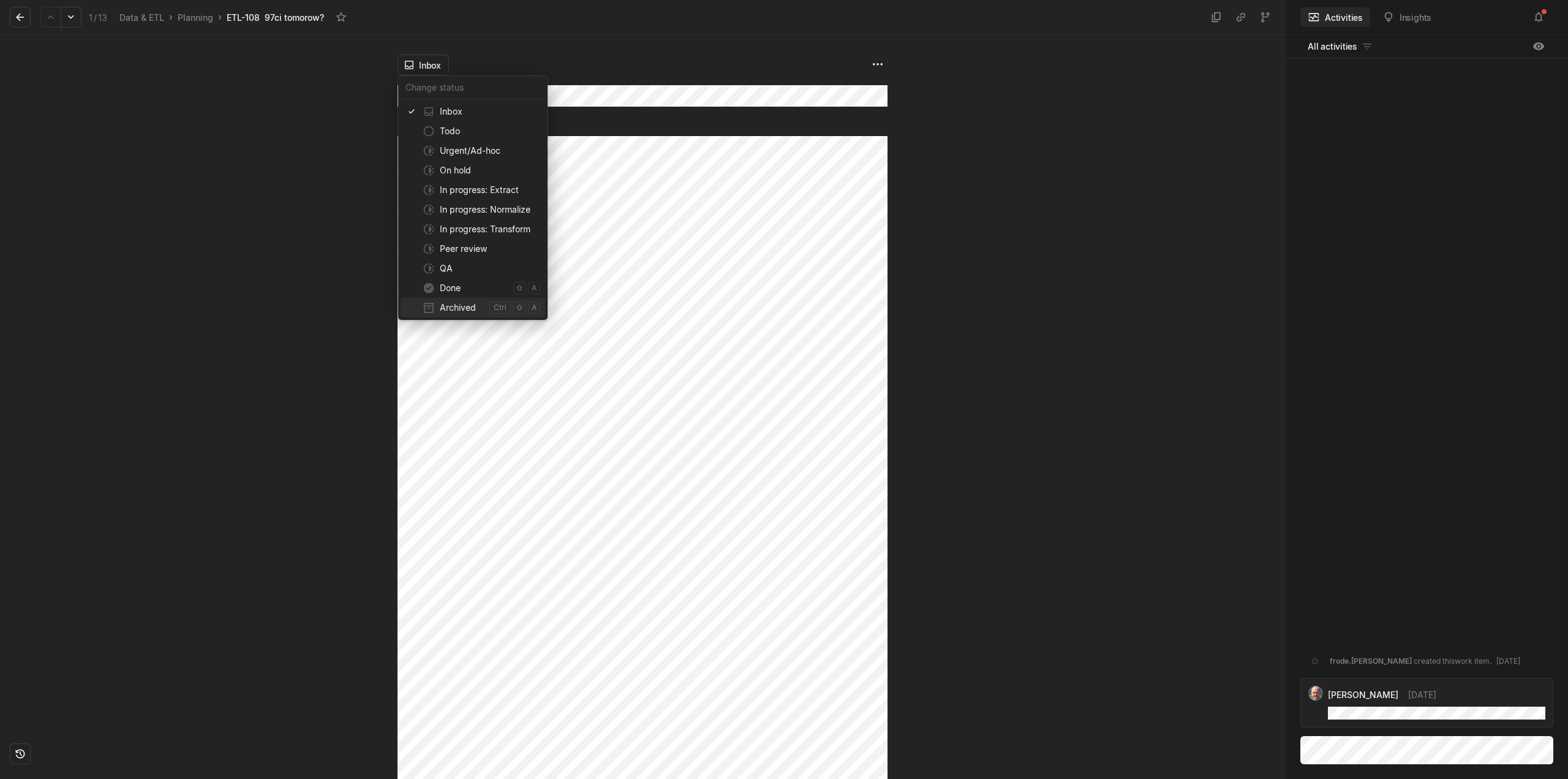
click at [446, 307] on span "Archived" at bounding box center [462, 307] width 45 height 20
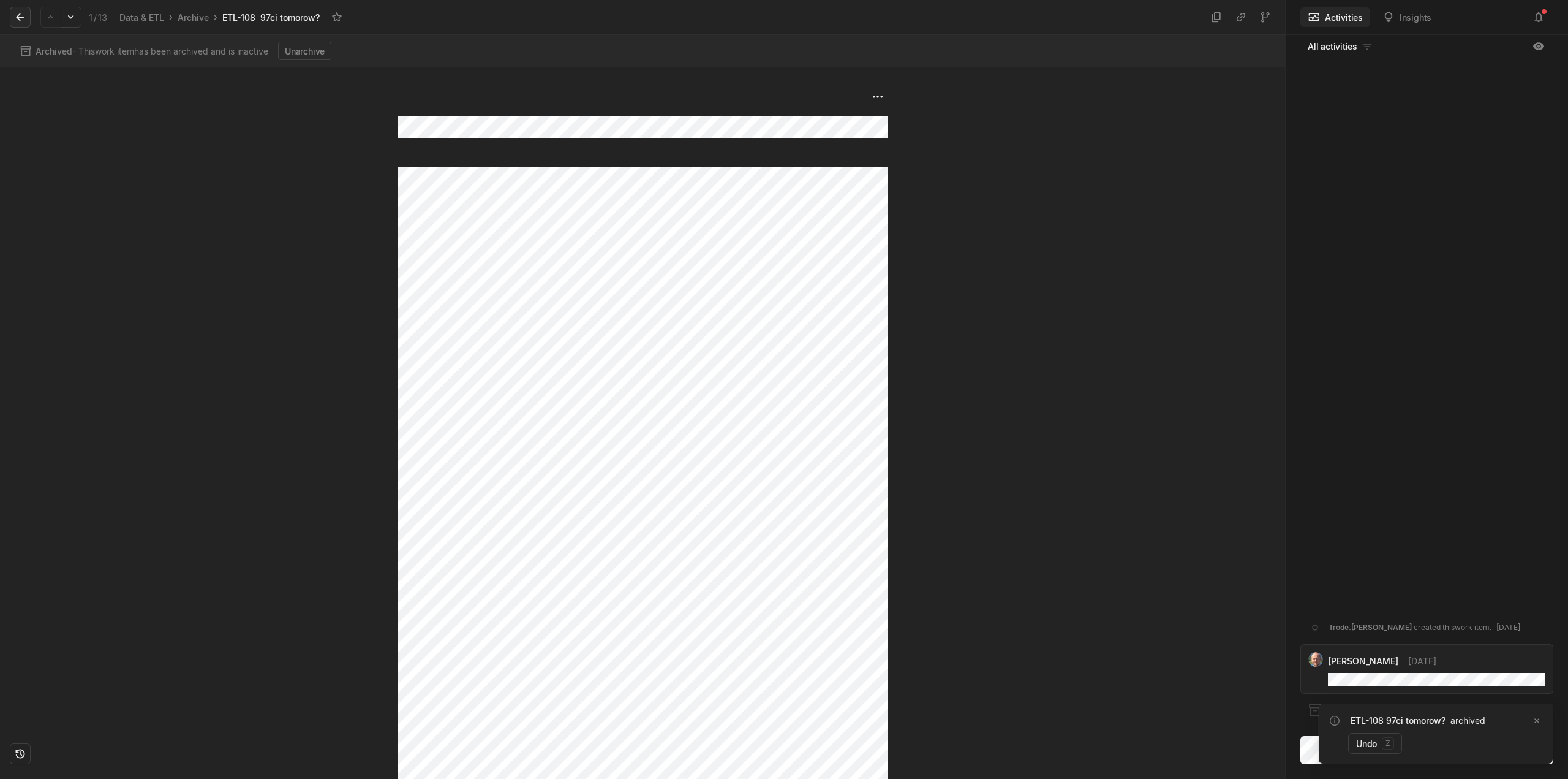
click at [20, 20] on icon at bounding box center [20, 17] width 12 height 12
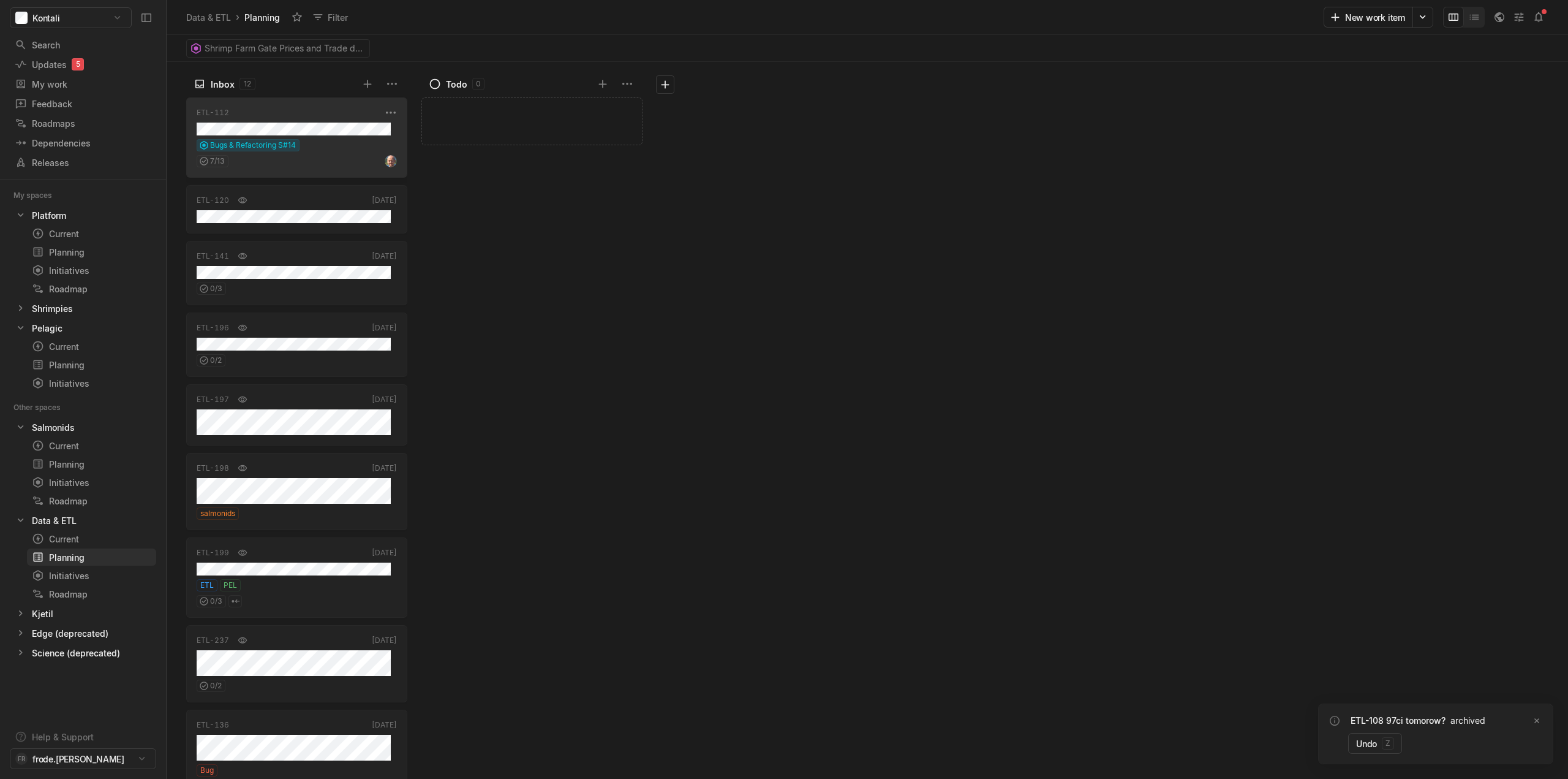
click at [345, 139] on div "ETL-112 Aug '24 Bugs & Refactoring S#14 7 / 13" at bounding box center [296, 137] width 221 height 80
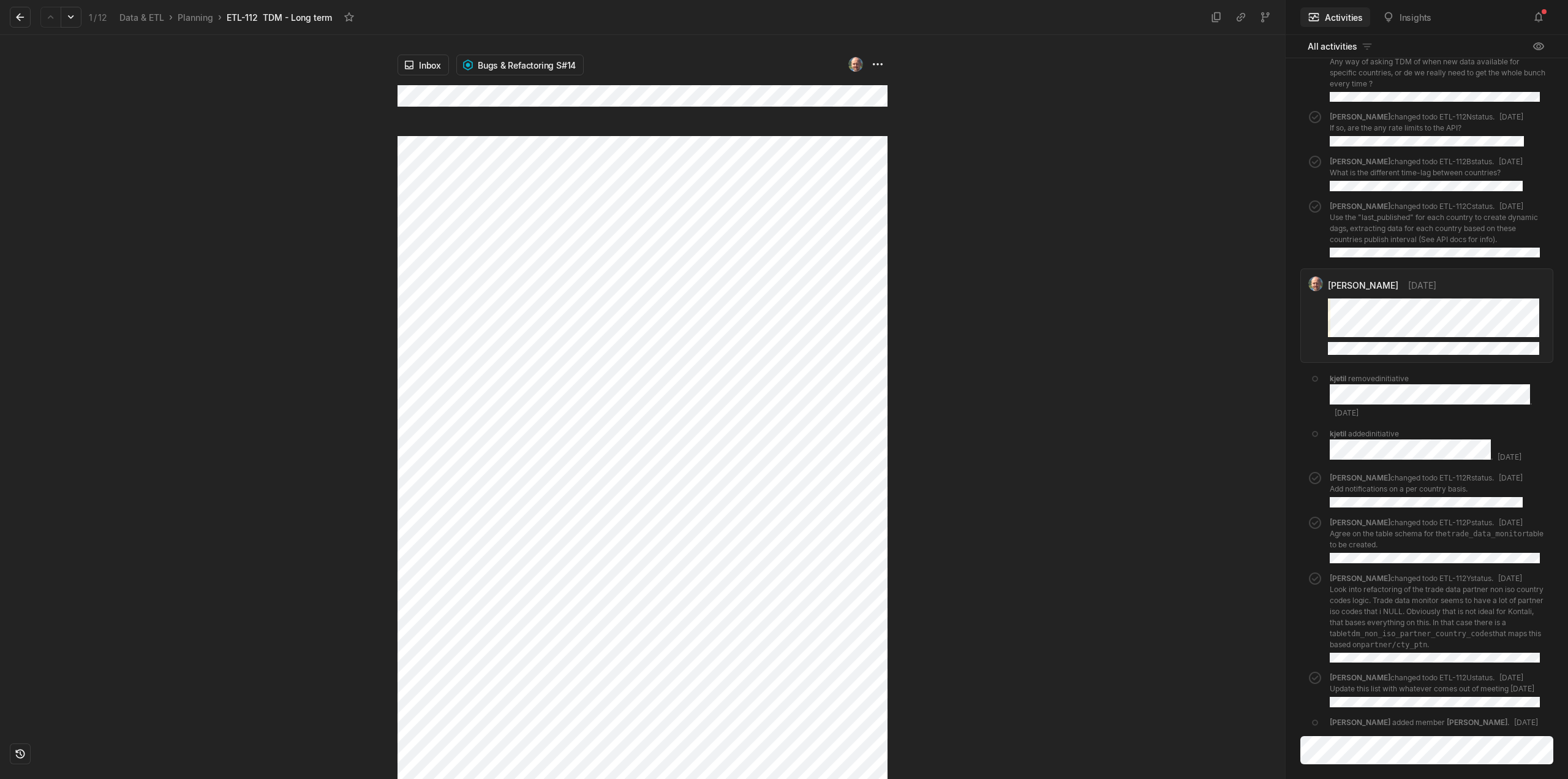
click at [202, 297] on div at bounding box center [198, 406] width 397 height 744
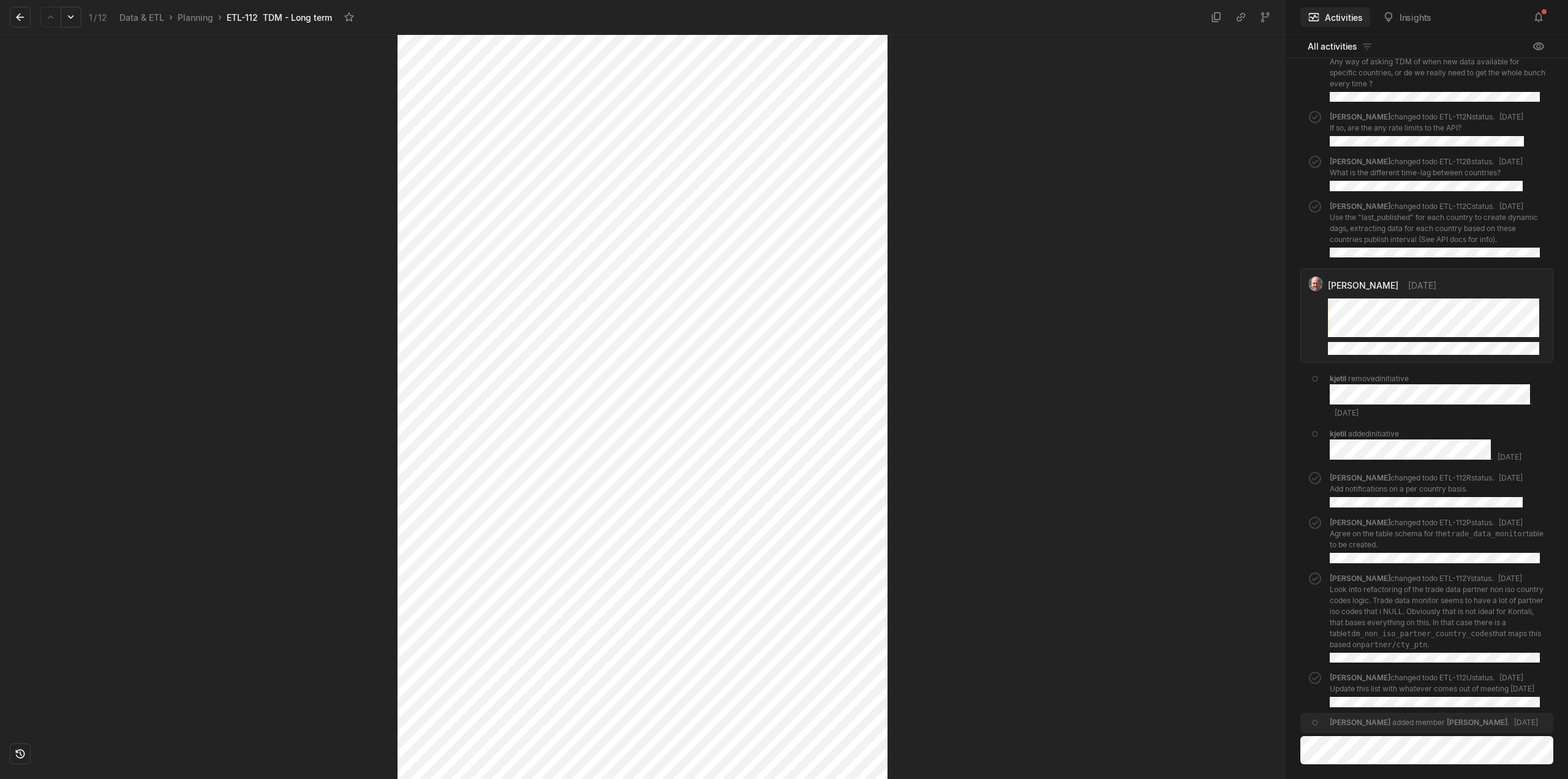
scroll to position [2192, 0]
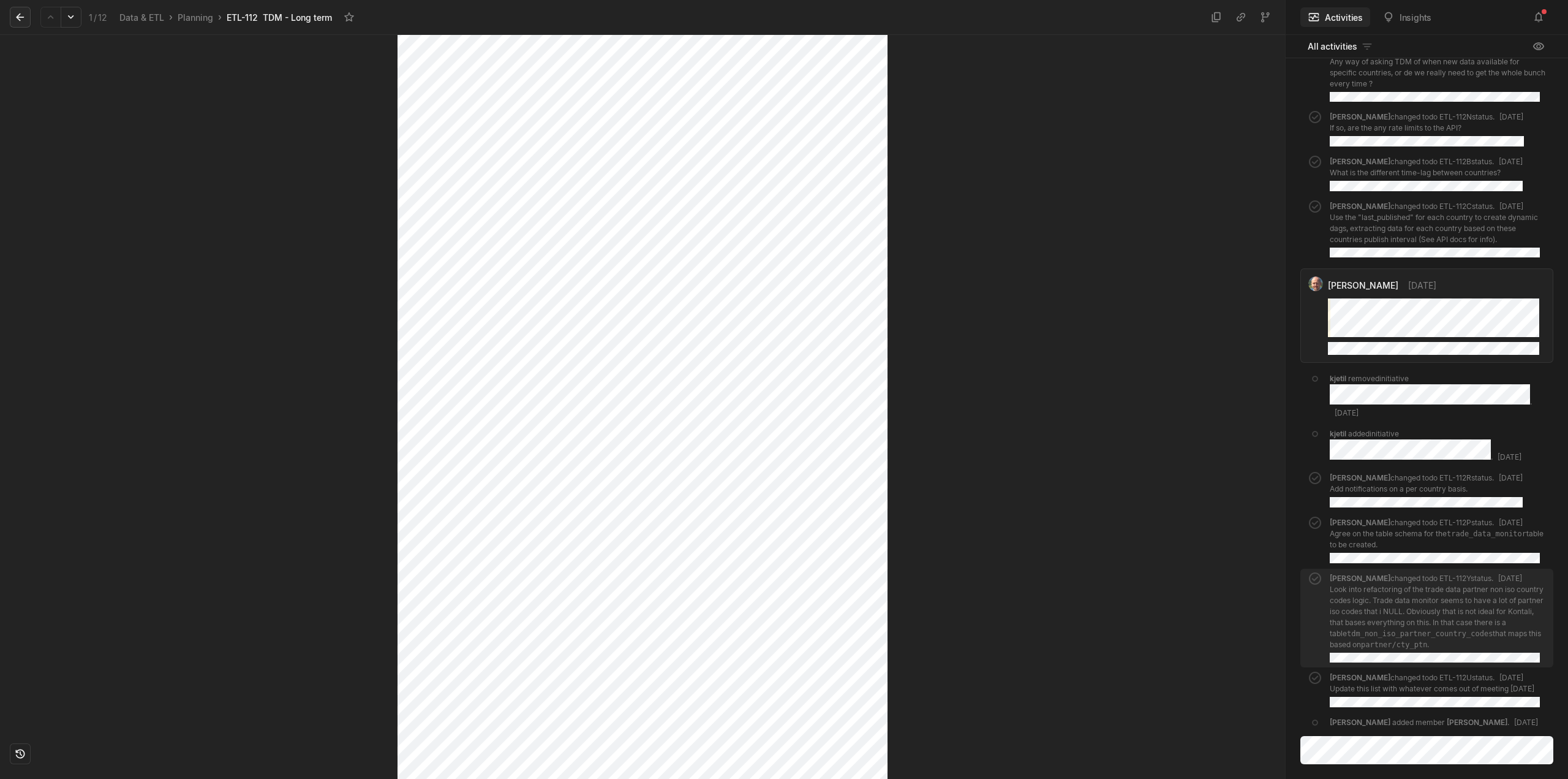
click at [21, 17] on icon at bounding box center [20, 18] width 8 height 8
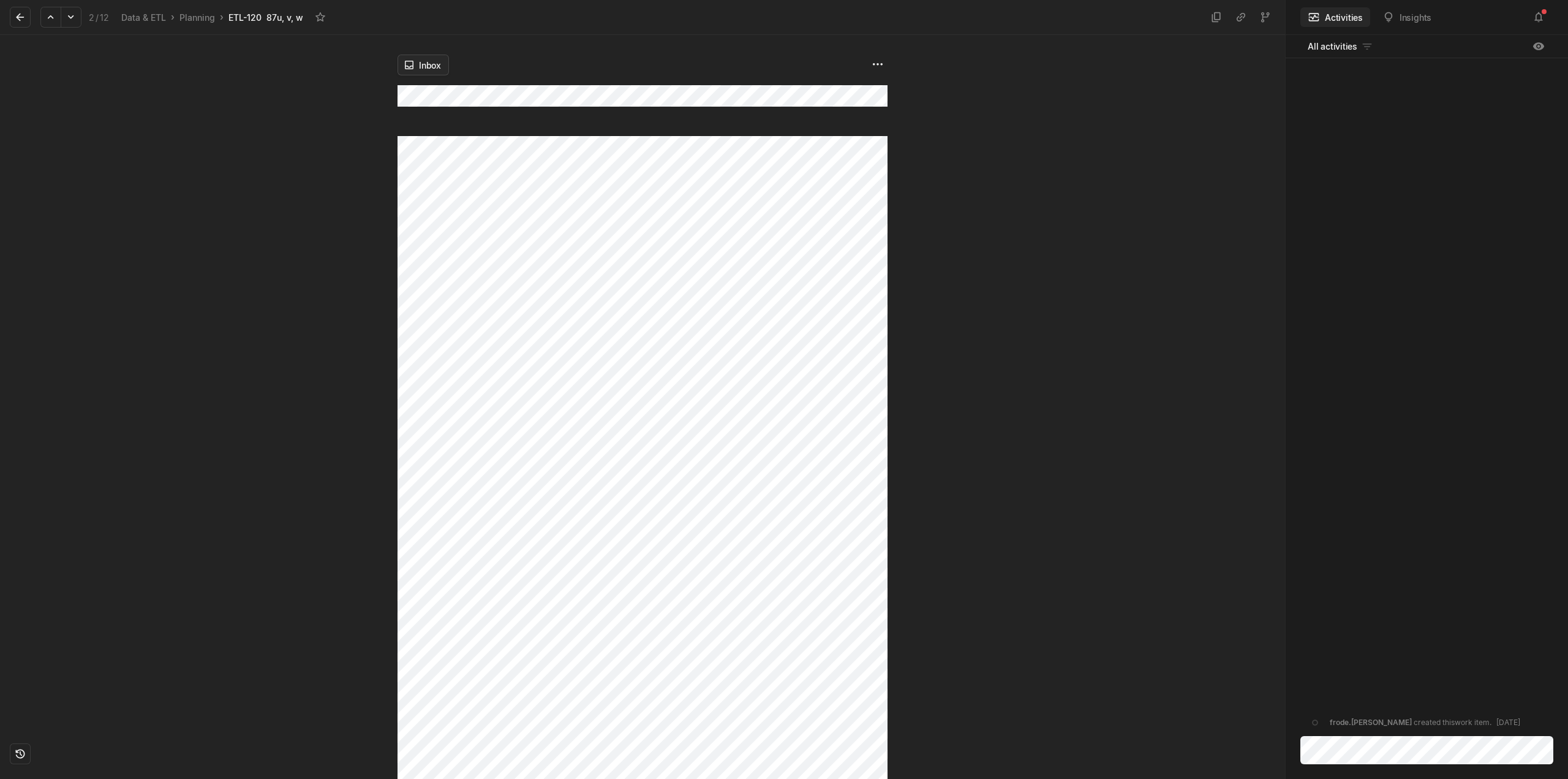
click at [441, 64] on html "Kontali Search / Updates 5 g then u My work = Feedback g then f Roadmaps g then…" at bounding box center [784, 389] width 1568 height 779
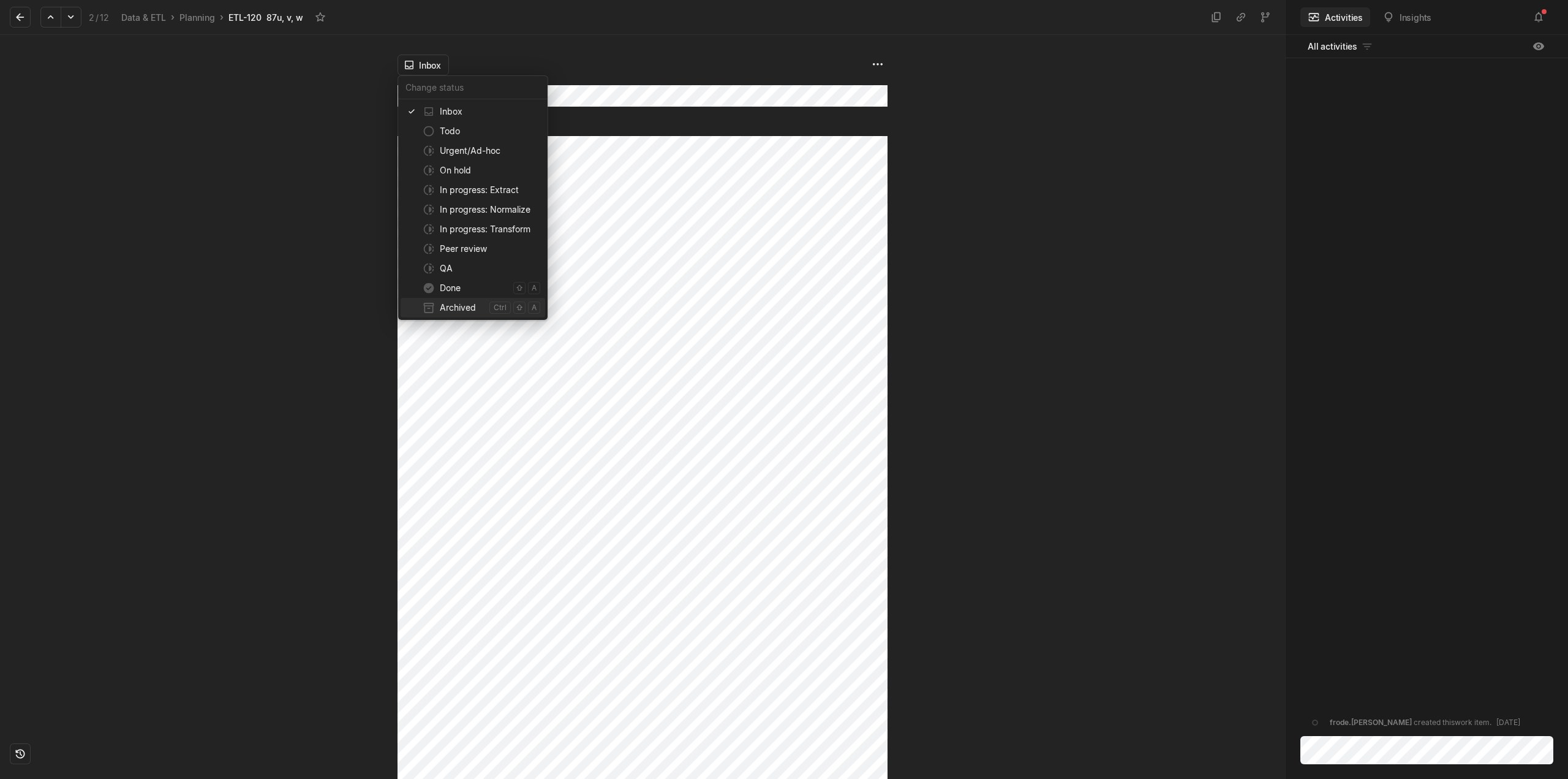
click at [463, 309] on span "Archived" at bounding box center [462, 307] width 45 height 20
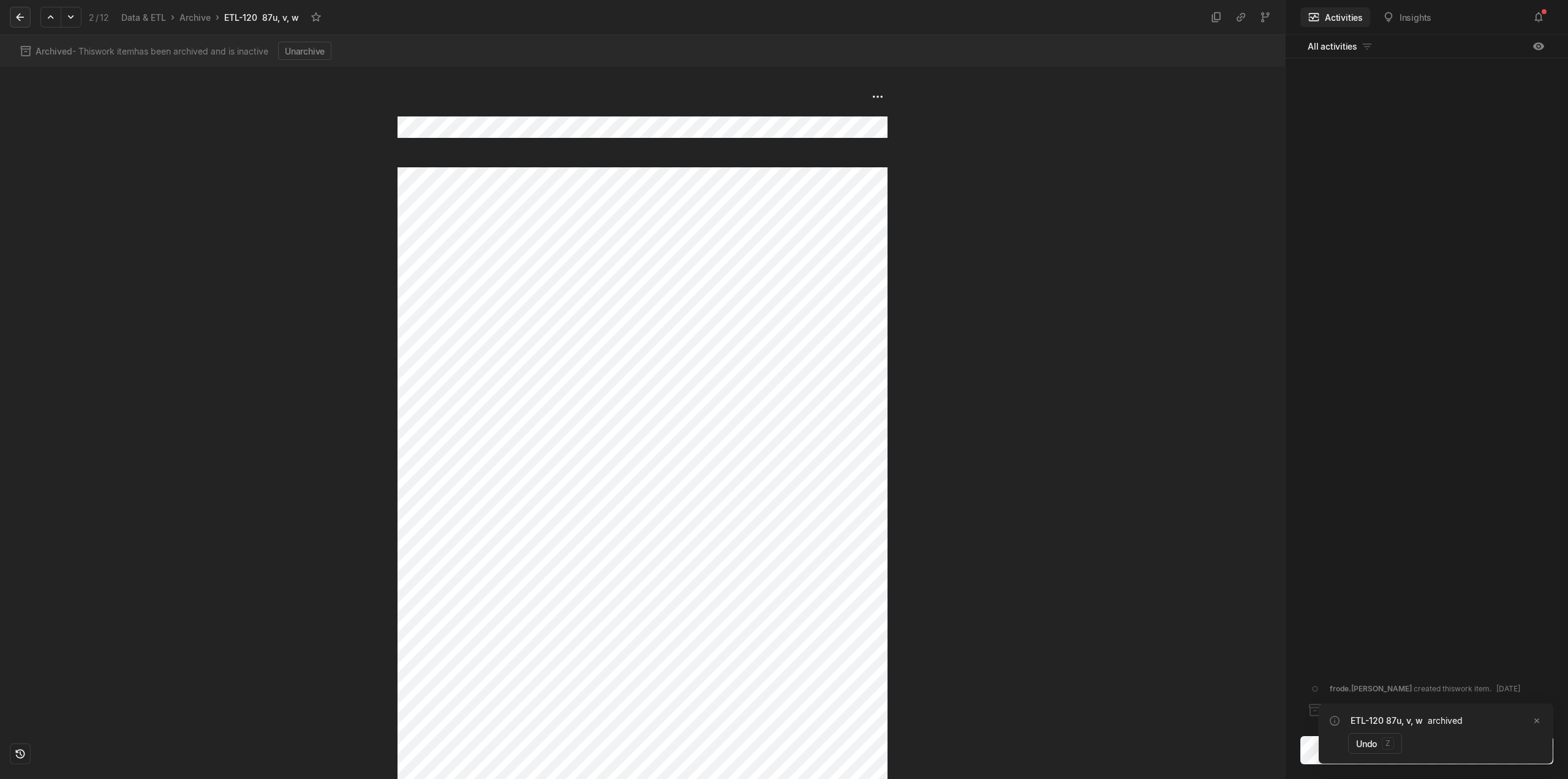
click at [19, 16] on icon at bounding box center [20, 17] width 12 height 12
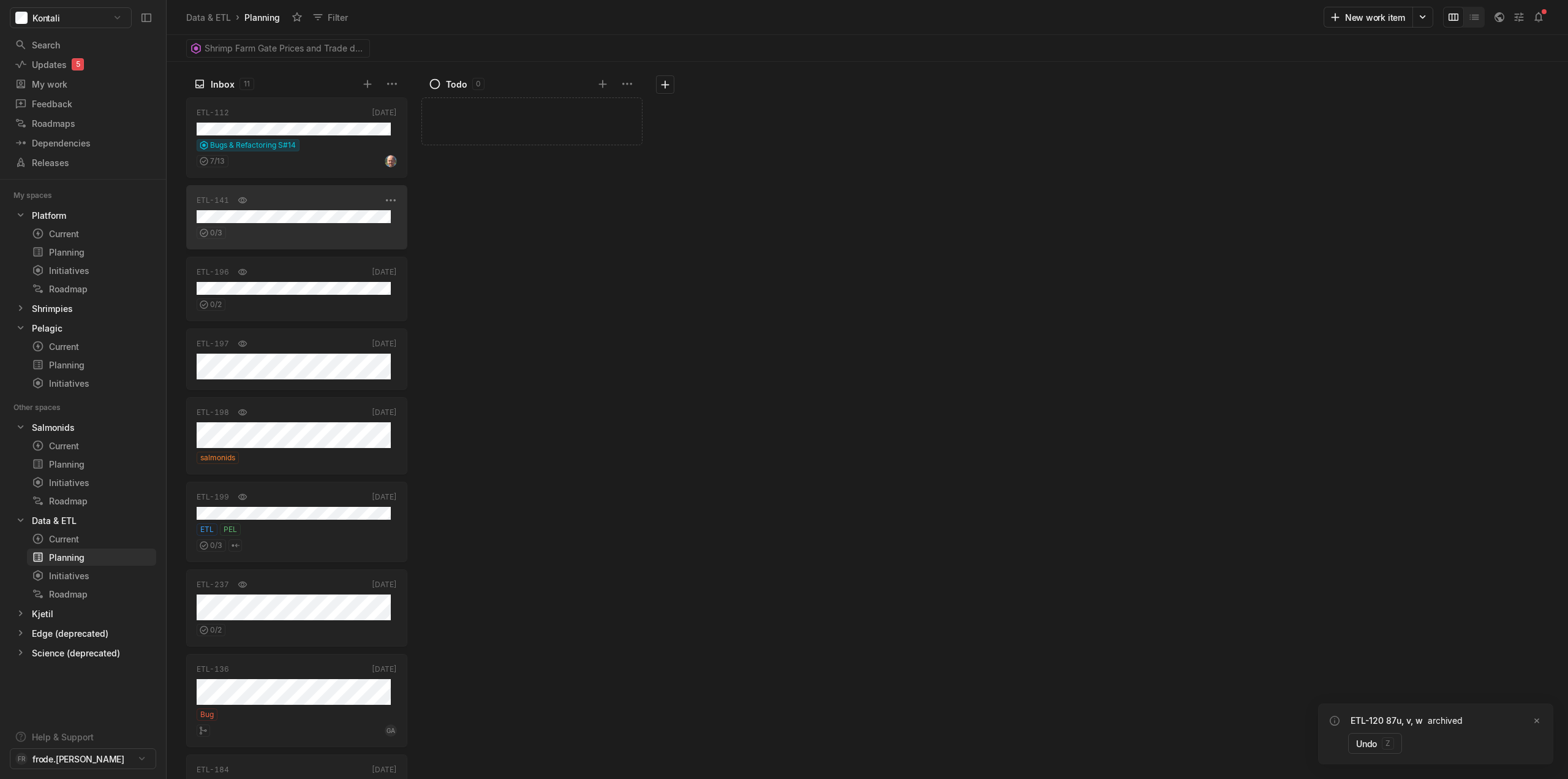
click at [288, 230] on div "0 / 3" at bounding box center [296, 230] width 200 height 16
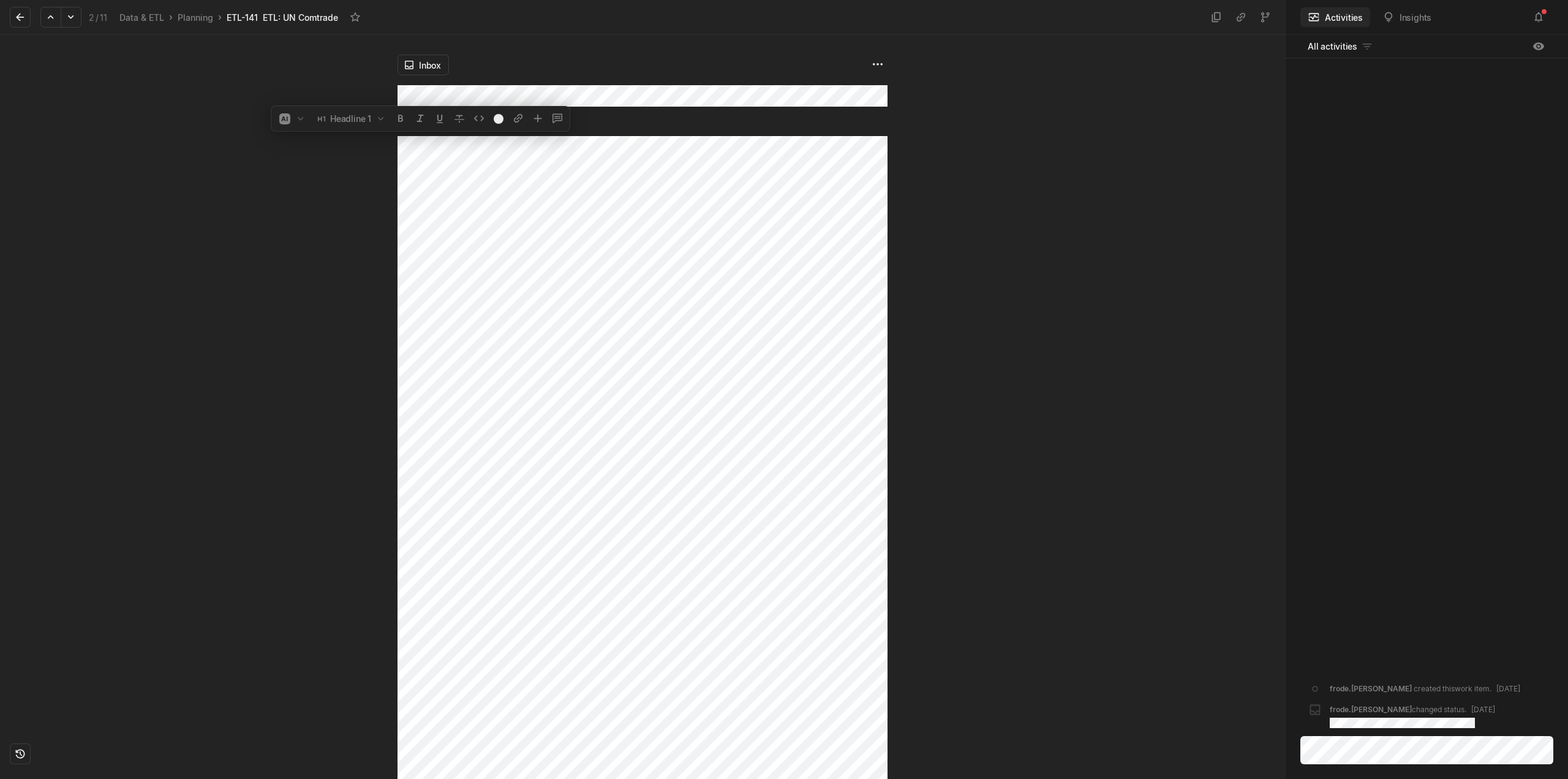
click at [224, 224] on div at bounding box center [198, 406] width 397 height 744
click at [423, 63] on html "Kontali Search / Updates 5 g then u My work = Feedback g then f Roadmaps g then…" at bounding box center [784, 389] width 1568 height 779
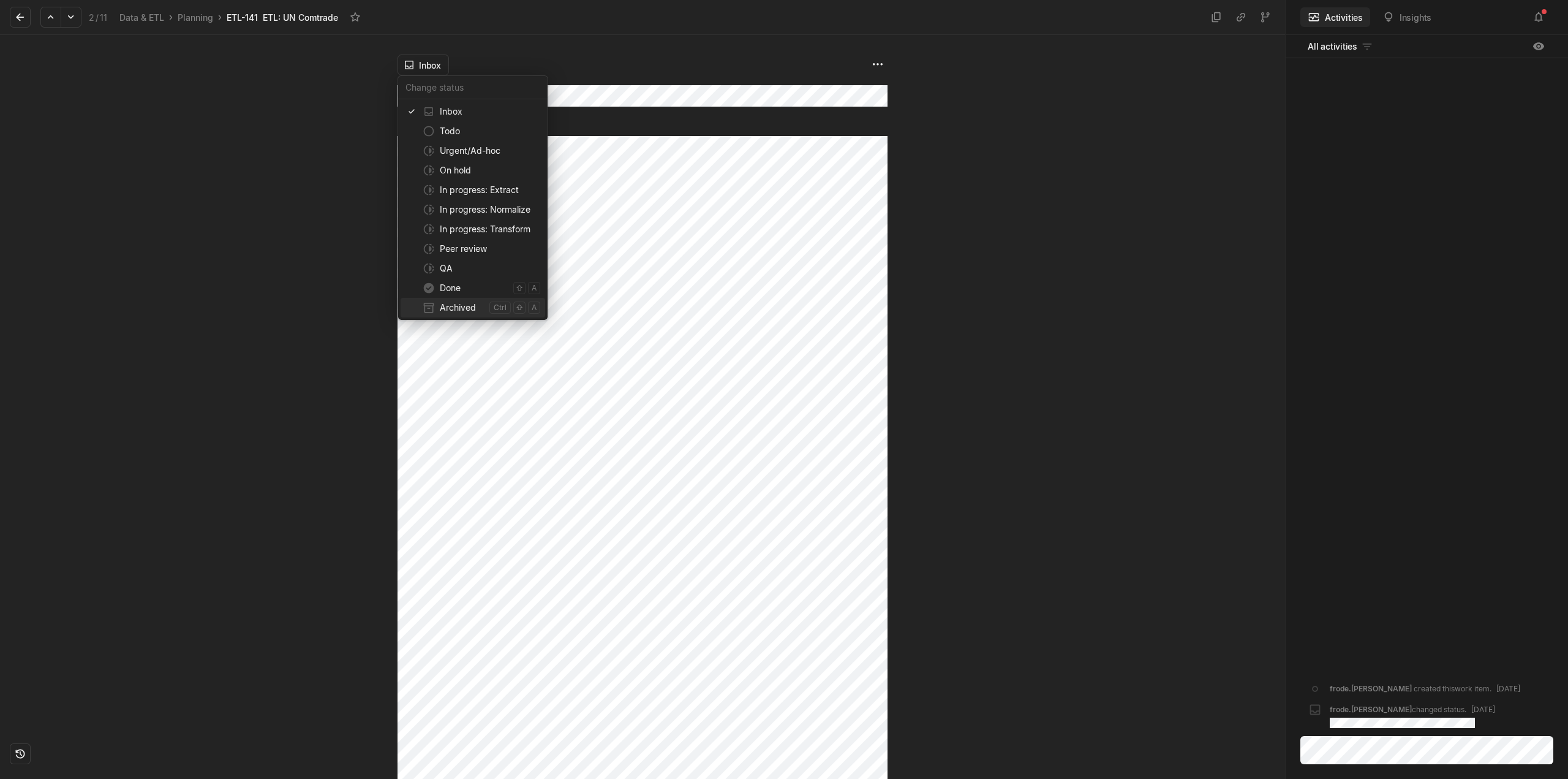
click at [451, 305] on span "Archived" at bounding box center [462, 307] width 45 height 20
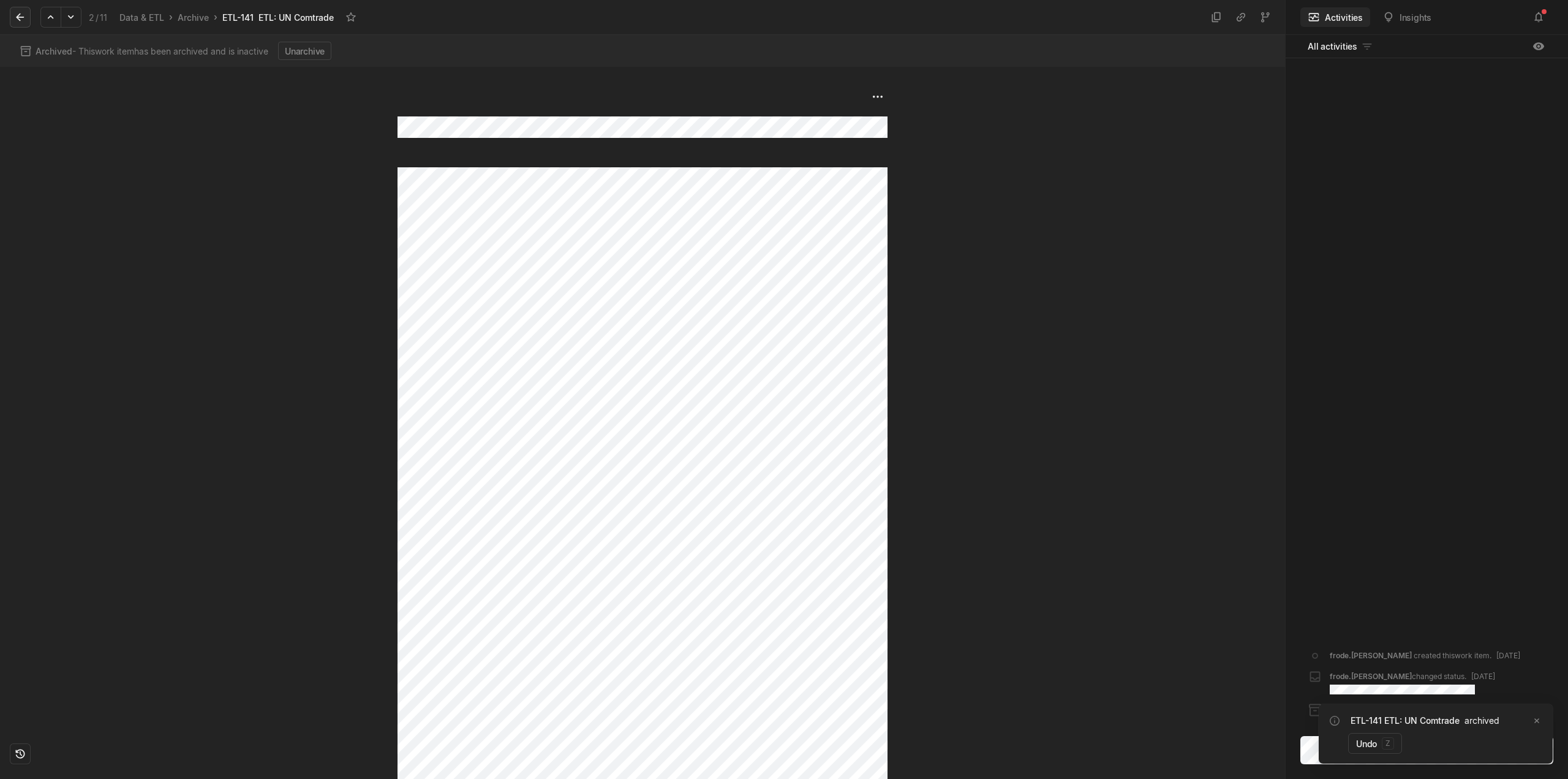
click at [17, 12] on icon at bounding box center [20, 17] width 12 height 12
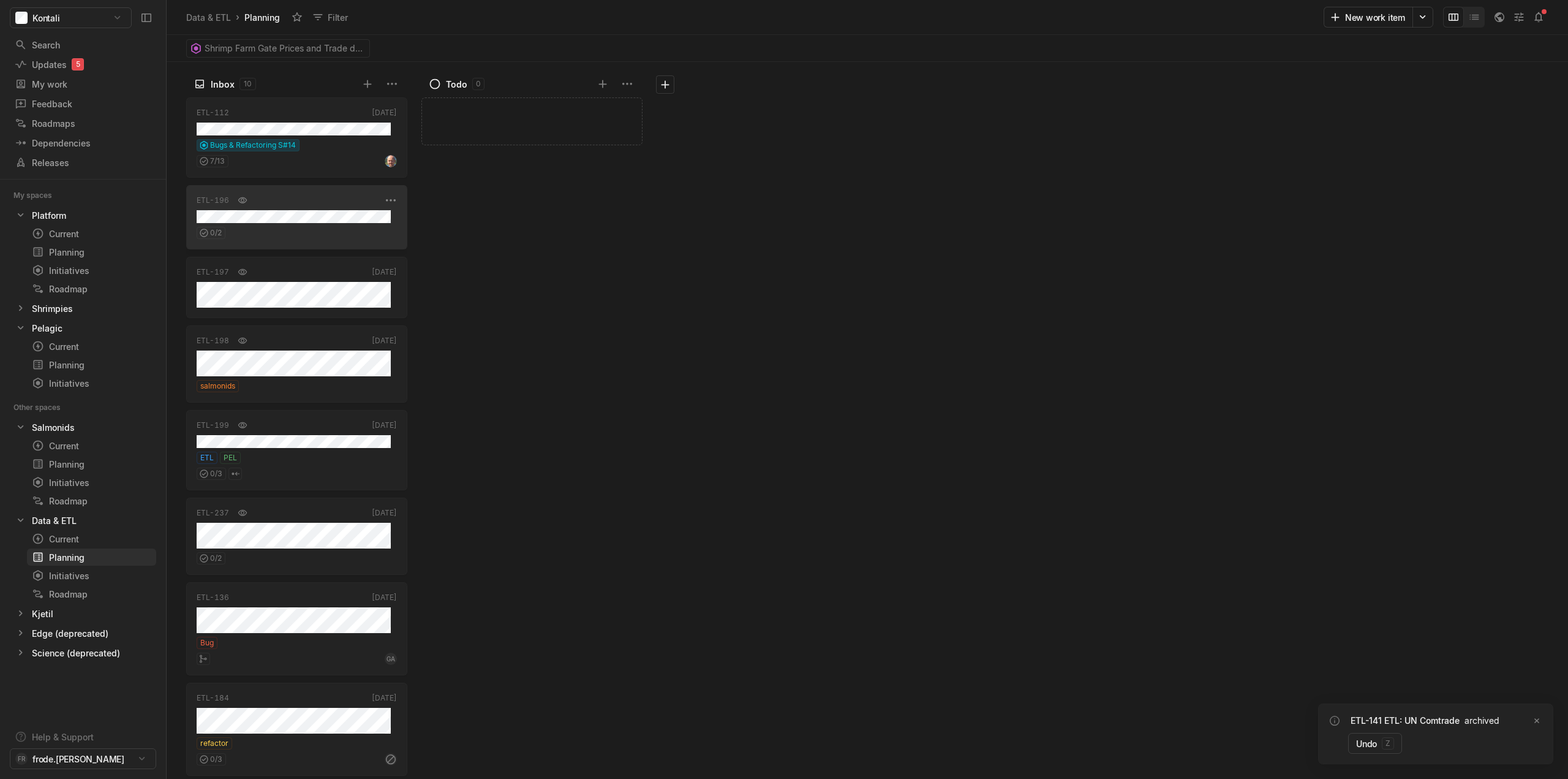
click at [302, 230] on div "0 / 2" at bounding box center [296, 230] width 200 height 16
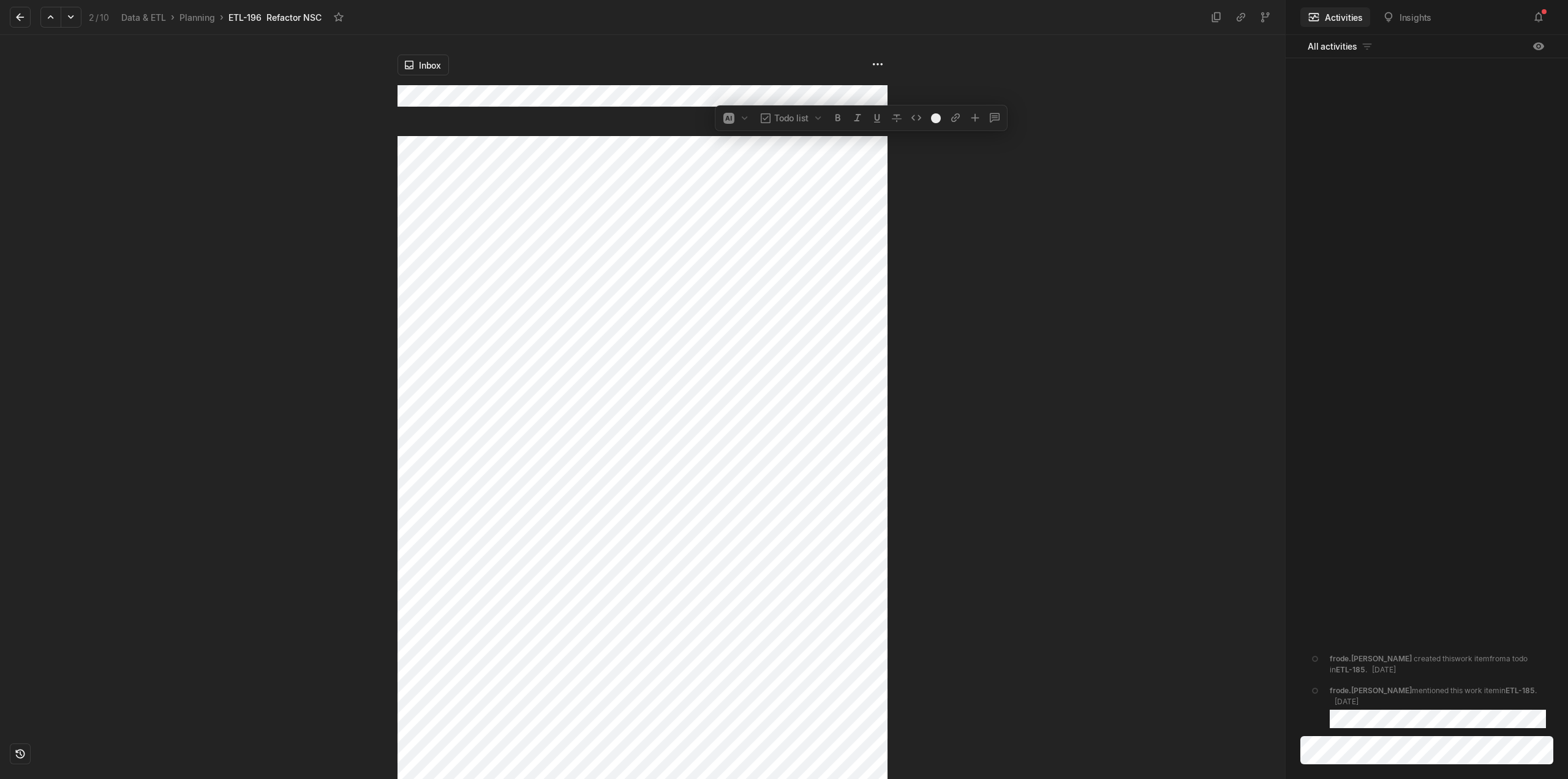
click at [319, 128] on div "Inbox" at bounding box center [643, 406] width 1285 height 744
drag, startPoint x: 361, startPoint y: 330, endPoint x: 382, endPoint y: 285, distance: 49.7
click at [361, 326] on div at bounding box center [198, 406] width 397 height 744
click at [279, 146] on div "Inbox" at bounding box center [643, 406] width 1285 height 744
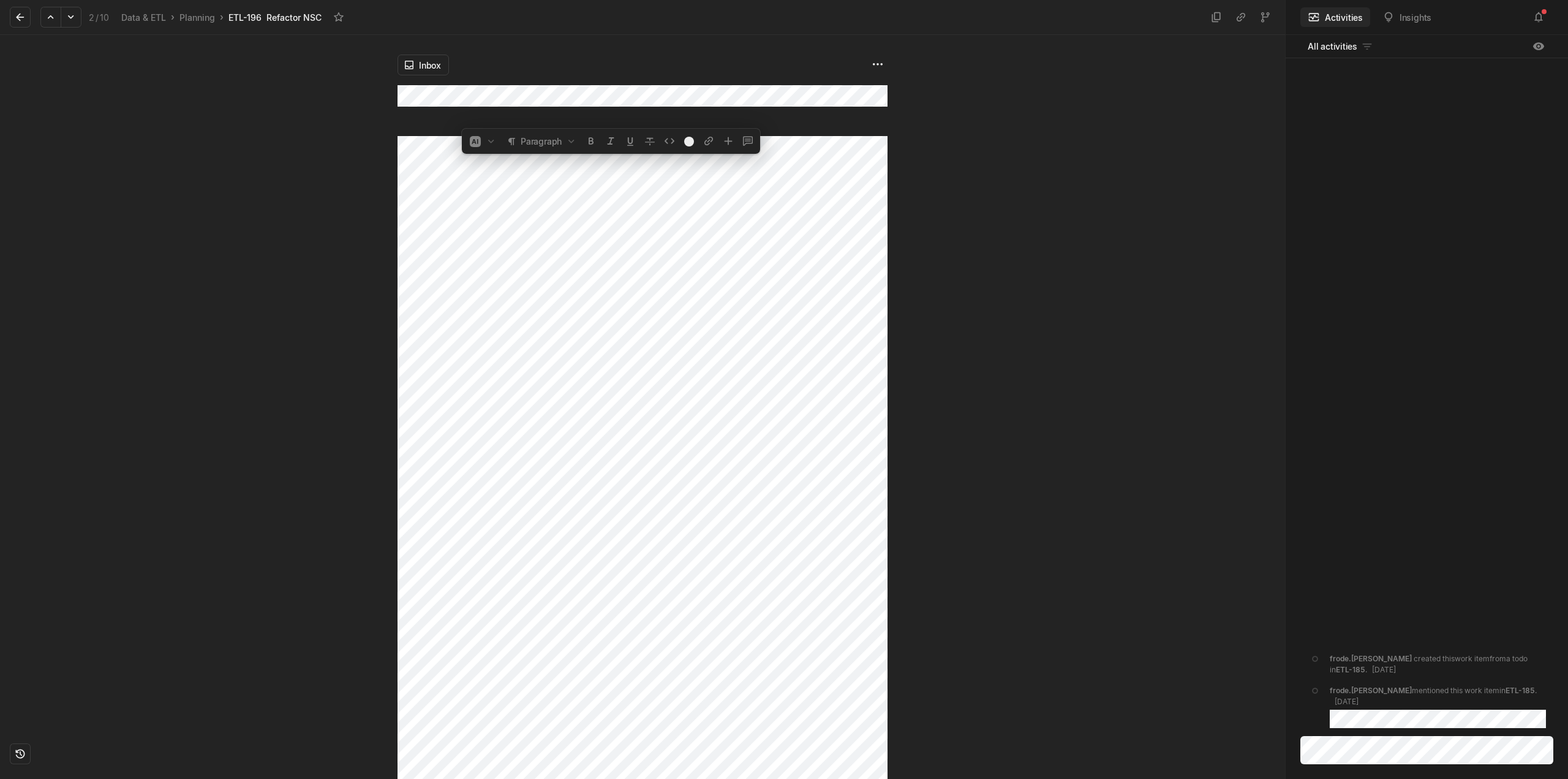
click at [274, 161] on div "Inbox" at bounding box center [643, 406] width 1285 height 744
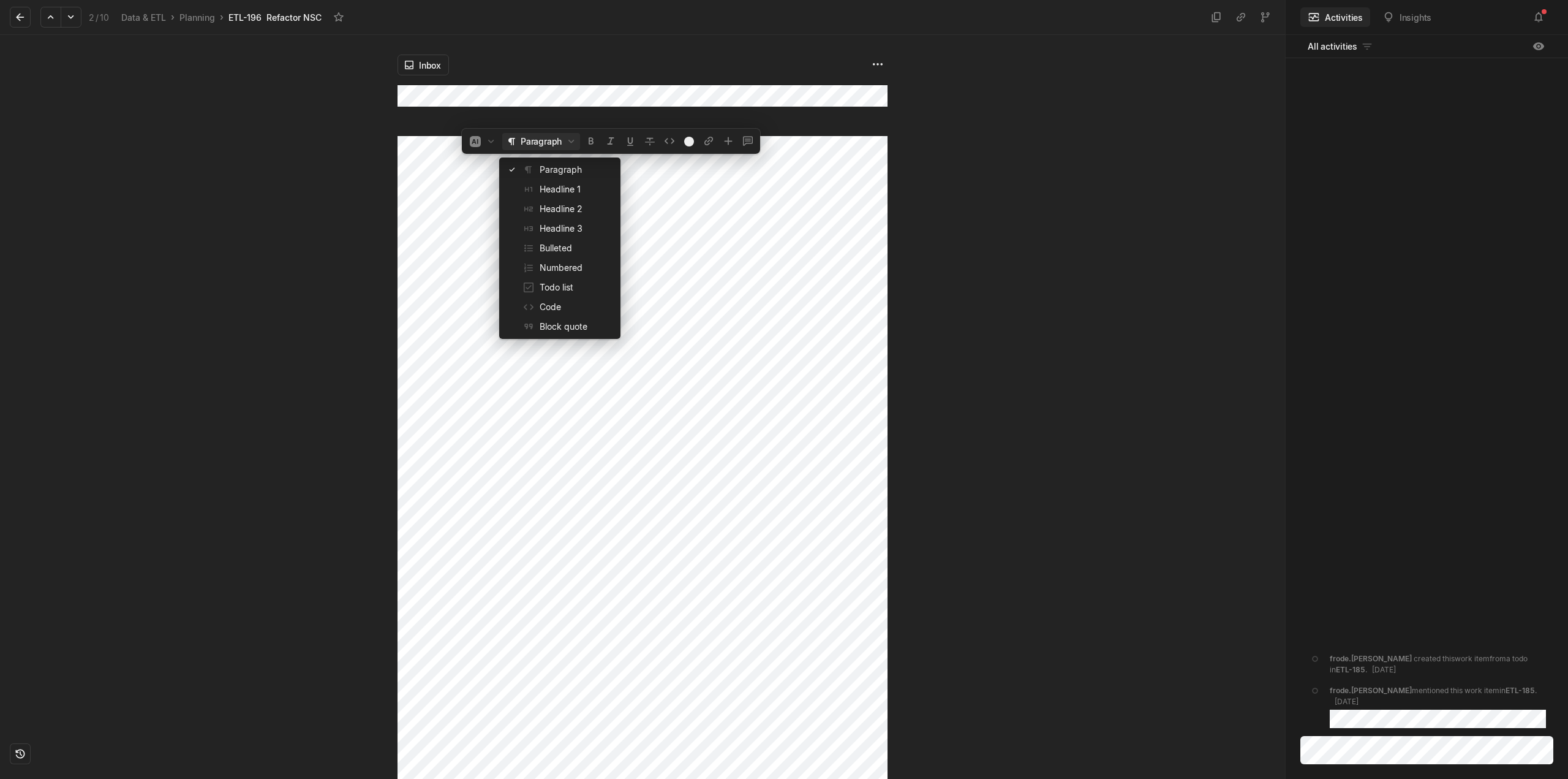
click at [574, 138] on icon "button" at bounding box center [571, 141] width 12 height 12
click at [563, 170] on span "Paragraph" at bounding box center [576, 169] width 73 height 20
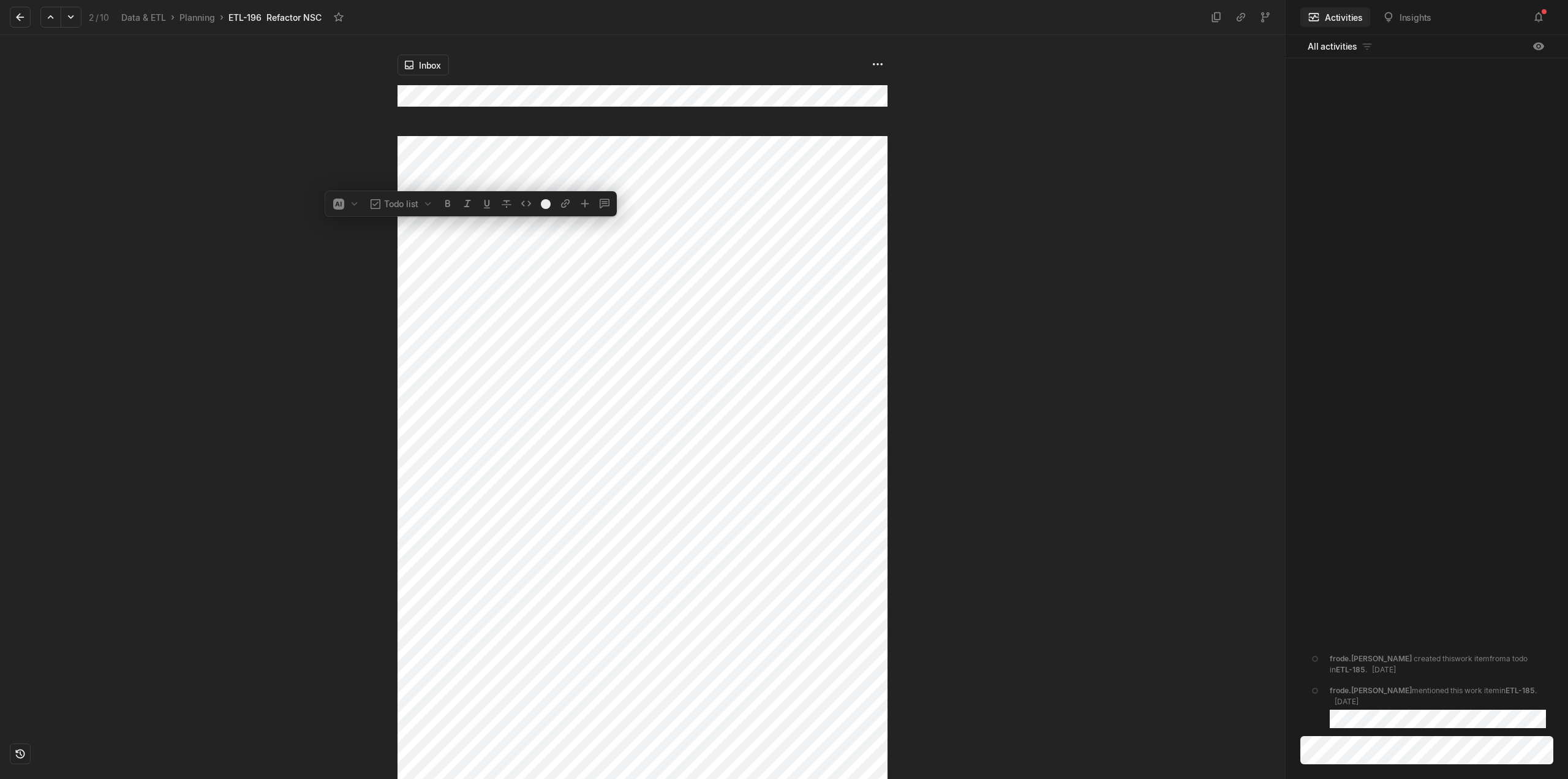
click at [259, 255] on div "Inbox" at bounding box center [643, 406] width 1285 height 744
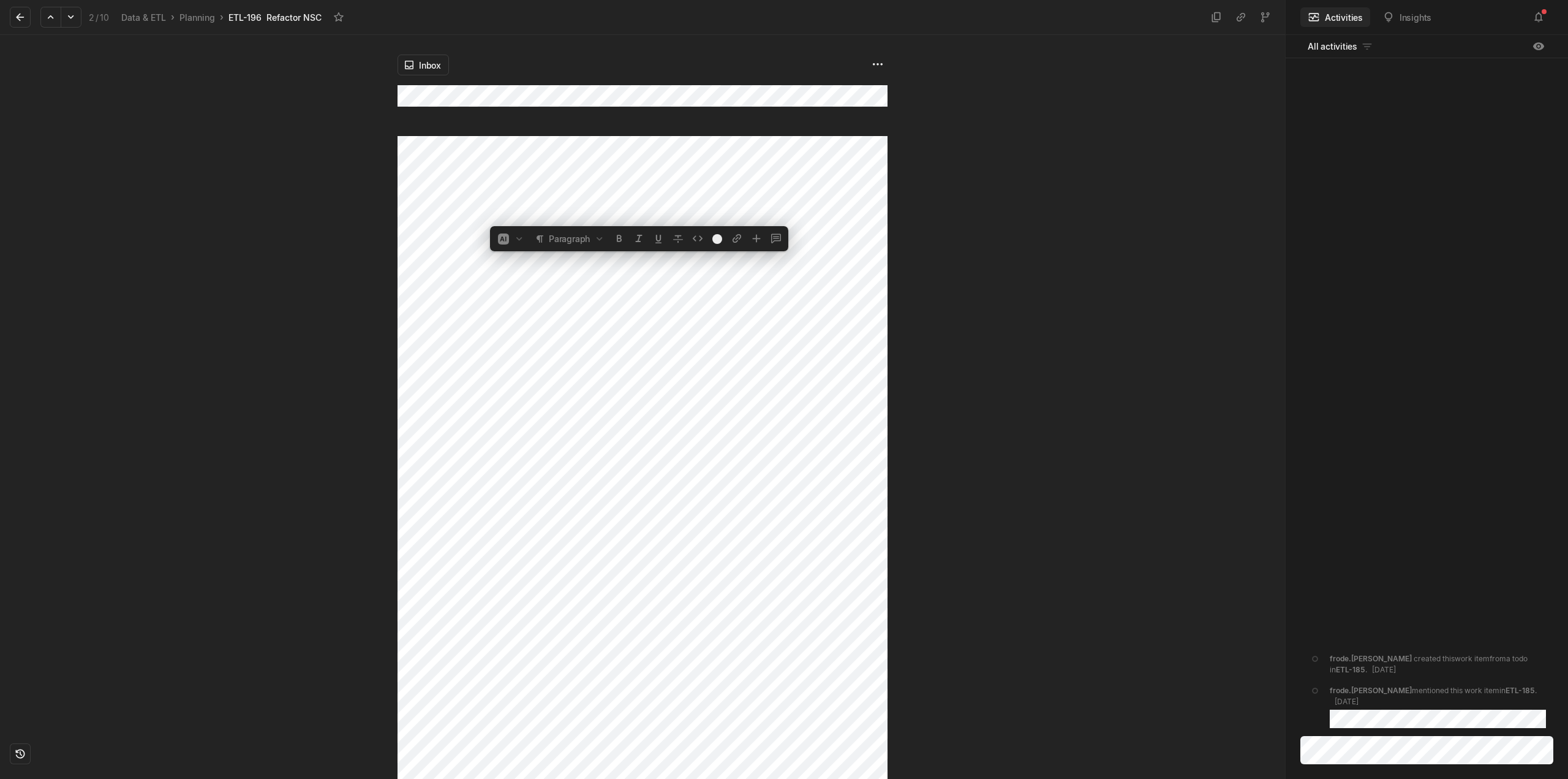
click at [291, 258] on div "Inbox" at bounding box center [643, 406] width 1285 height 744
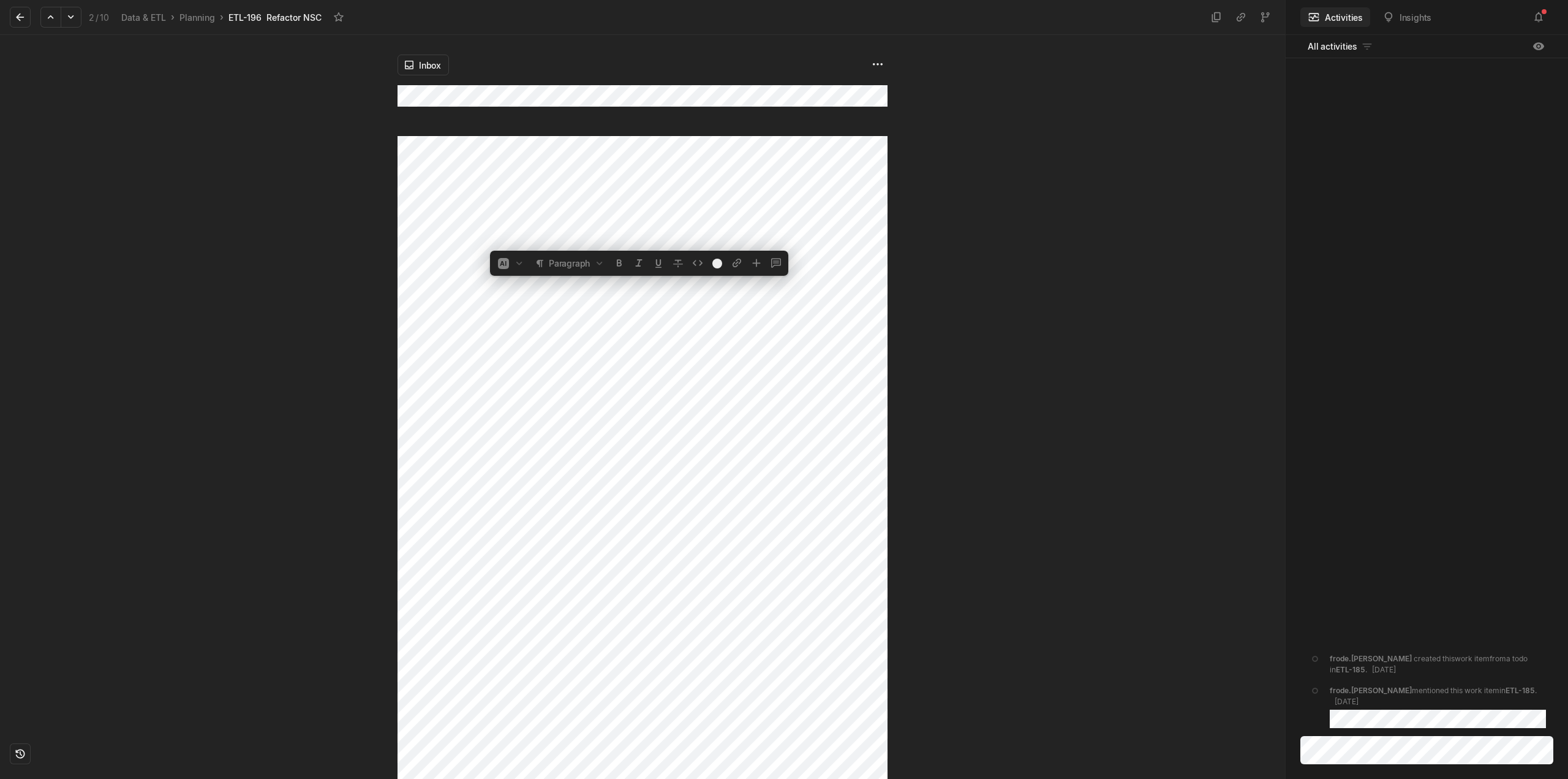
click at [296, 402] on div at bounding box center [198, 406] width 397 height 744
click at [427, 65] on html "Kontali Search / Updates 5 g then u My work = Feedback g then f Roadmaps g then…" at bounding box center [784, 389] width 1568 height 779
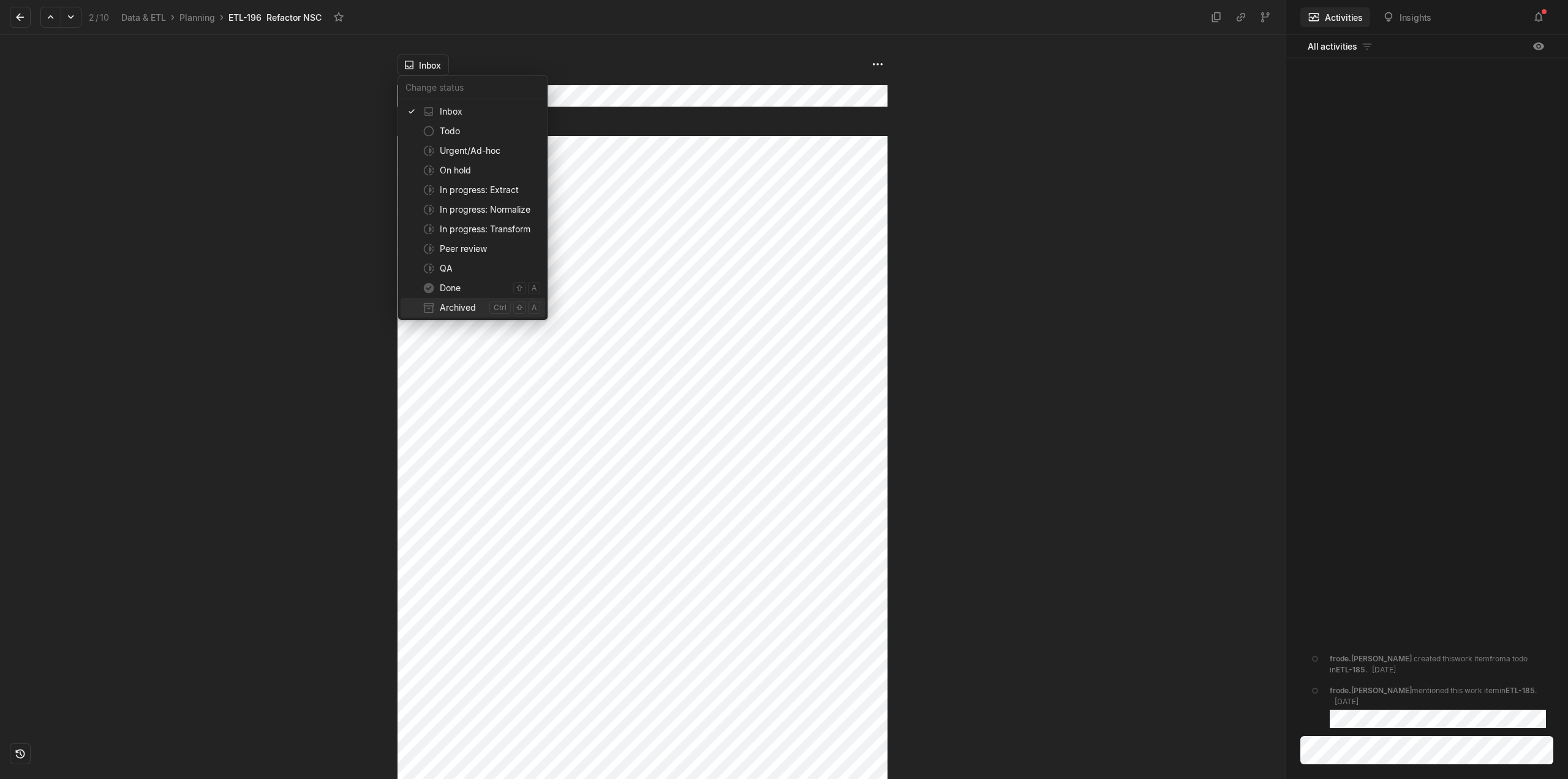
click at [467, 311] on span "Archived" at bounding box center [462, 307] width 45 height 20
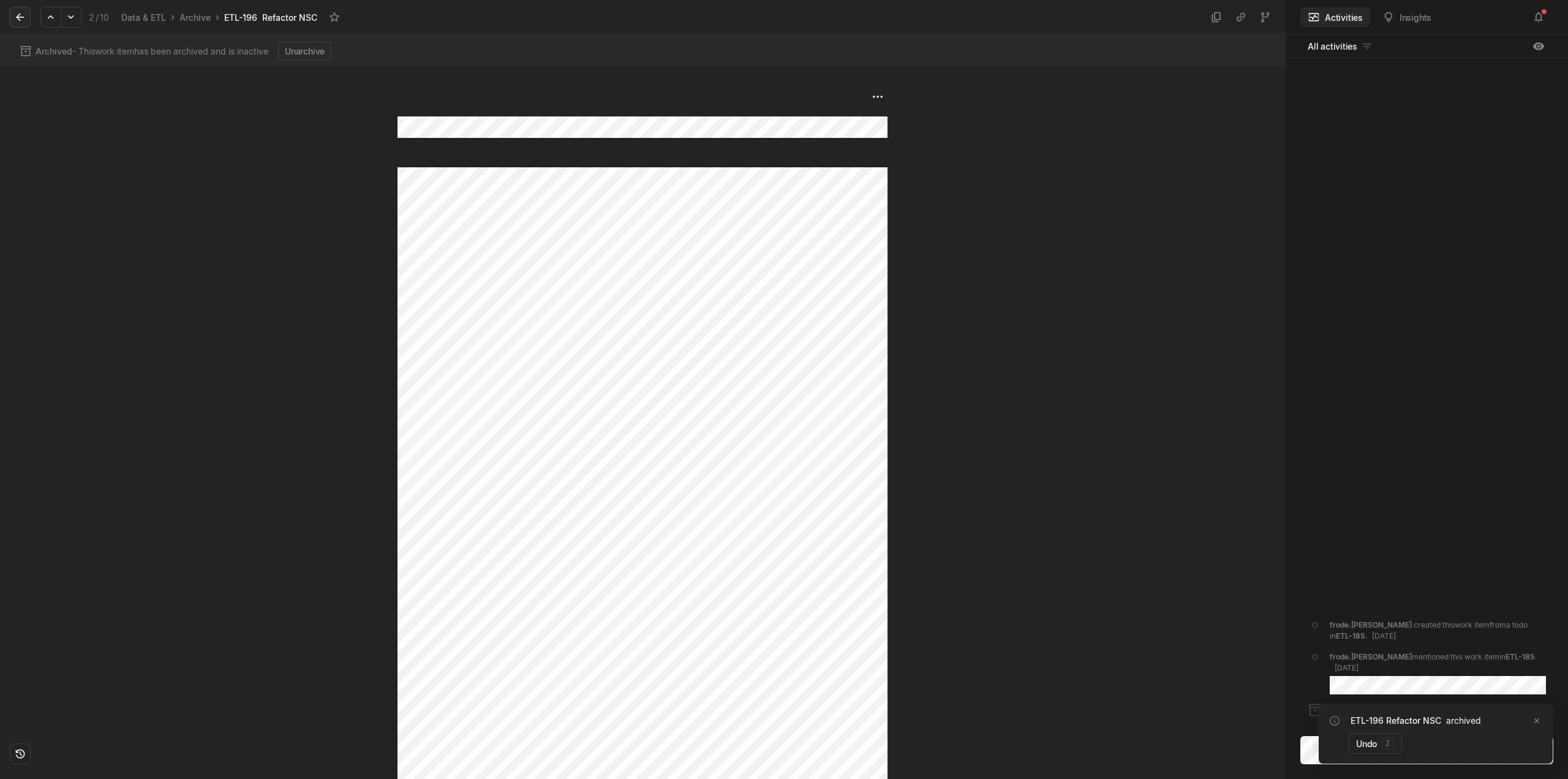
click at [16, 15] on icon at bounding box center [20, 17] width 12 height 12
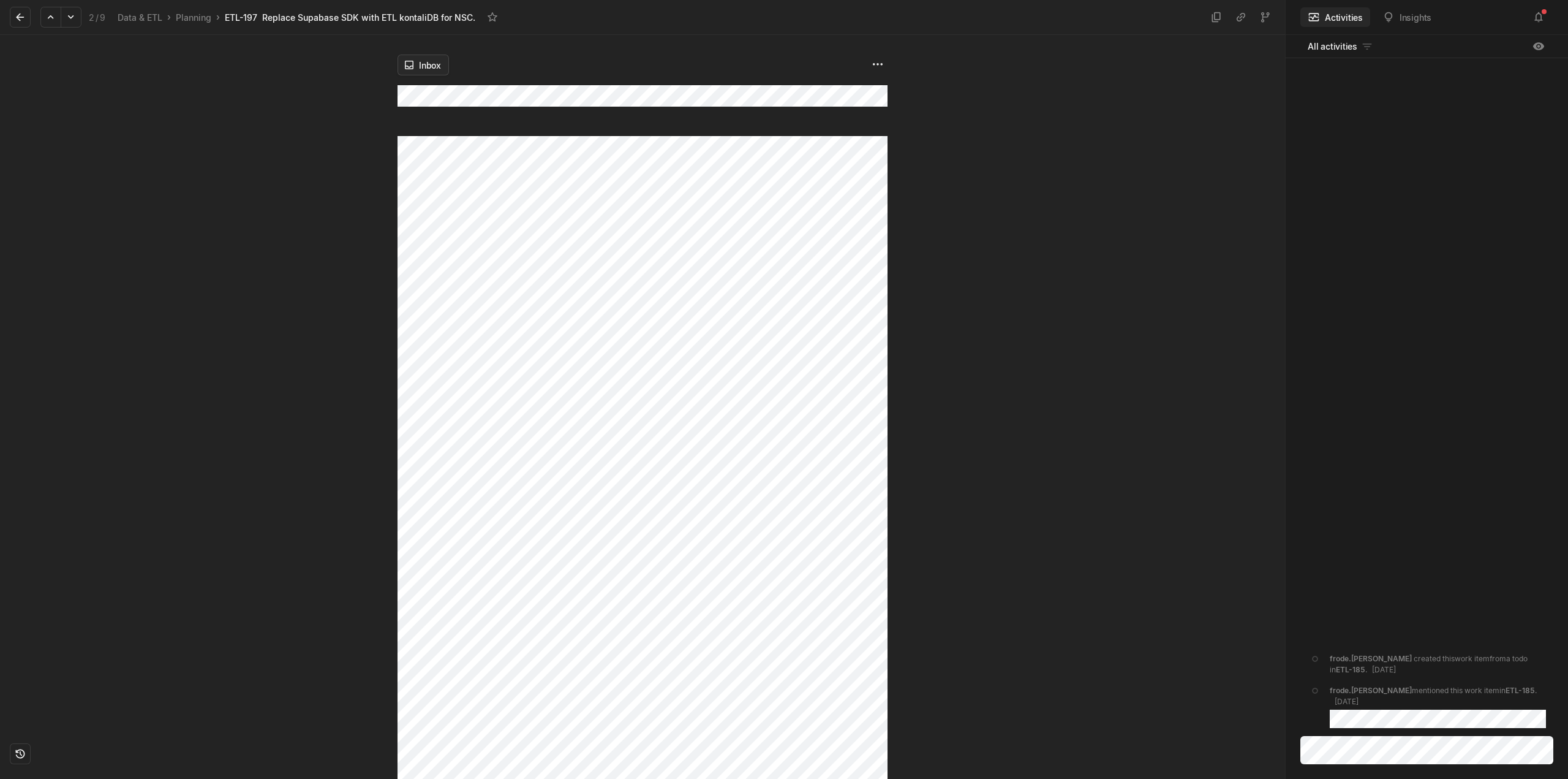
click at [421, 66] on html "Kontali Search / Updates 5 g then u My work = Feedback g then f Roadmaps g then…" at bounding box center [784, 389] width 1568 height 779
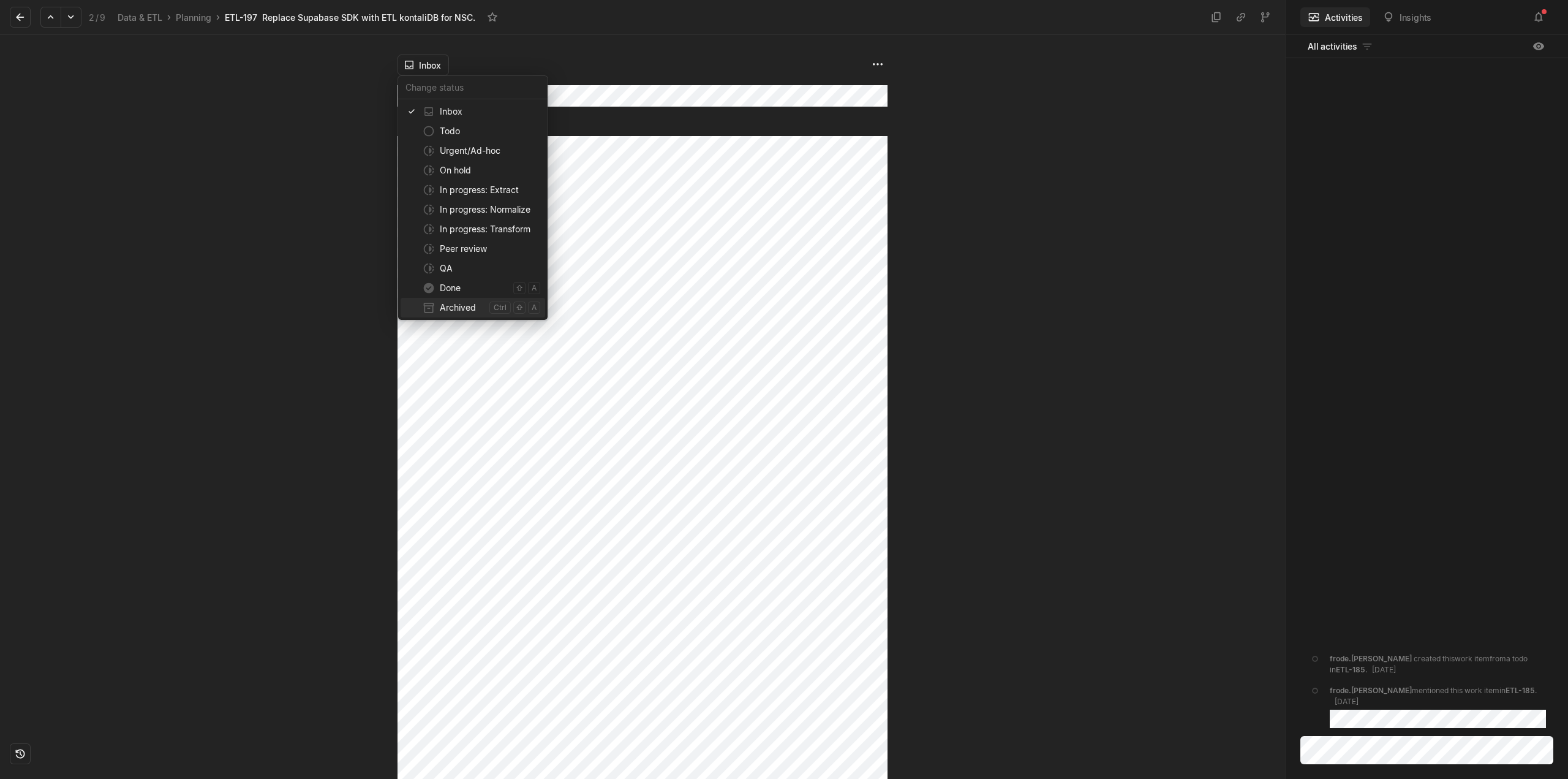
click at [461, 312] on span "Archived" at bounding box center [462, 307] width 45 height 20
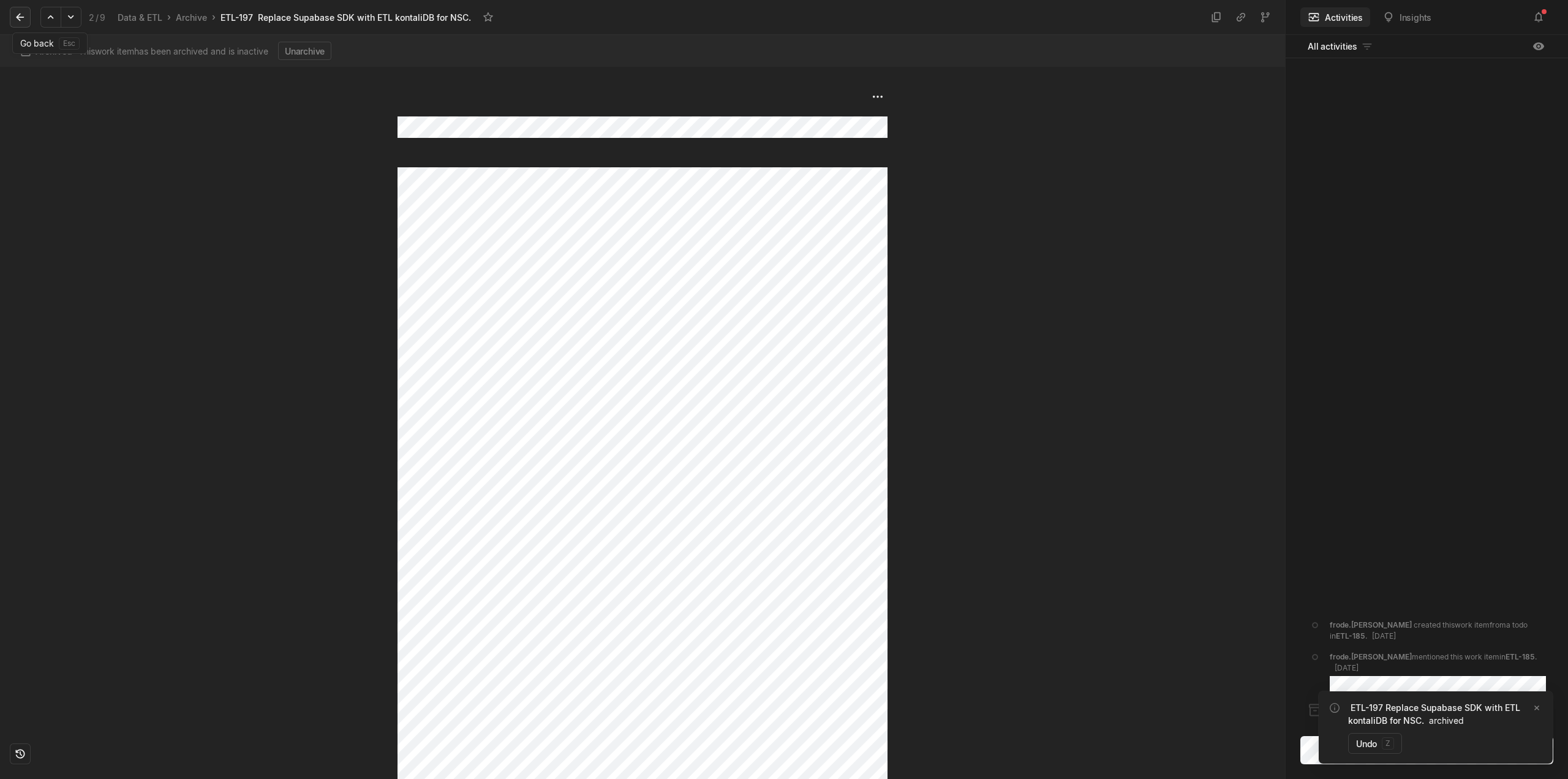
click at [25, 16] on icon at bounding box center [20, 17] width 12 height 12
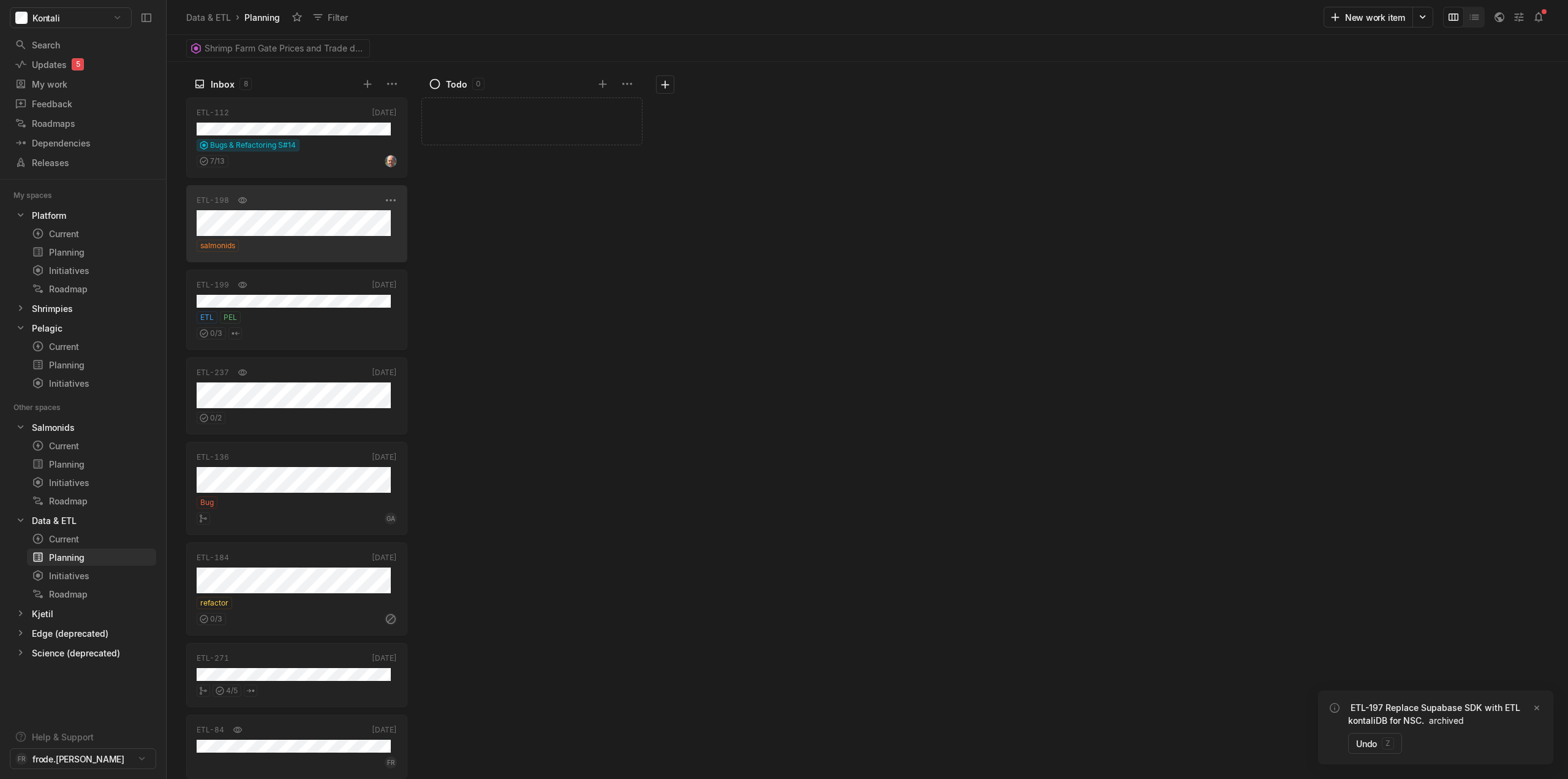
click at [306, 248] on div "salmonids" at bounding box center [296, 246] width 200 height 12
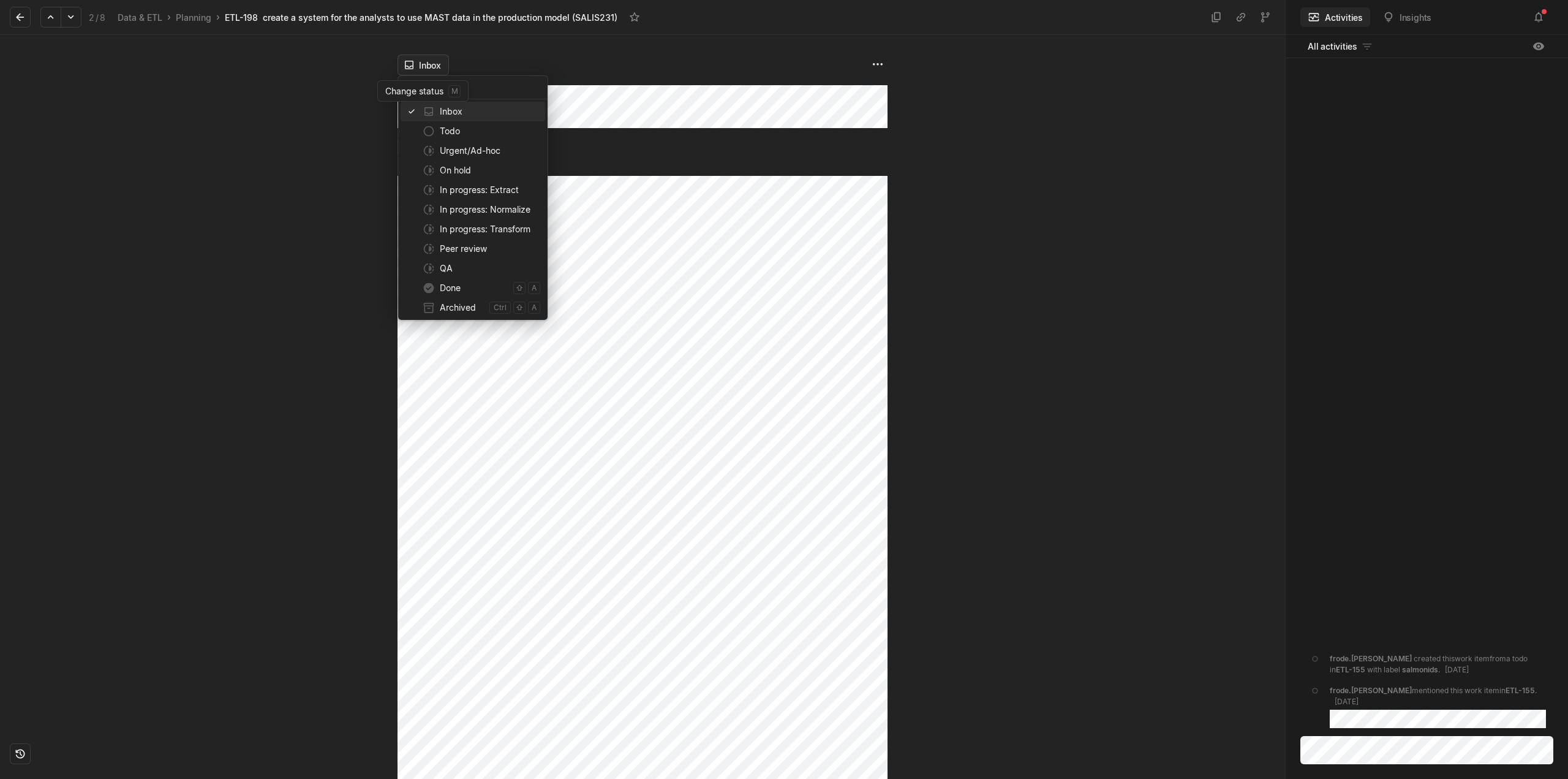
click at [425, 57] on html "Kontali Search / Updates 5 g then u My work = Feedback g then f Roadmaps g then…" at bounding box center [784, 389] width 1568 height 779
click at [463, 305] on span "Archived" at bounding box center [462, 307] width 45 height 20
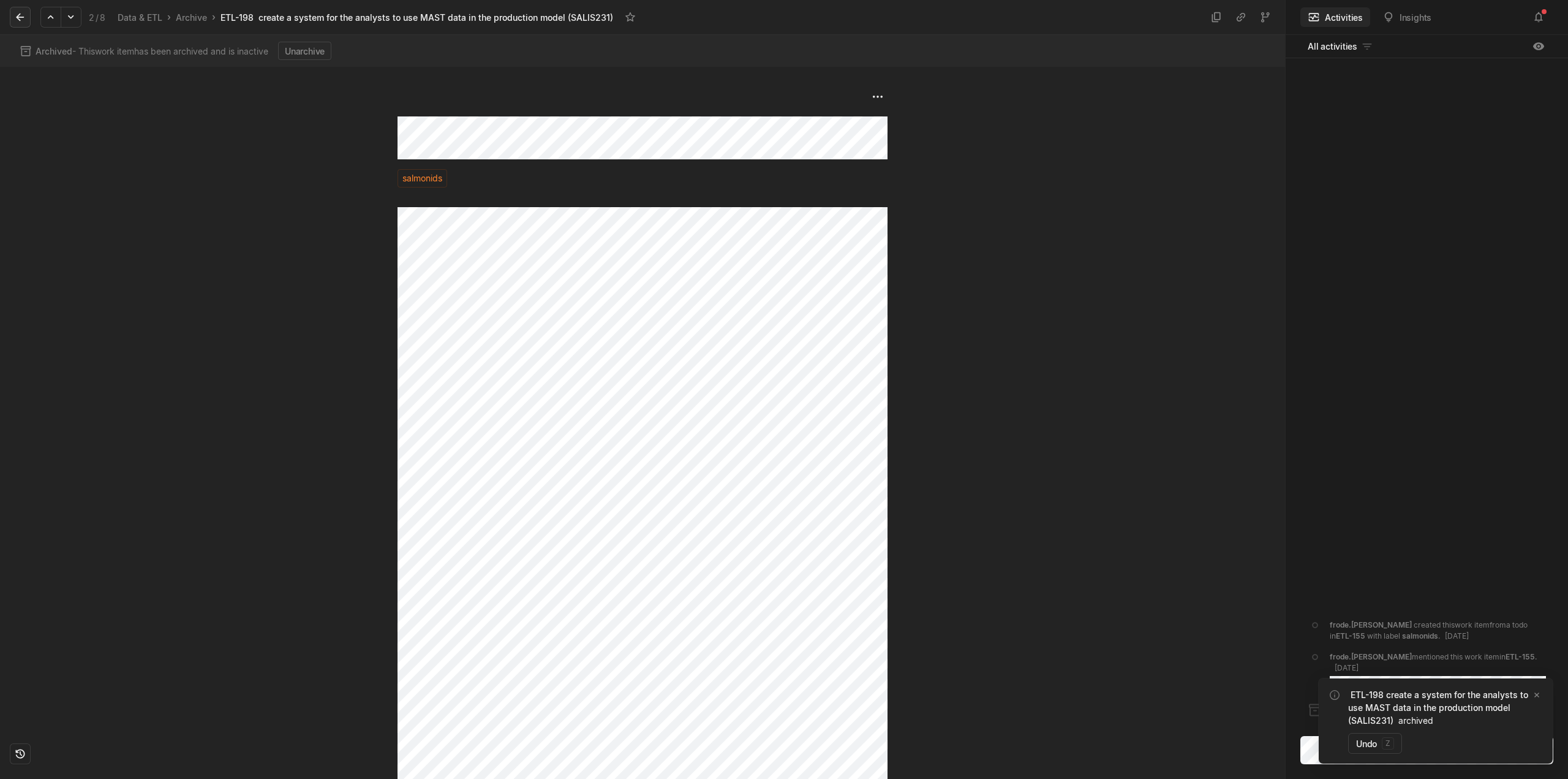
click at [26, 18] on button at bounding box center [20, 17] width 21 height 21
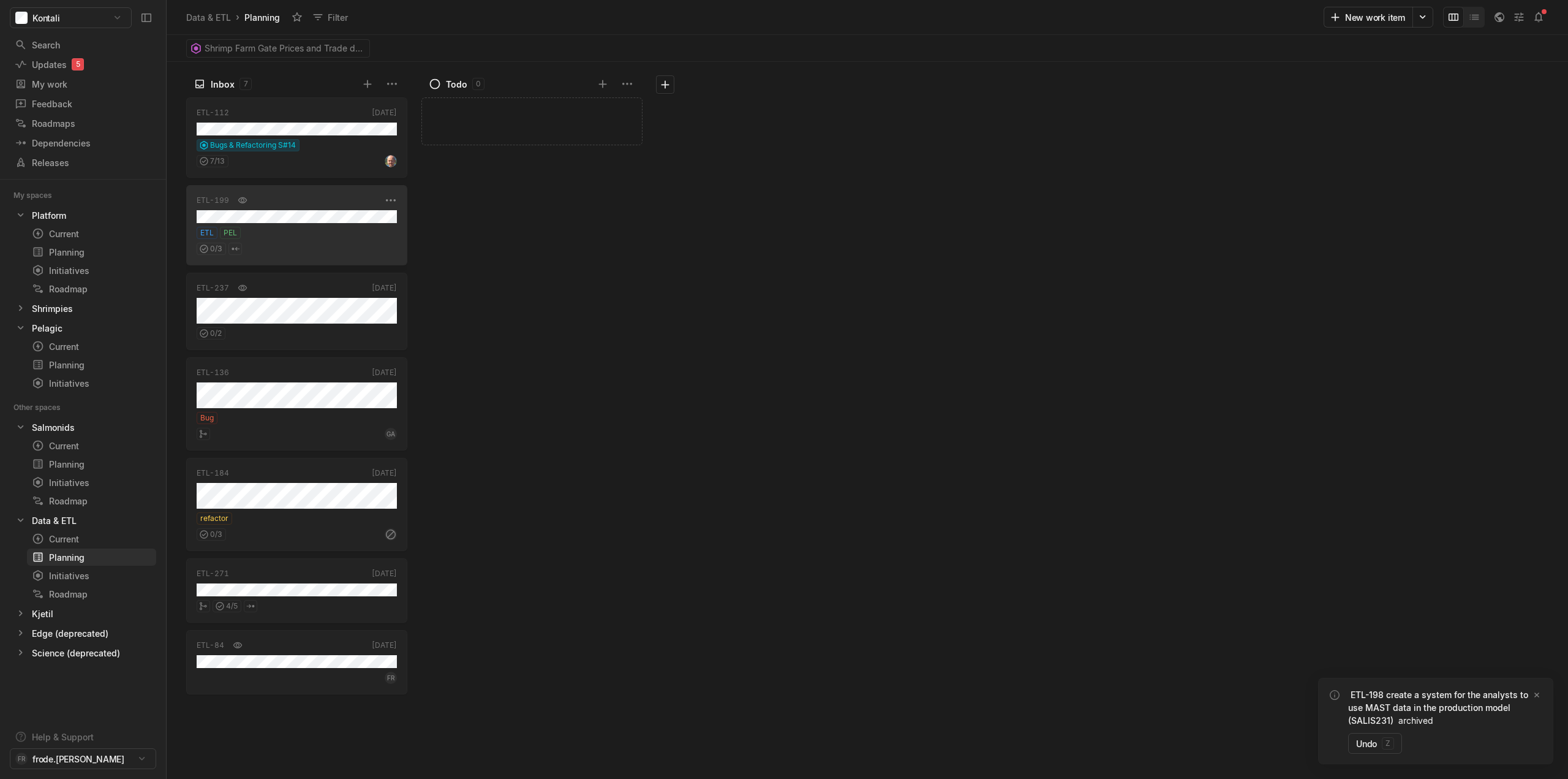
click at [323, 242] on div "0 / 3" at bounding box center [296, 247] width 200 height 16
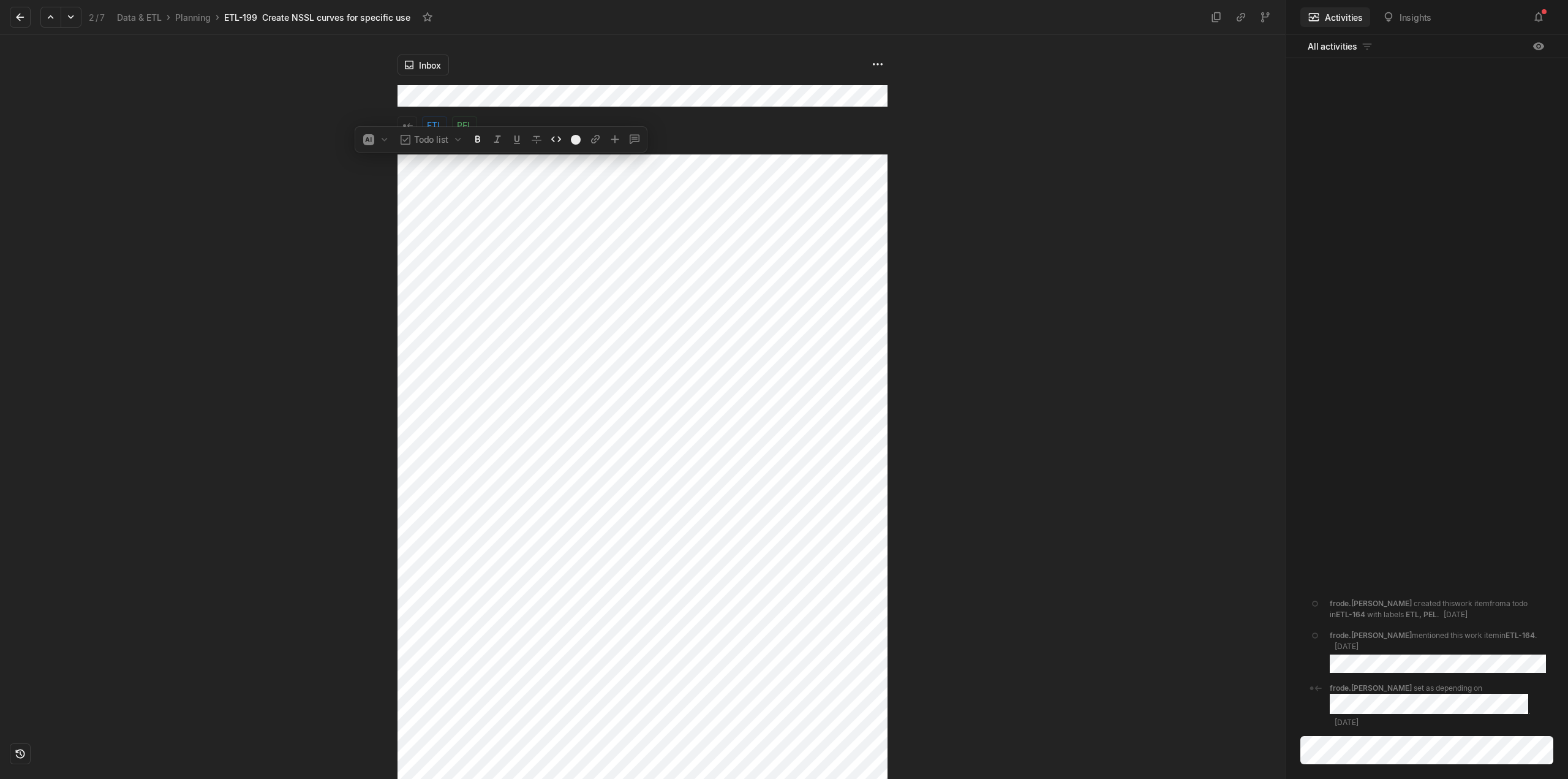
click at [319, 150] on div "Inbox ETL PEL" at bounding box center [643, 406] width 1285 height 744
click at [224, 129] on div at bounding box center [198, 406] width 397 height 744
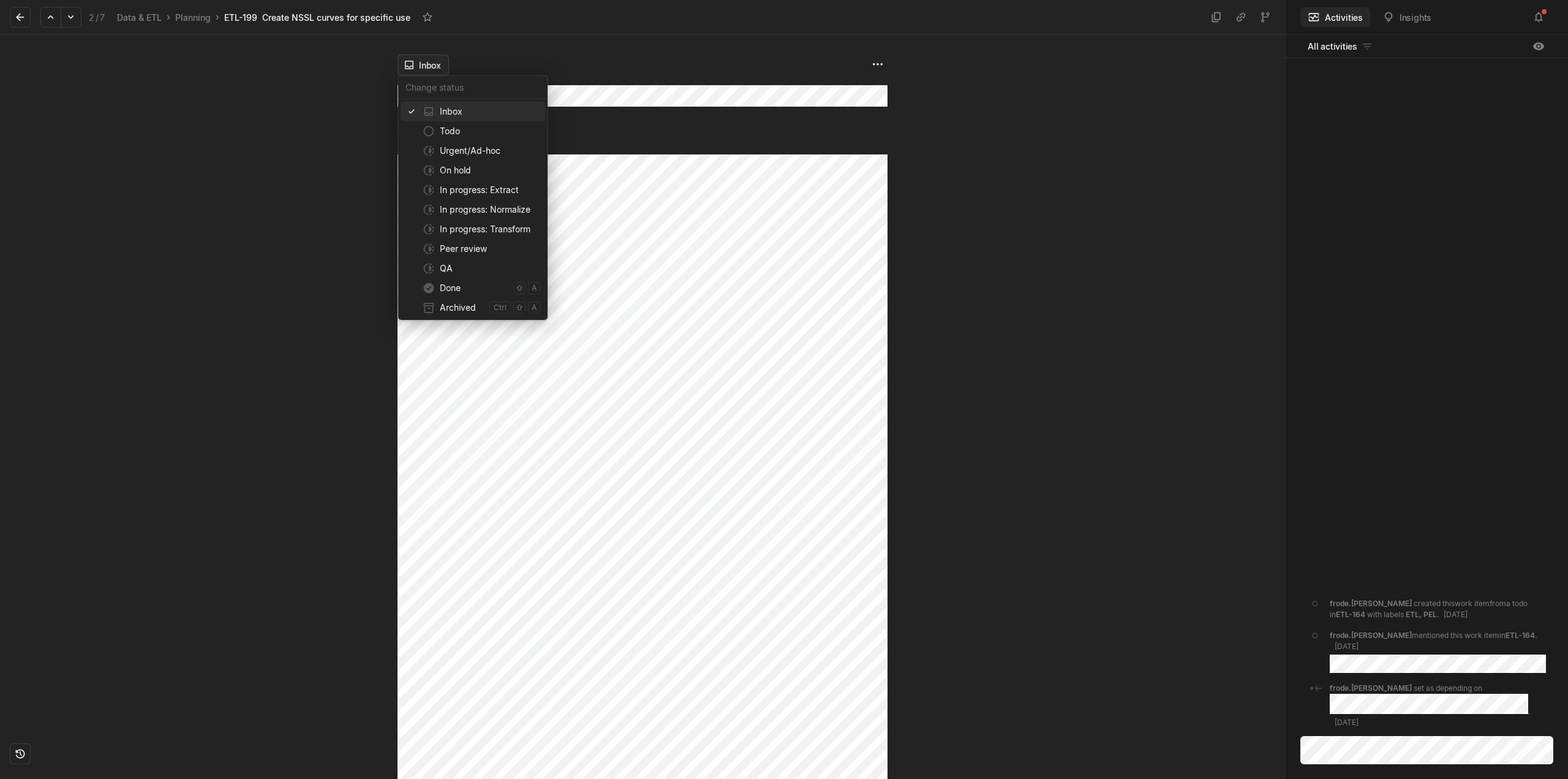
click at [418, 67] on html "Kontali Search / Updates 5 g then u My work = Feedback g then f Roadmaps g then…" at bounding box center [784, 389] width 1568 height 779
click at [469, 305] on span "Archived" at bounding box center [462, 307] width 45 height 20
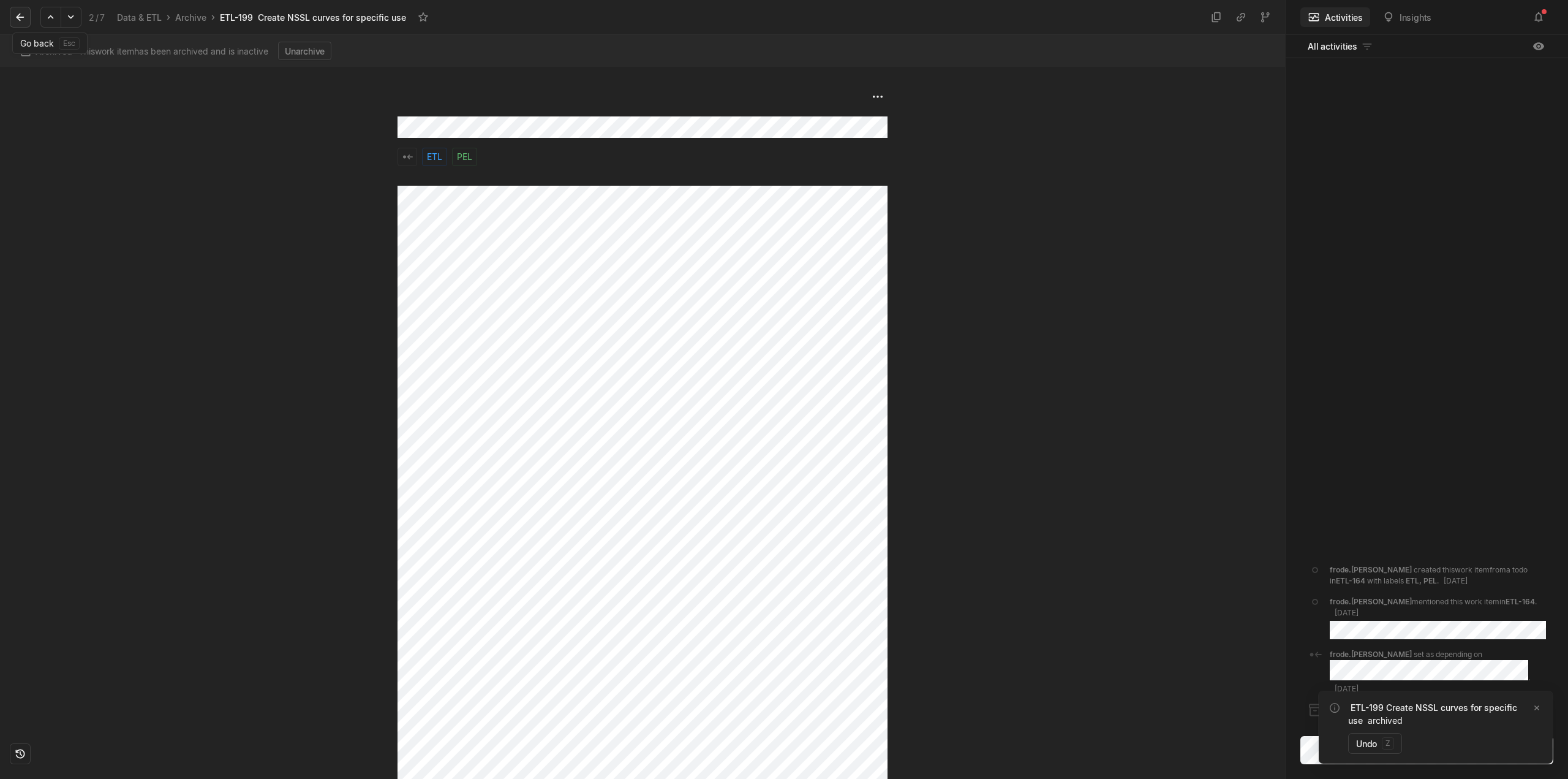
click at [23, 16] on icon at bounding box center [20, 17] width 12 height 12
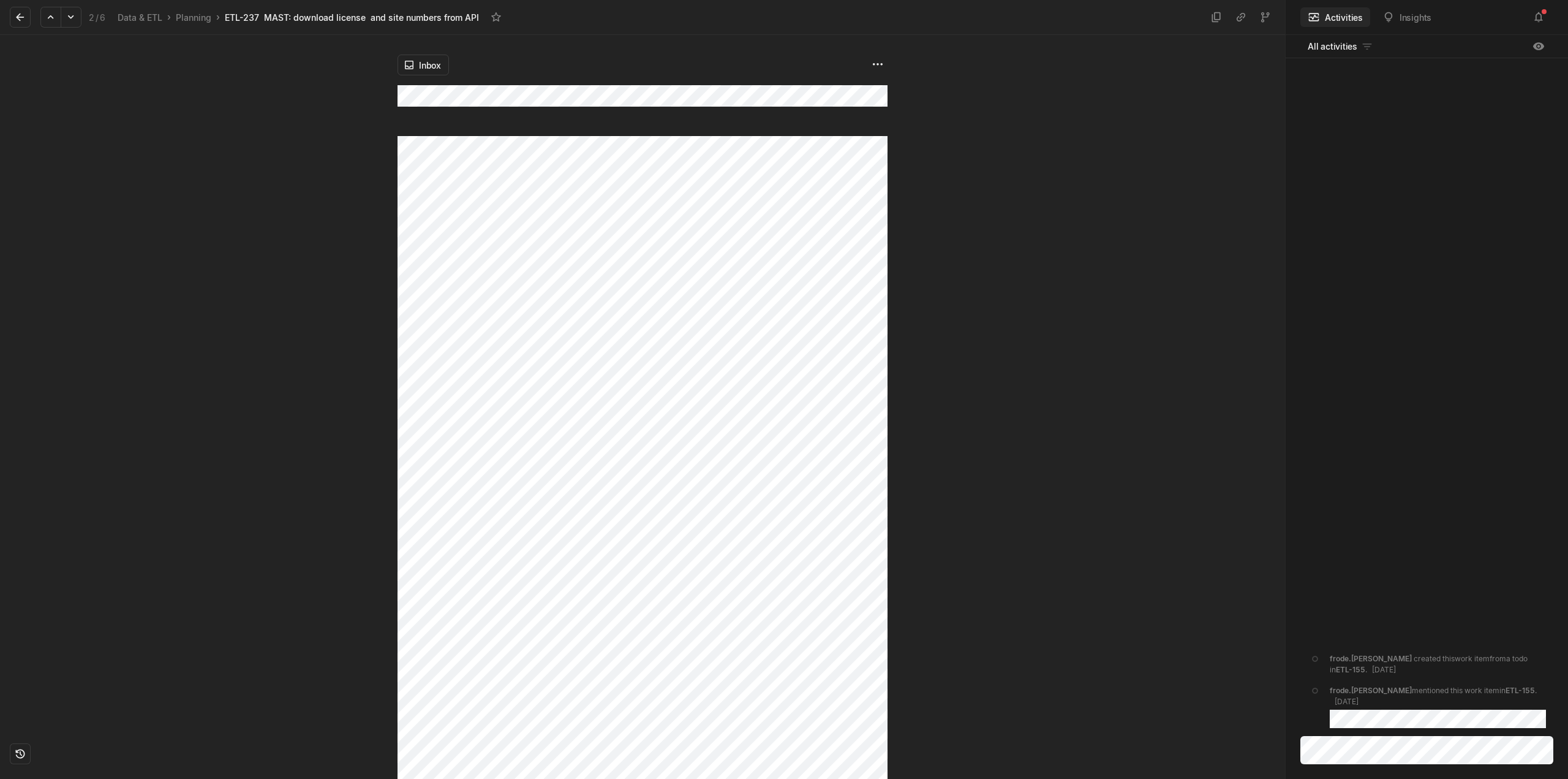
click at [410, 95] on div "Inbox" at bounding box center [643, 406] width 1285 height 744
drag, startPoint x: 393, startPoint y: 96, endPoint x: 874, endPoint y: 71, distance: 481.6
click at [874, 71] on div "Inbox" at bounding box center [642, 85] width 490 height 101
click at [952, 304] on div at bounding box center [1086, 406] width 397 height 744
